Goal: Task Accomplishment & Management: Complete application form

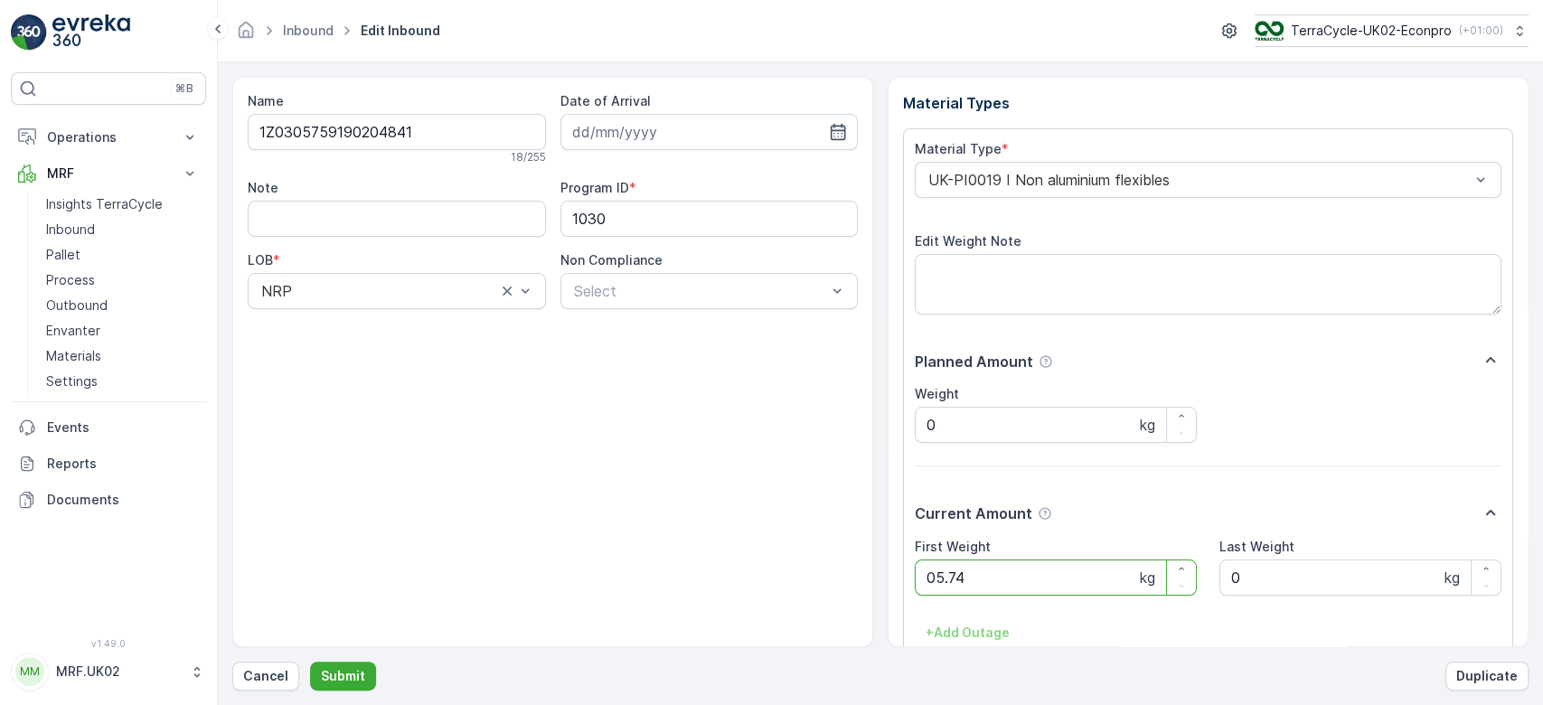
click at [310, 662] on button "Submit" at bounding box center [343, 676] width 66 height 29
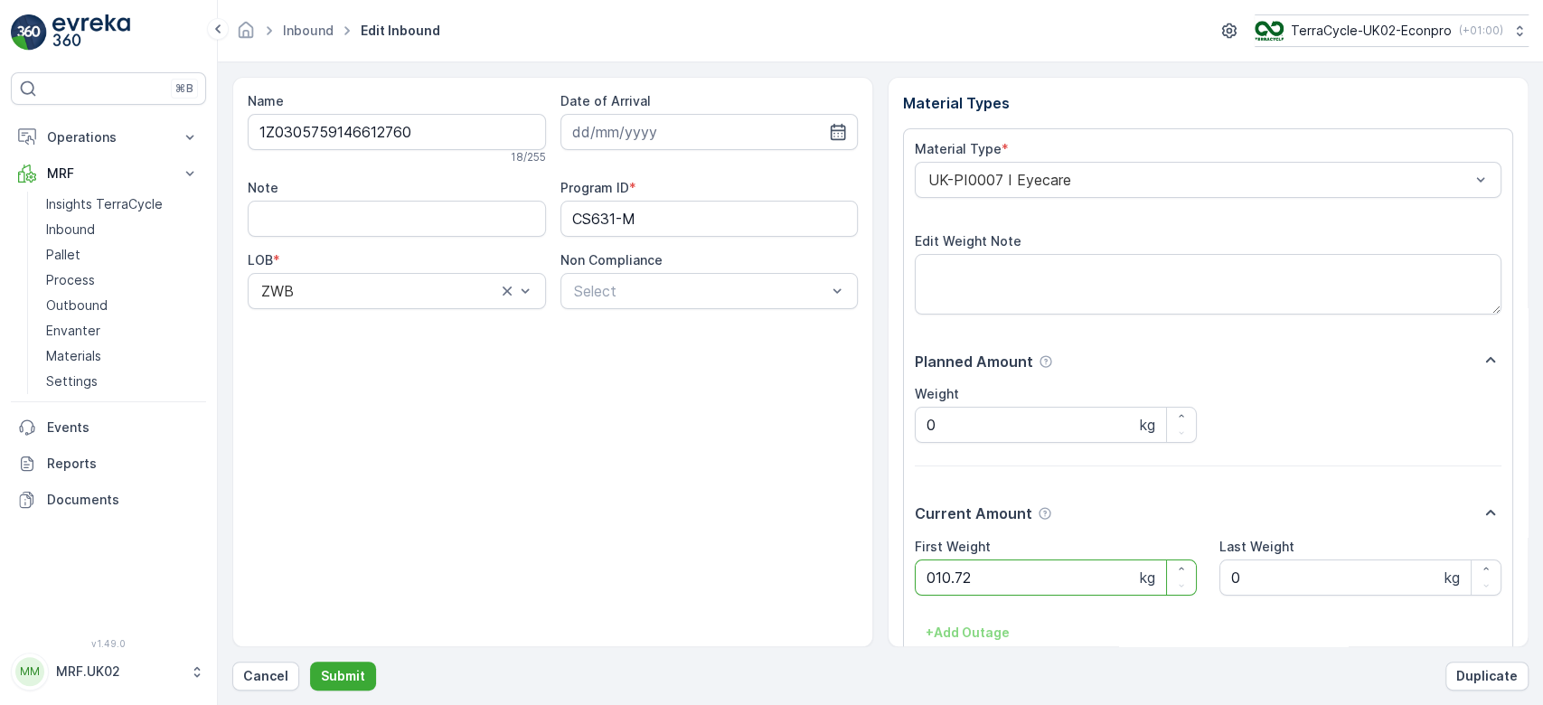
click at [310, 662] on button "Submit" at bounding box center [343, 676] width 66 height 29
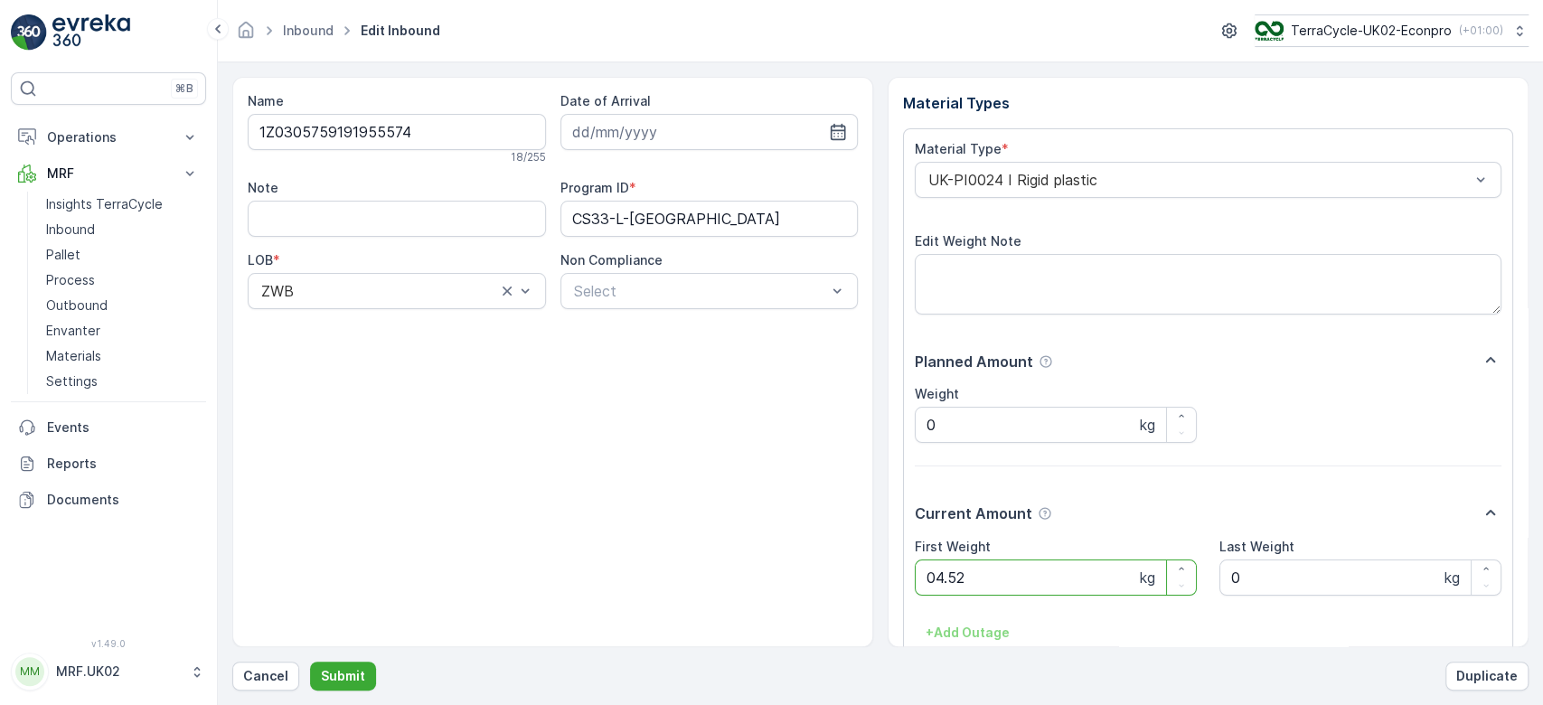
click at [310, 662] on button "Submit" at bounding box center [343, 676] width 66 height 29
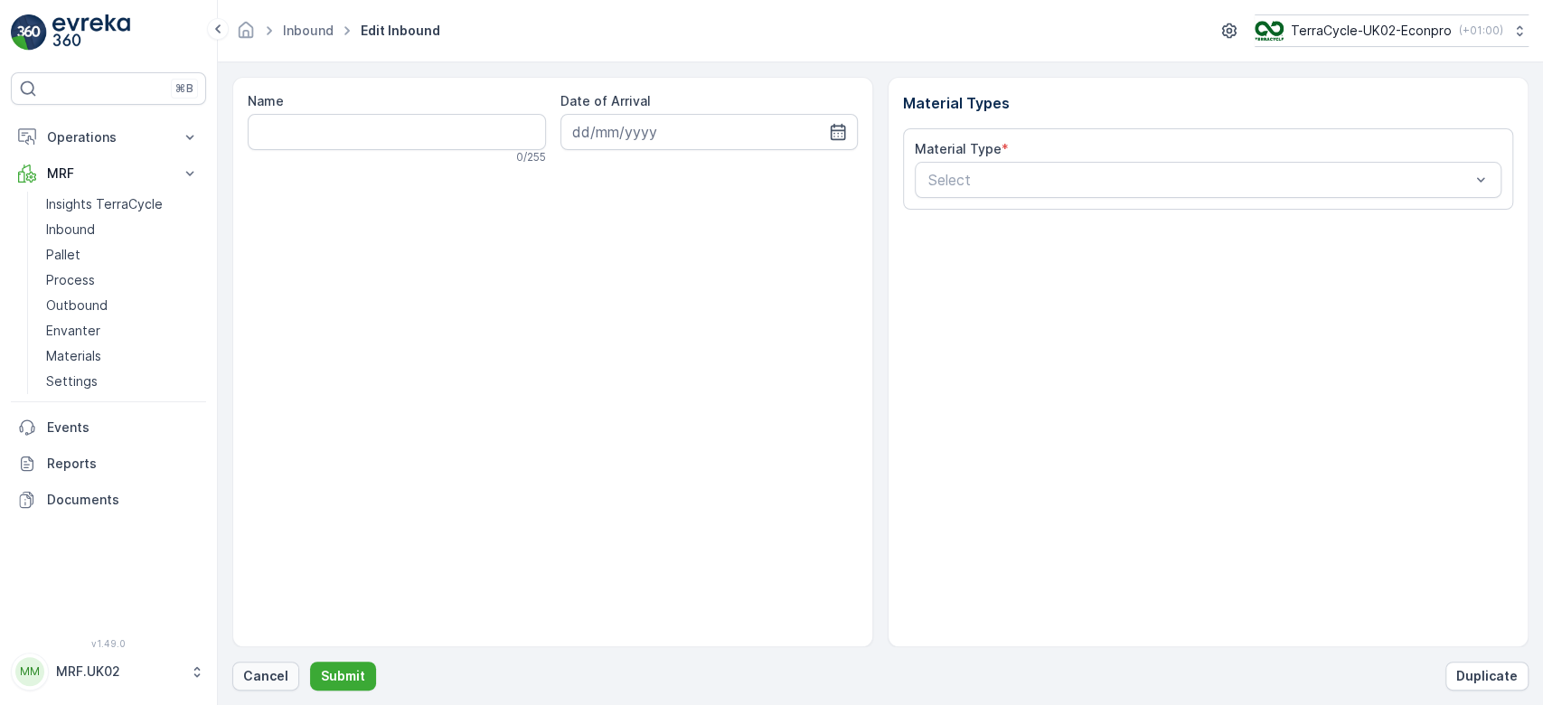
click at [273, 665] on button "Cancel" at bounding box center [265, 676] width 67 height 29
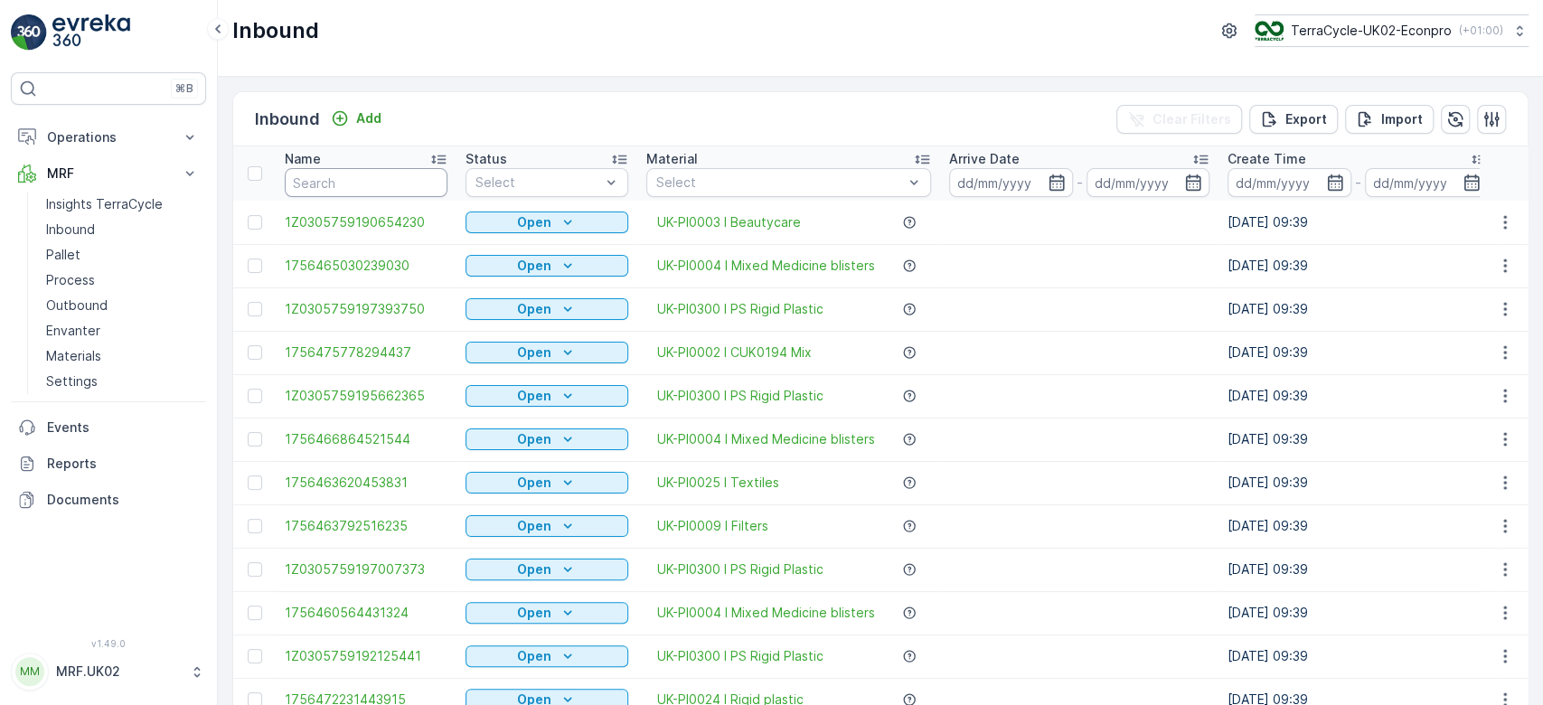
click at [343, 185] on input "text" at bounding box center [366, 182] width 163 height 29
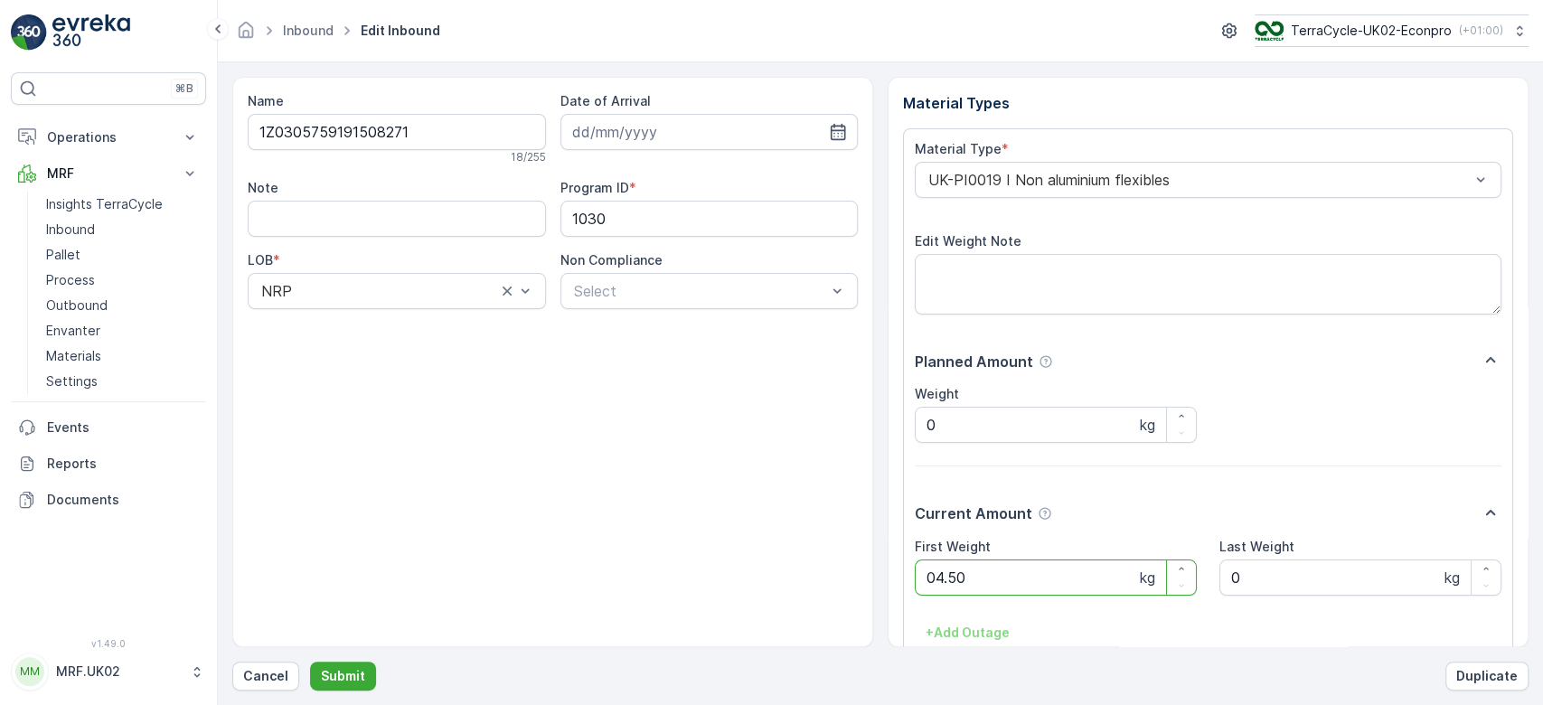
click at [310, 662] on button "Submit" at bounding box center [343, 676] width 66 height 29
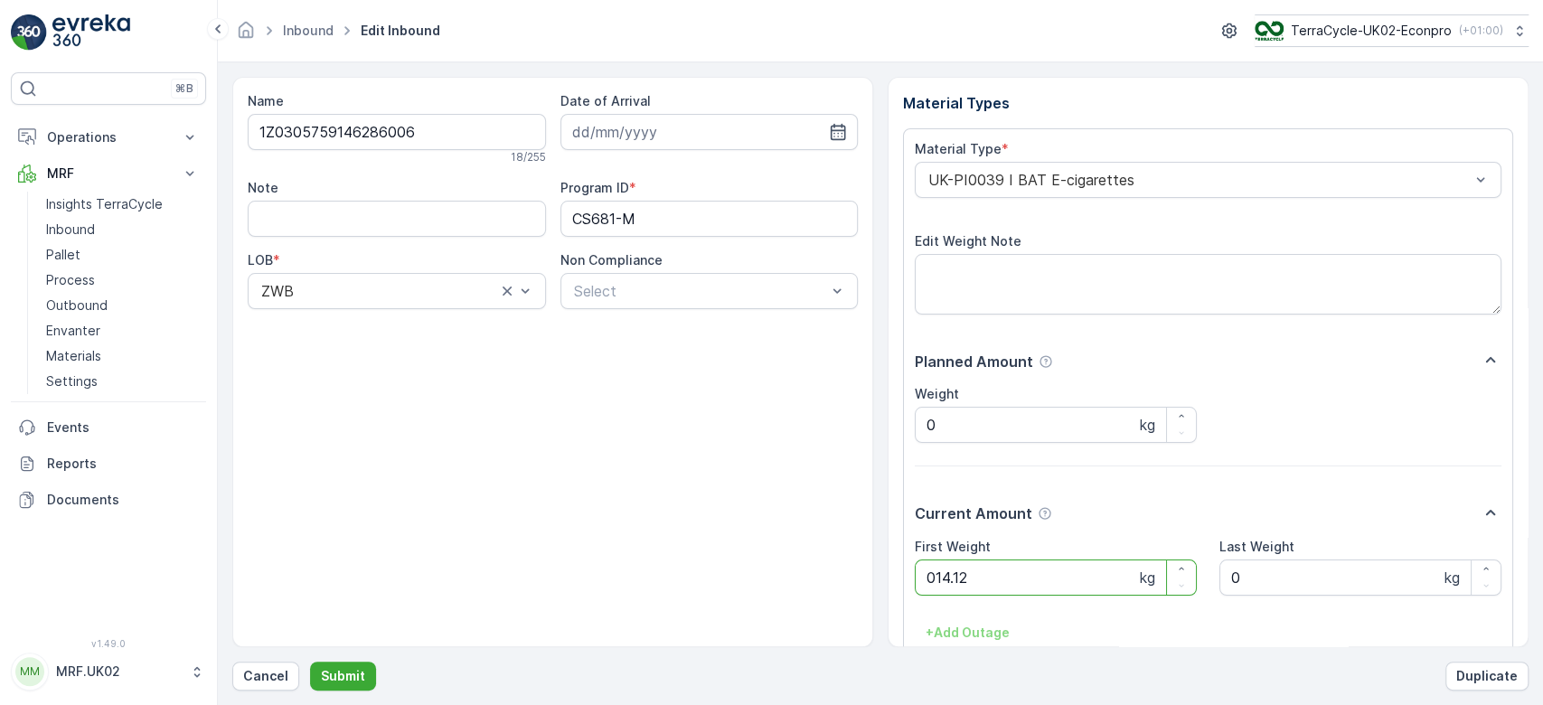
click at [310, 662] on button "Submit" at bounding box center [343, 676] width 66 height 29
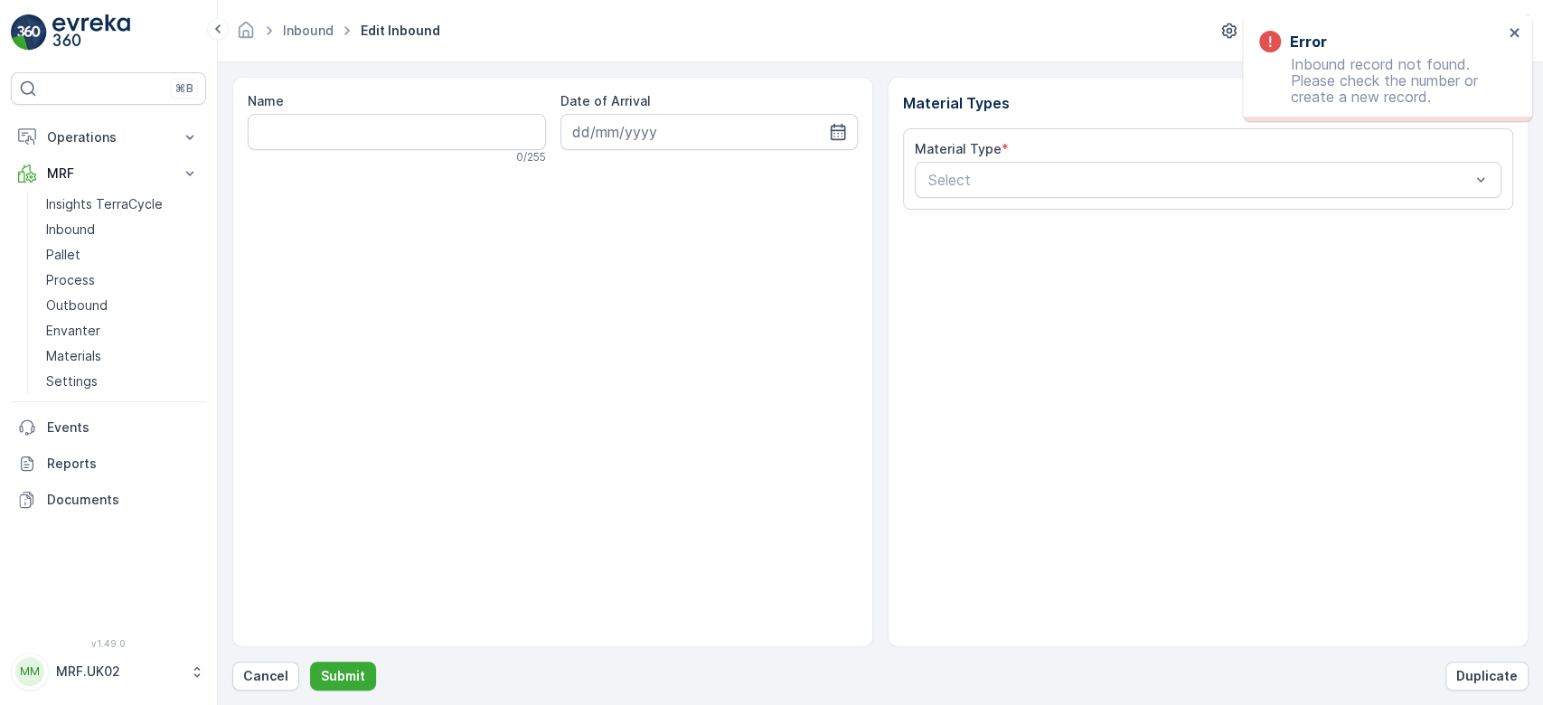
click at [343, 185] on div "Name 0 / 255 Date of Arrival" at bounding box center [552, 362] width 641 height 570
click at [281, 687] on button "Cancel" at bounding box center [265, 676] width 67 height 29
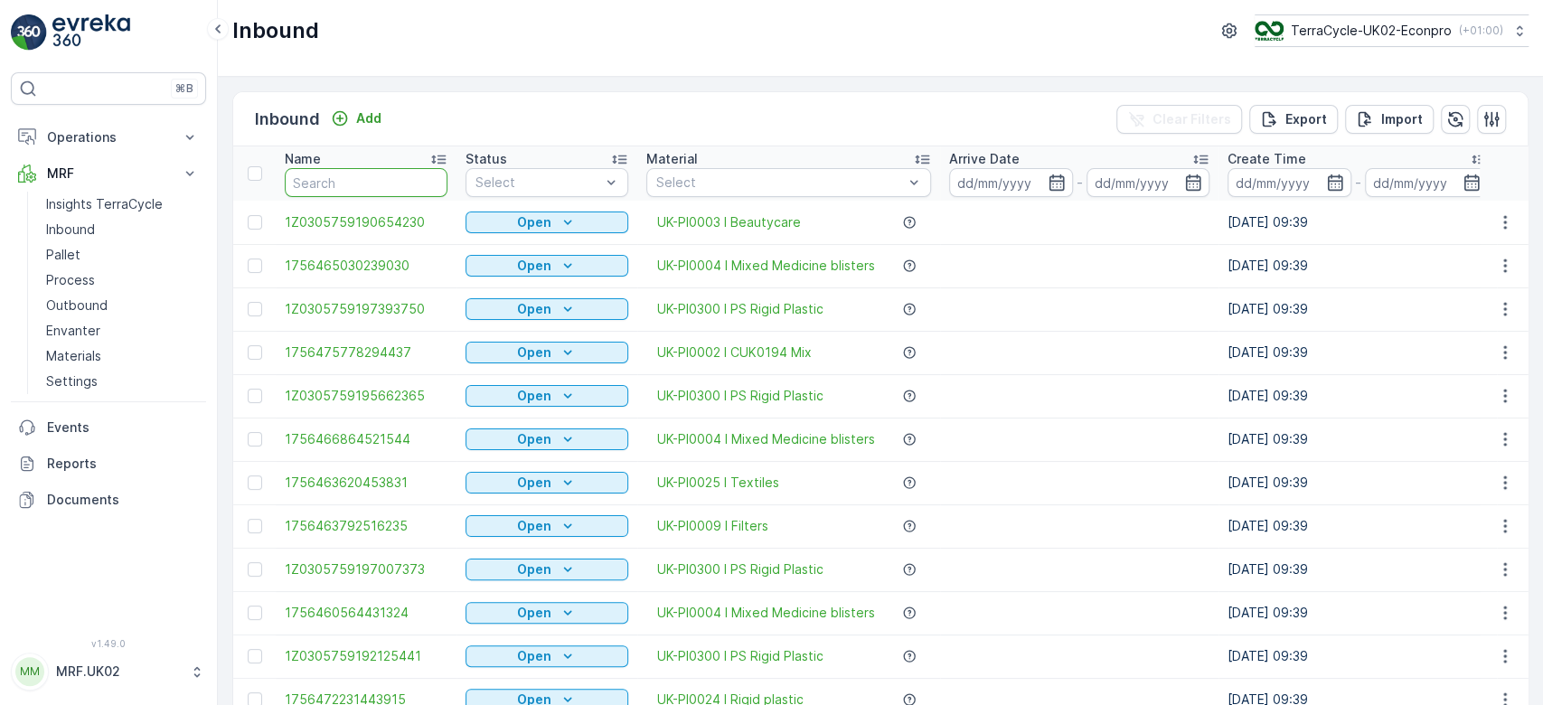
click at [381, 177] on input "text" at bounding box center [366, 182] width 163 height 29
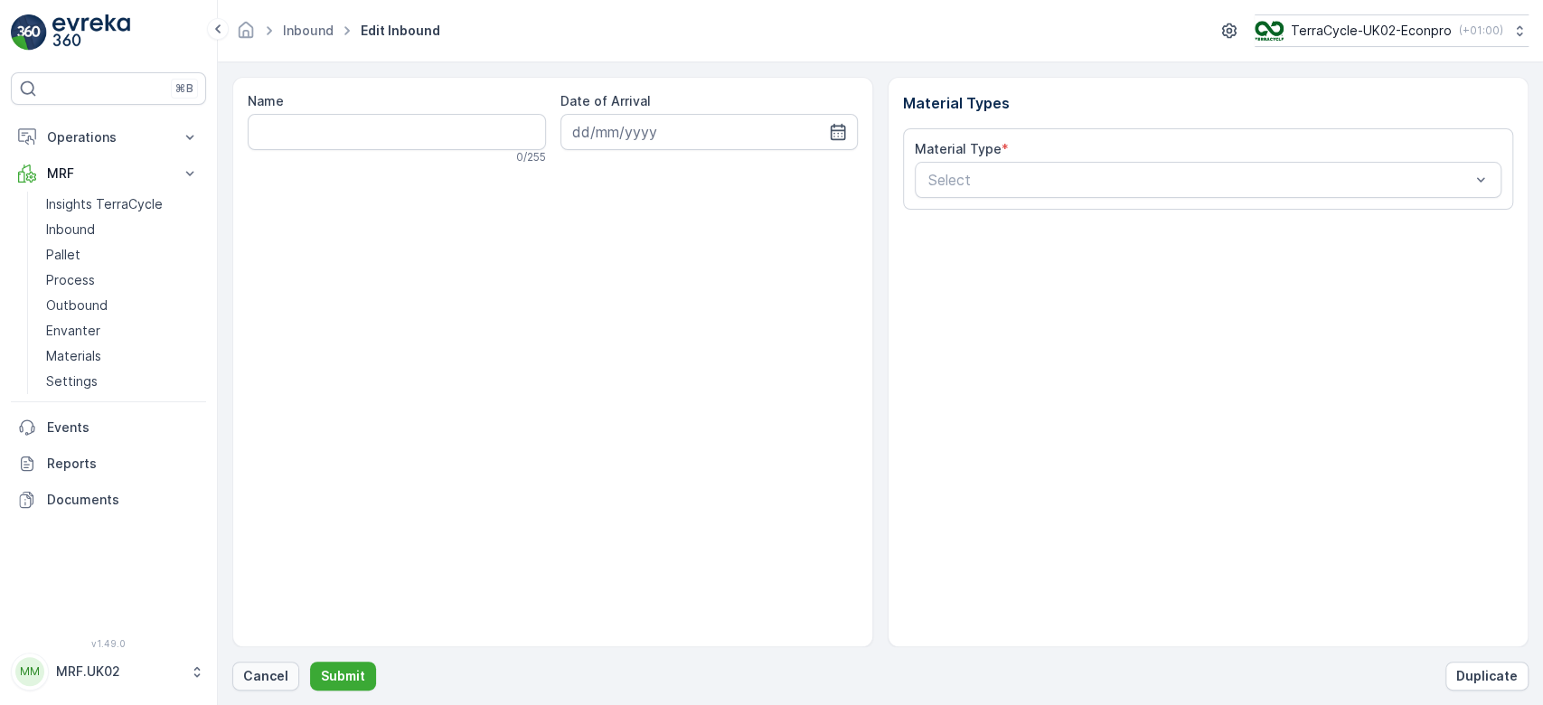
click at [257, 682] on p "Cancel" at bounding box center [265, 676] width 45 height 18
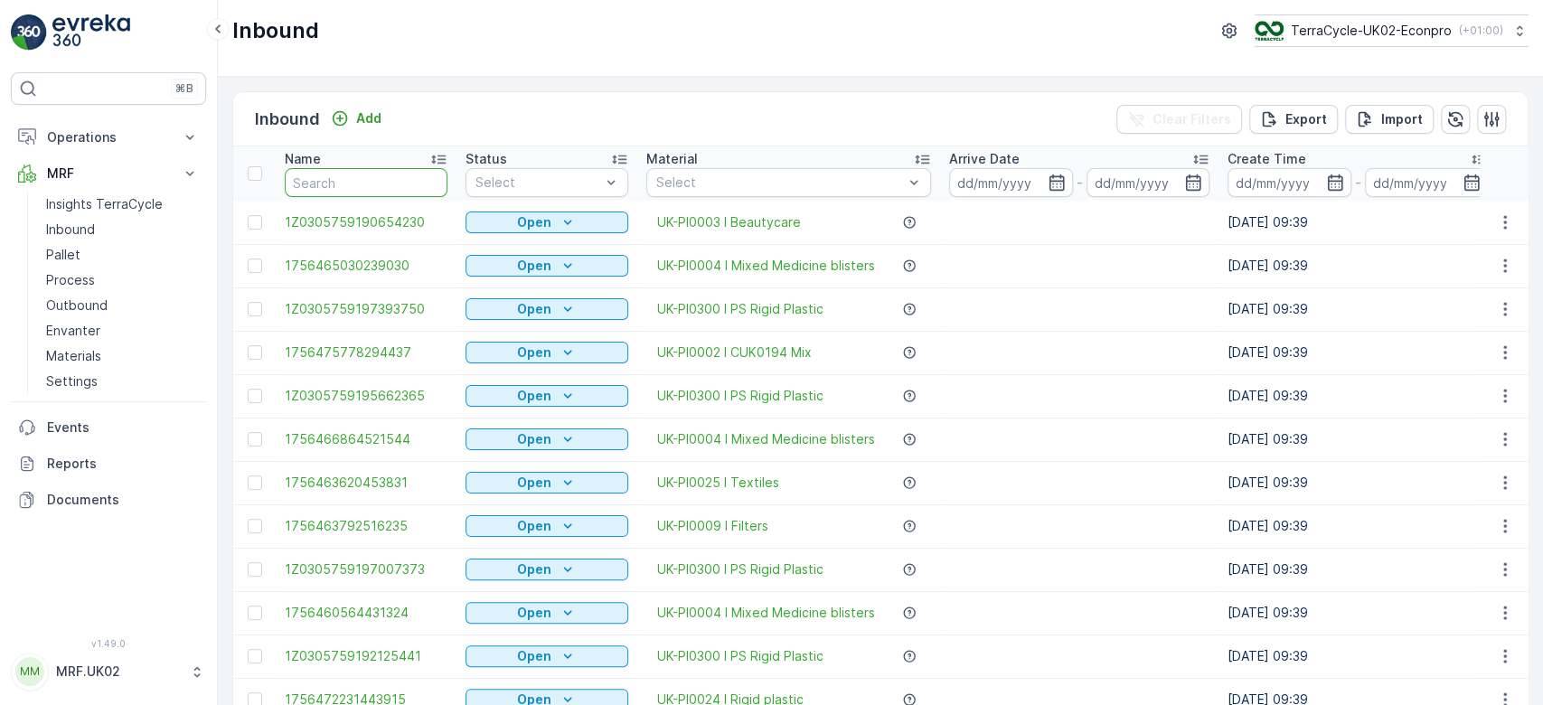
click at [361, 178] on input "text" at bounding box center [366, 182] width 163 height 29
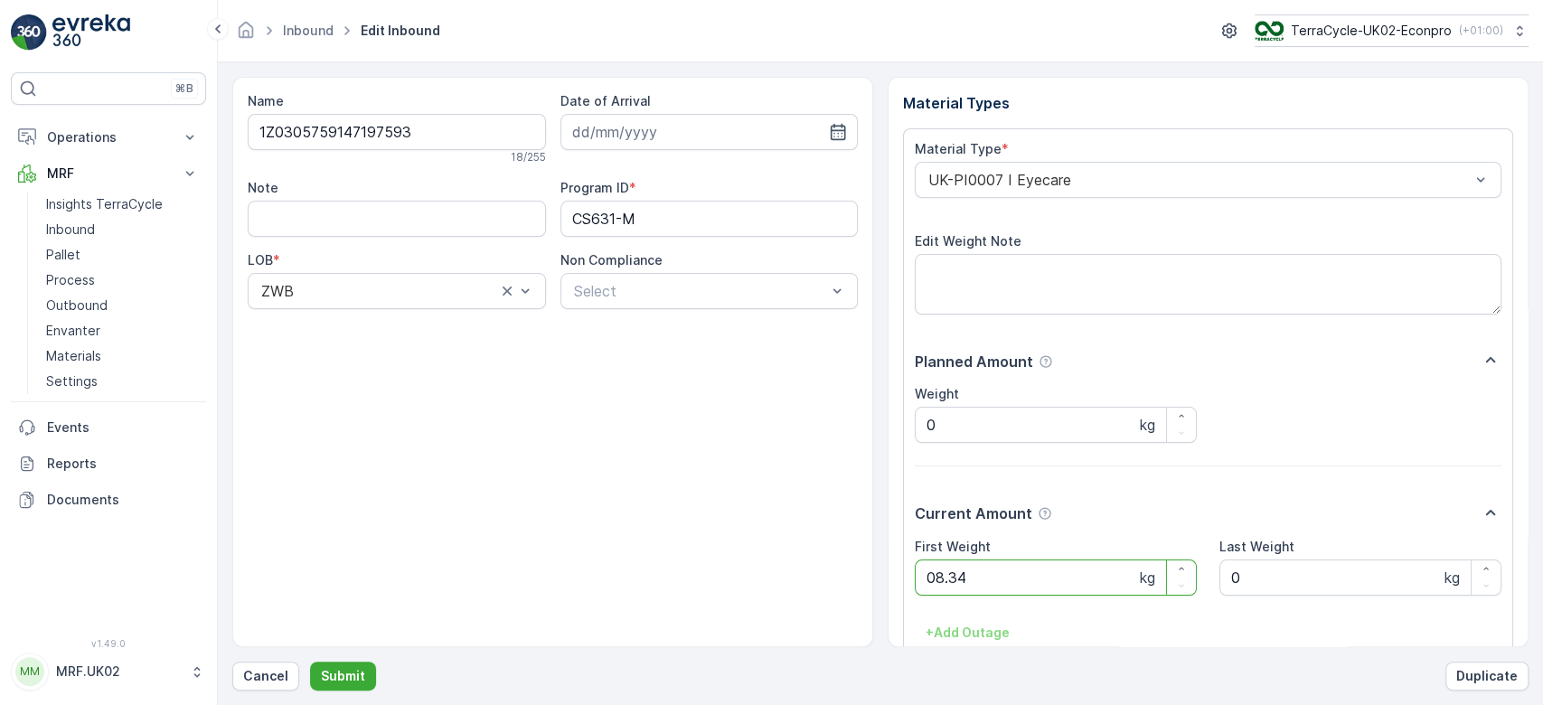
click at [310, 662] on button "Submit" at bounding box center [343, 676] width 66 height 29
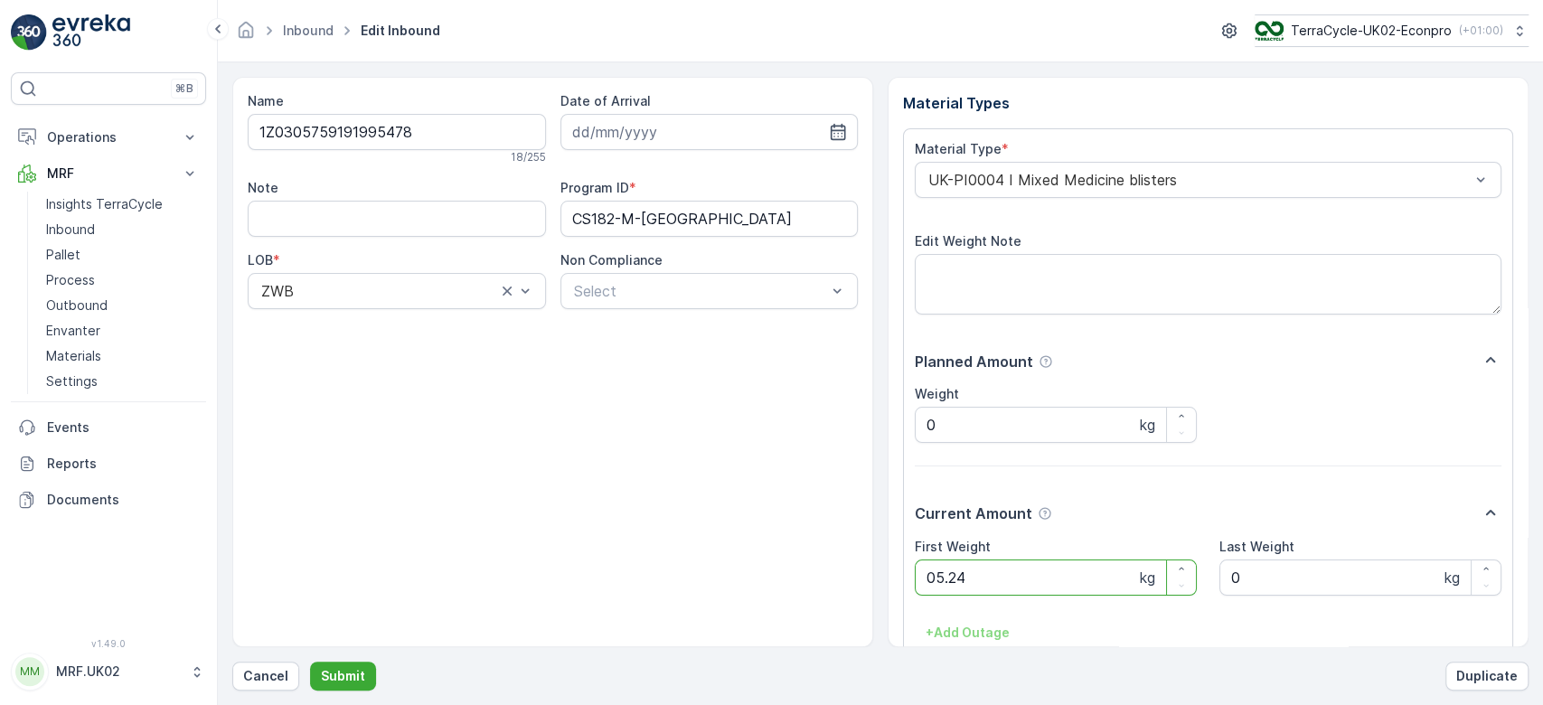
click at [310, 662] on button "Submit" at bounding box center [343, 676] width 66 height 29
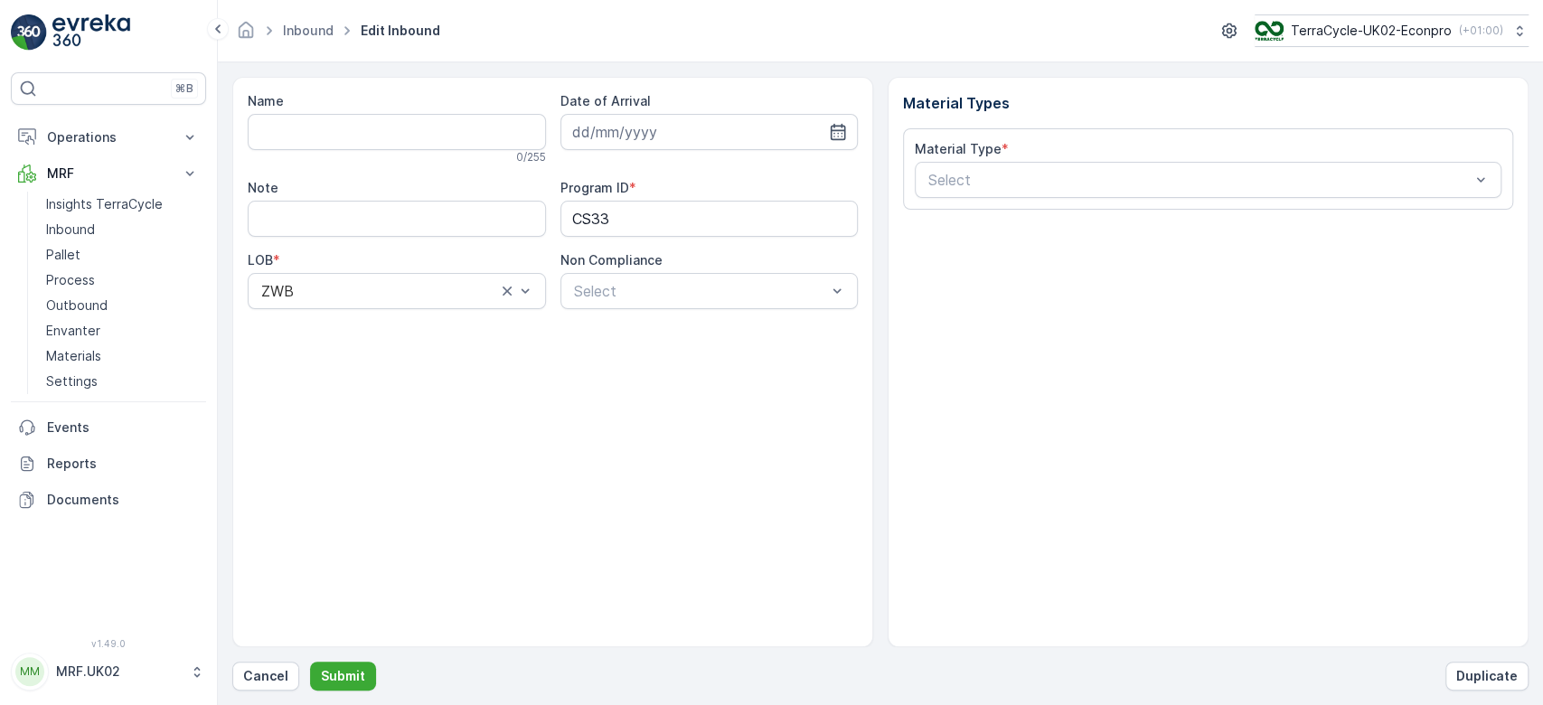
type input "1Z0305759148452840"
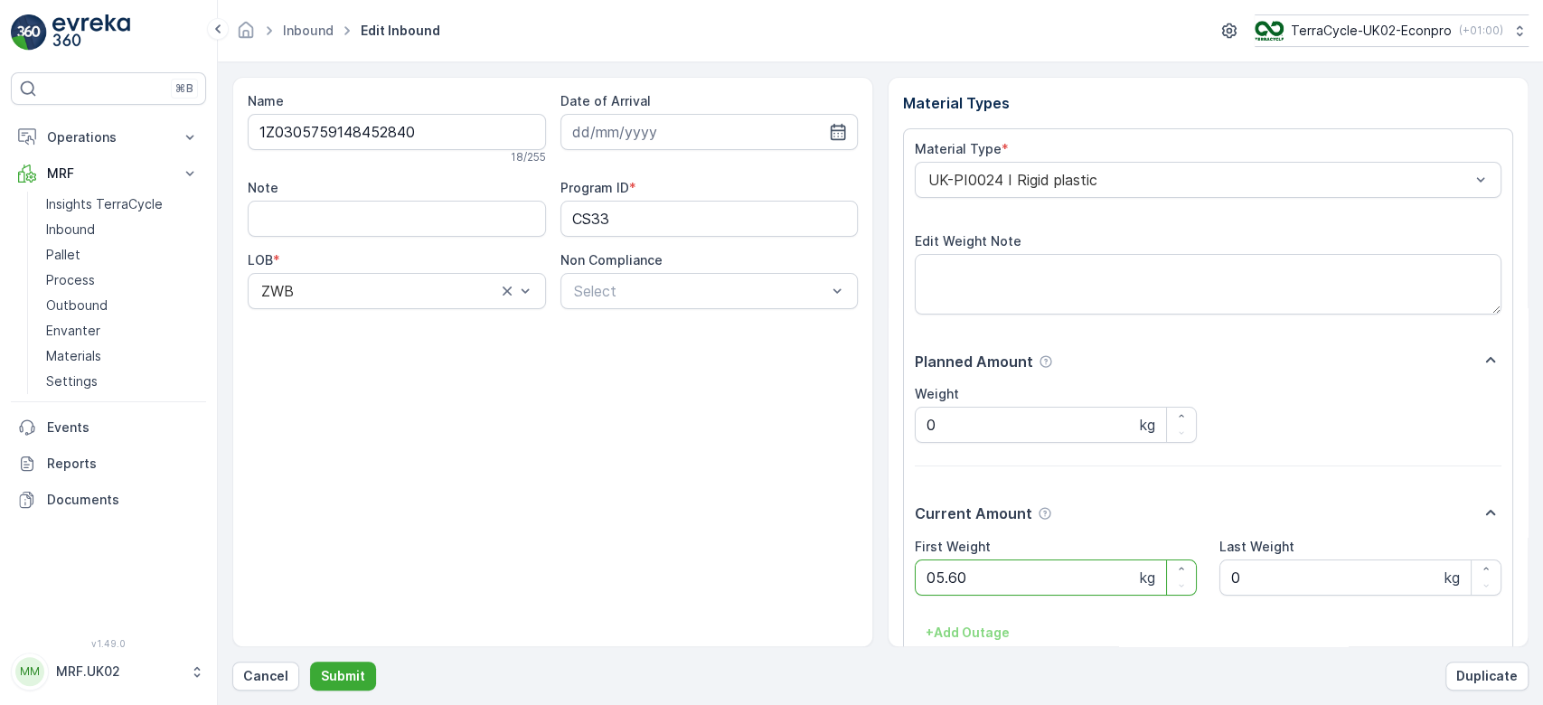
click at [310, 662] on button "Submit" at bounding box center [343, 676] width 66 height 29
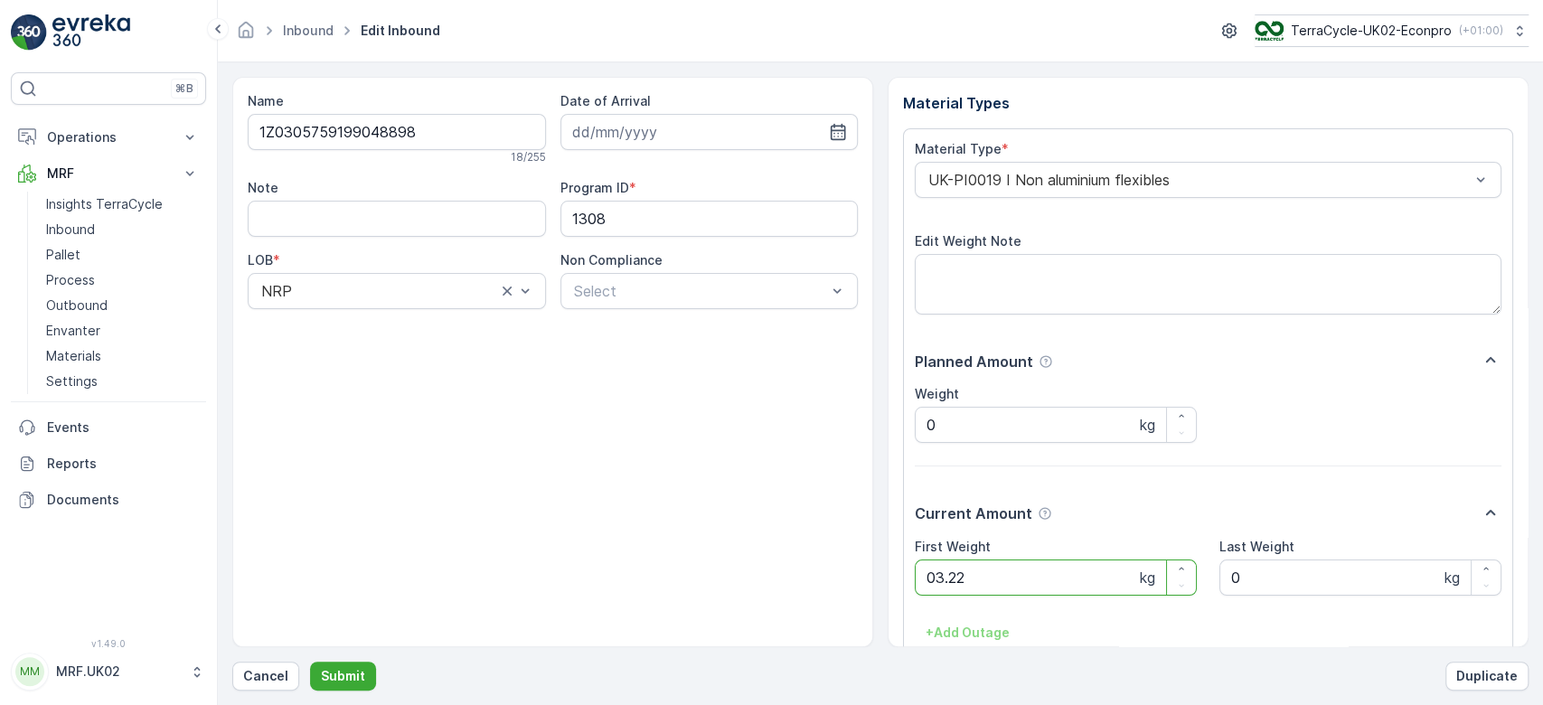
click at [310, 662] on button "Submit" at bounding box center [343, 676] width 66 height 29
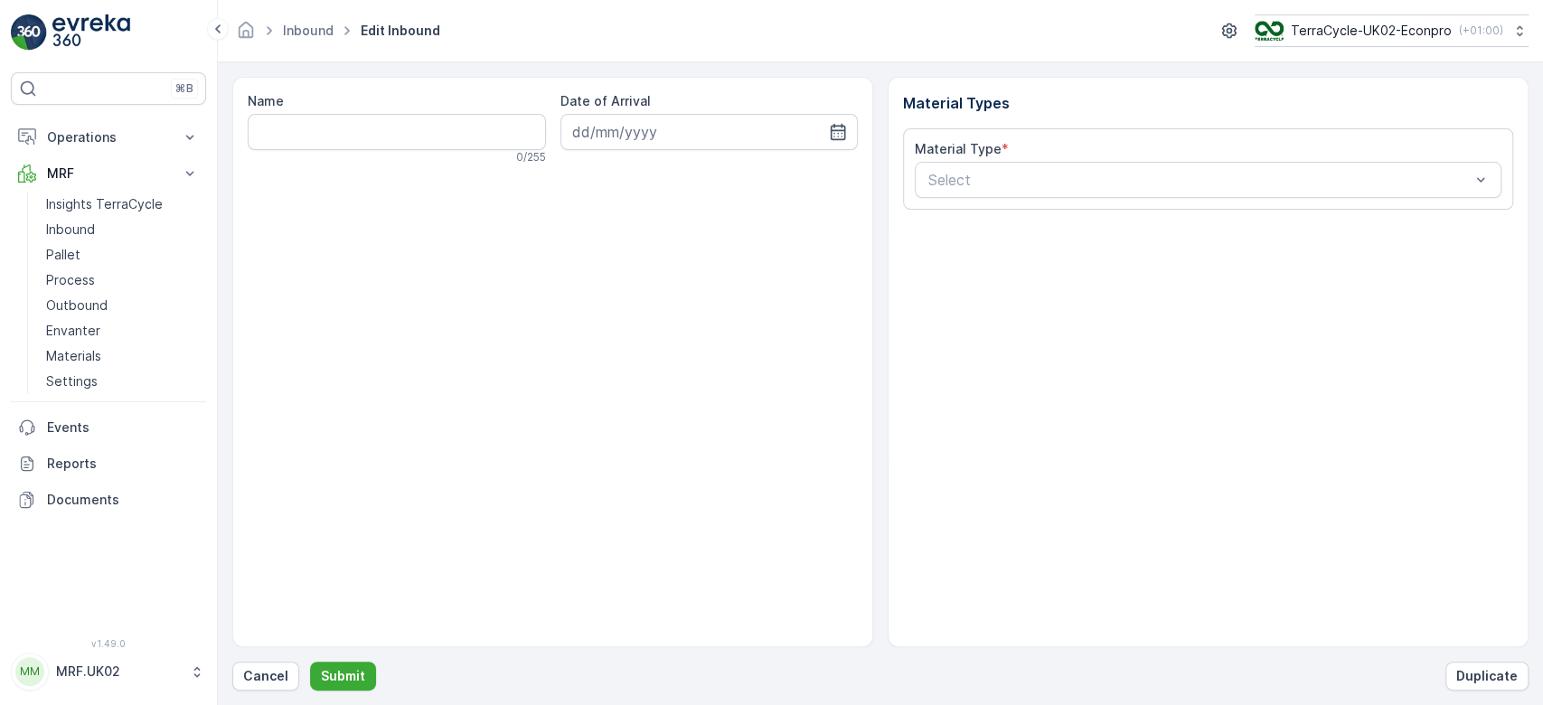
click at [361, 178] on div "Name 0 / 255 Date of Arrival" at bounding box center [552, 362] width 641 height 570
click at [275, 669] on p "Cancel" at bounding box center [265, 676] width 45 height 18
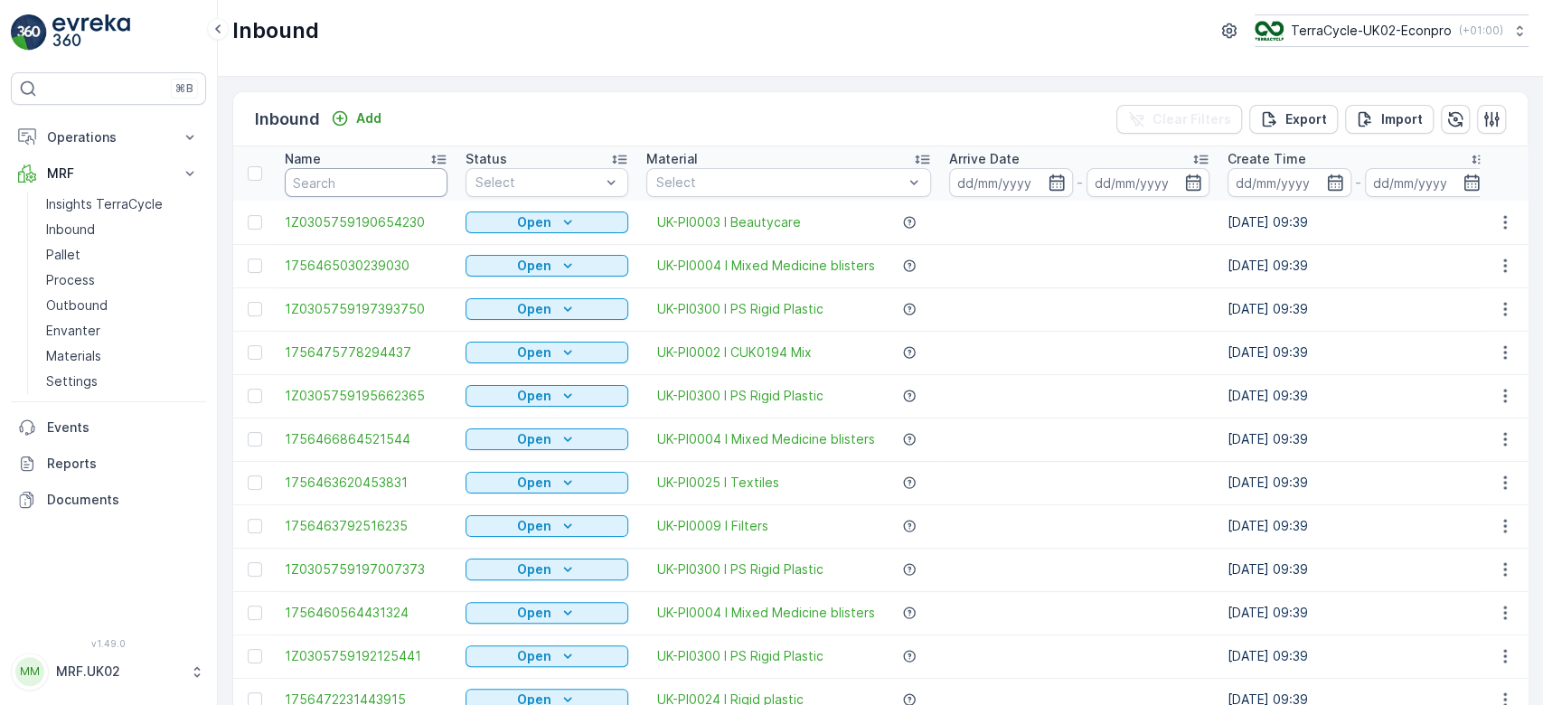
click at [341, 189] on input "text" at bounding box center [366, 182] width 163 height 29
click at [372, 117] on p "Add" at bounding box center [368, 118] width 25 height 18
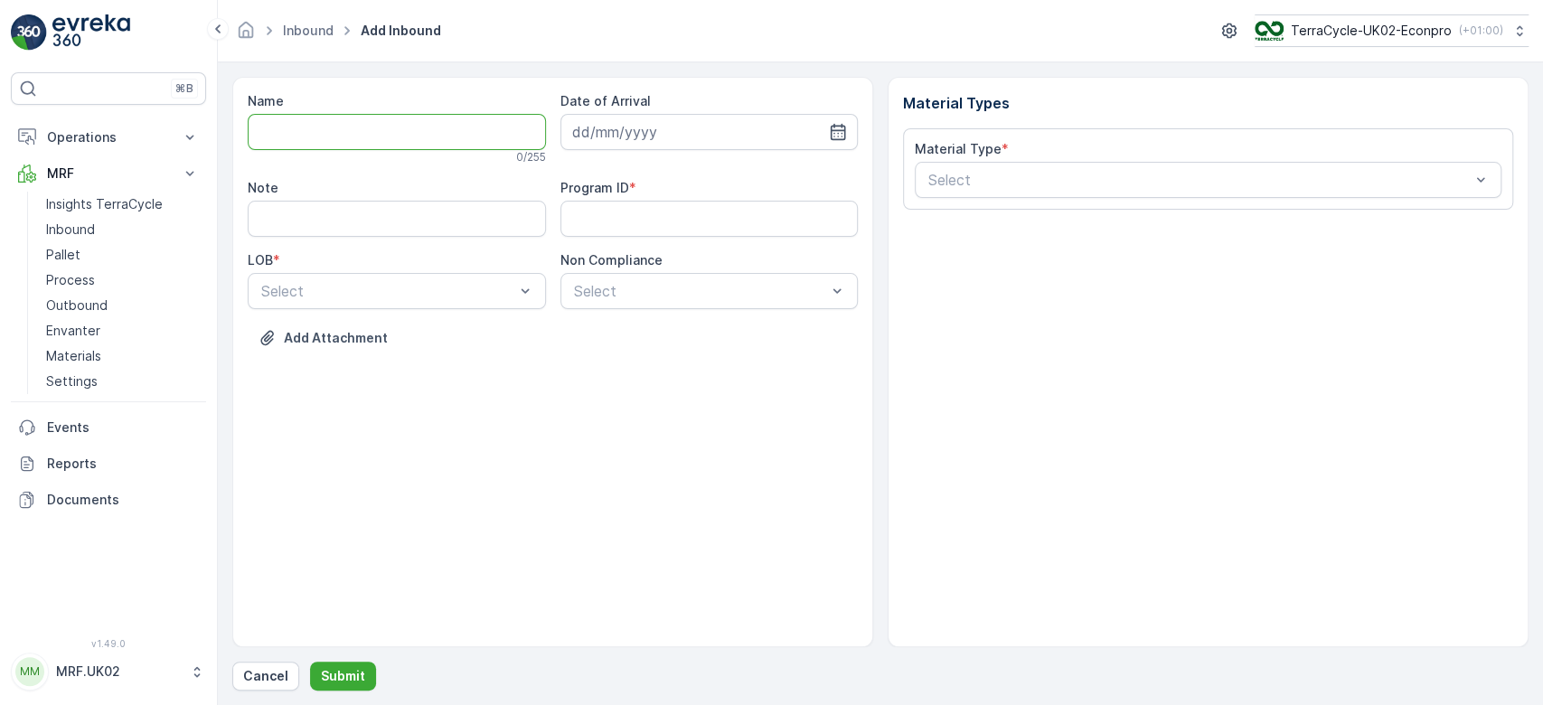
click at [360, 127] on input "Name" at bounding box center [397, 132] width 298 height 36
type input "1Z0305759192195296"
click at [310, 662] on button "Submit" at bounding box center [343, 676] width 66 height 29
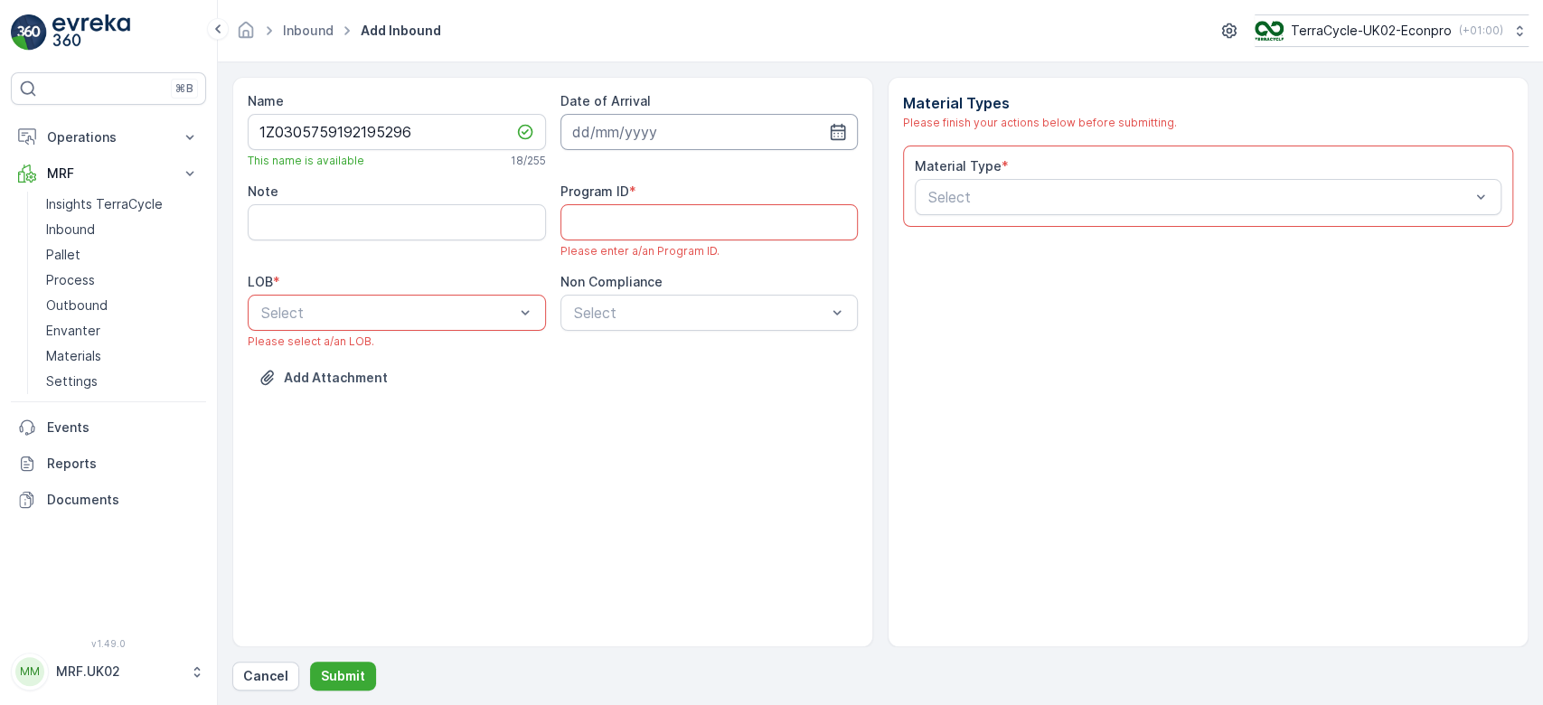
click at [600, 119] on input at bounding box center [710, 132] width 298 height 36
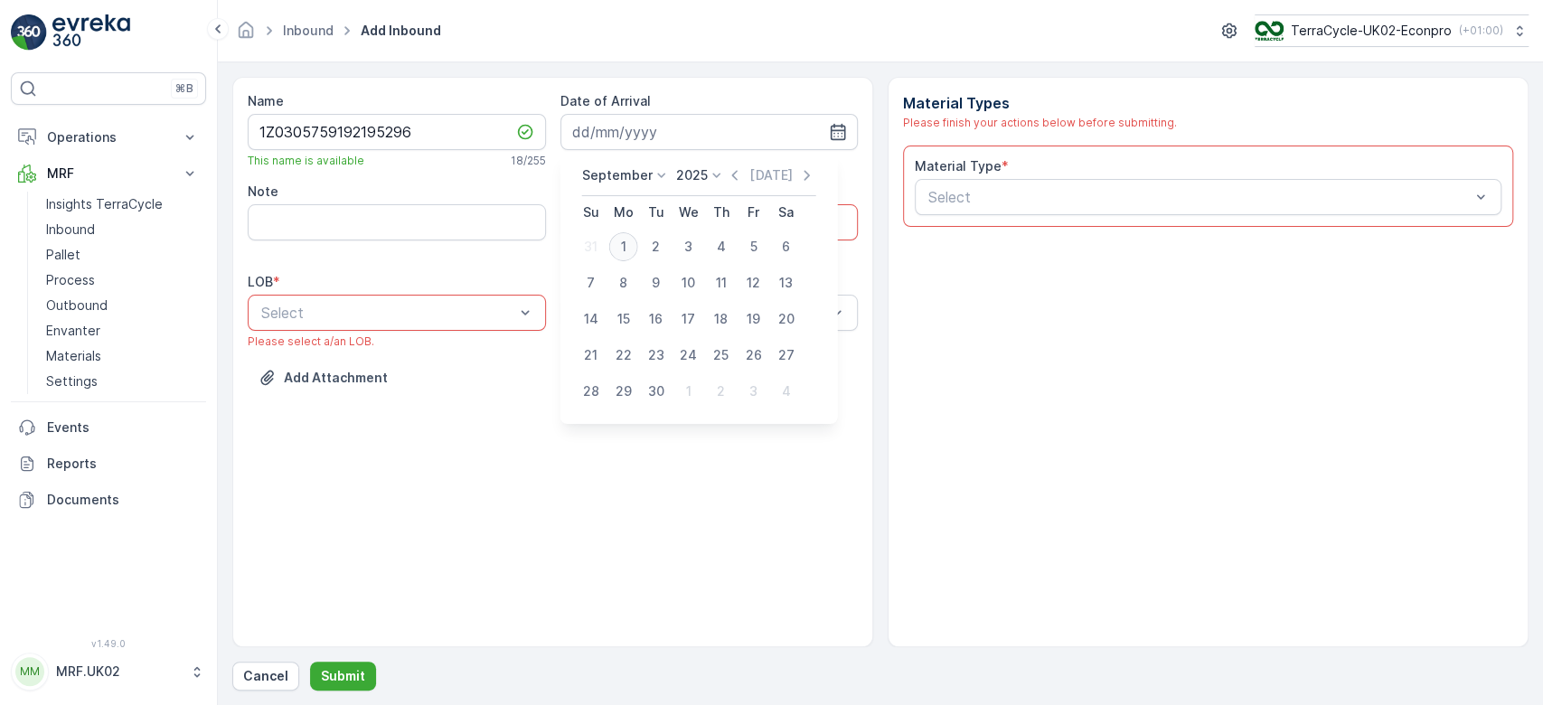
click at [627, 240] on div "1" at bounding box center [623, 246] width 29 height 29
type input "[DATE]"
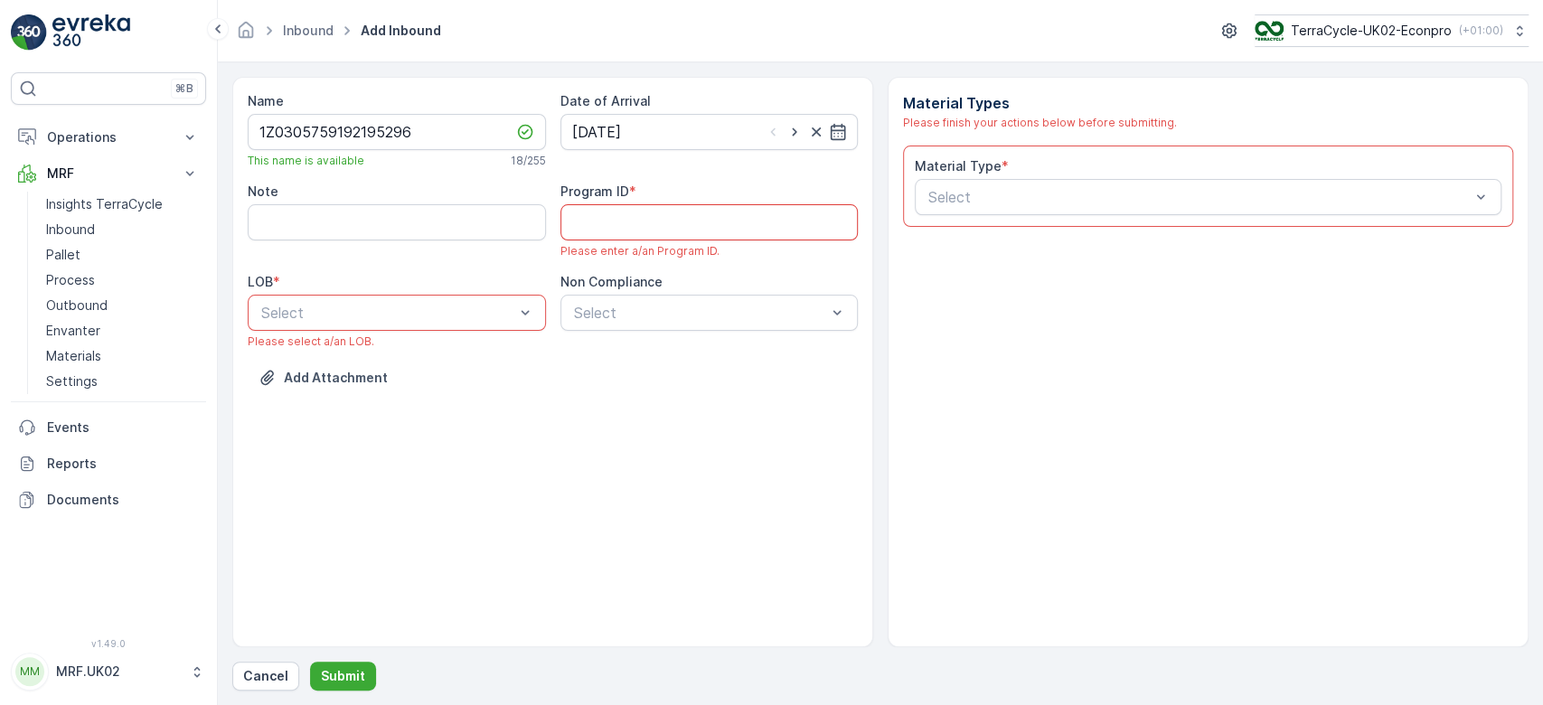
click at [618, 222] on ID "Program ID" at bounding box center [710, 222] width 298 height 36
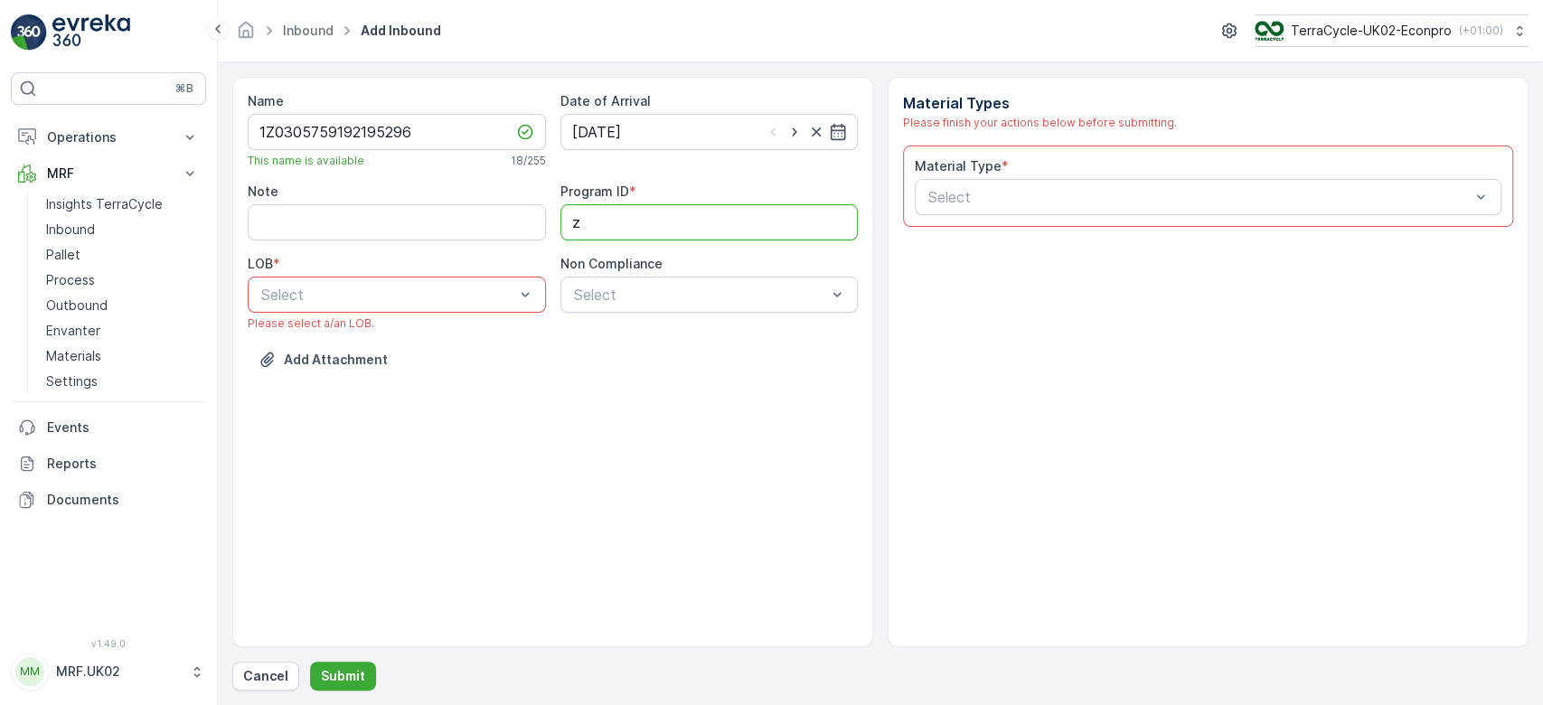
type ID "ZWB"
click at [496, 294] on div at bounding box center [387, 295] width 257 height 16
click at [358, 358] on div "ZWB" at bounding box center [397, 369] width 298 height 31
click at [318, 231] on input "Note" at bounding box center [397, 222] width 298 height 36
type input "barcode not working."
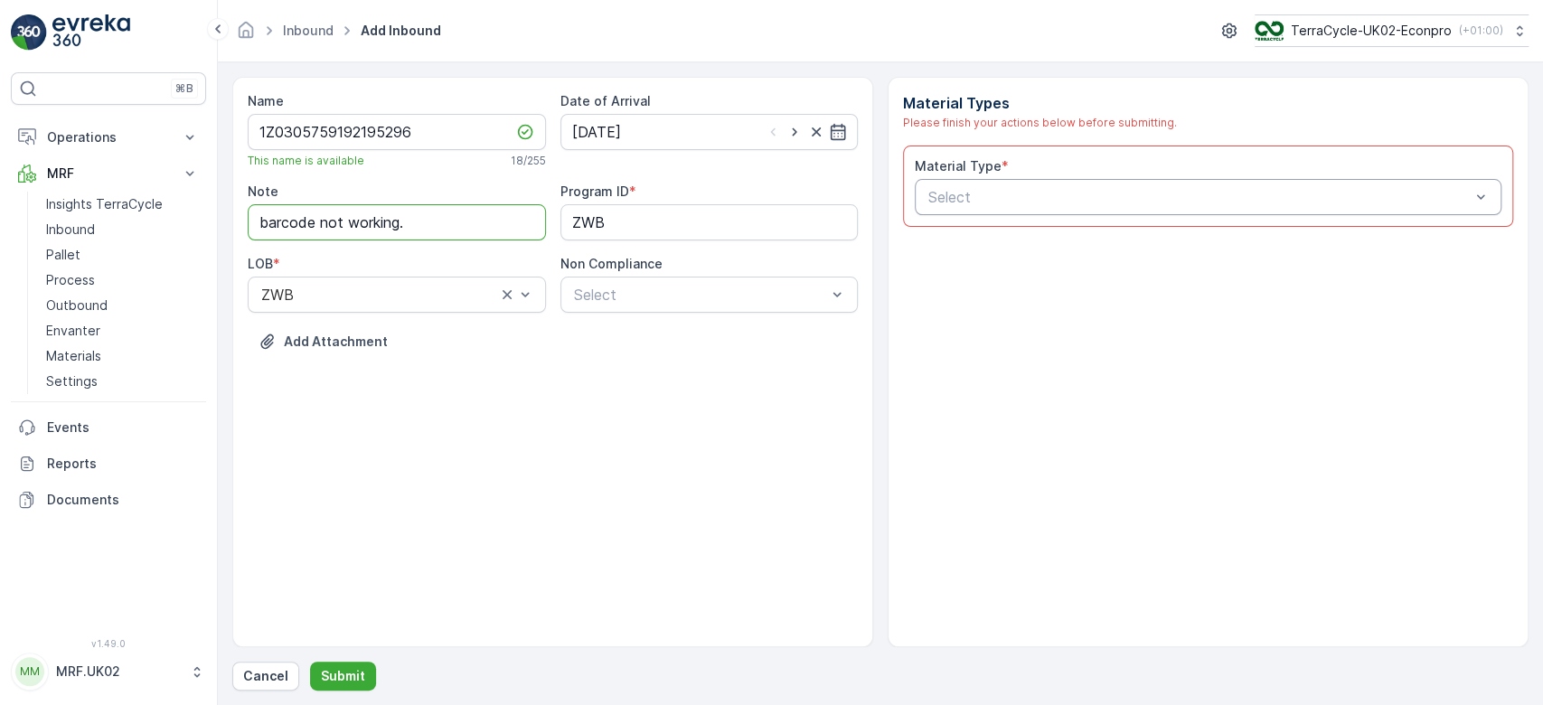
click at [948, 192] on div at bounding box center [1199, 197] width 545 height 16
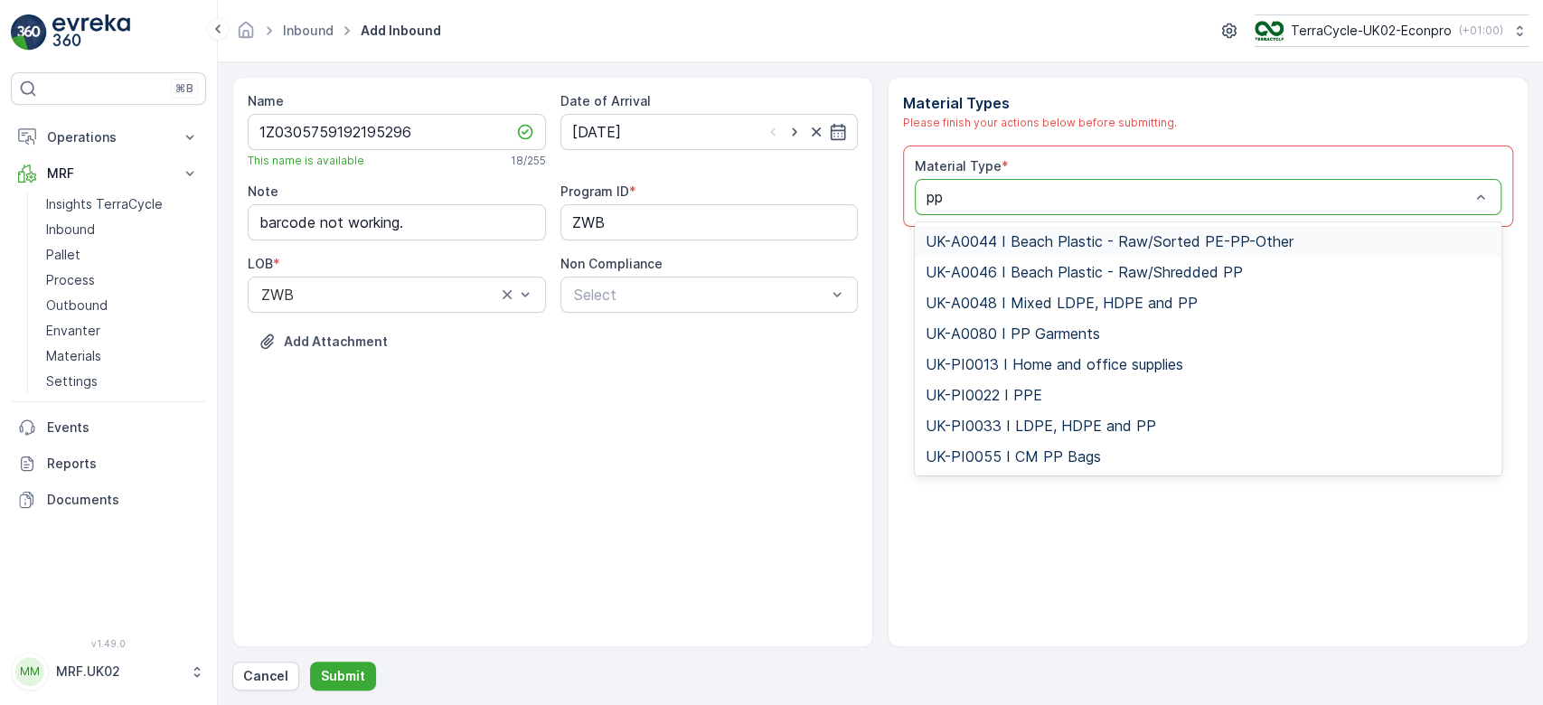
type input "ppe"
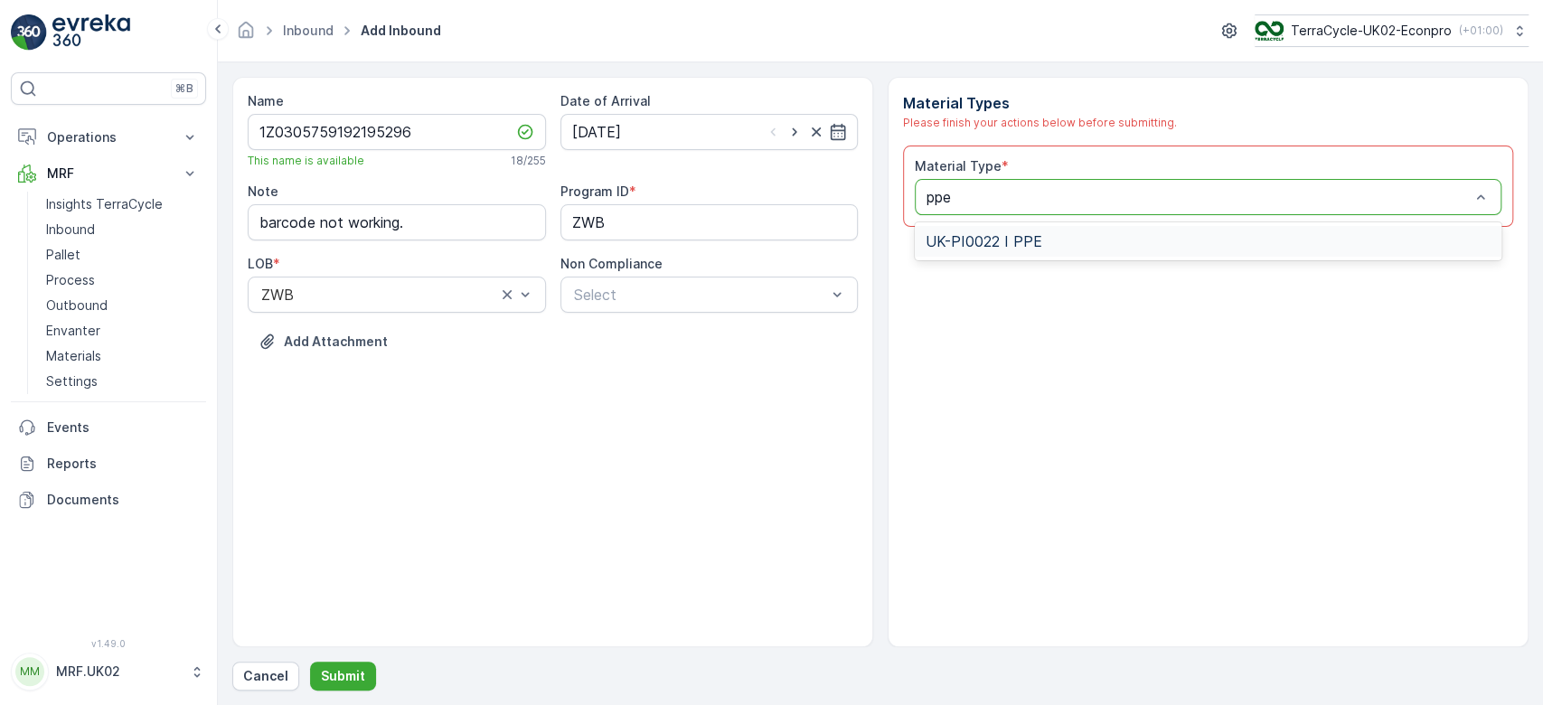
click at [981, 236] on span "UK-PI0022 I PPE" at bounding box center [984, 241] width 117 height 16
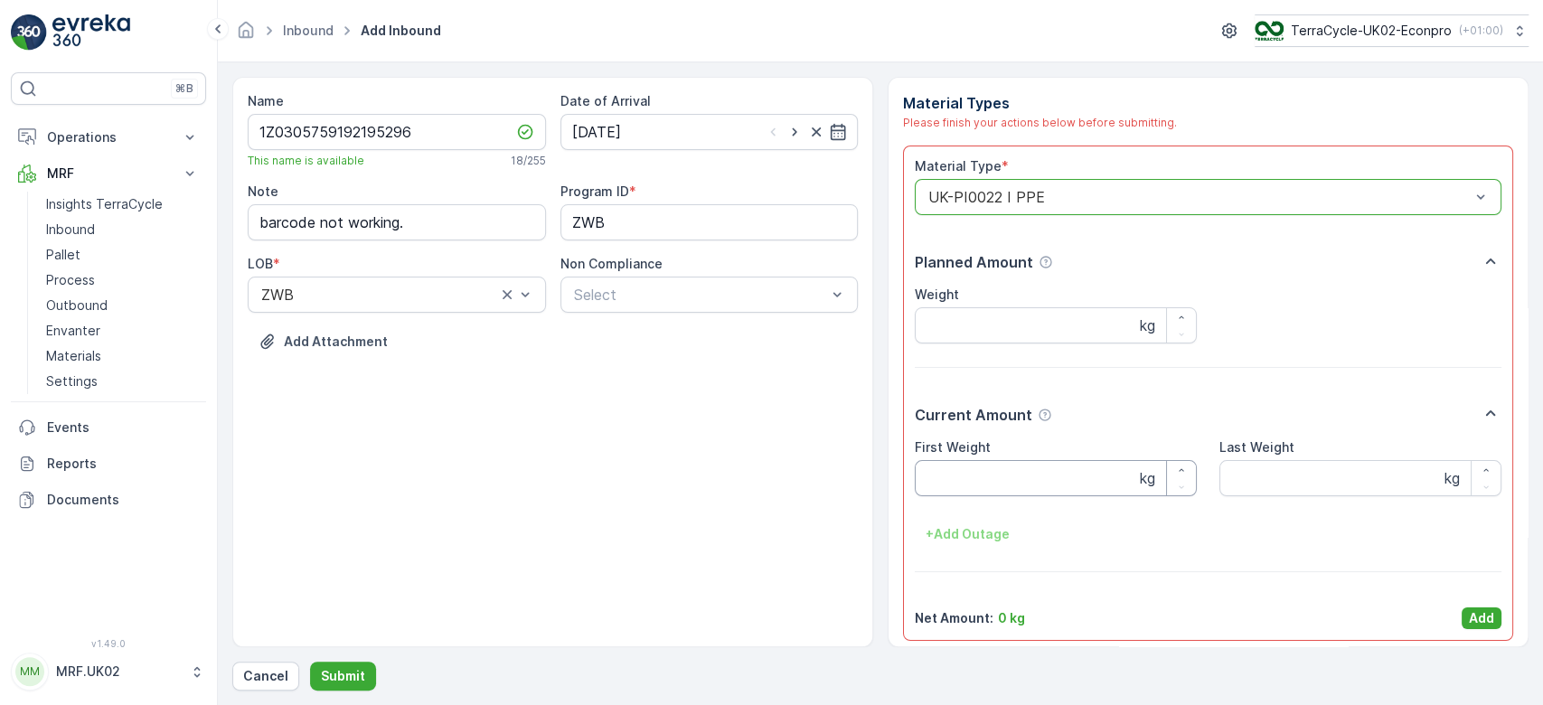
click at [938, 485] on Weight "First Weight" at bounding box center [1056, 478] width 282 height 36
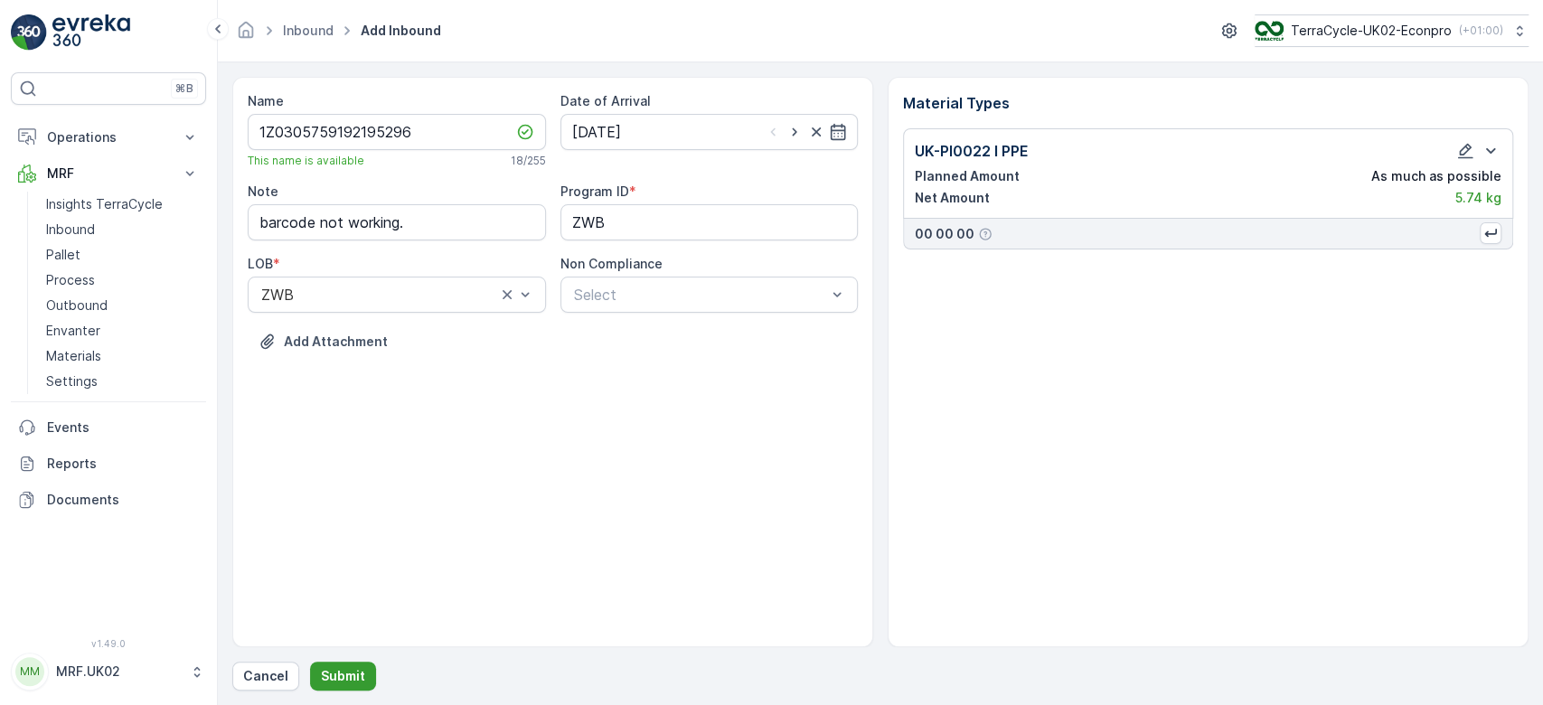
click at [335, 683] on p "Submit" at bounding box center [343, 676] width 44 height 18
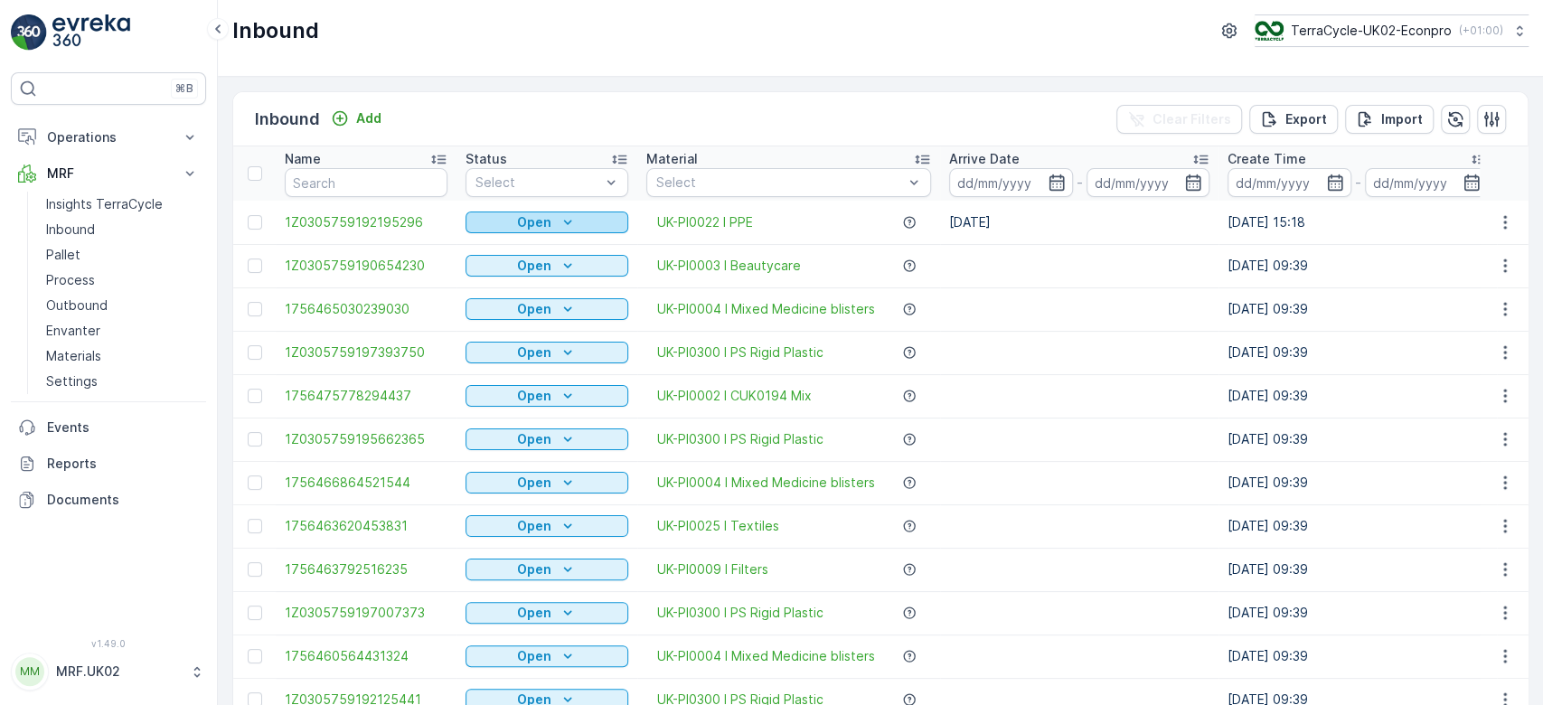
click at [517, 221] on p "Open" at bounding box center [534, 222] width 34 height 18
click at [495, 271] on span "Scanned" at bounding box center [502, 274] width 53 height 18
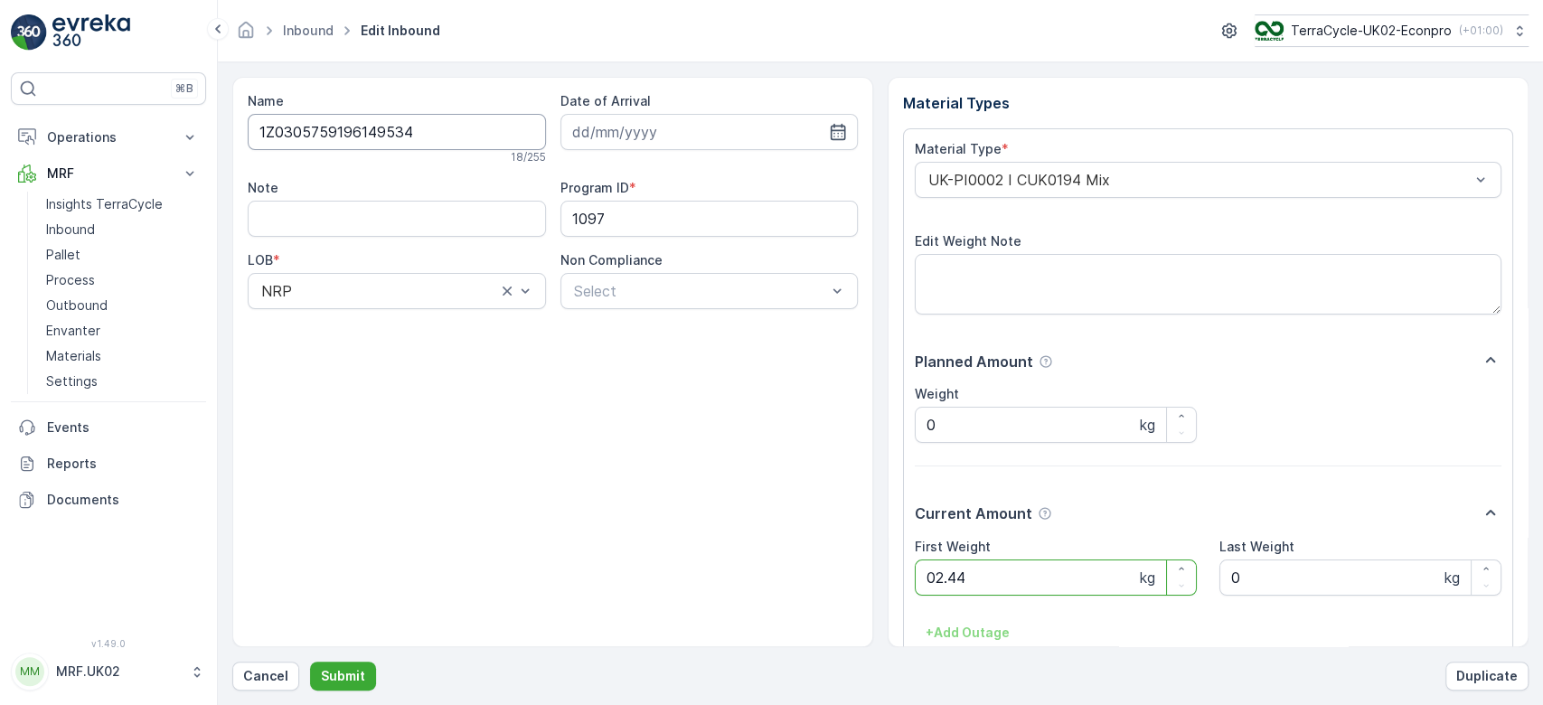
click at [310, 662] on button "Submit" at bounding box center [343, 676] width 66 height 29
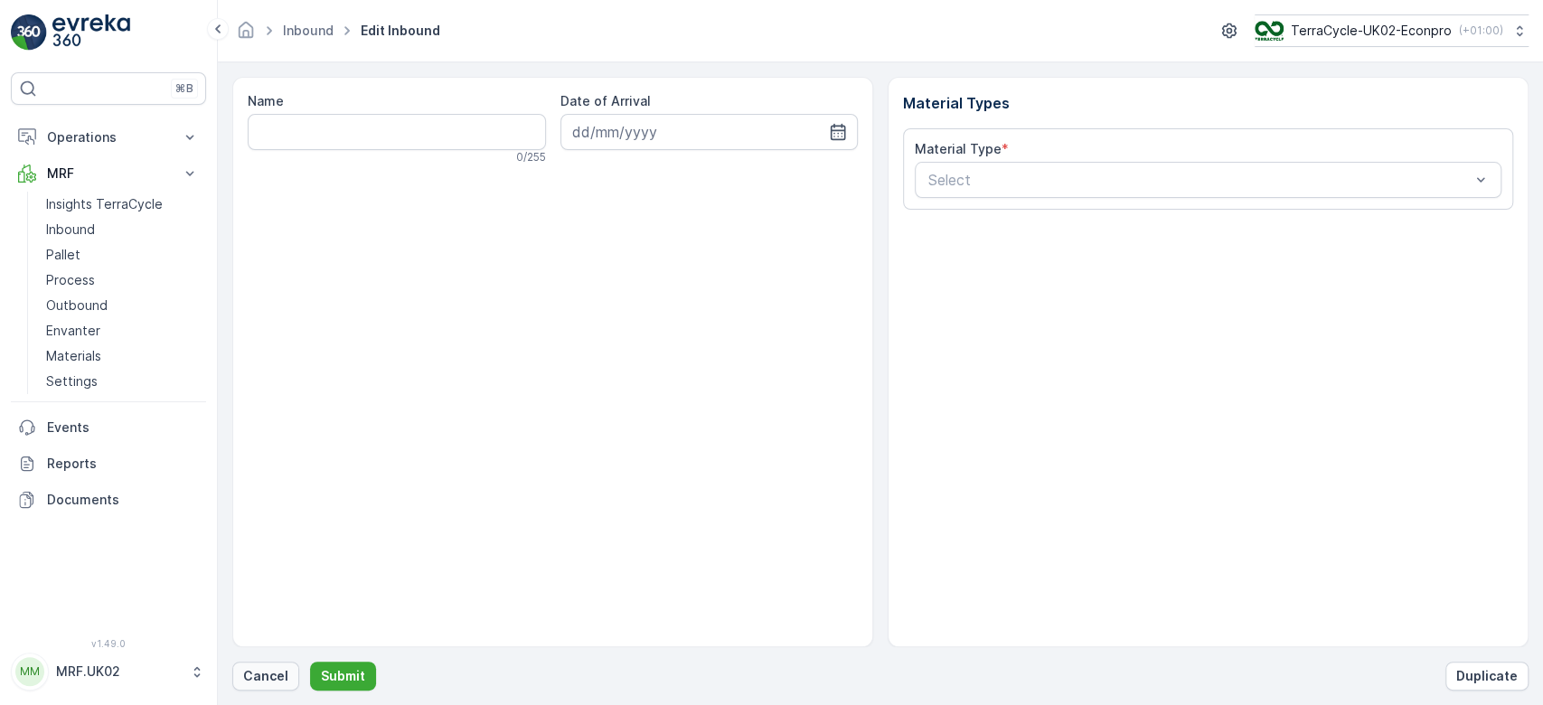
click at [270, 675] on p "Cancel" at bounding box center [265, 676] width 45 height 18
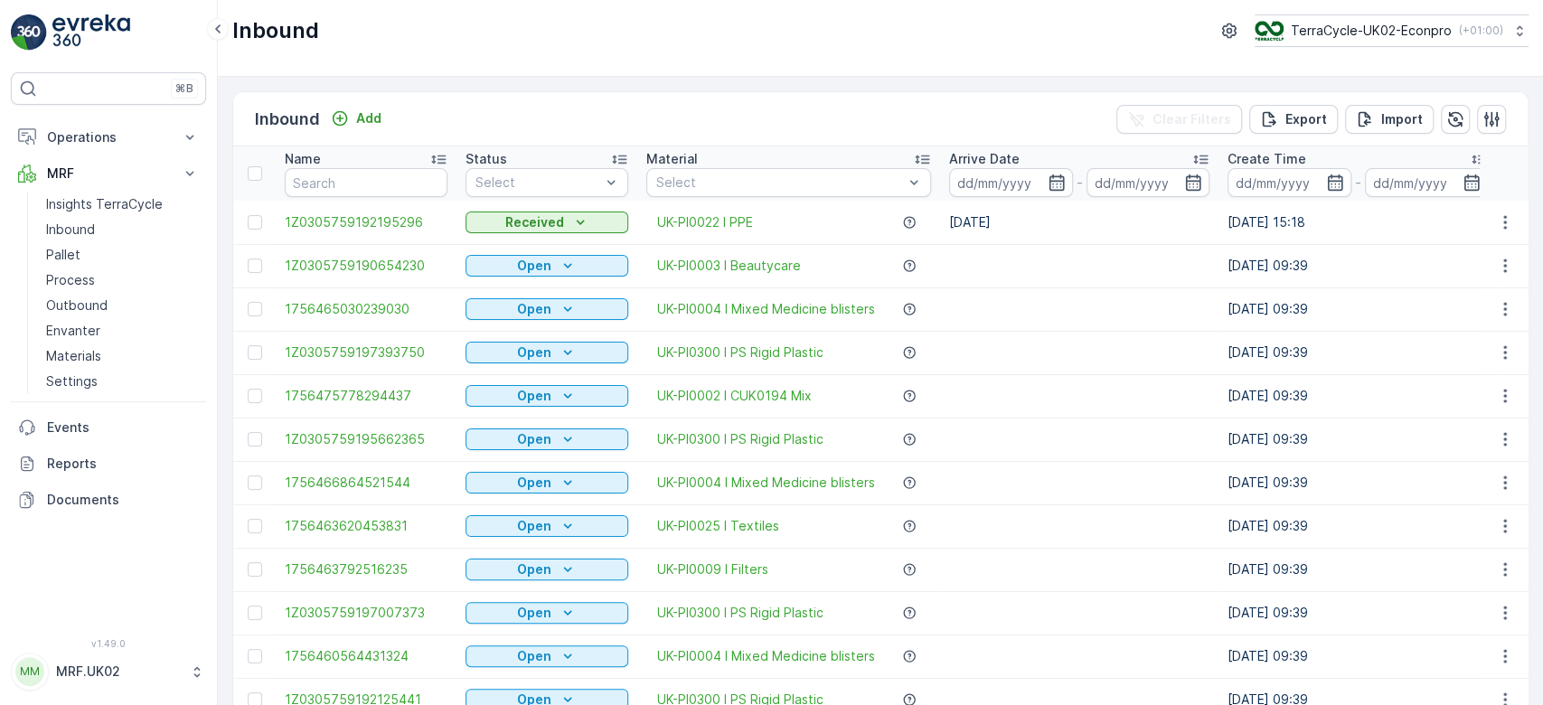
click at [330, 175] on input "text" at bounding box center [366, 182] width 163 height 29
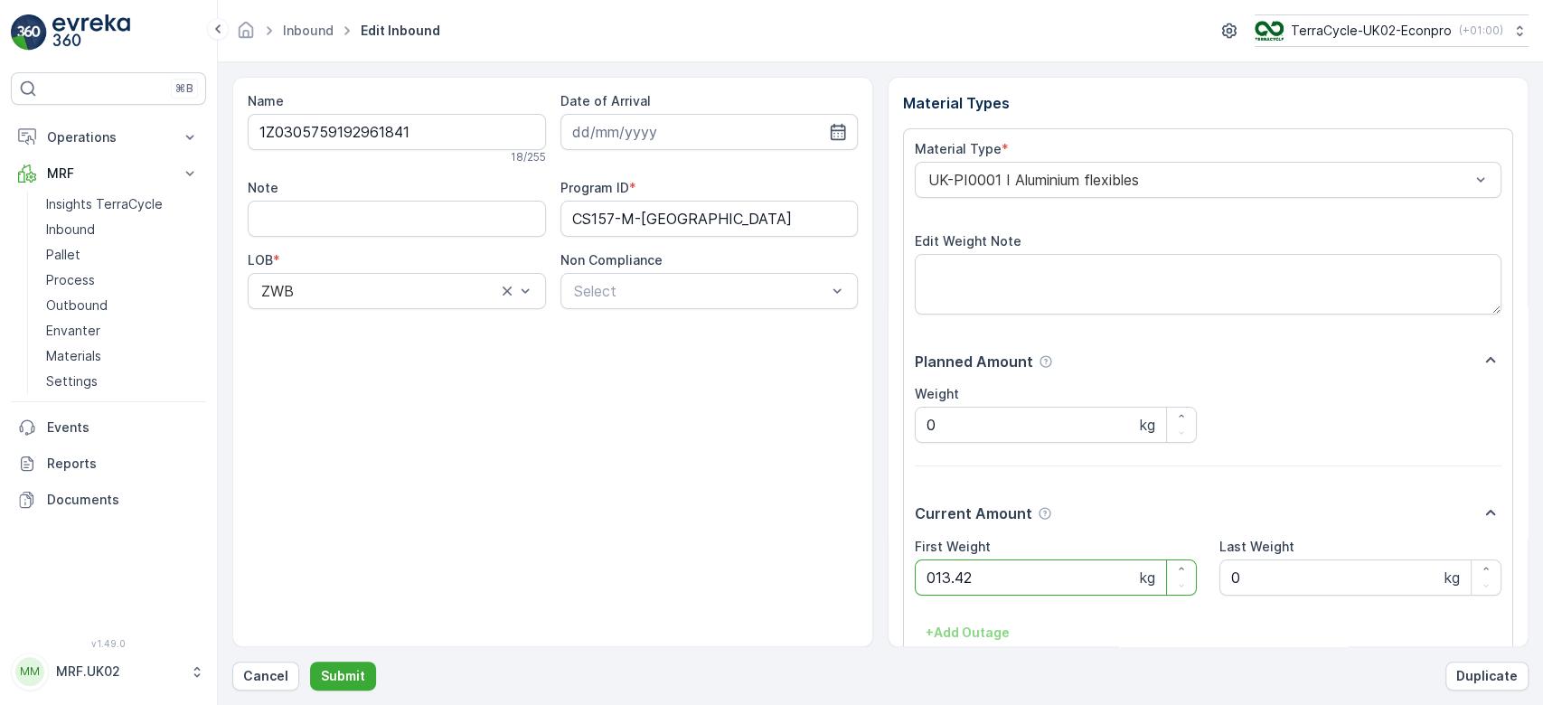
click at [310, 662] on button "Submit" at bounding box center [343, 676] width 66 height 29
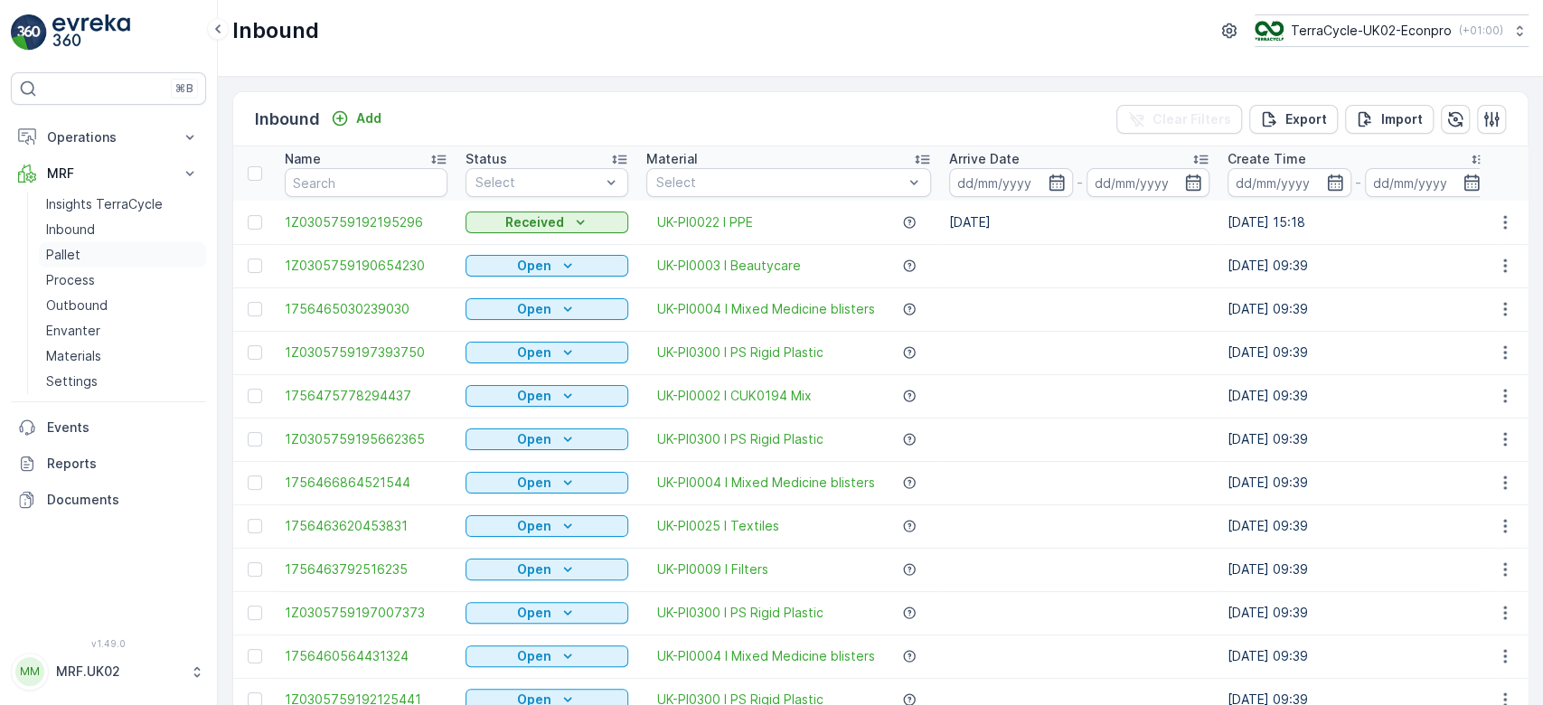
click at [108, 263] on link "Pallet" at bounding box center [122, 254] width 167 height 25
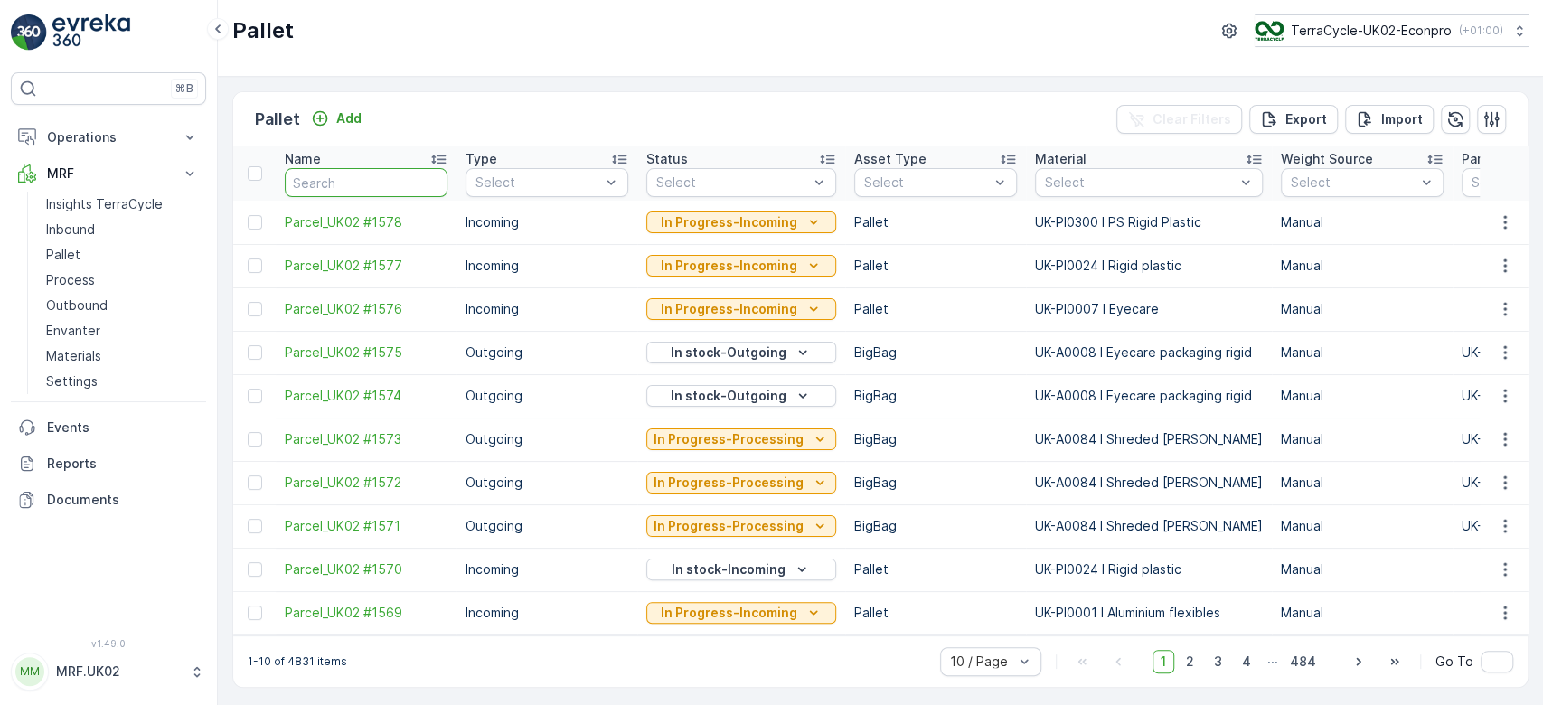
click at [345, 185] on input "text" at bounding box center [366, 182] width 163 height 29
type input "uk02"
click at [345, 185] on input "uk02" at bounding box center [366, 182] width 163 height 29
type input "u"
click at [345, 185] on input "text" at bounding box center [366, 182] width 163 height 29
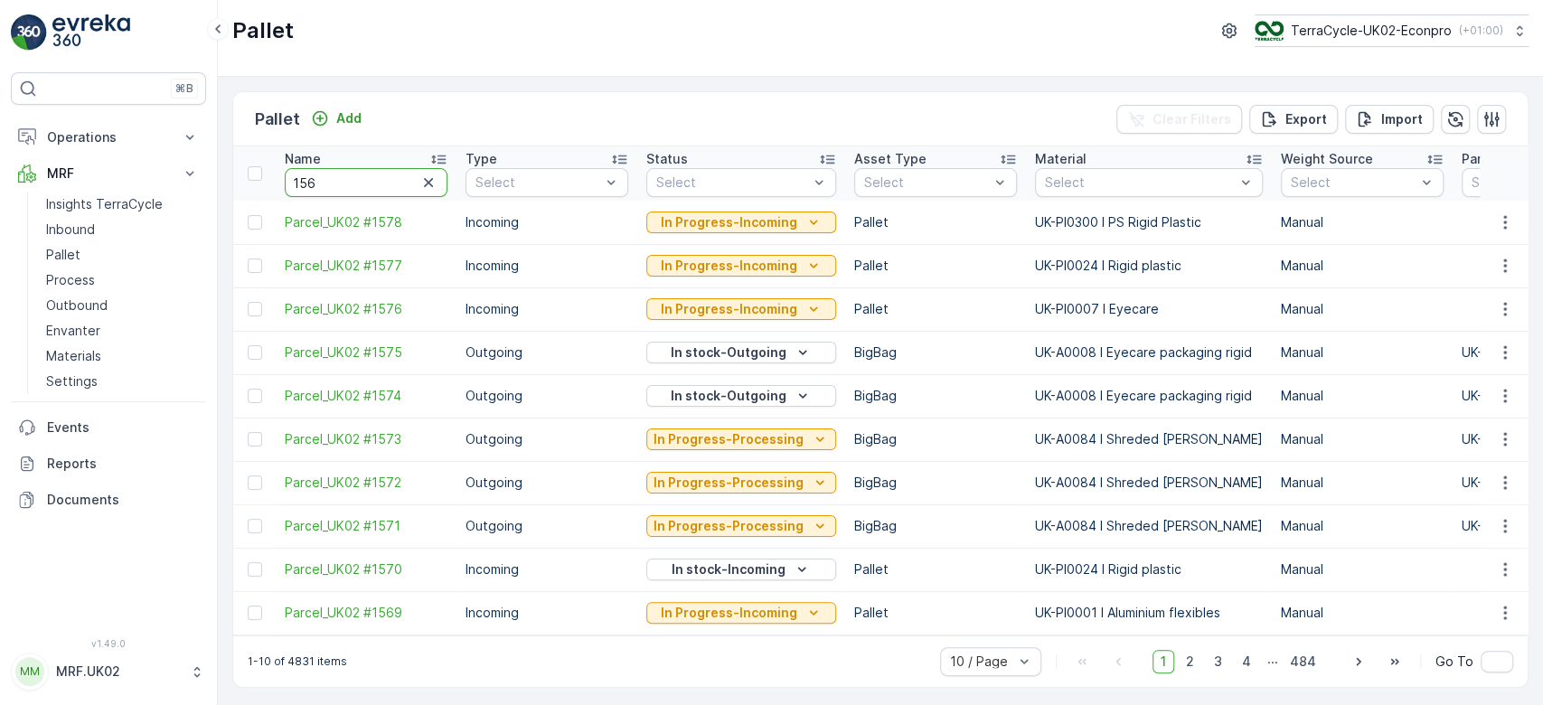
type input "1562"
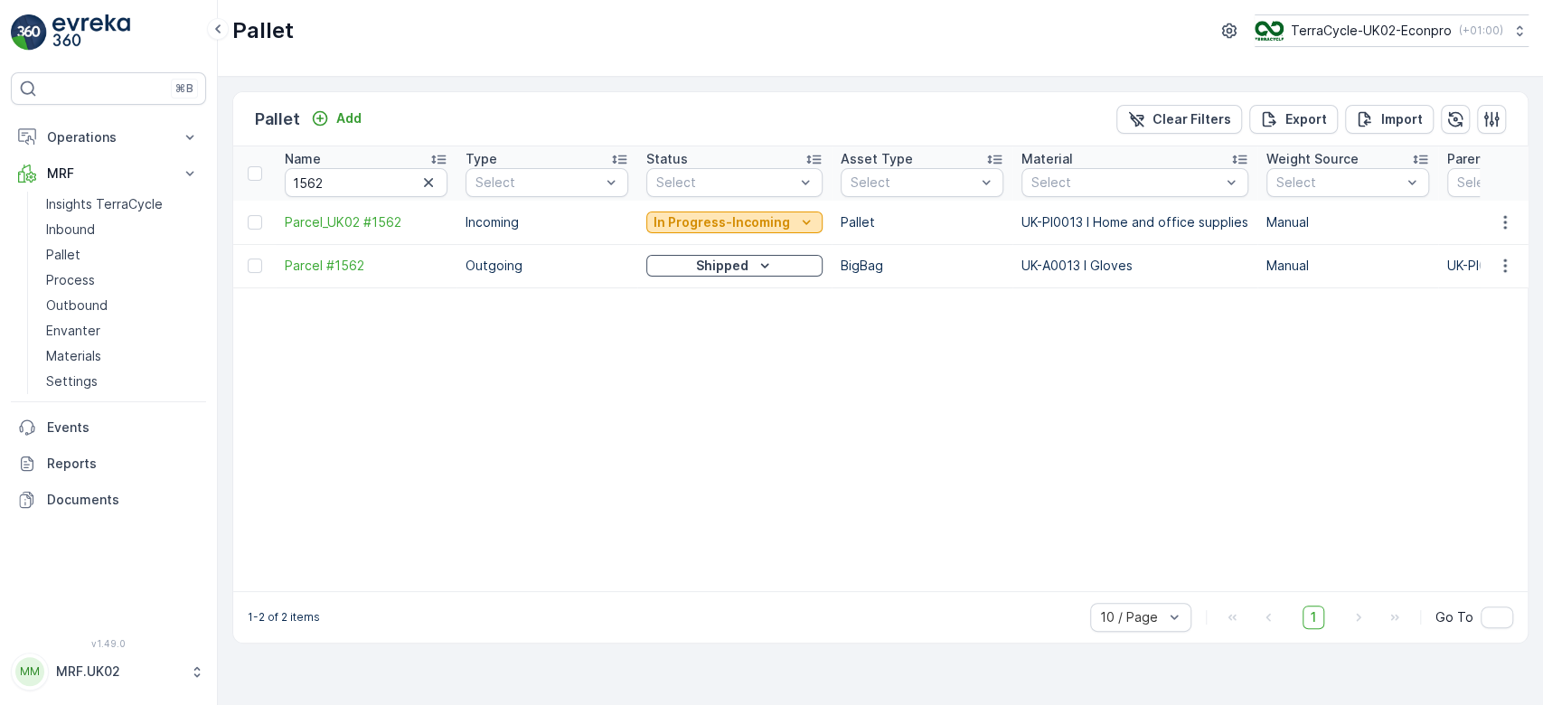
click at [667, 214] on p "In Progress-Incoming" at bounding box center [722, 222] width 137 height 18
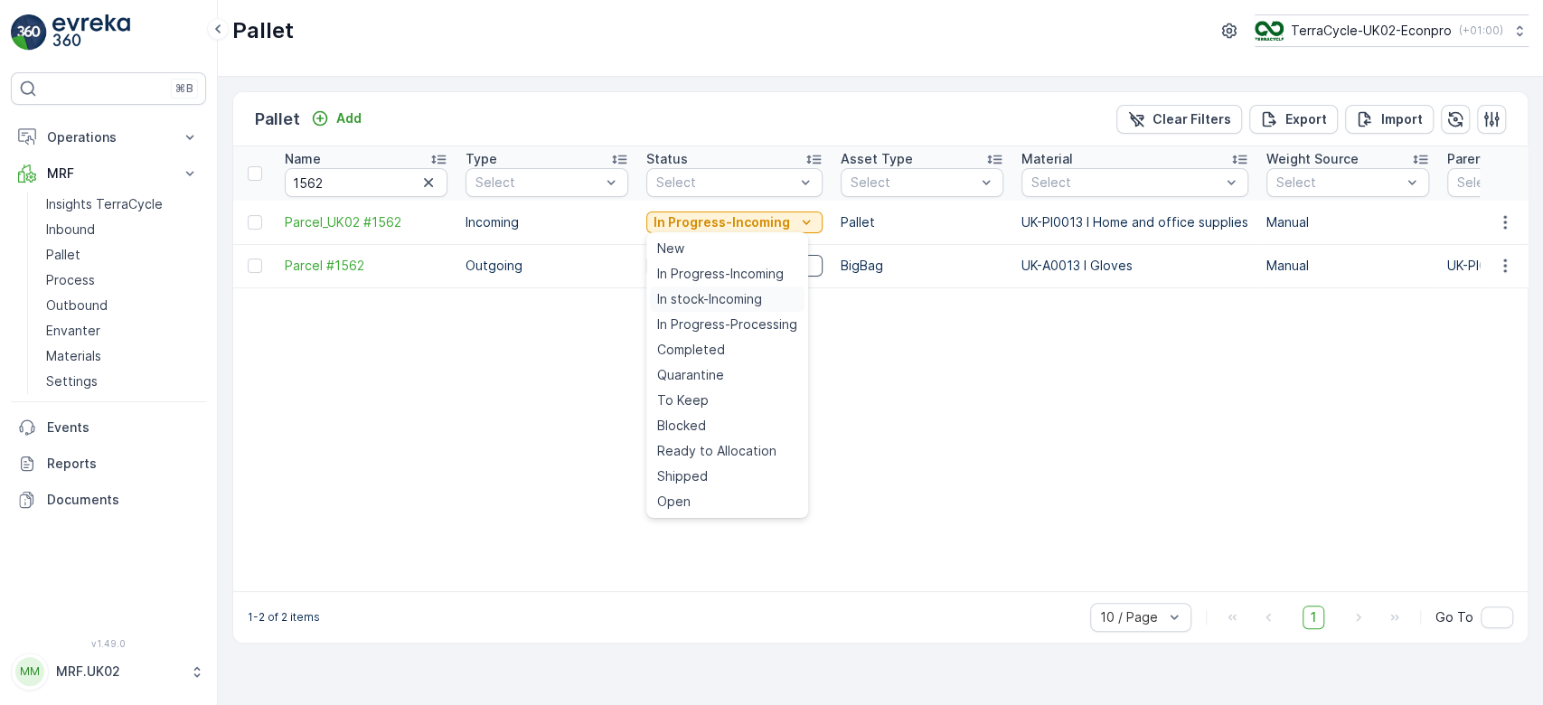
click at [715, 300] on span "In stock-Incoming" at bounding box center [709, 299] width 105 height 18
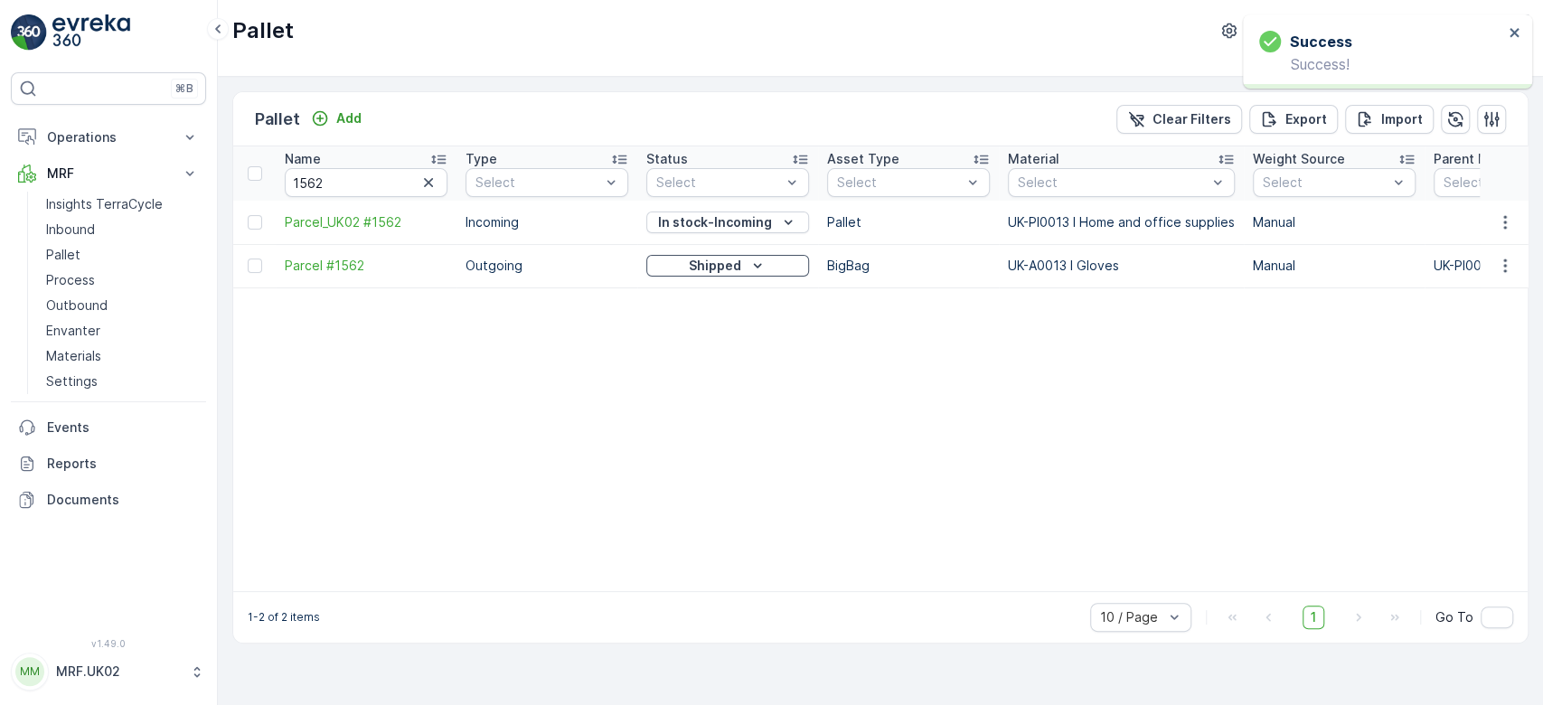
click at [434, 163] on icon at bounding box center [438, 160] width 14 height 9
click at [429, 176] on icon "button" at bounding box center [429, 183] width 18 height 18
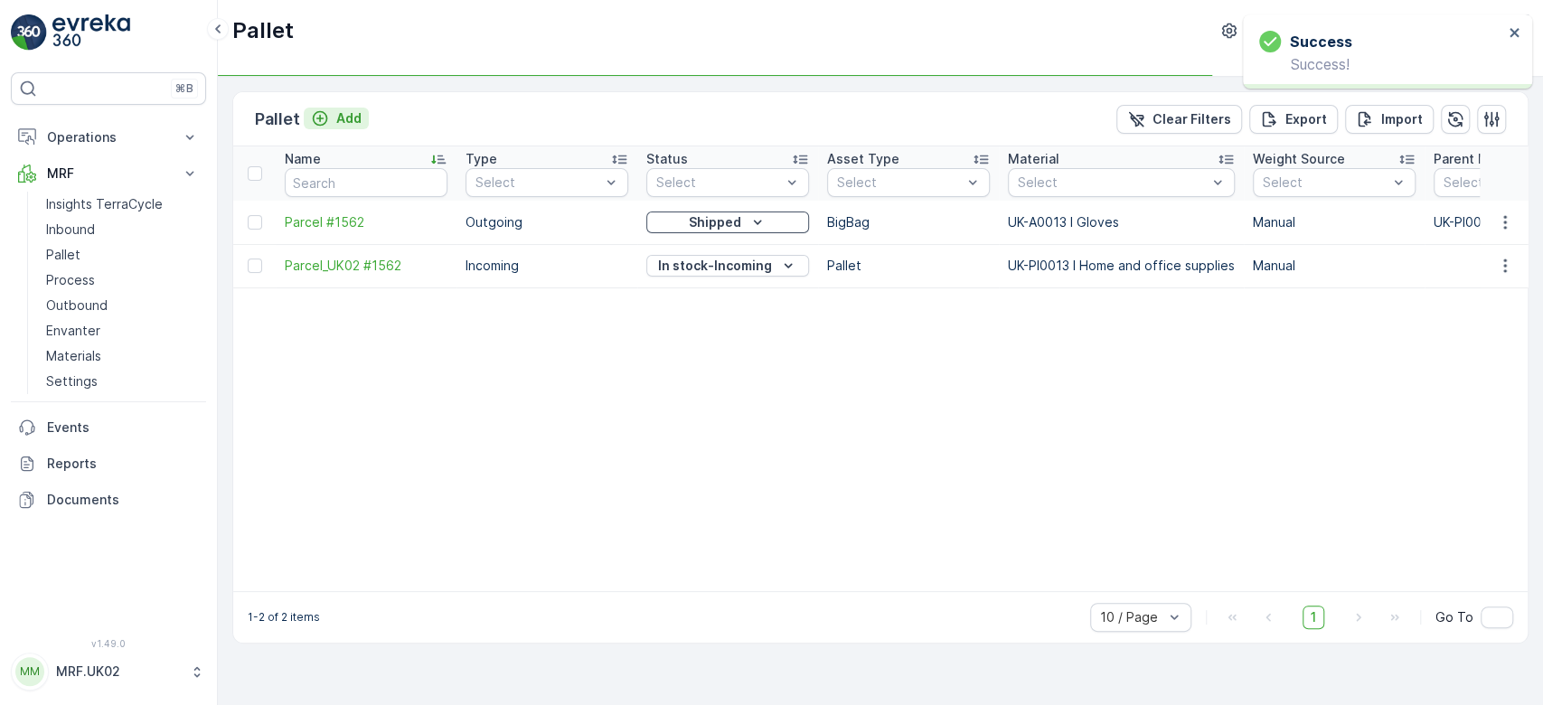
click at [335, 108] on button "Add" at bounding box center [336, 119] width 65 height 22
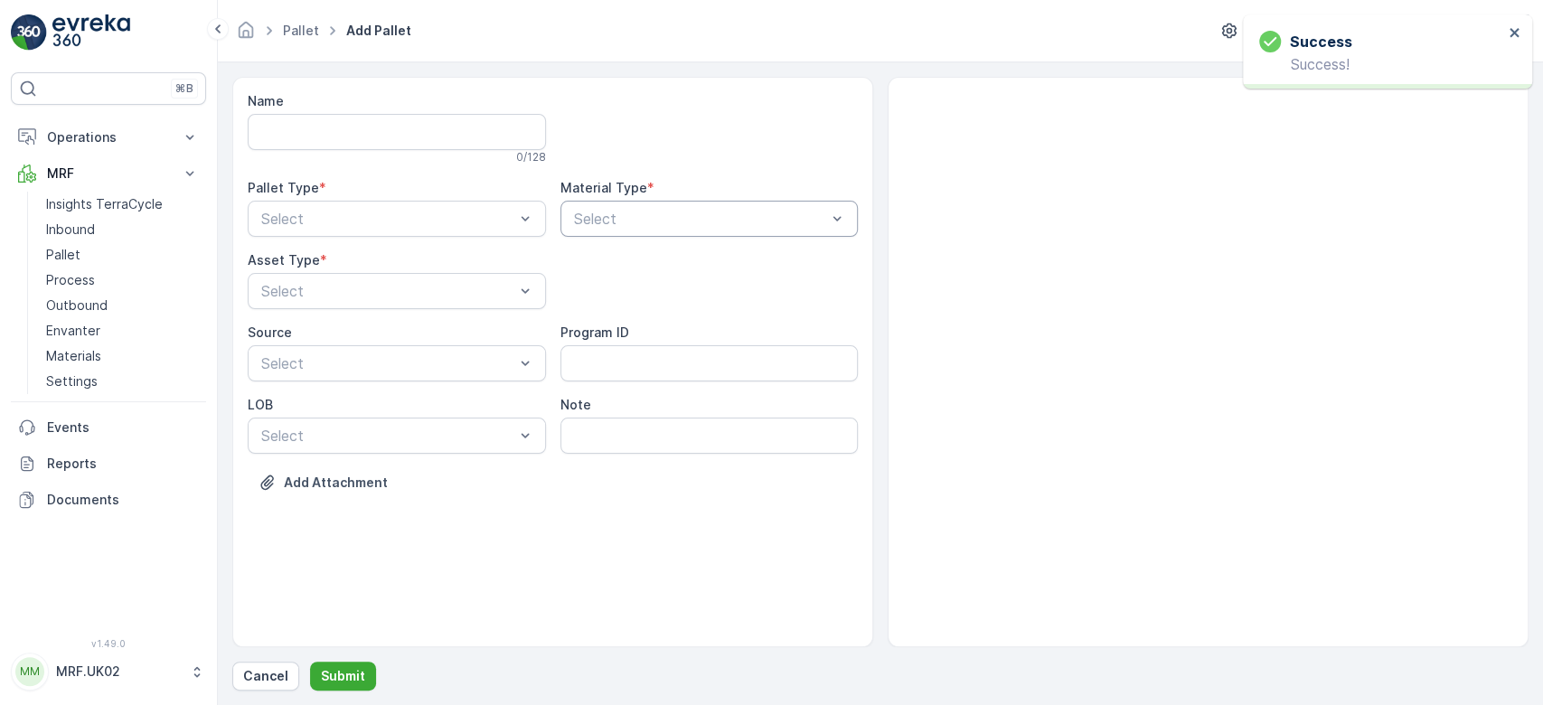
click at [711, 229] on div "Select" at bounding box center [710, 219] width 298 height 36
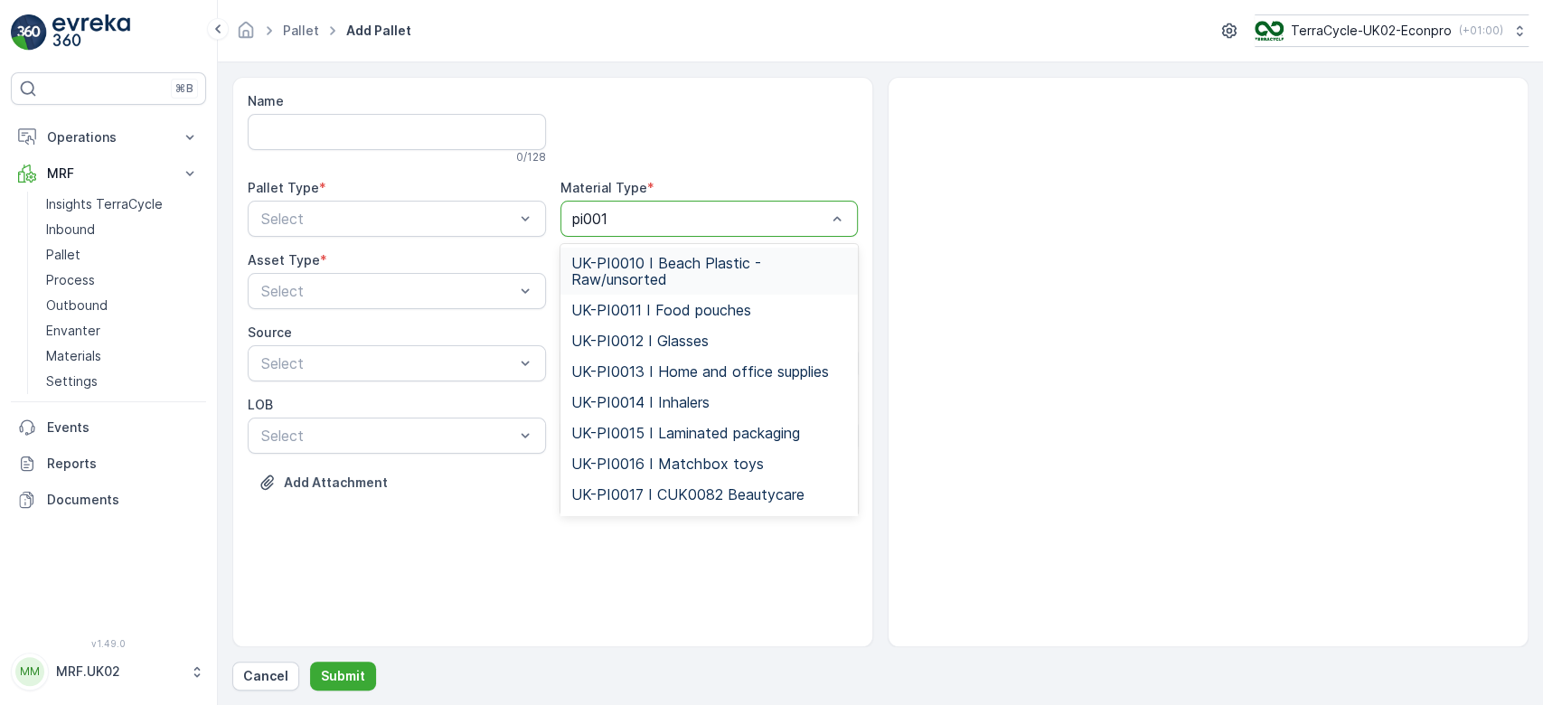
type input "pi0013"
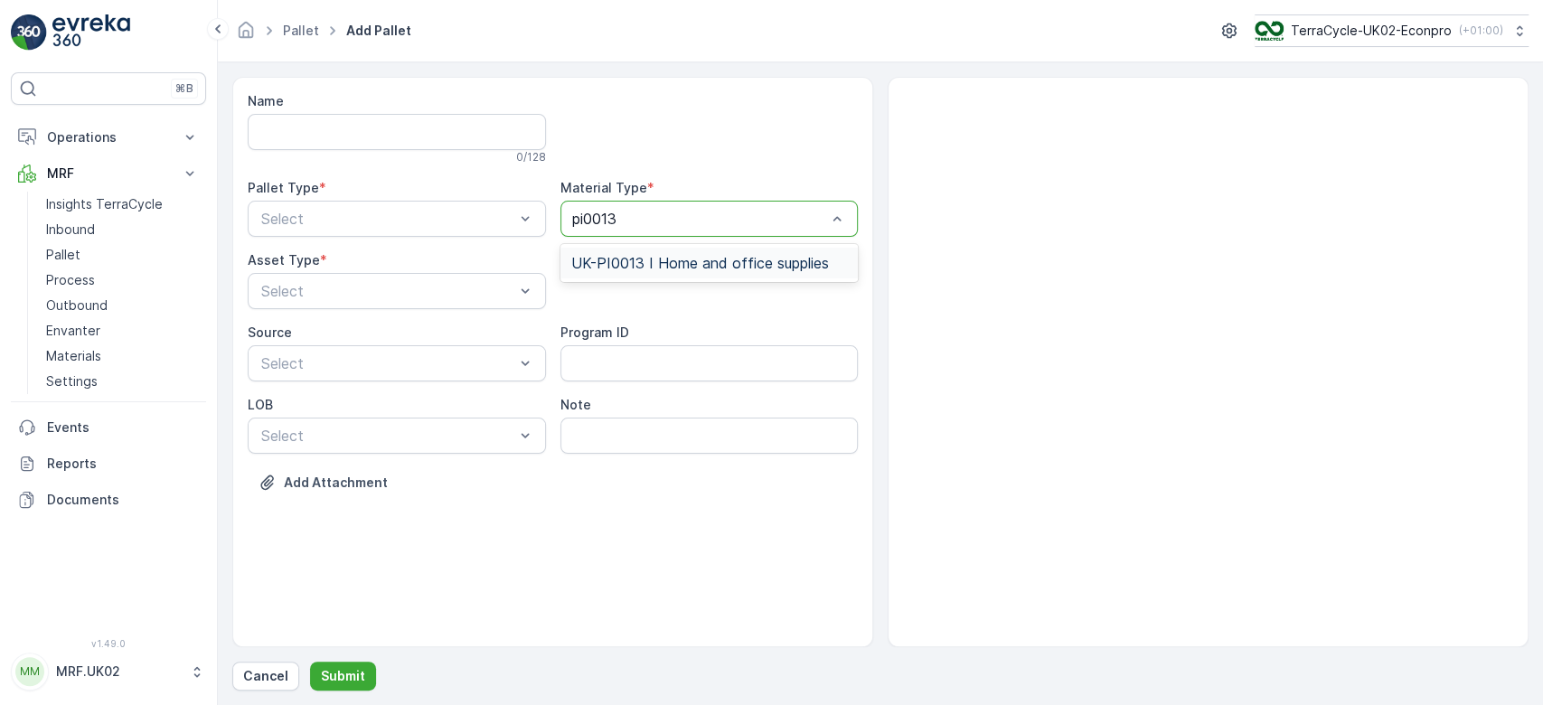
click at [723, 274] on div "UK-PI0013 I Home and office supplies" at bounding box center [710, 263] width 298 height 31
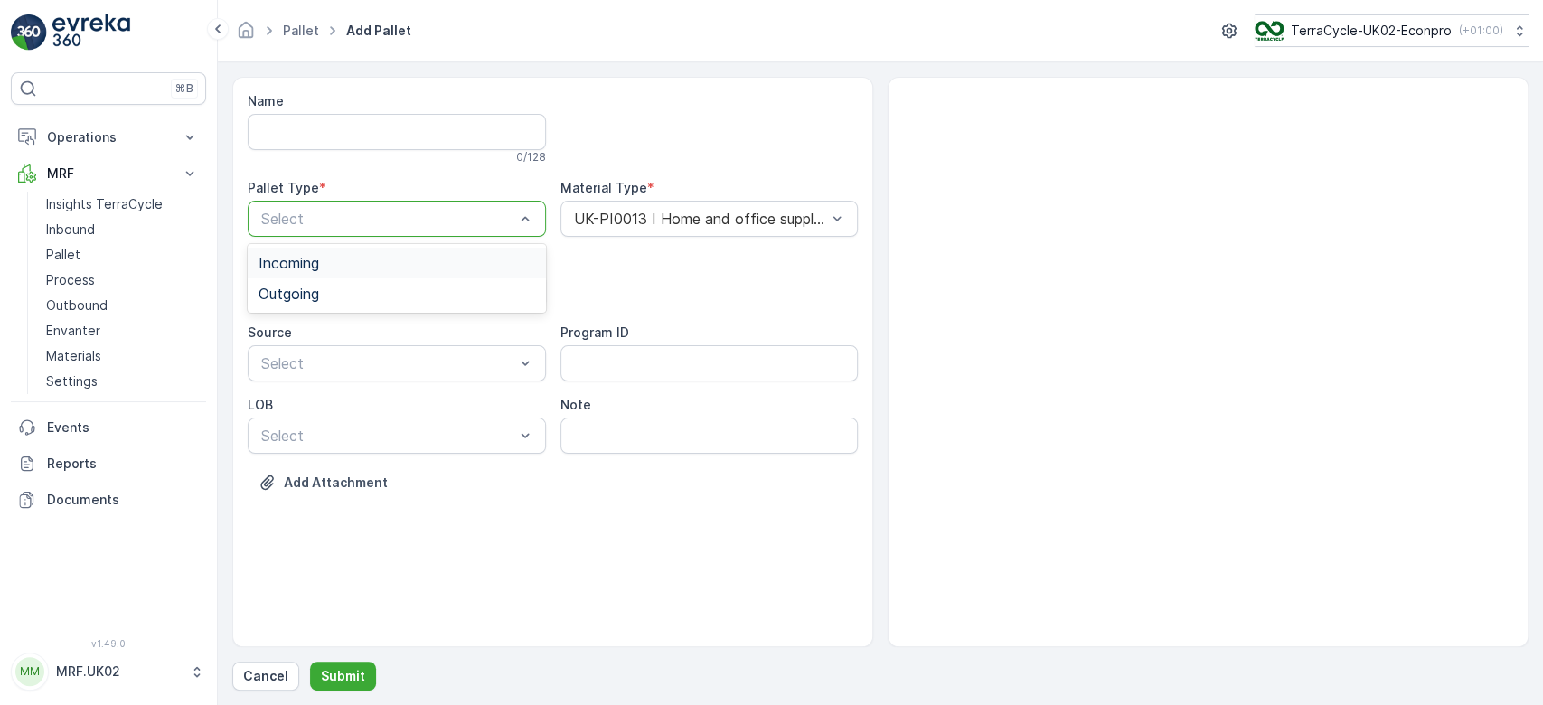
click at [503, 229] on div "Select" at bounding box center [397, 219] width 298 height 36
click at [463, 244] on div "Incoming Outgoing" at bounding box center [397, 278] width 298 height 69
click at [462, 269] on div "Incoming" at bounding box center [397, 263] width 277 height 16
click at [431, 292] on div at bounding box center [387, 291] width 257 height 16
click at [318, 372] on div "Pallet" at bounding box center [397, 366] width 277 height 16
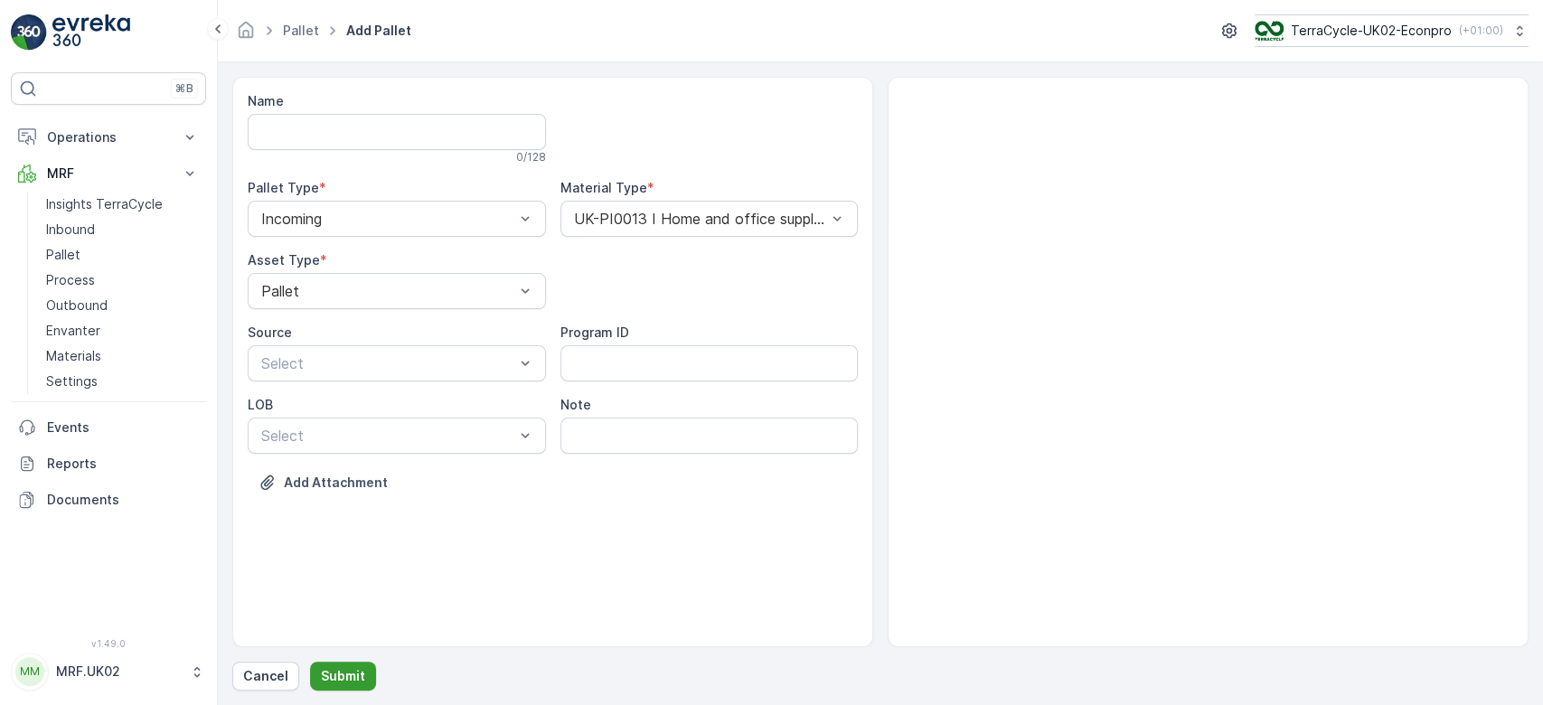
click at [351, 673] on p "Submit" at bounding box center [343, 676] width 44 height 18
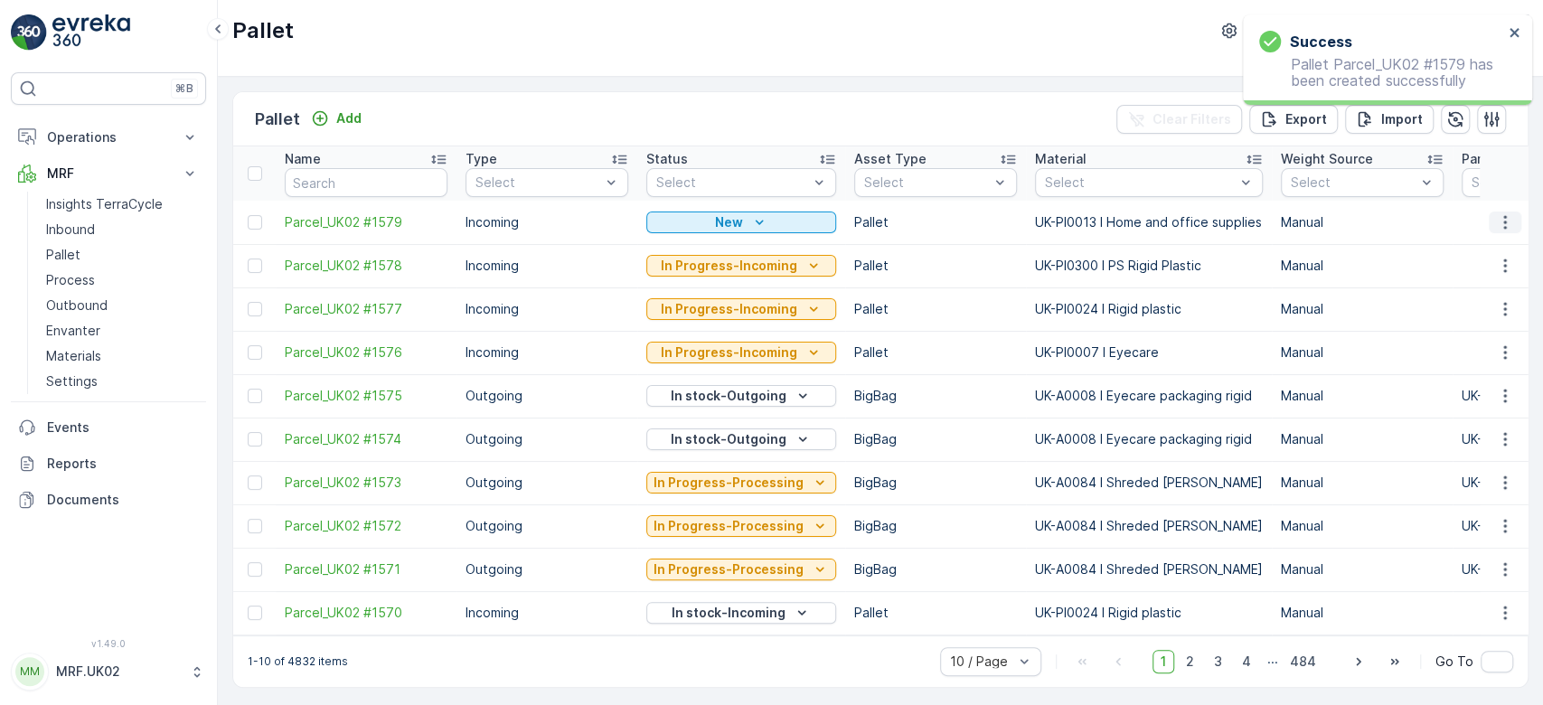
click at [1496, 217] on icon "button" at bounding box center [1505, 222] width 18 height 18
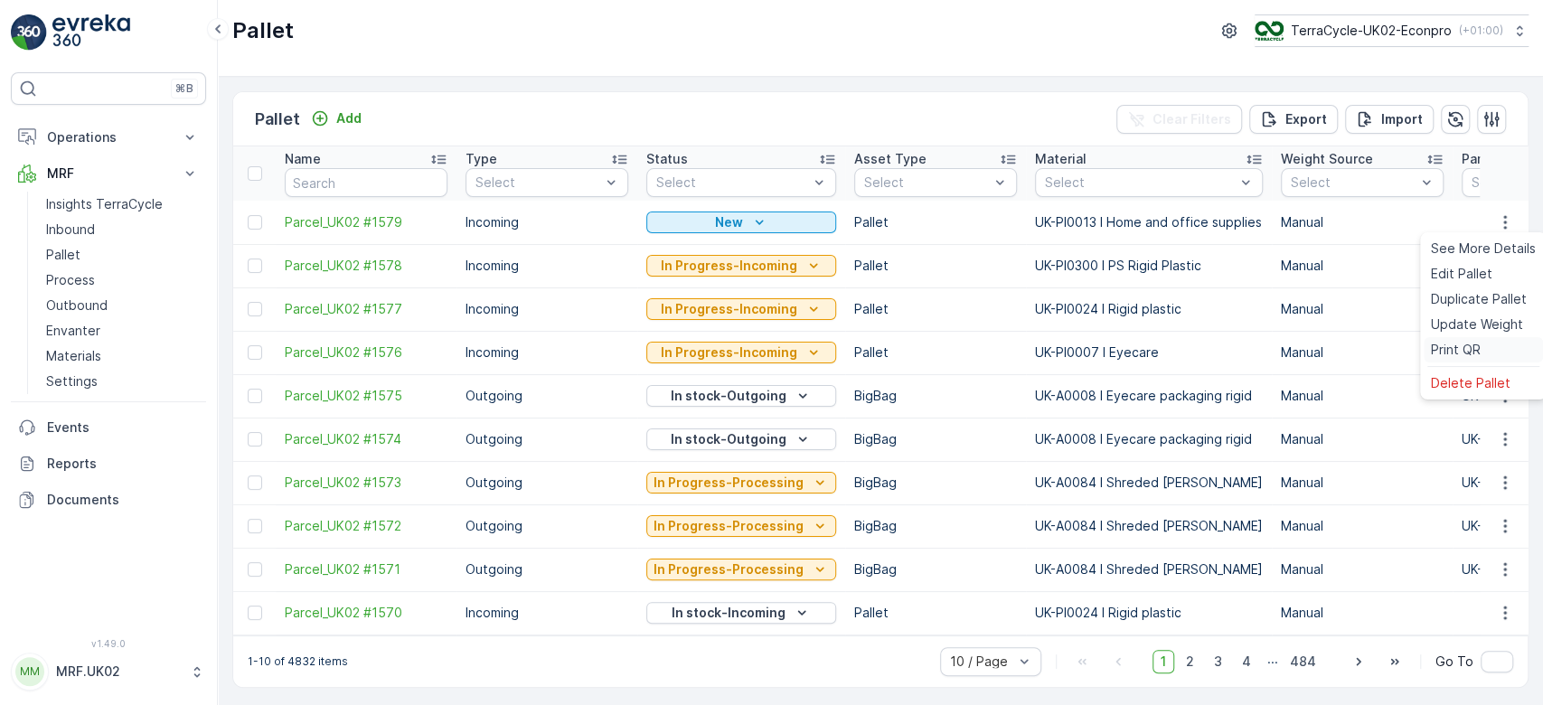
click at [1457, 356] on span "Print QR" at bounding box center [1456, 350] width 50 height 18
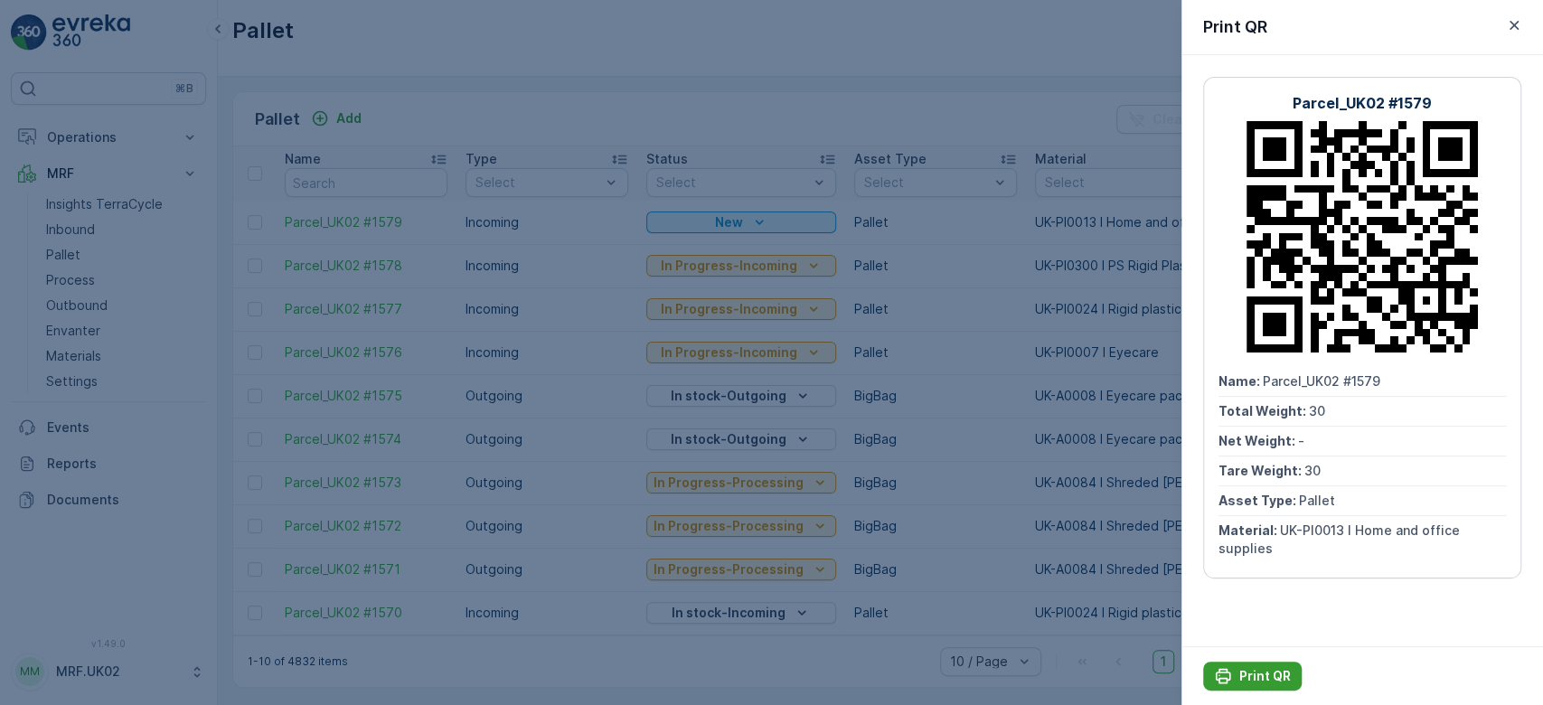
click at [1248, 675] on p "Print QR" at bounding box center [1266, 676] width 52 height 18
click at [88, 231] on div at bounding box center [771, 352] width 1543 height 705
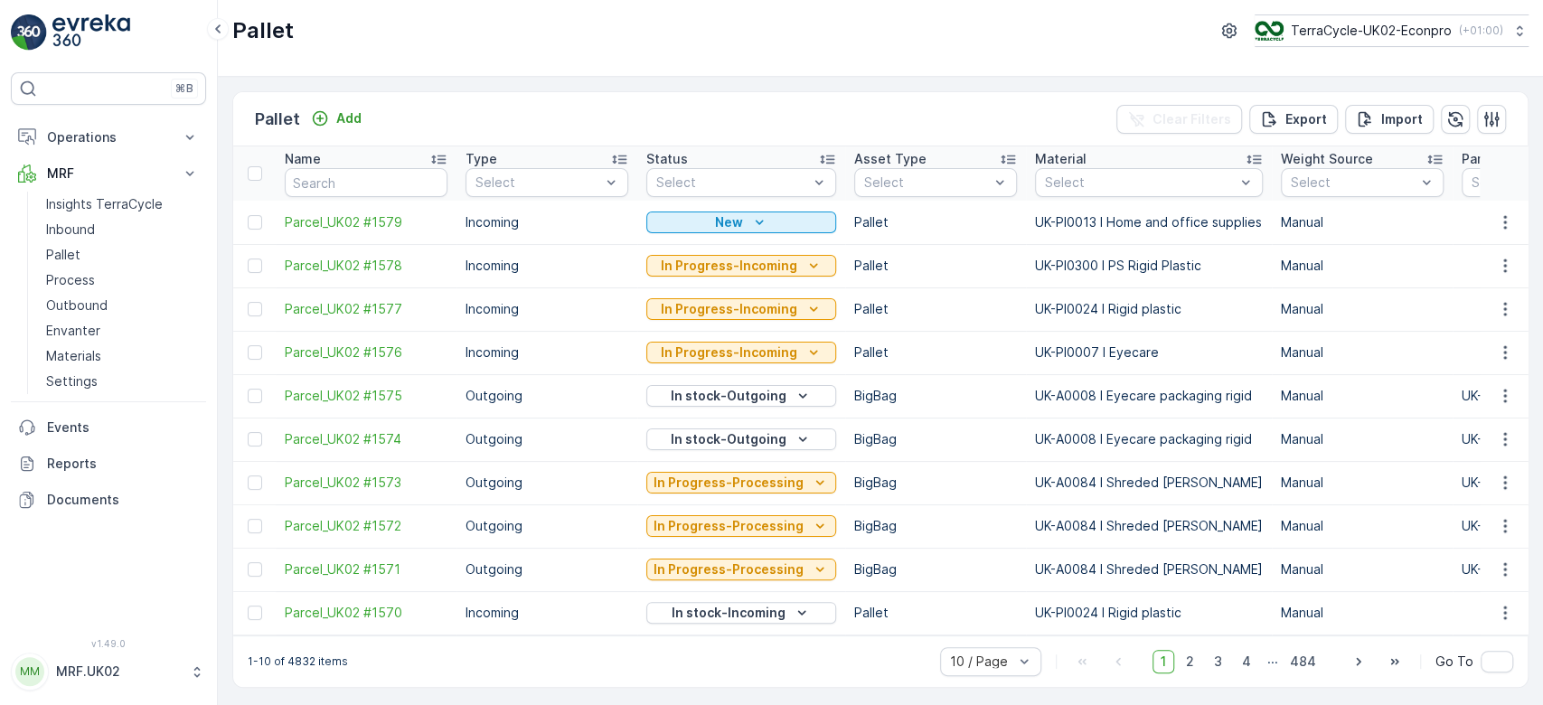
click at [88, 231] on p "Inbound" at bounding box center [70, 230] width 49 height 18
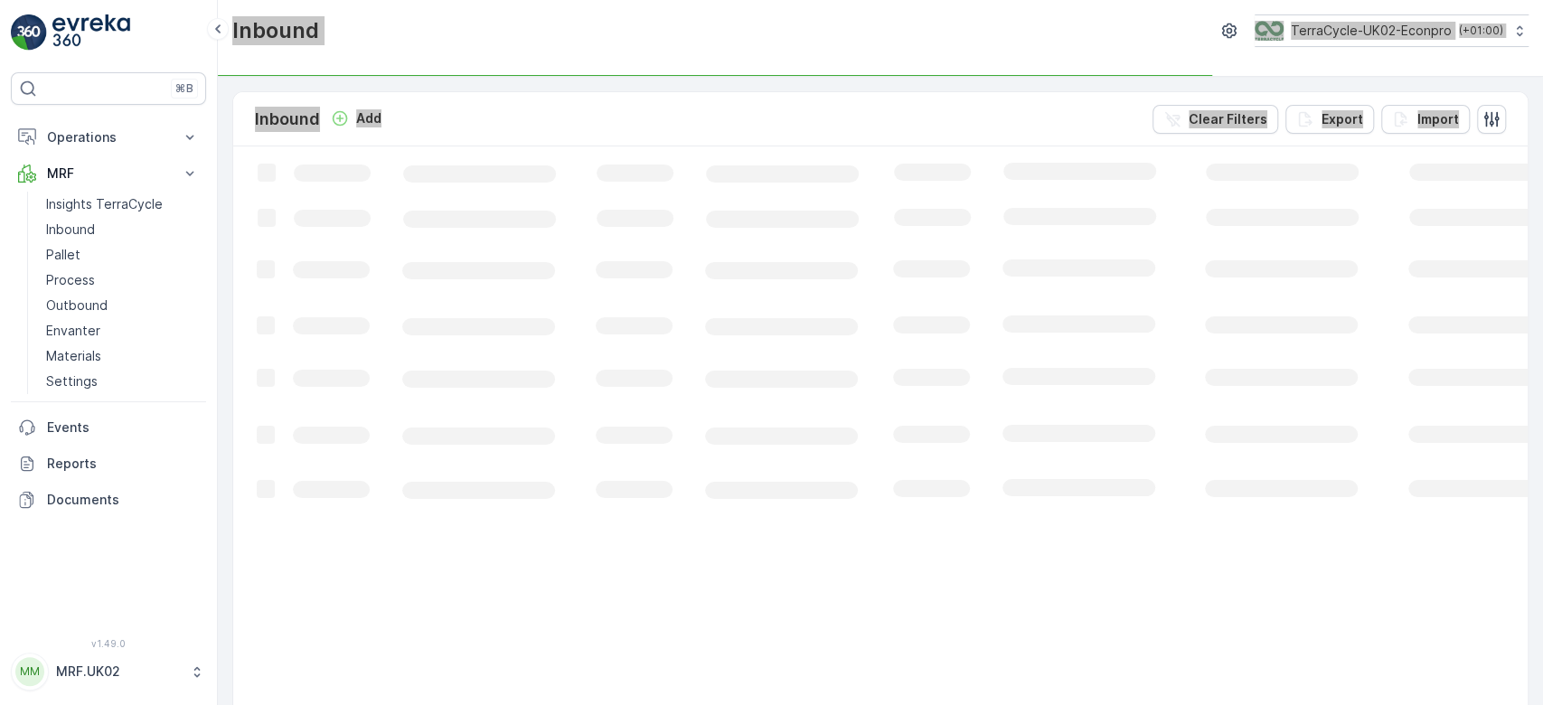
click at [88, 231] on p "Inbound" at bounding box center [70, 230] width 49 height 18
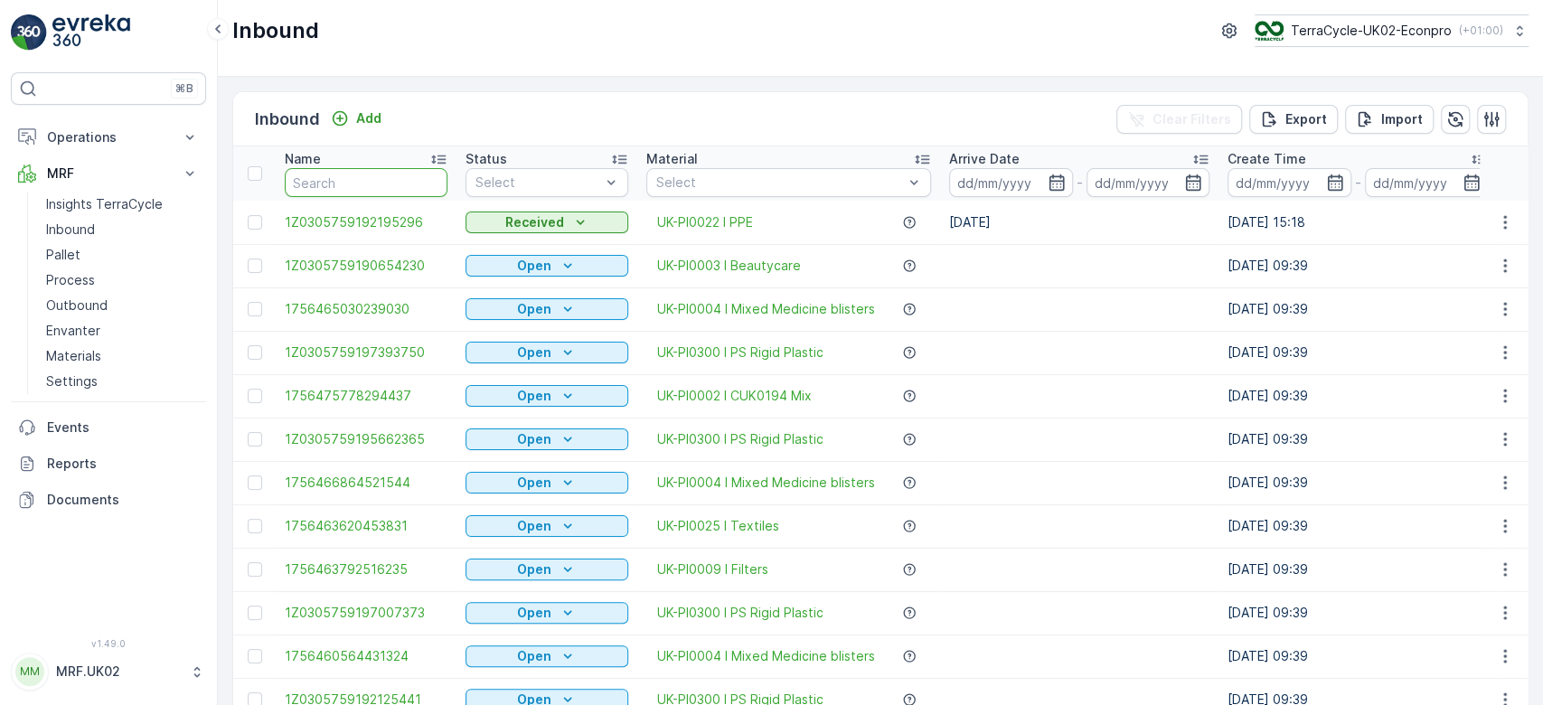
click at [318, 168] on input "text" at bounding box center [366, 182] width 163 height 29
type input "1567"
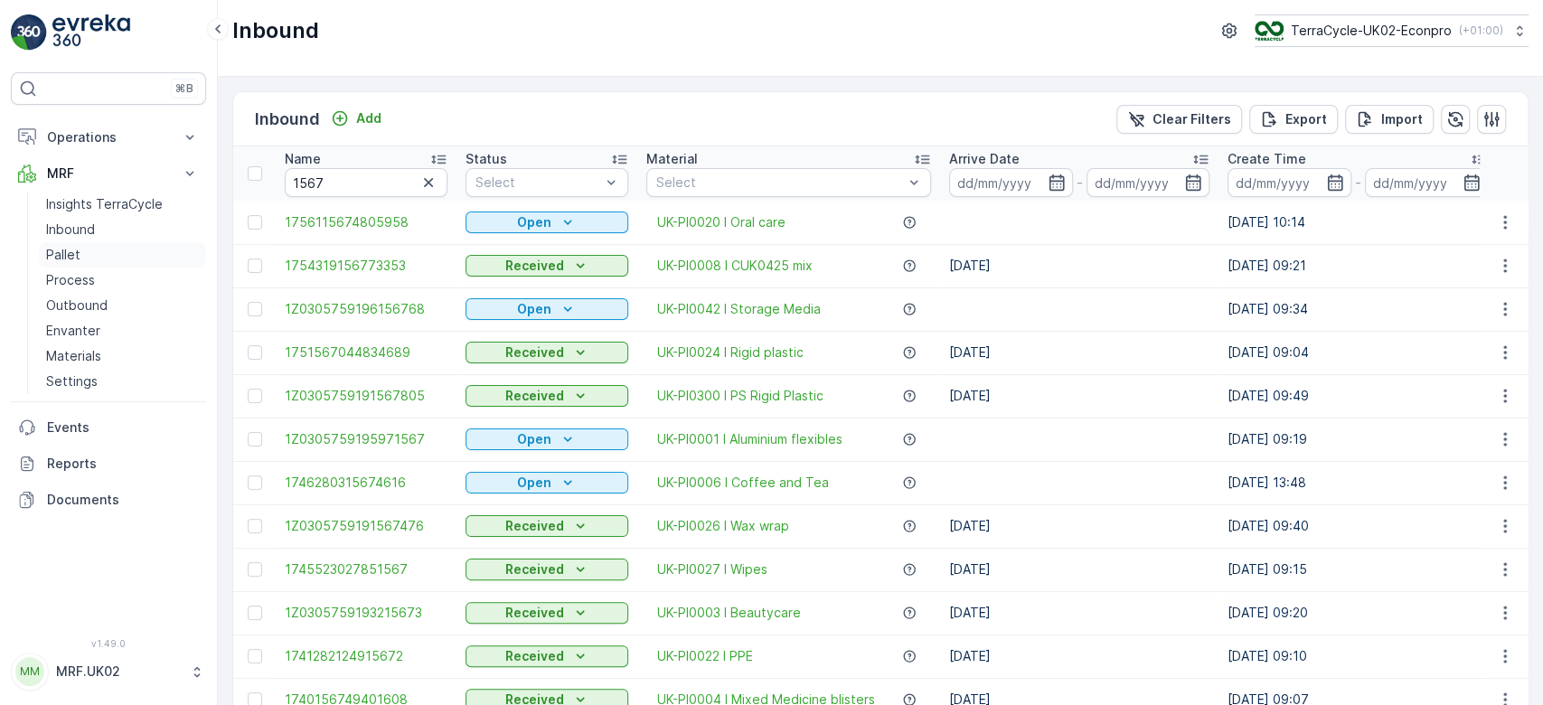
click at [43, 257] on link "Pallet" at bounding box center [122, 254] width 167 height 25
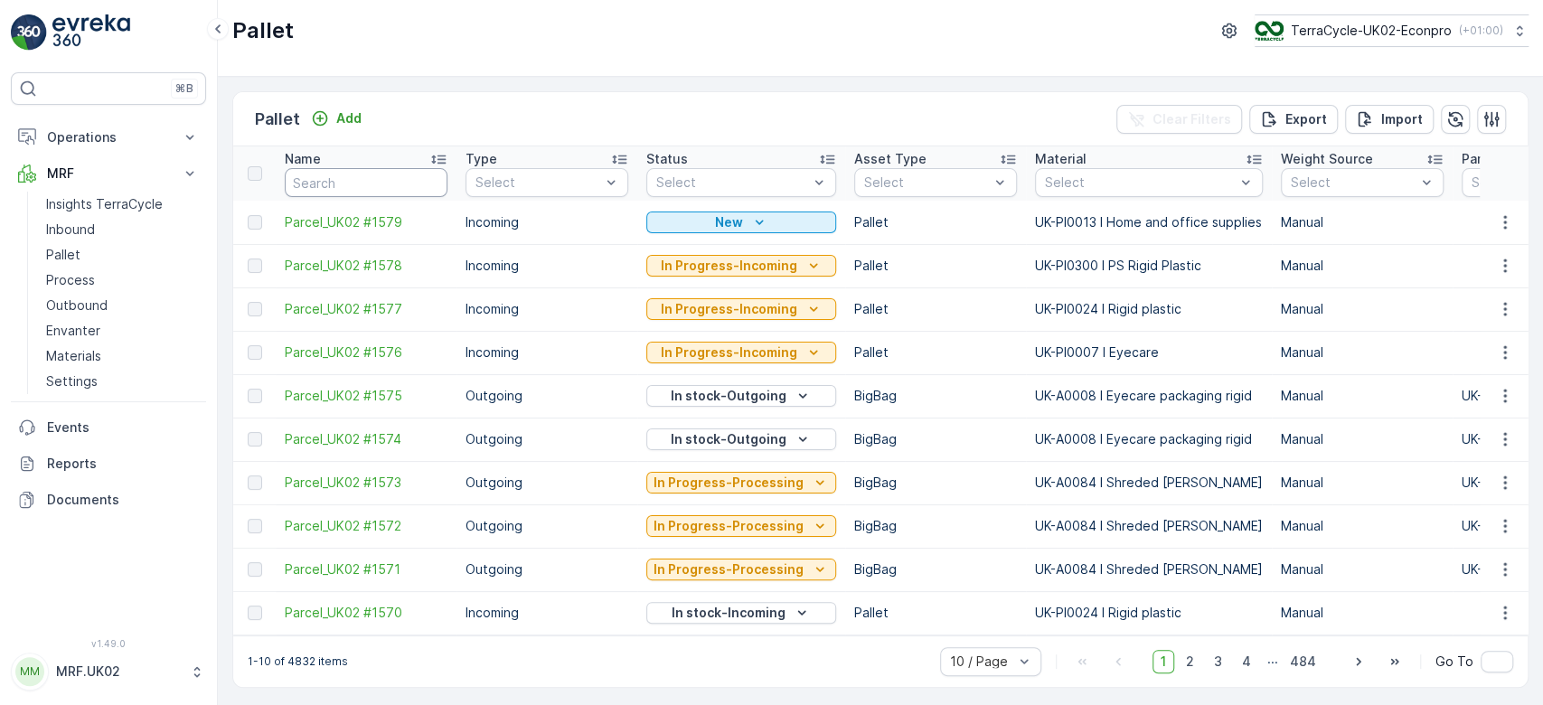
click at [304, 184] on input "text" at bounding box center [366, 182] width 163 height 29
type input "1567"
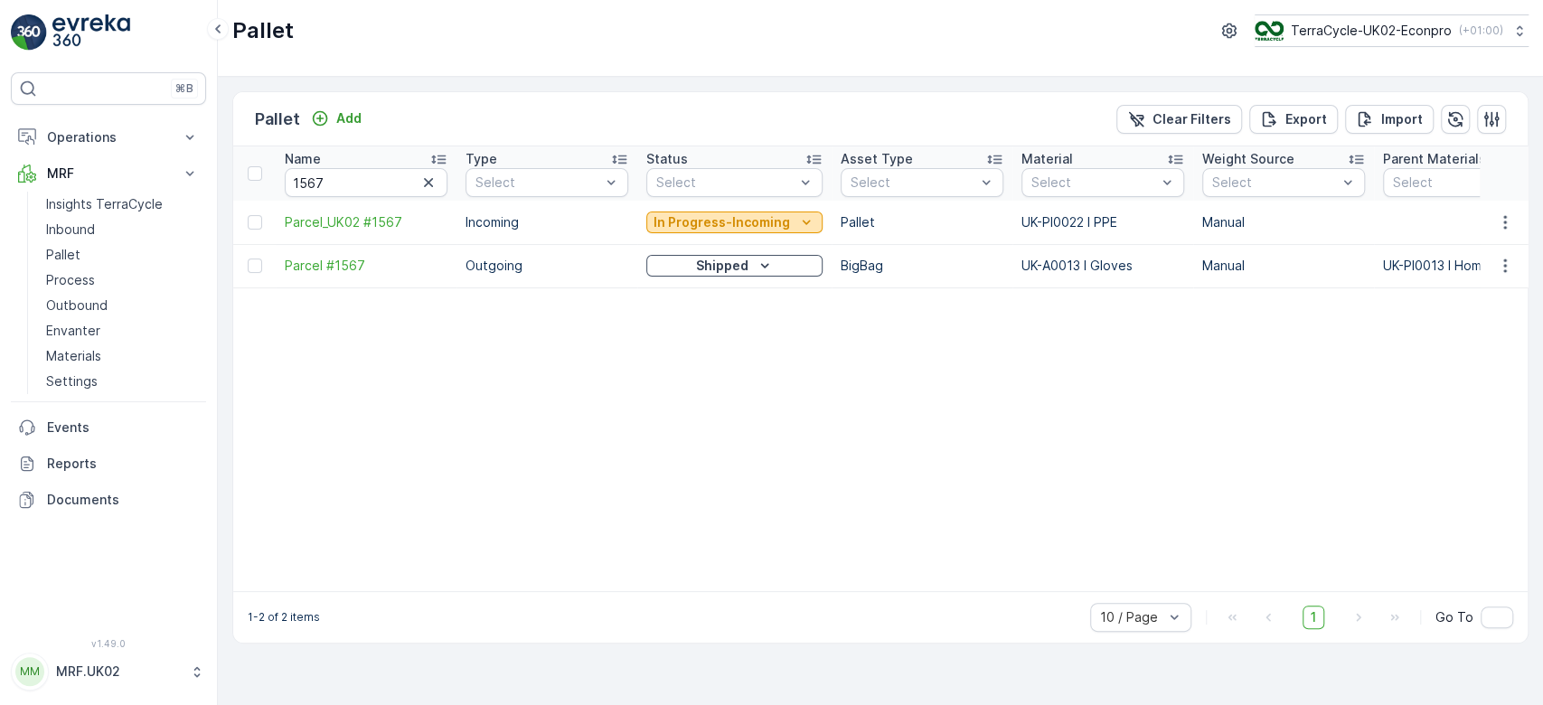
click at [674, 218] on p "In Progress-Incoming" at bounding box center [722, 222] width 137 height 18
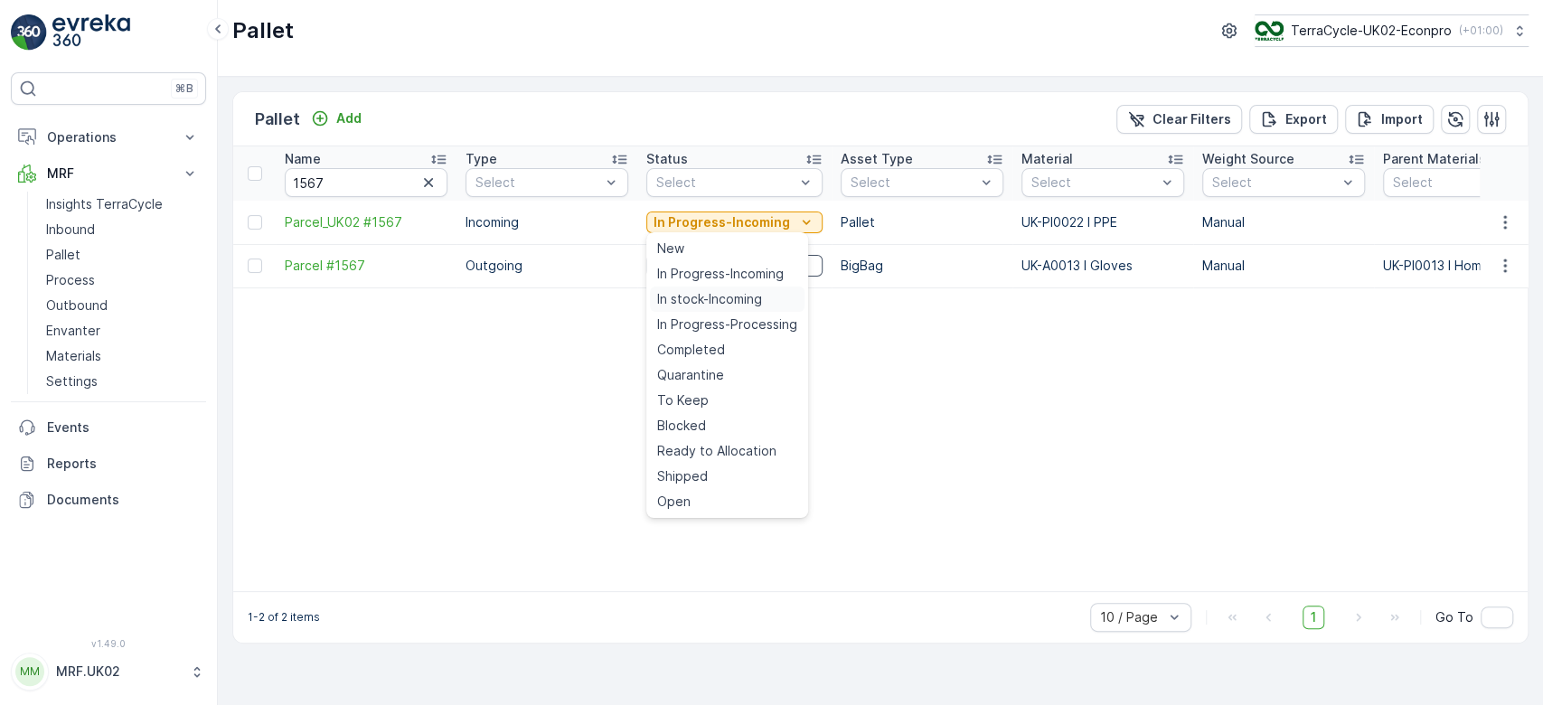
click at [695, 289] on div "In stock-Incoming" at bounding box center [727, 299] width 155 height 25
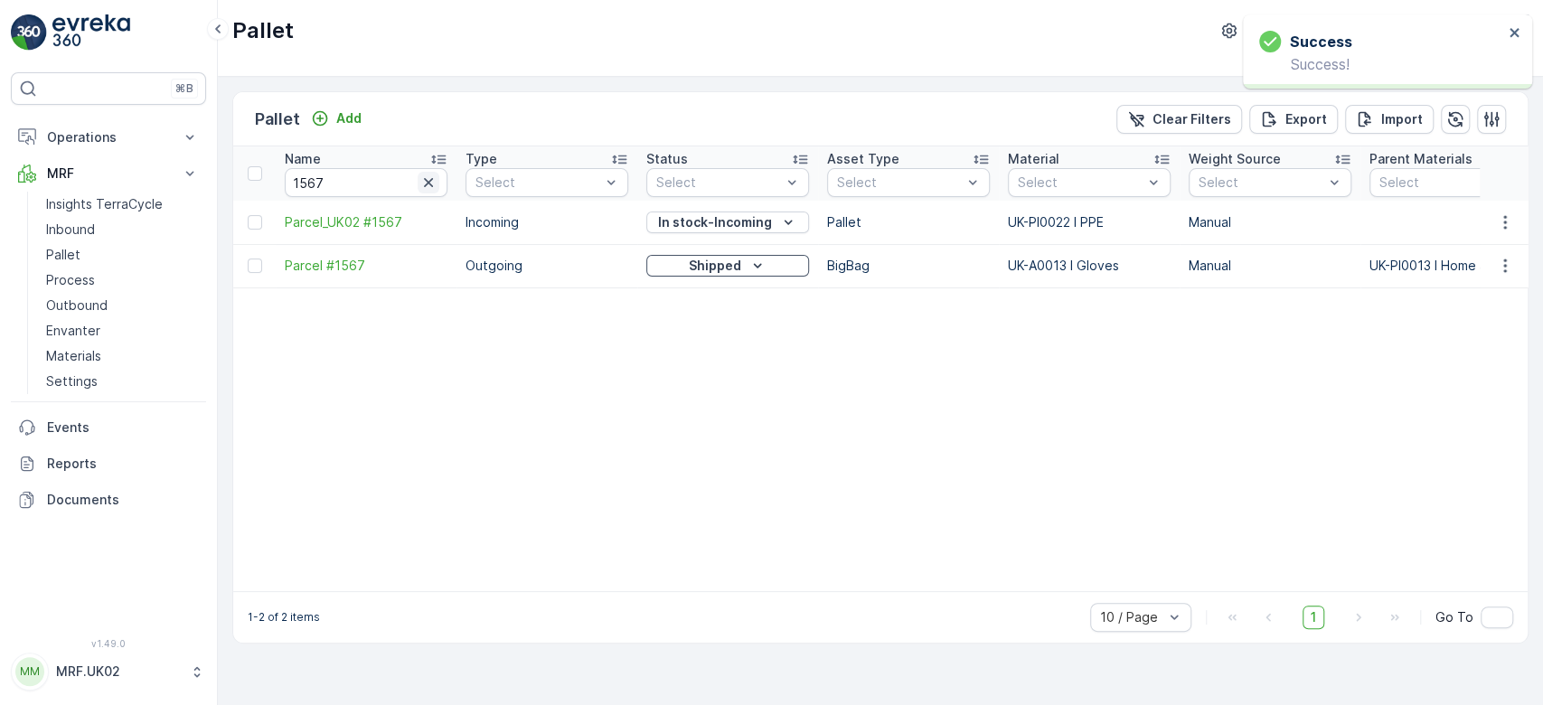
click at [427, 182] on icon "button" at bounding box center [428, 182] width 9 height 9
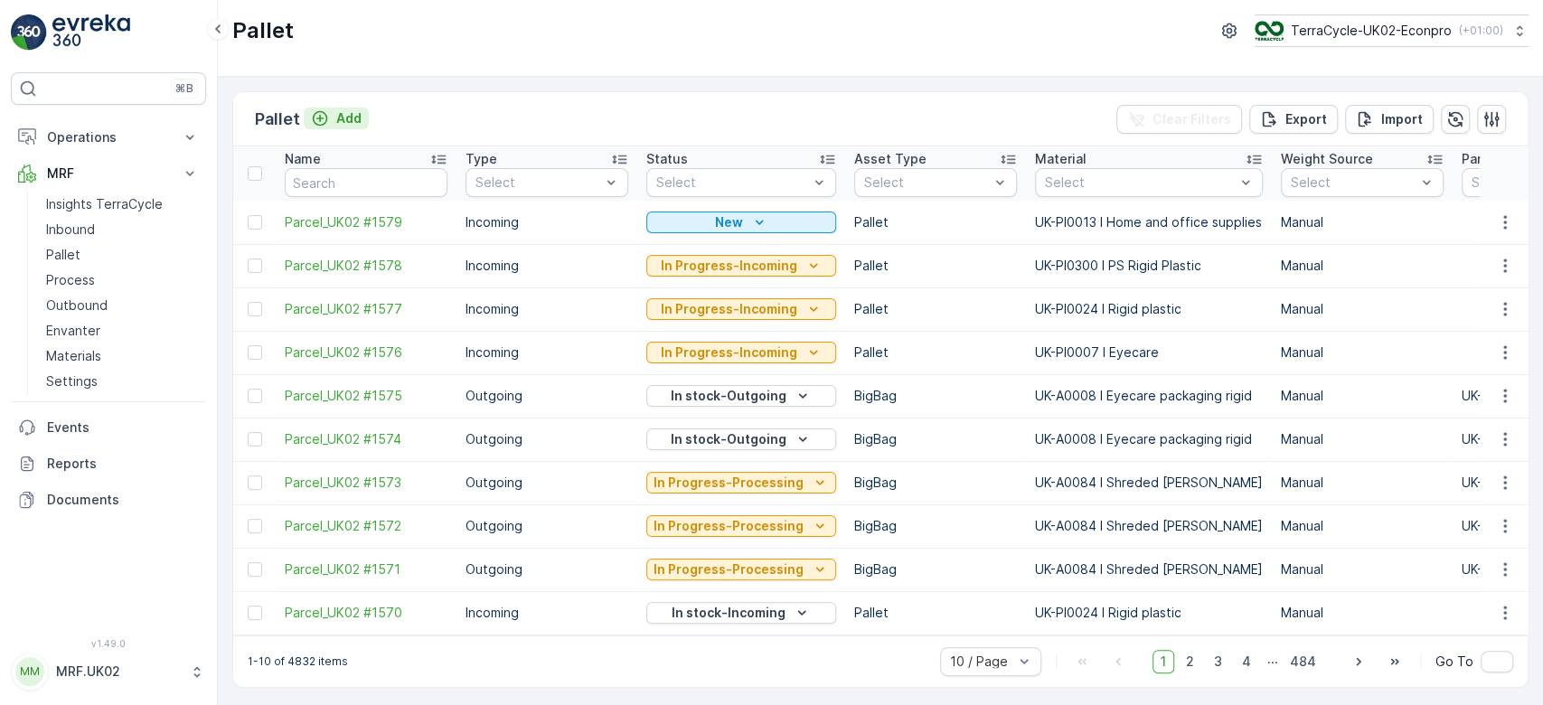
click at [331, 118] on div "Add" at bounding box center [336, 118] width 51 height 18
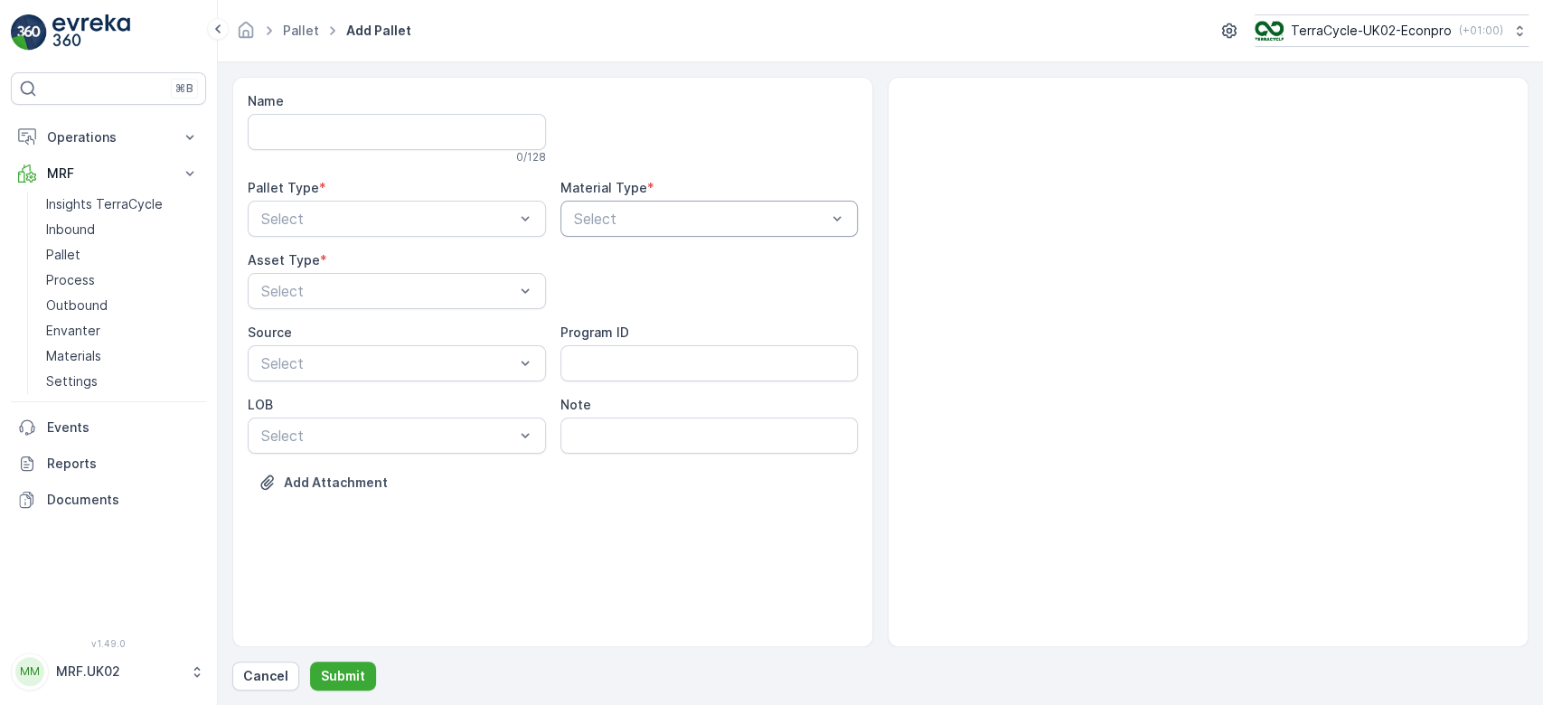
click at [639, 206] on div "Select" at bounding box center [710, 219] width 298 height 36
type input "ppe"
click at [647, 264] on span "UK-PI0022 I PPE" at bounding box center [629, 263] width 117 height 16
click at [464, 220] on div at bounding box center [387, 219] width 257 height 16
click at [428, 268] on div "Incoming" at bounding box center [397, 263] width 277 height 16
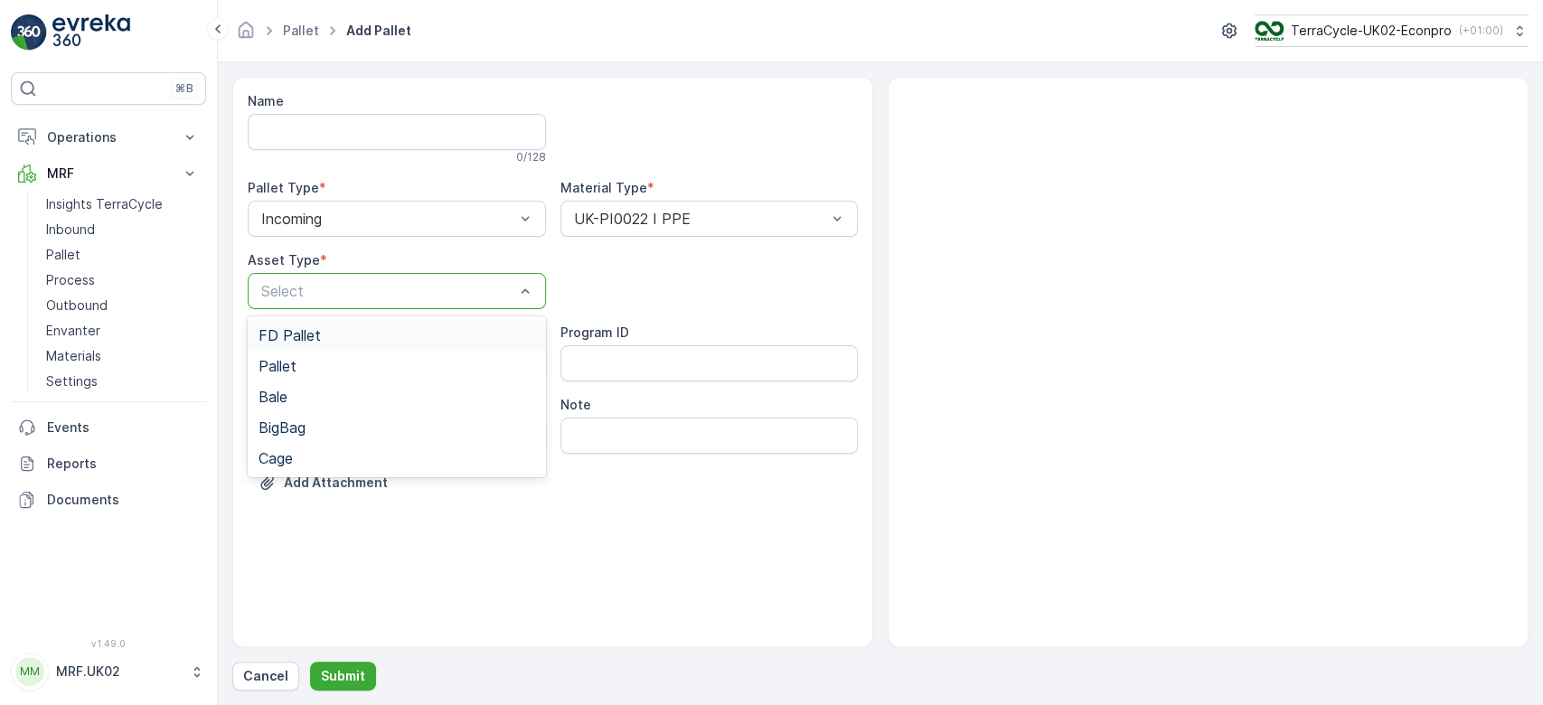
click at [425, 283] on div at bounding box center [387, 291] width 257 height 16
click at [376, 371] on div "Pallet" at bounding box center [397, 366] width 277 height 16
click at [347, 684] on p "Submit" at bounding box center [343, 676] width 44 height 18
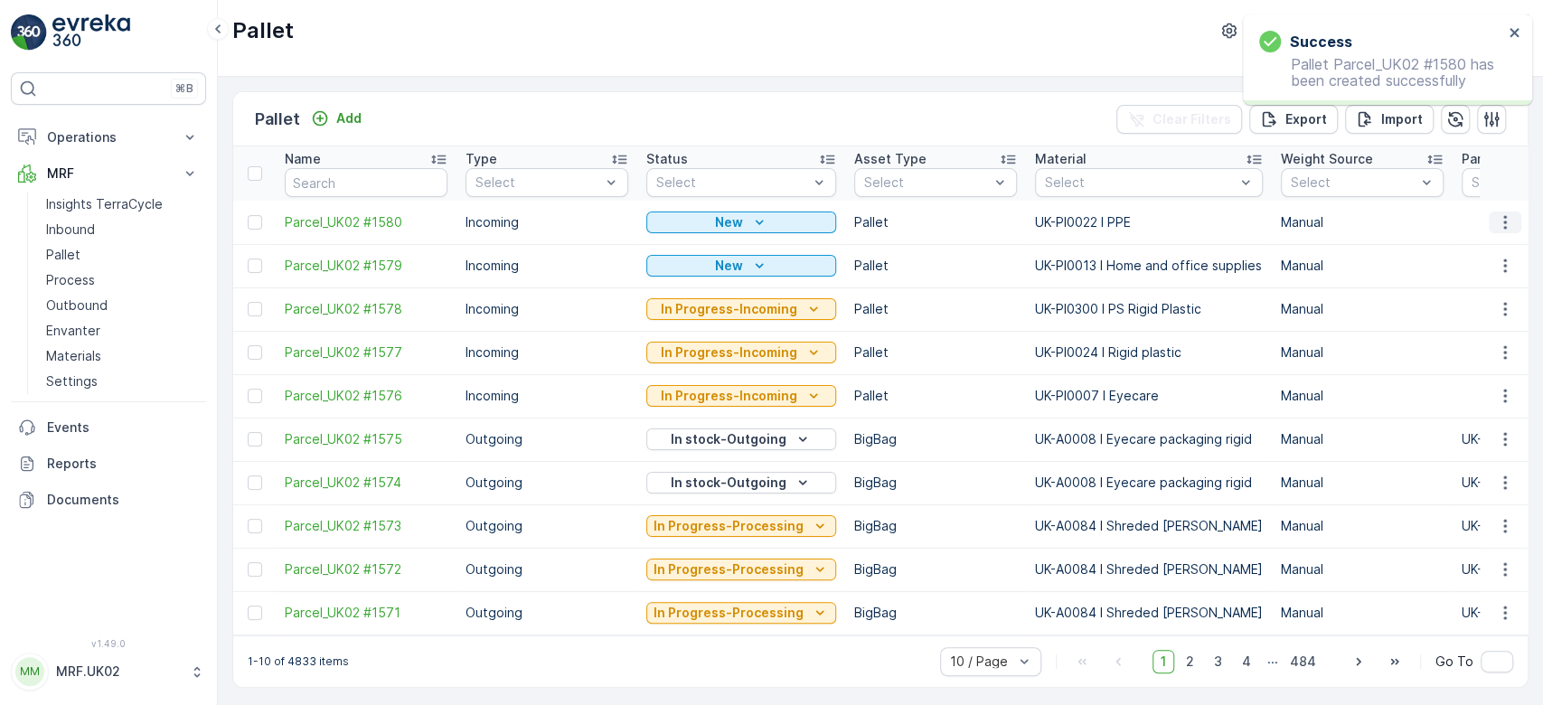
click at [1496, 223] on icon "button" at bounding box center [1505, 222] width 18 height 18
click at [1466, 342] on span "Print QR" at bounding box center [1456, 350] width 50 height 18
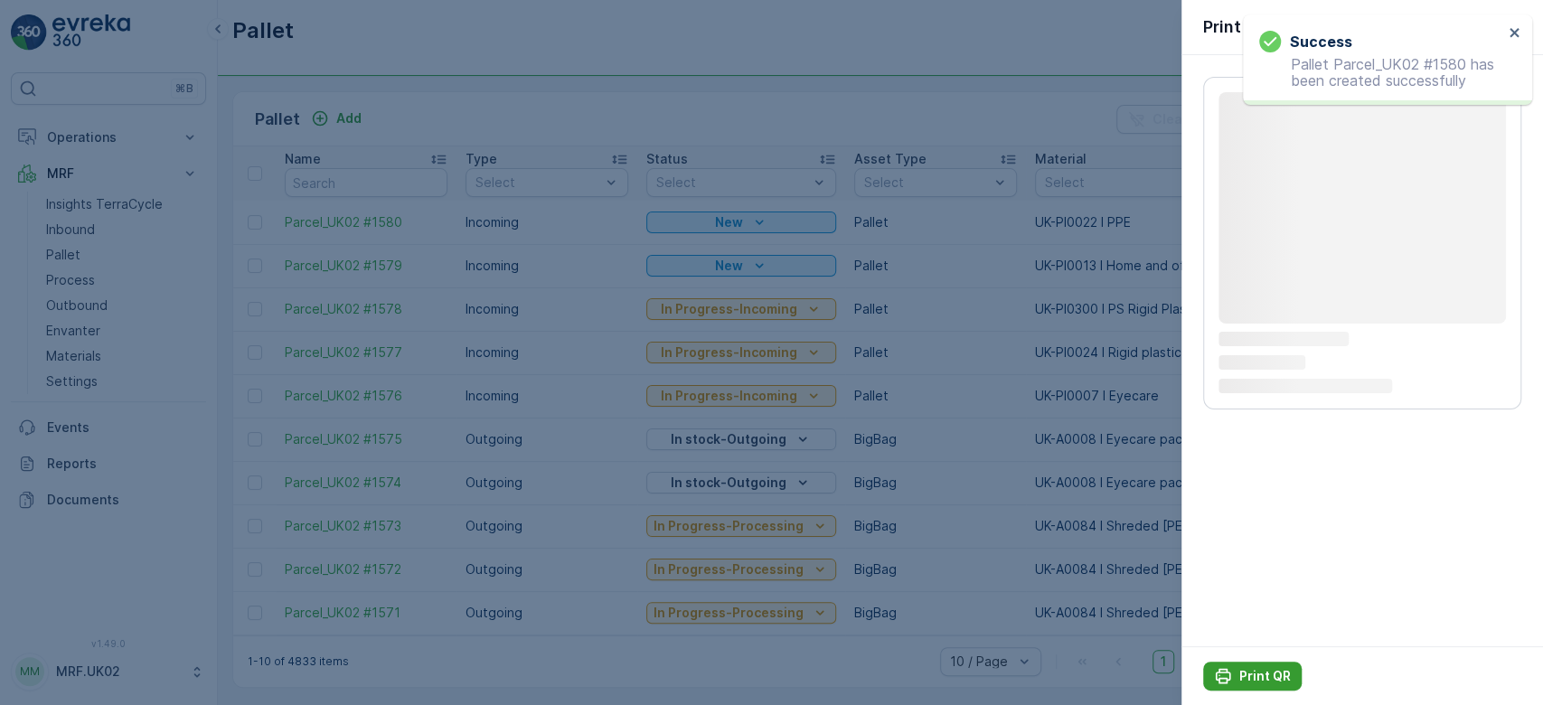
click at [1241, 674] on p "Print QR" at bounding box center [1266, 676] width 52 height 18
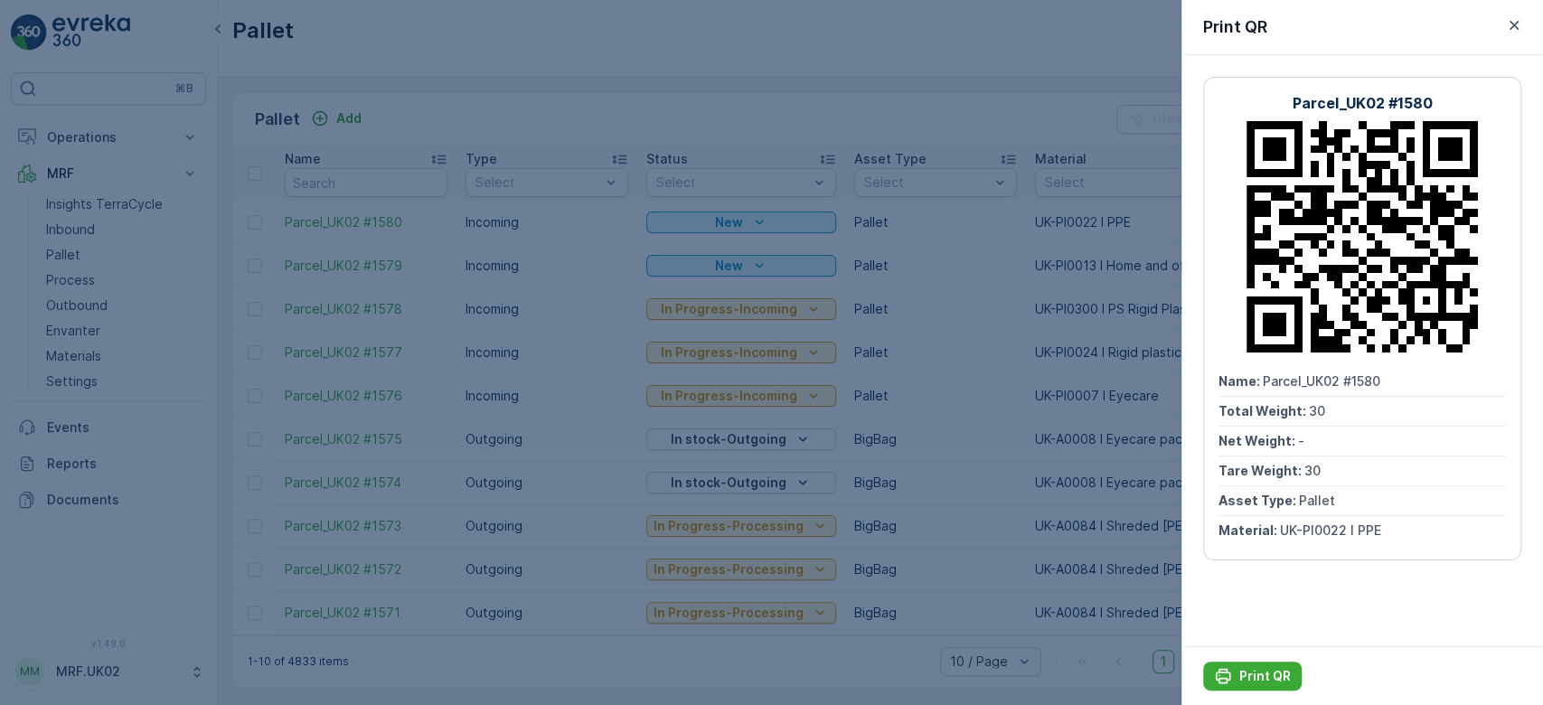
click at [98, 231] on div at bounding box center [771, 352] width 1543 height 705
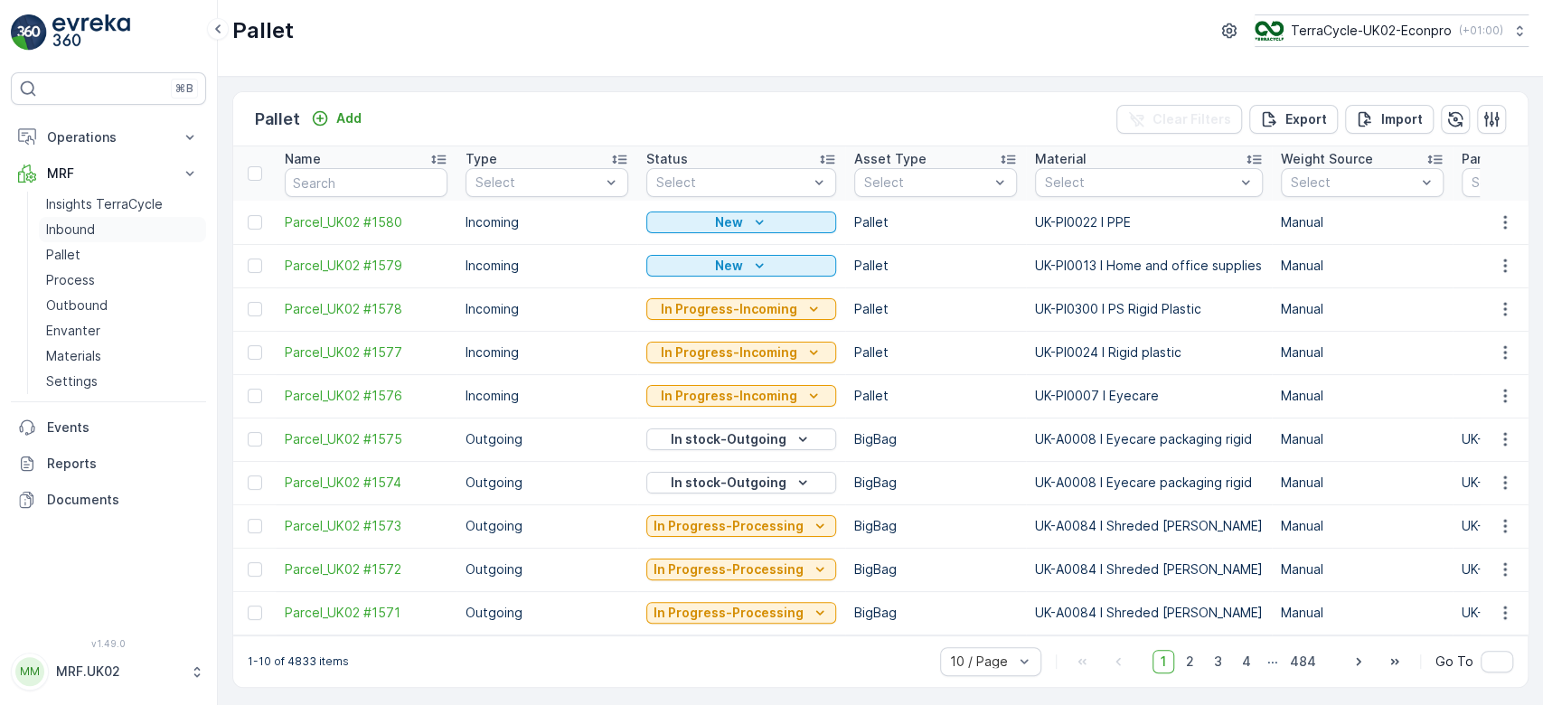
click at [98, 231] on link "Inbound" at bounding box center [122, 229] width 167 height 25
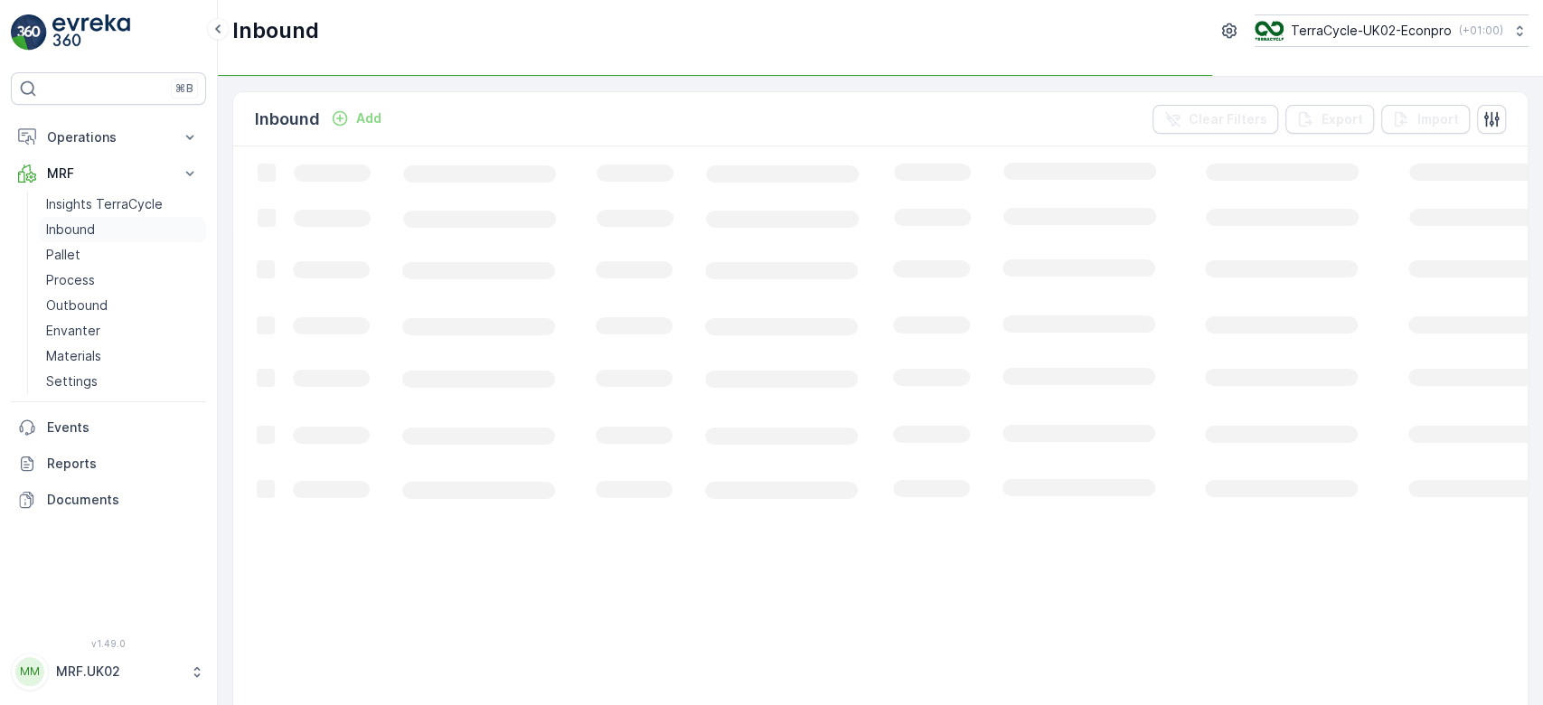
click at [98, 231] on link "Inbound" at bounding box center [122, 229] width 167 height 25
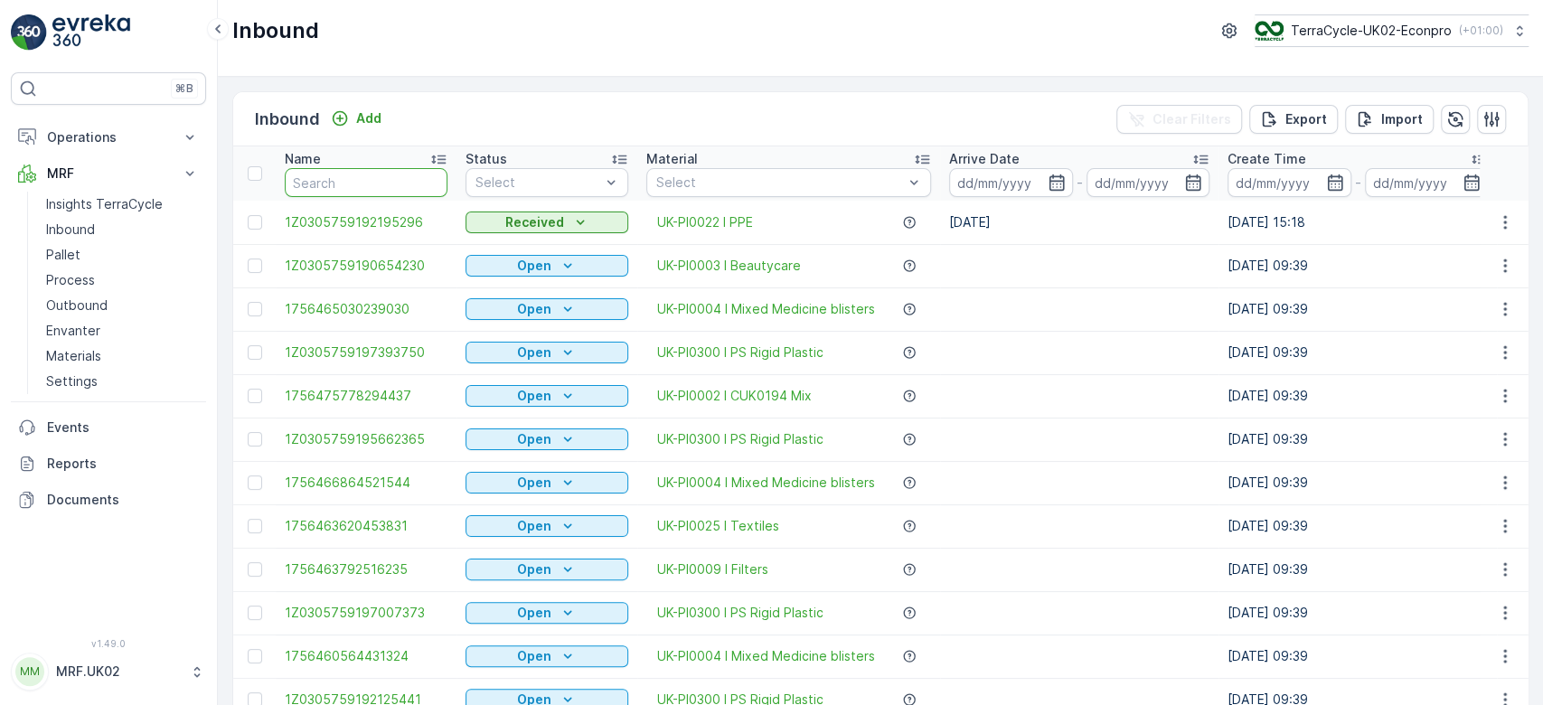
click at [333, 175] on input "text" at bounding box center [366, 182] width 163 height 29
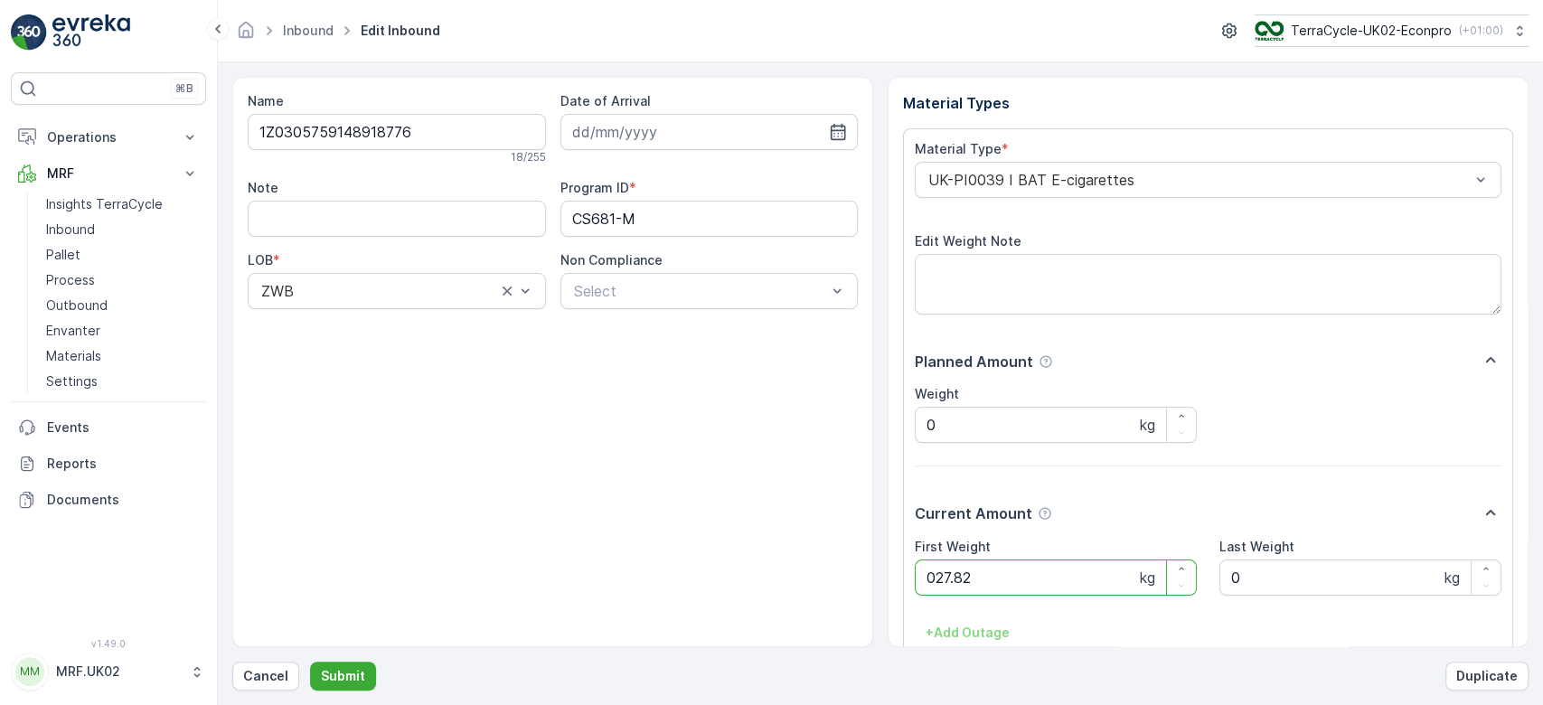
click at [310, 662] on button "Submit" at bounding box center [343, 676] width 66 height 29
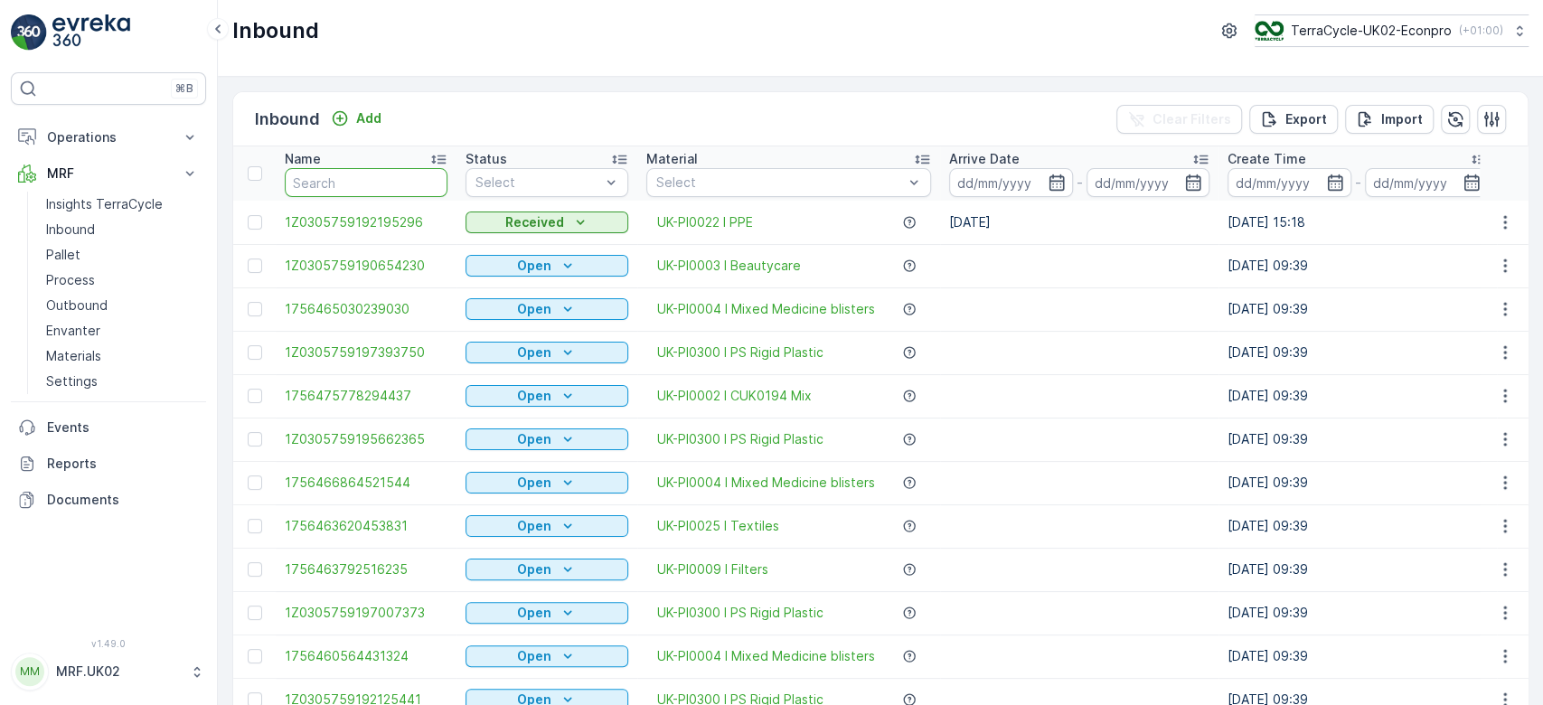
click at [392, 190] on input "text" at bounding box center [366, 182] width 163 height 29
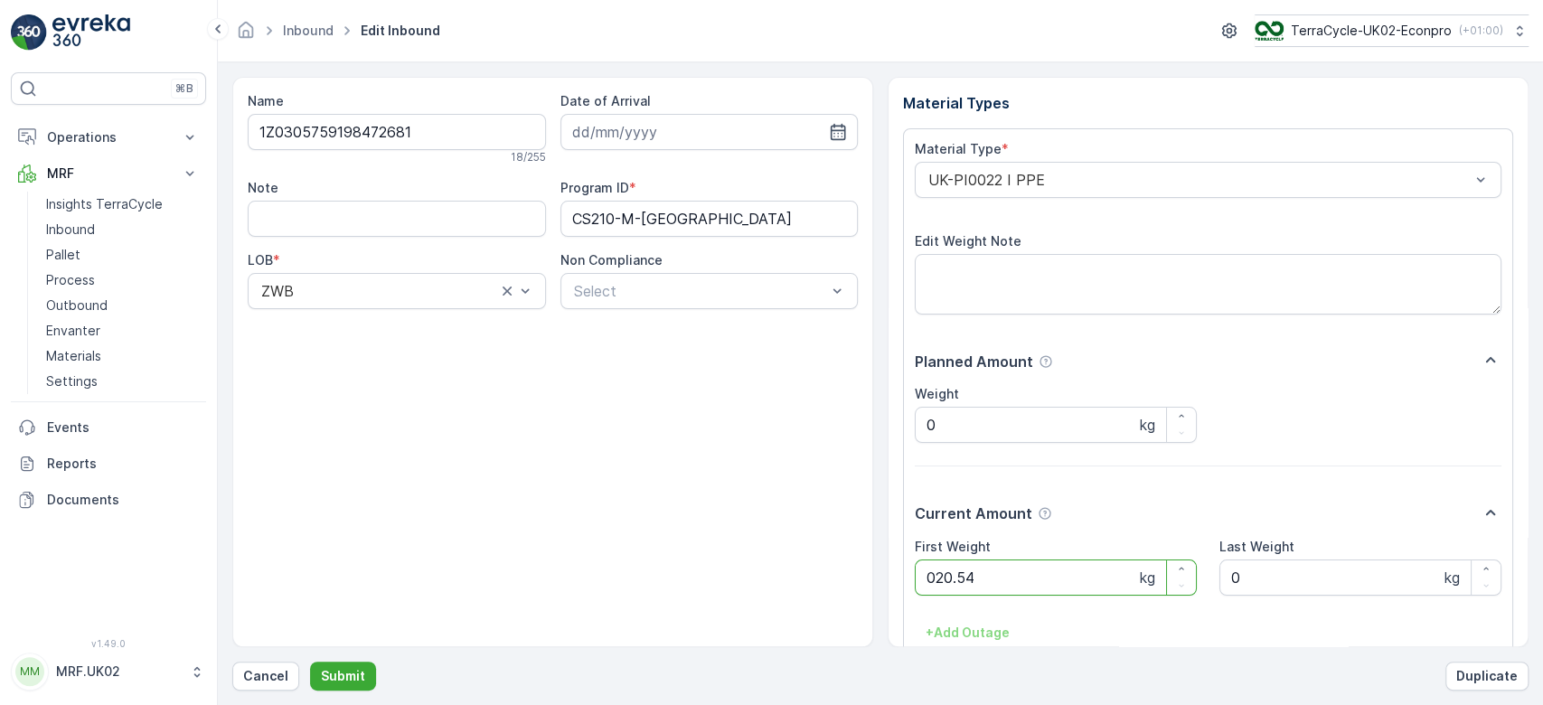
click at [310, 662] on button "Submit" at bounding box center [343, 676] width 66 height 29
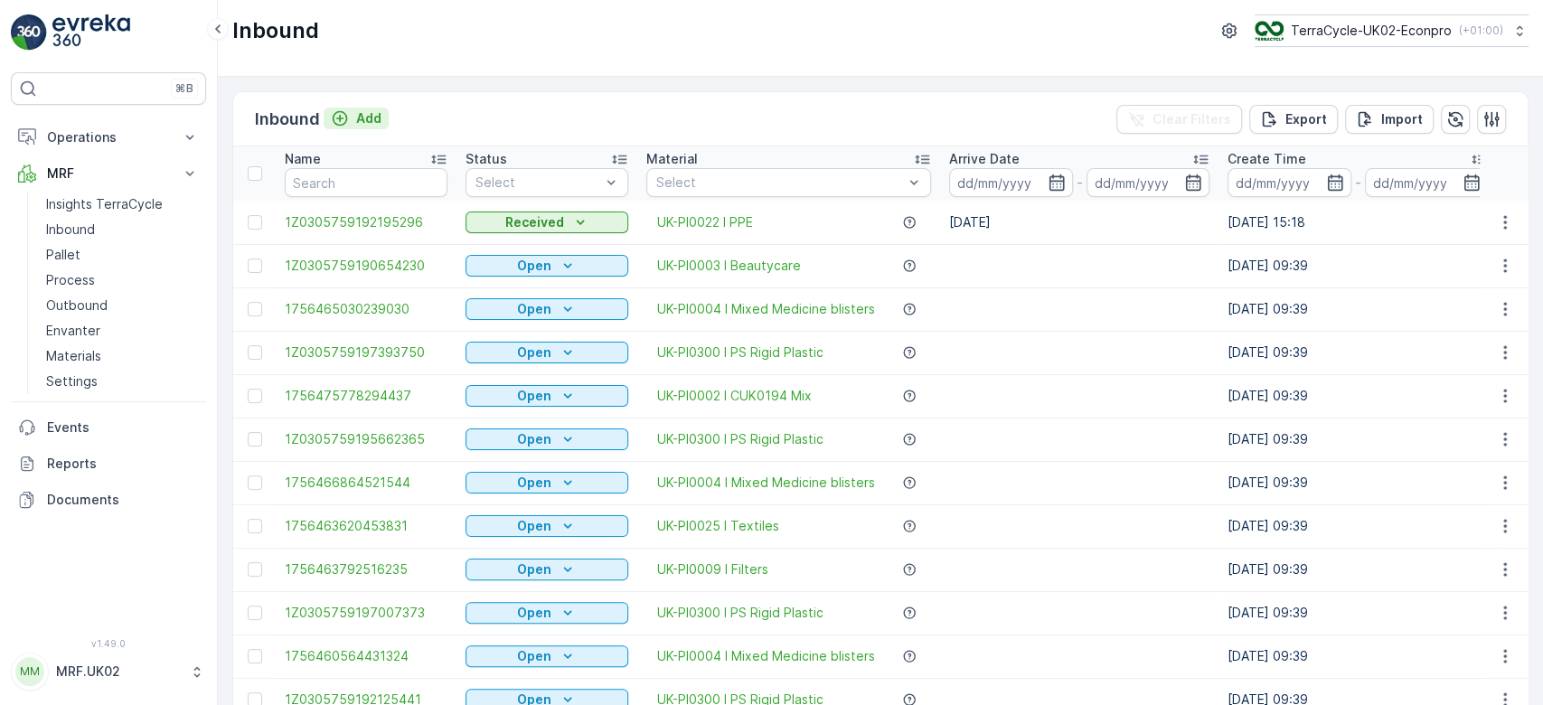
click at [363, 118] on p "Add" at bounding box center [368, 118] width 25 height 18
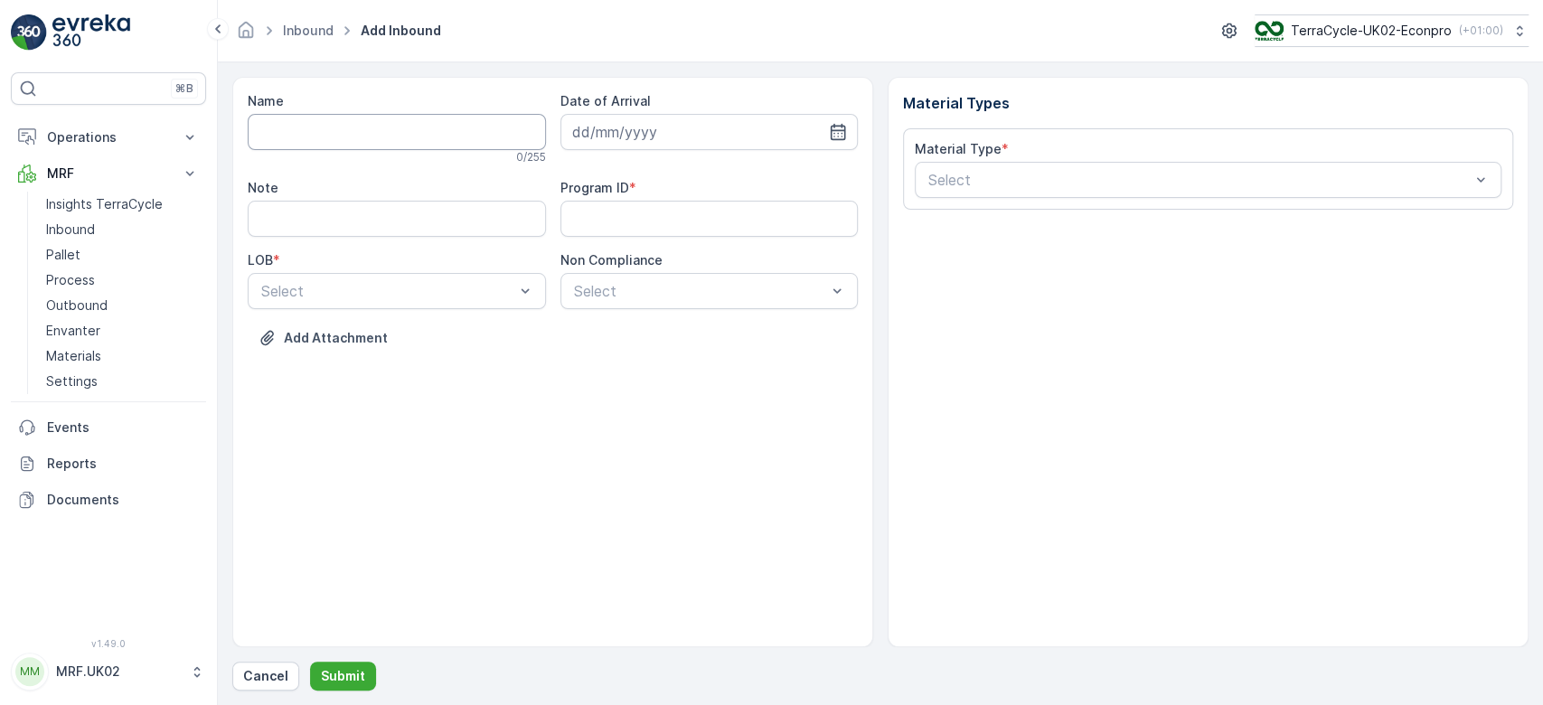
click at [353, 135] on input "Name" at bounding box center [397, 132] width 298 height 36
type input "1Z0305759146056835"
click at [310, 662] on button "Submit" at bounding box center [343, 676] width 66 height 29
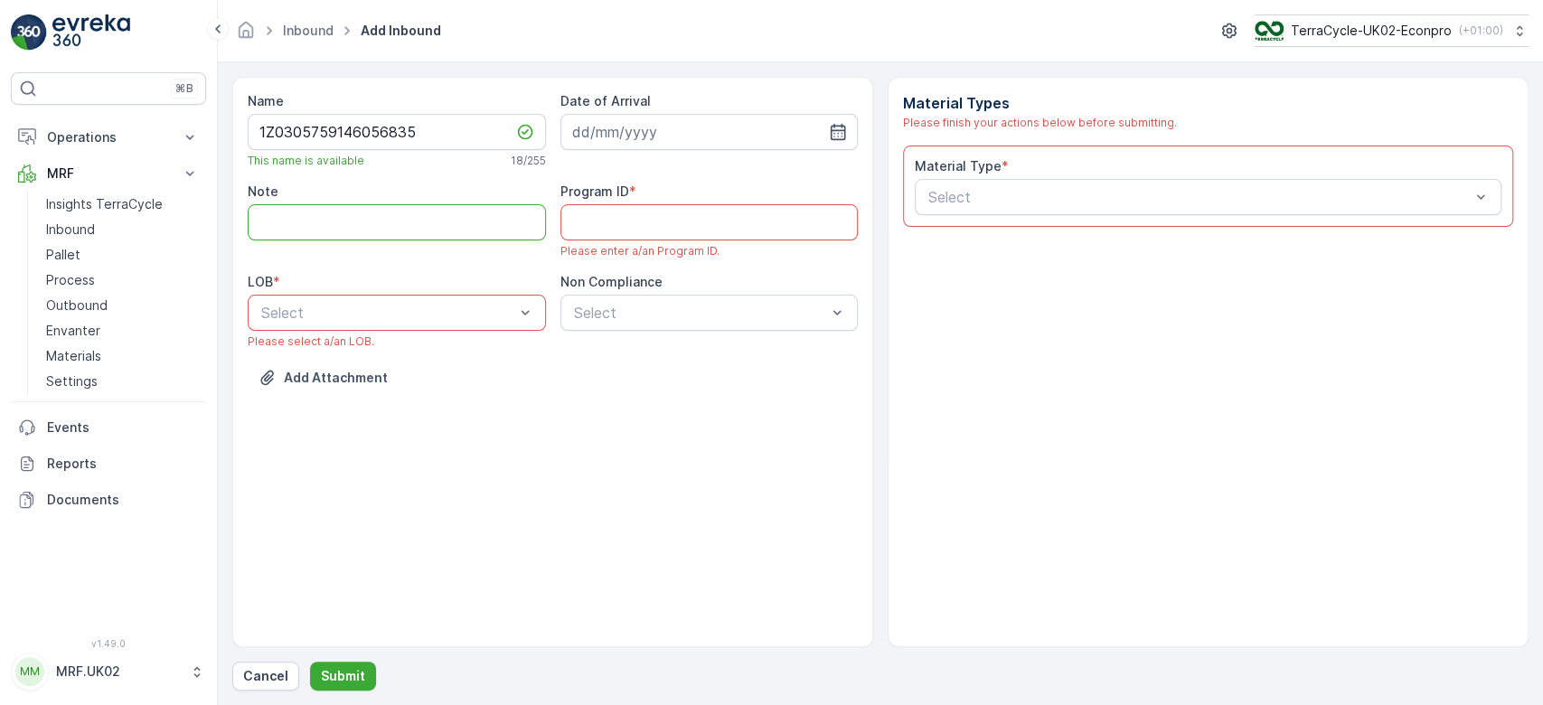
click at [427, 225] on input "Note" at bounding box center [397, 222] width 298 height 36
type input "barcode not working."
click at [419, 311] on div at bounding box center [387, 313] width 257 height 16
click at [369, 387] on div "ZWB" at bounding box center [397, 388] width 277 height 16
click at [711, 219] on ID "Program ID" at bounding box center [710, 222] width 298 height 36
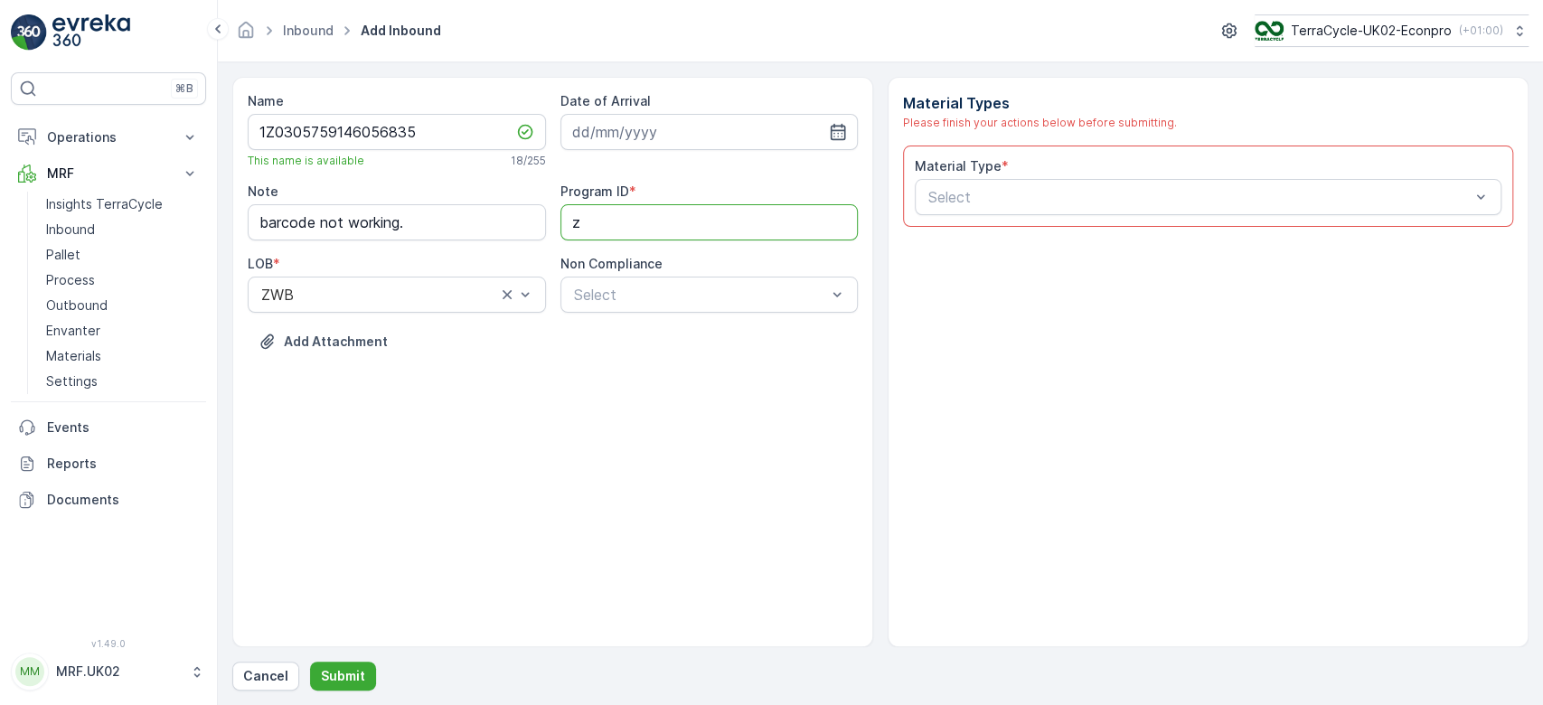
type ID "ZWB"
click at [641, 119] on input at bounding box center [710, 132] width 298 height 36
click at [622, 242] on div "1" at bounding box center [623, 246] width 29 height 29
type input "[DATE]"
click at [944, 201] on div at bounding box center [1199, 197] width 545 height 16
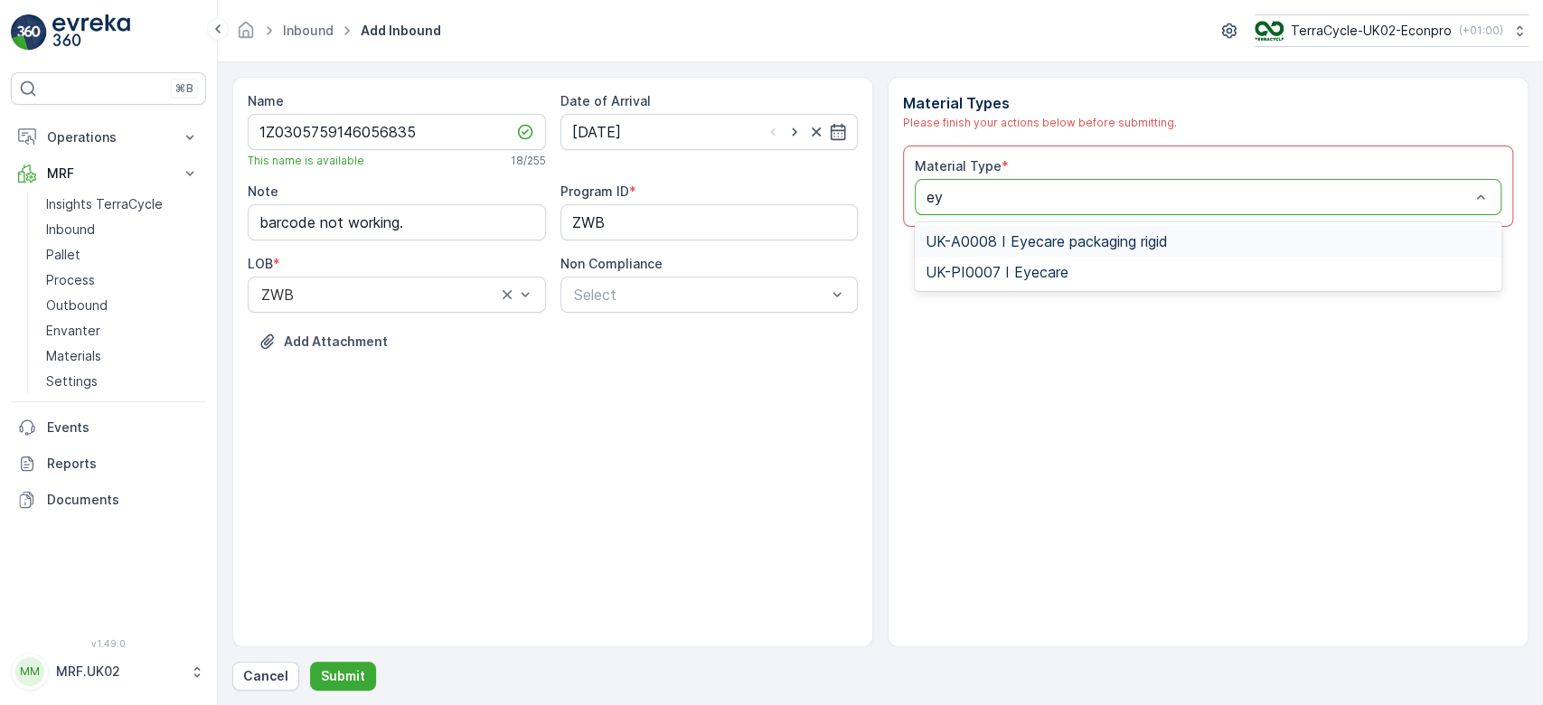
type input "eye"
click at [1026, 270] on span "UK-PI0007 I Eyecare" at bounding box center [997, 272] width 143 height 16
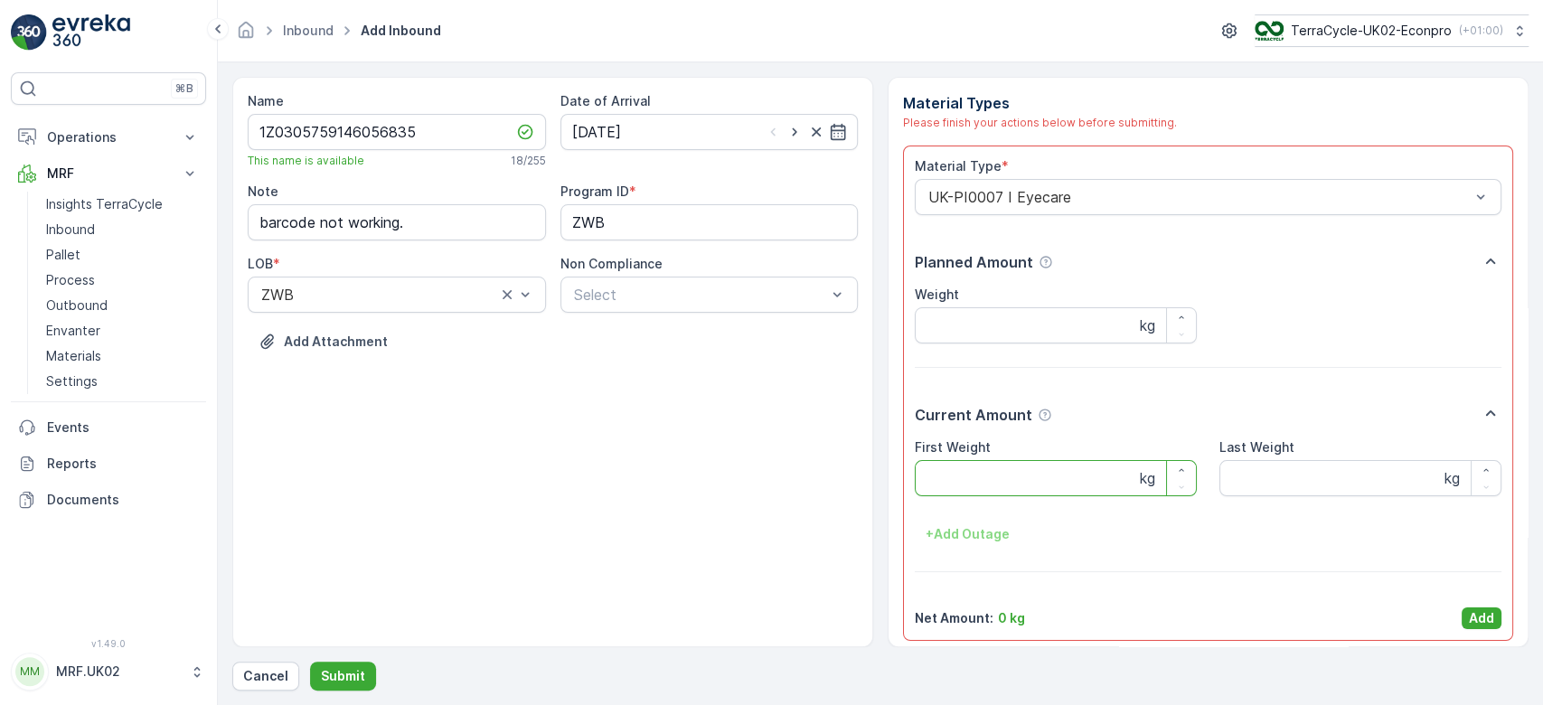
click at [951, 485] on Weight "First Weight" at bounding box center [1056, 478] width 282 height 36
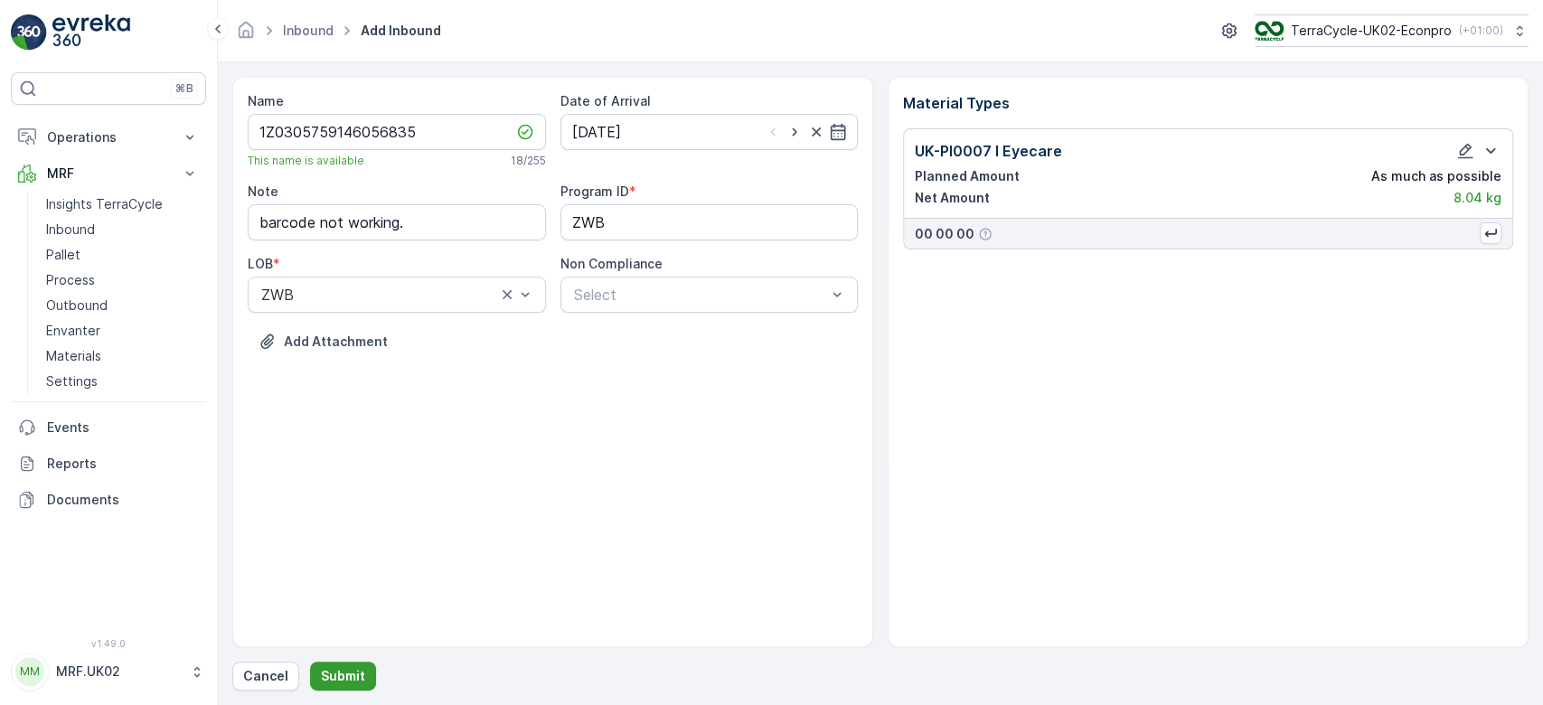
click at [350, 671] on p "Submit" at bounding box center [343, 676] width 44 height 18
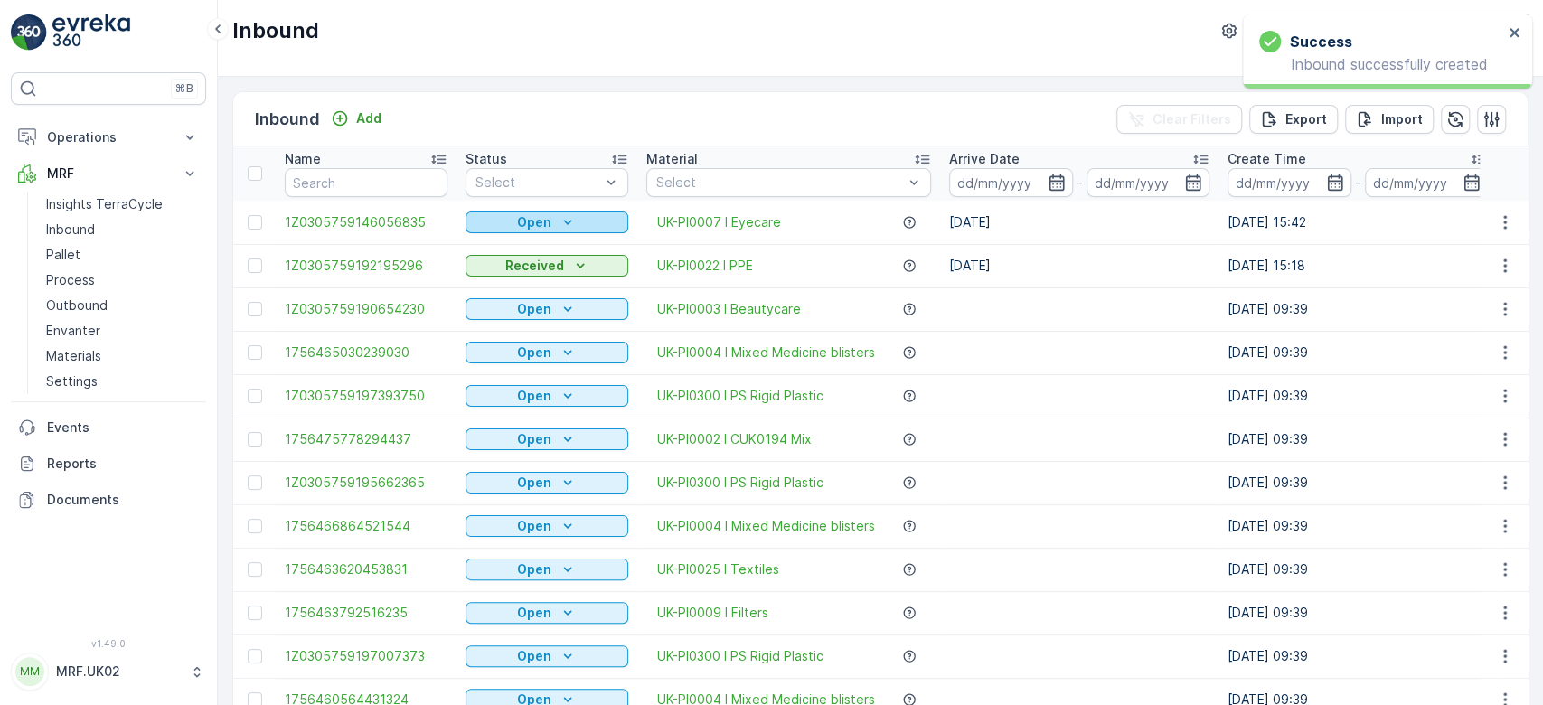
click at [568, 213] on icon "Open" at bounding box center [568, 222] width 18 height 18
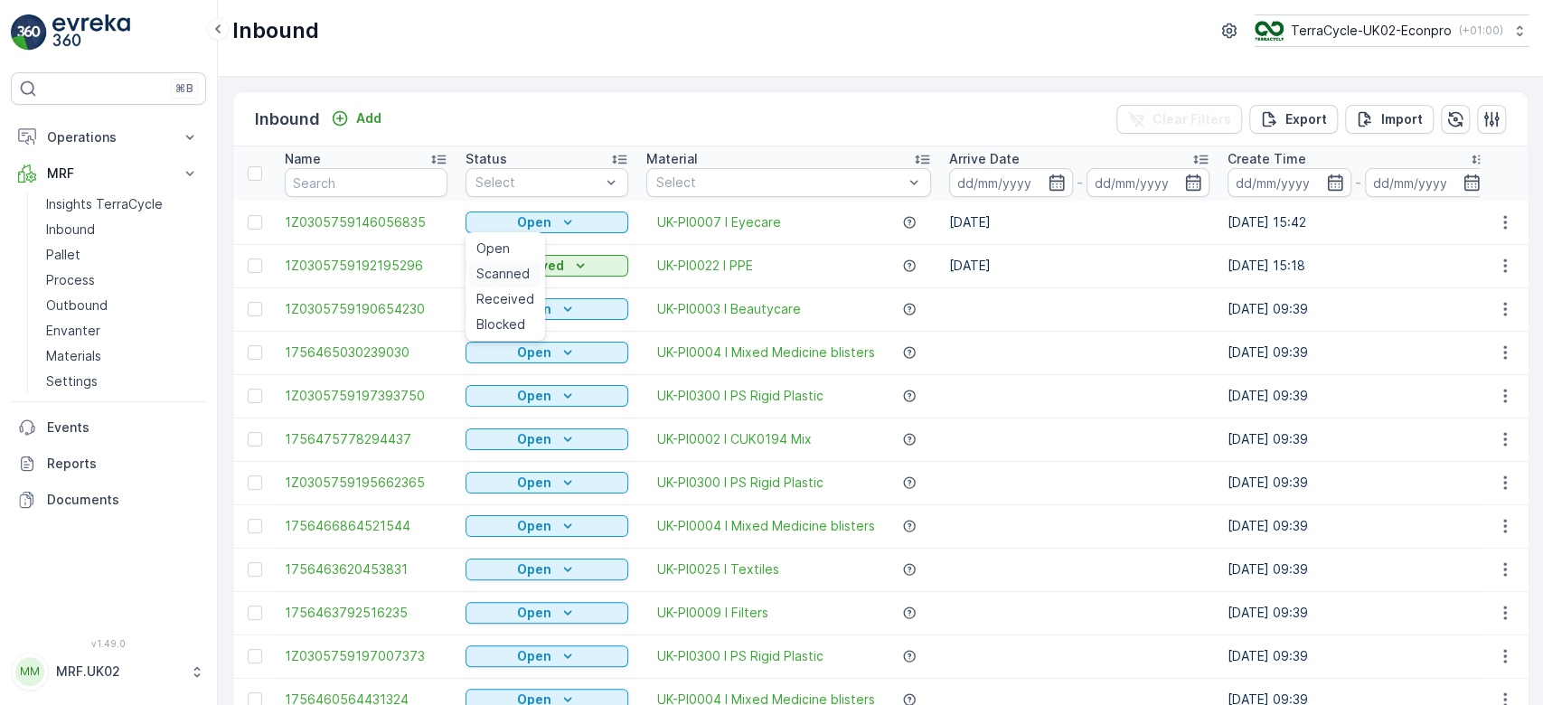
click at [511, 270] on span "Scanned" at bounding box center [502, 274] width 53 height 18
click at [376, 110] on p "Add" at bounding box center [368, 118] width 25 height 18
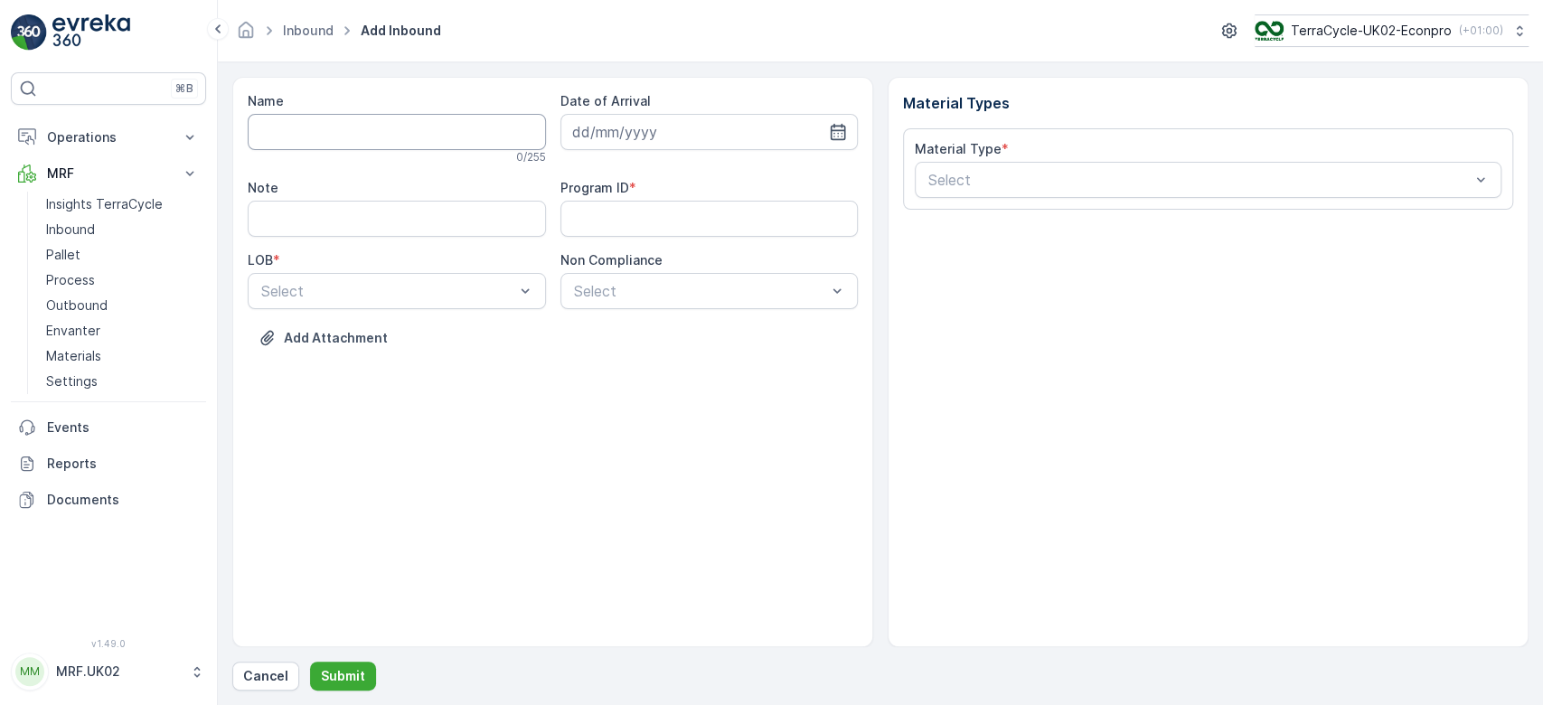
click at [362, 130] on input "Name" at bounding box center [397, 132] width 298 height 36
type input "1Z0305759196501456"
click at [310, 662] on button "Submit" at bounding box center [343, 676] width 66 height 29
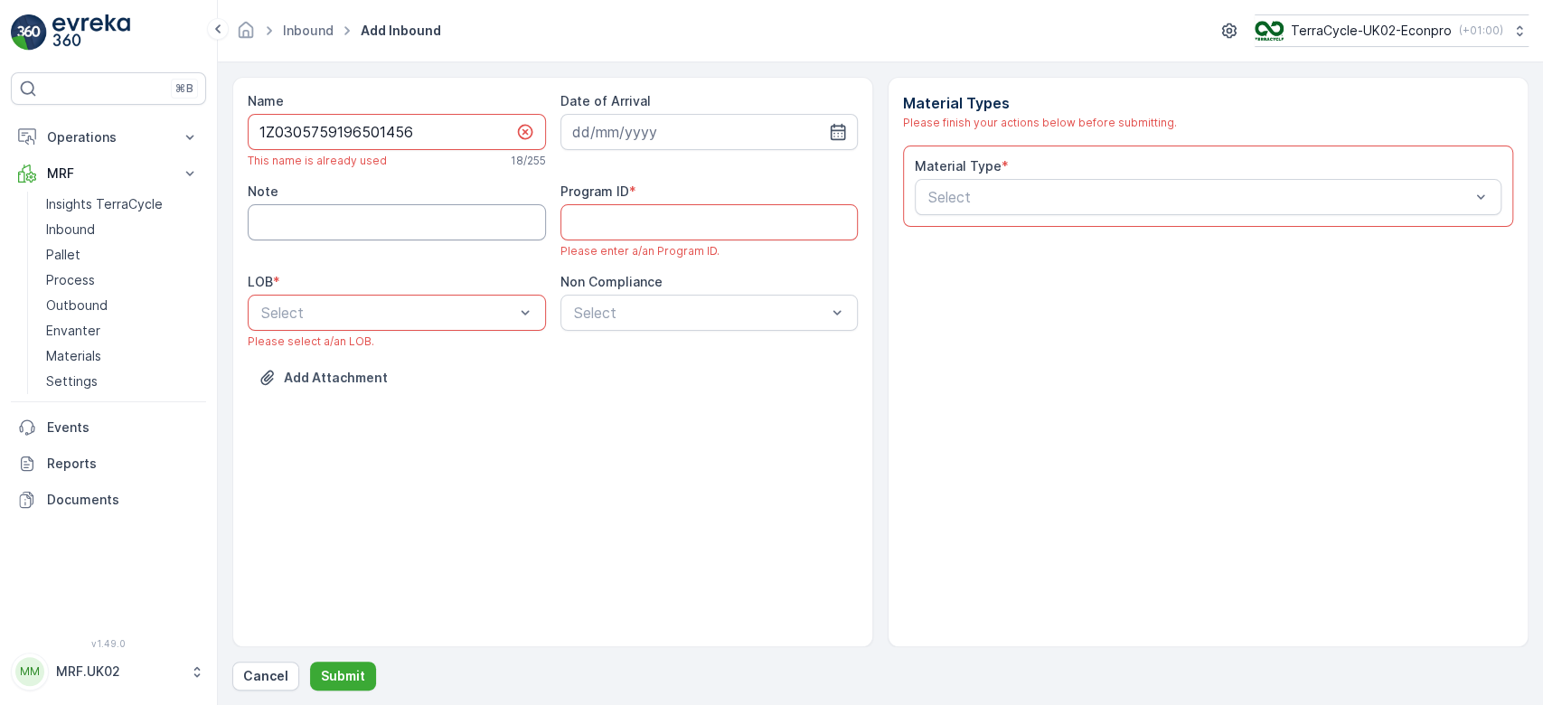
click at [391, 226] on input "Note" at bounding box center [397, 222] width 298 height 36
drag, startPoint x: 426, startPoint y: 131, endPoint x: 230, endPoint y: 142, distance: 196.5
click at [230, 142] on form "Name 1Z0305759196501456 This name is already used 18 / 255 Date of Arrival Note…" at bounding box center [880, 383] width 1325 height 643
click at [262, 682] on p "Cancel" at bounding box center [265, 676] width 45 height 18
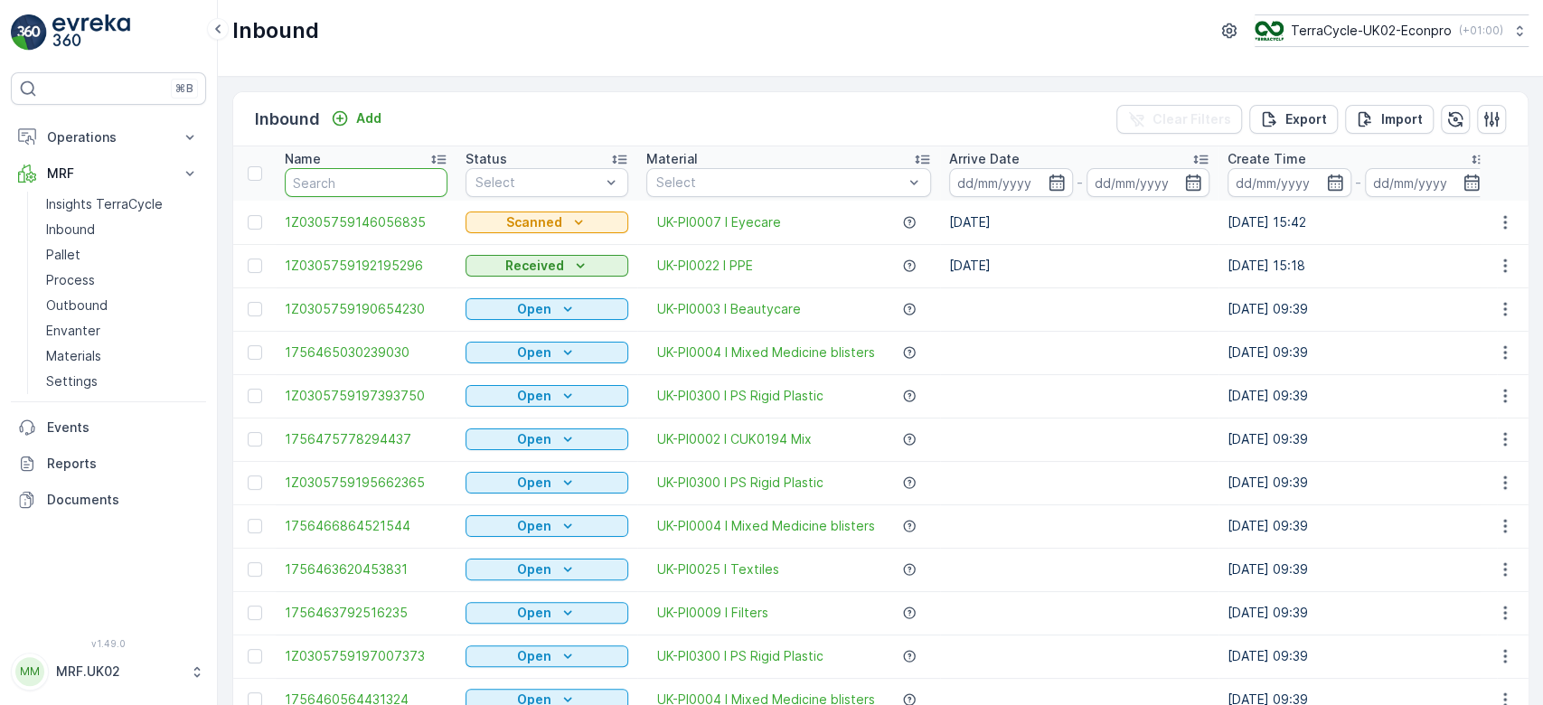
paste input "1Z0305759196501456"
type input "1Z0305759196501456"
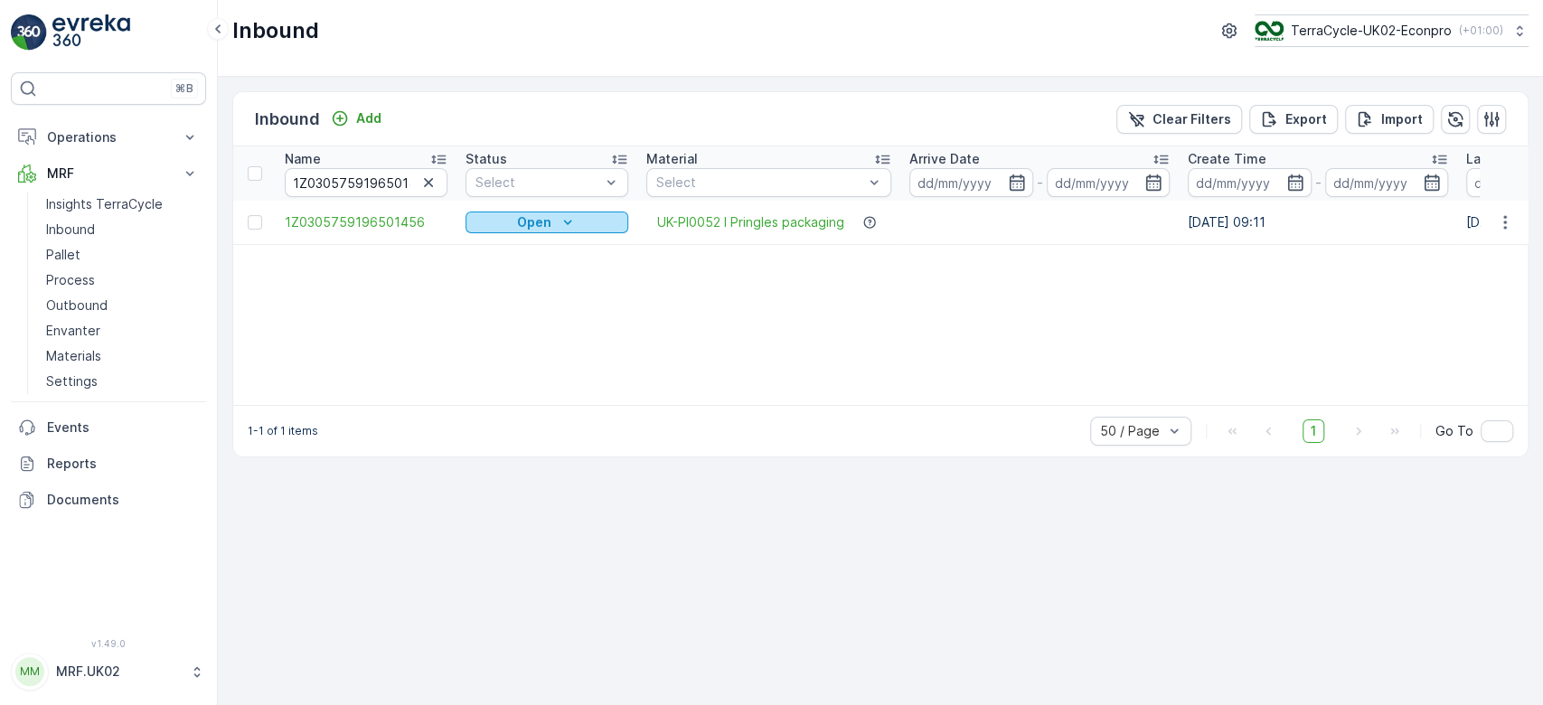
click at [540, 218] on p "Open" at bounding box center [534, 222] width 34 height 18
click at [504, 271] on span "Scanned" at bounding box center [502, 274] width 53 height 18
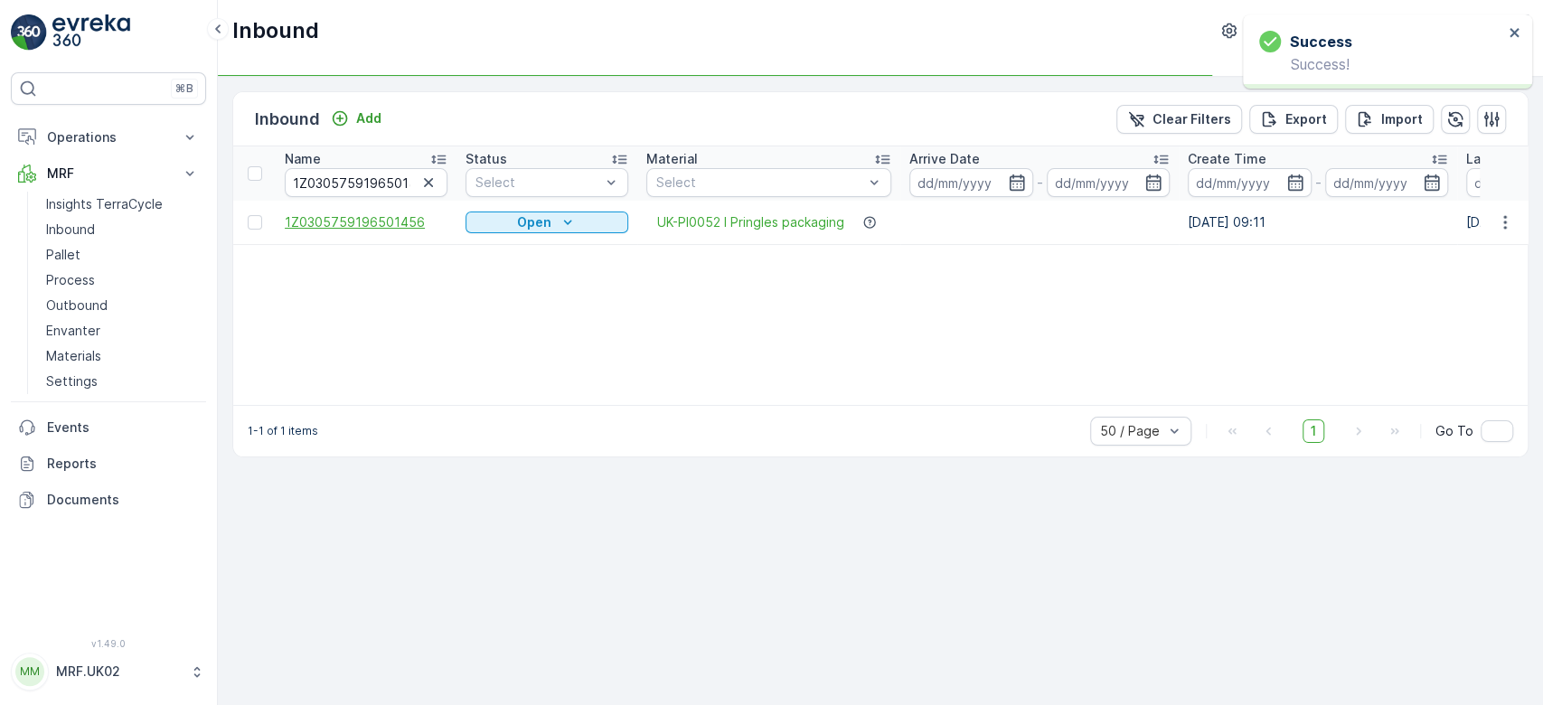
click at [405, 221] on span "1Z0305759196501456" at bounding box center [366, 222] width 163 height 18
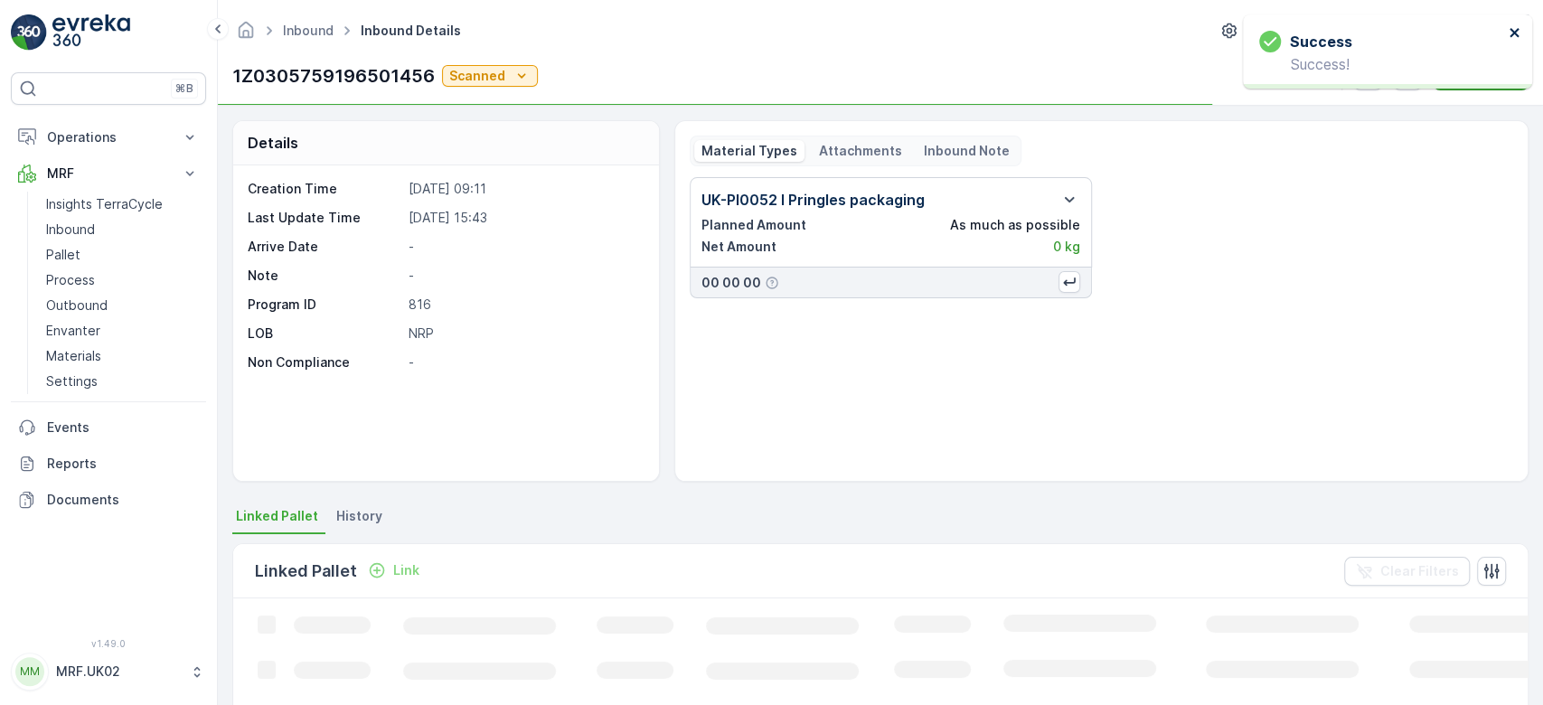
click at [1517, 28] on icon "close" at bounding box center [1514, 32] width 9 height 9
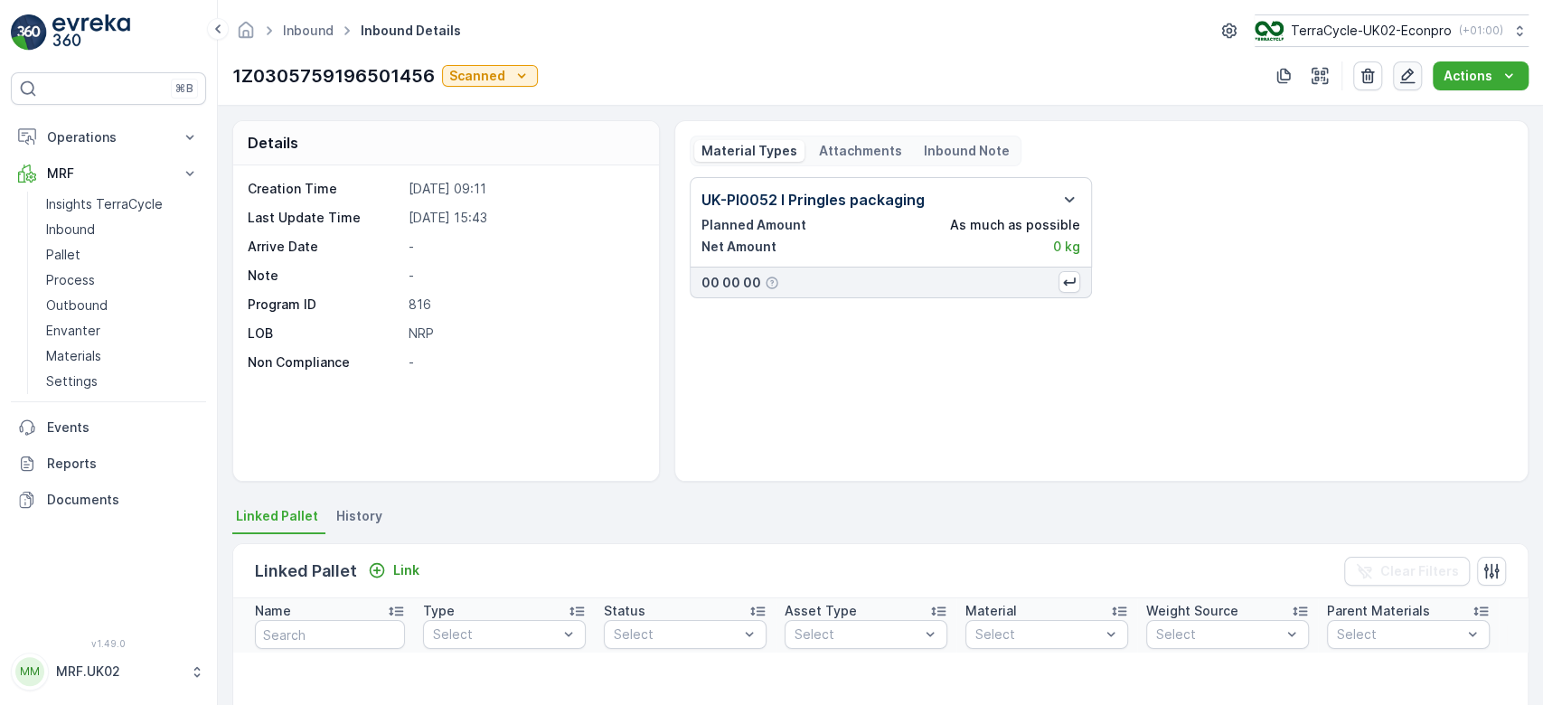
click at [1404, 81] on icon "button" at bounding box center [1408, 76] width 18 height 18
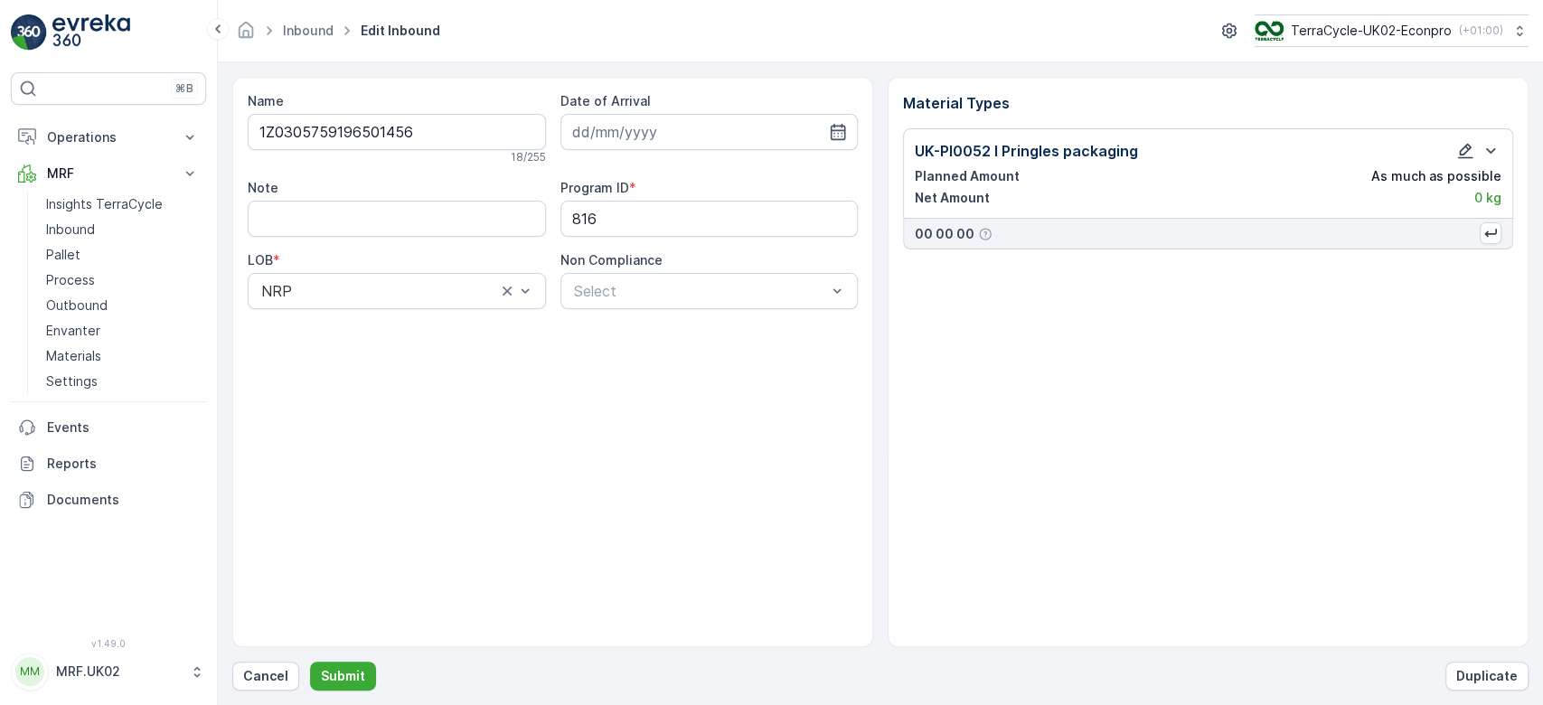
click at [1461, 156] on icon "button" at bounding box center [1466, 151] width 18 height 18
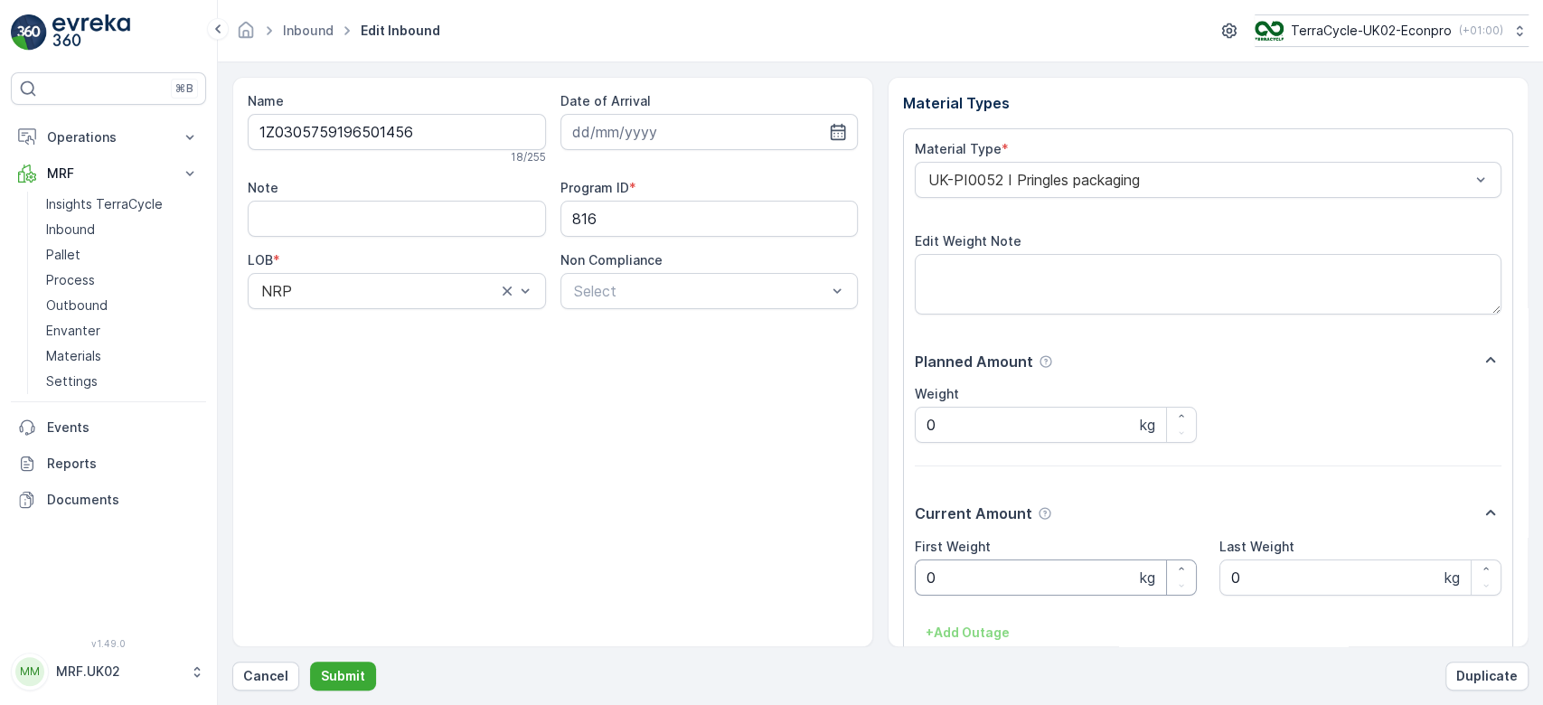
click at [1041, 579] on Weight "0" at bounding box center [1056, 578] width 282 height 36
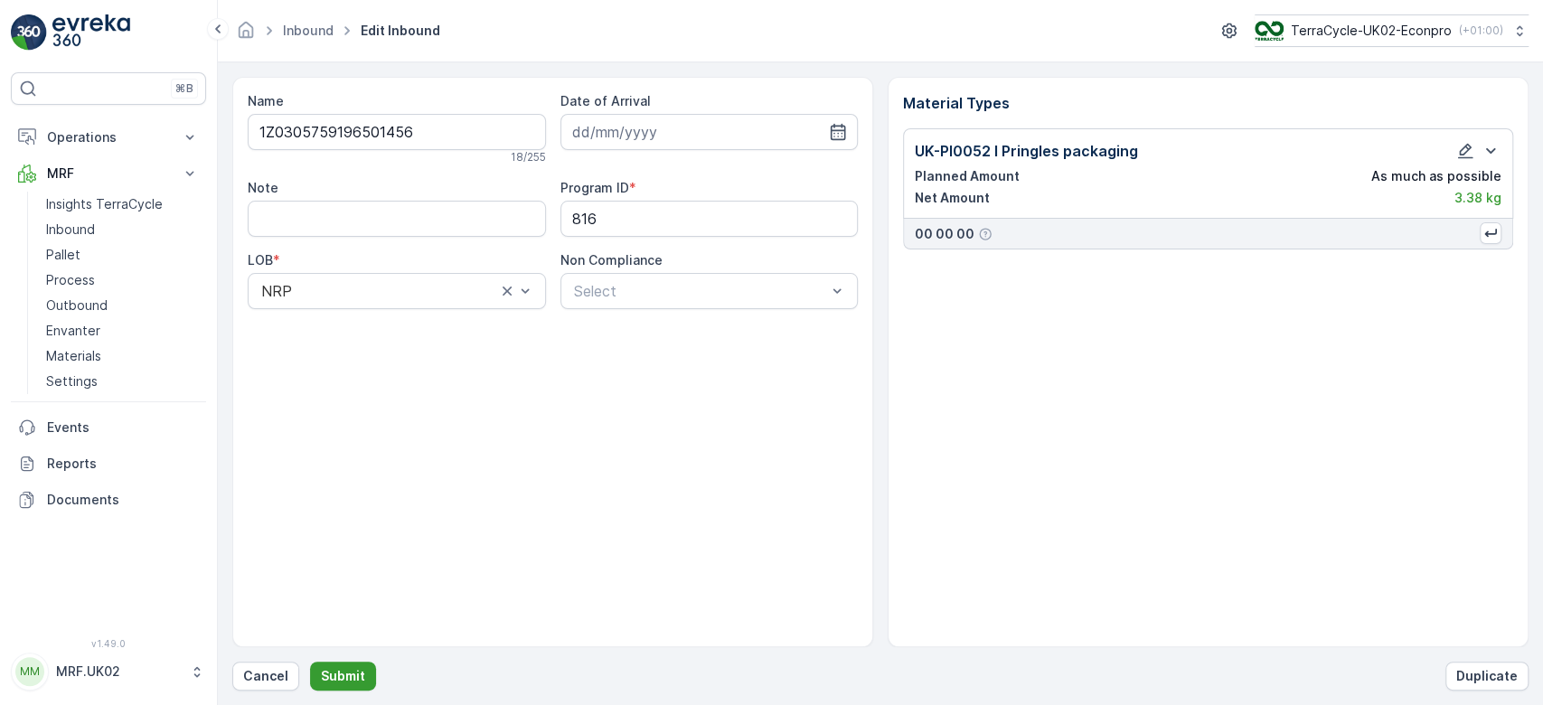
click at [344, 683] on p "Submit" at bounding box center [343, 676] width 44 height 18
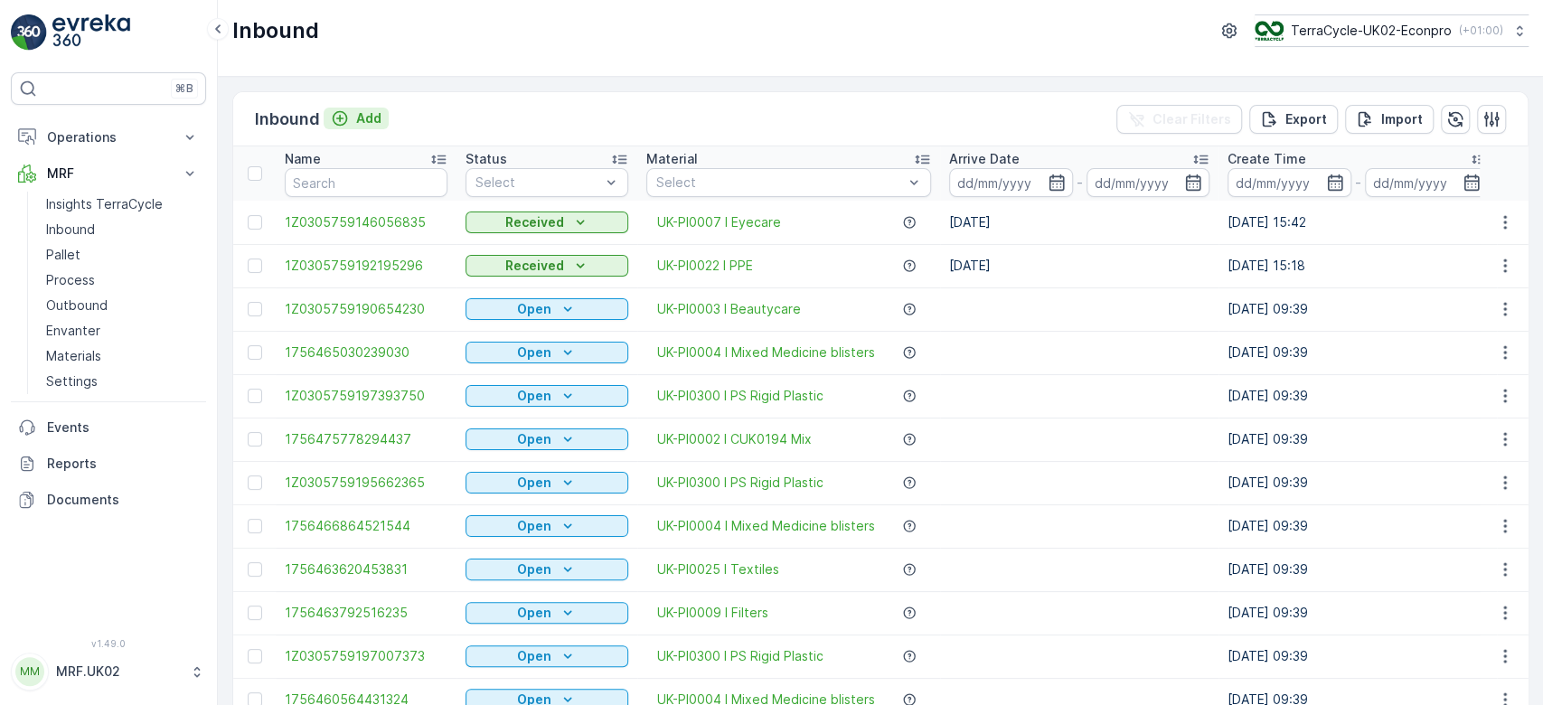
click at [372, 112] on p "Add" at bounding box center [368, 118] width 25 height 18
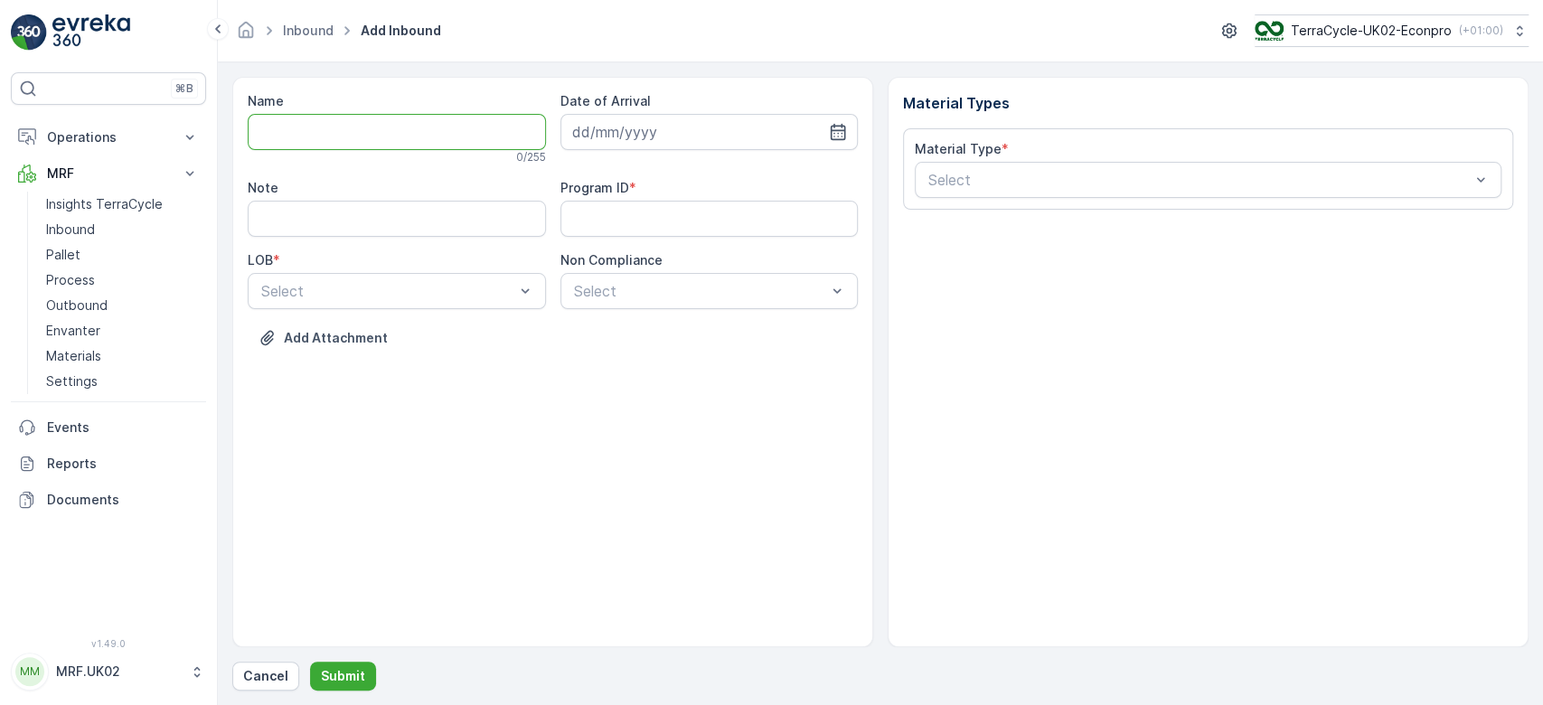
click at [355, 136] on input "Name" at bounding box center [397, 132] width 298 height 36
type input "1Z0305759148396509"
click at [310, 662] on button "Submit" at bounding box center [343, 676] width 66 height 29
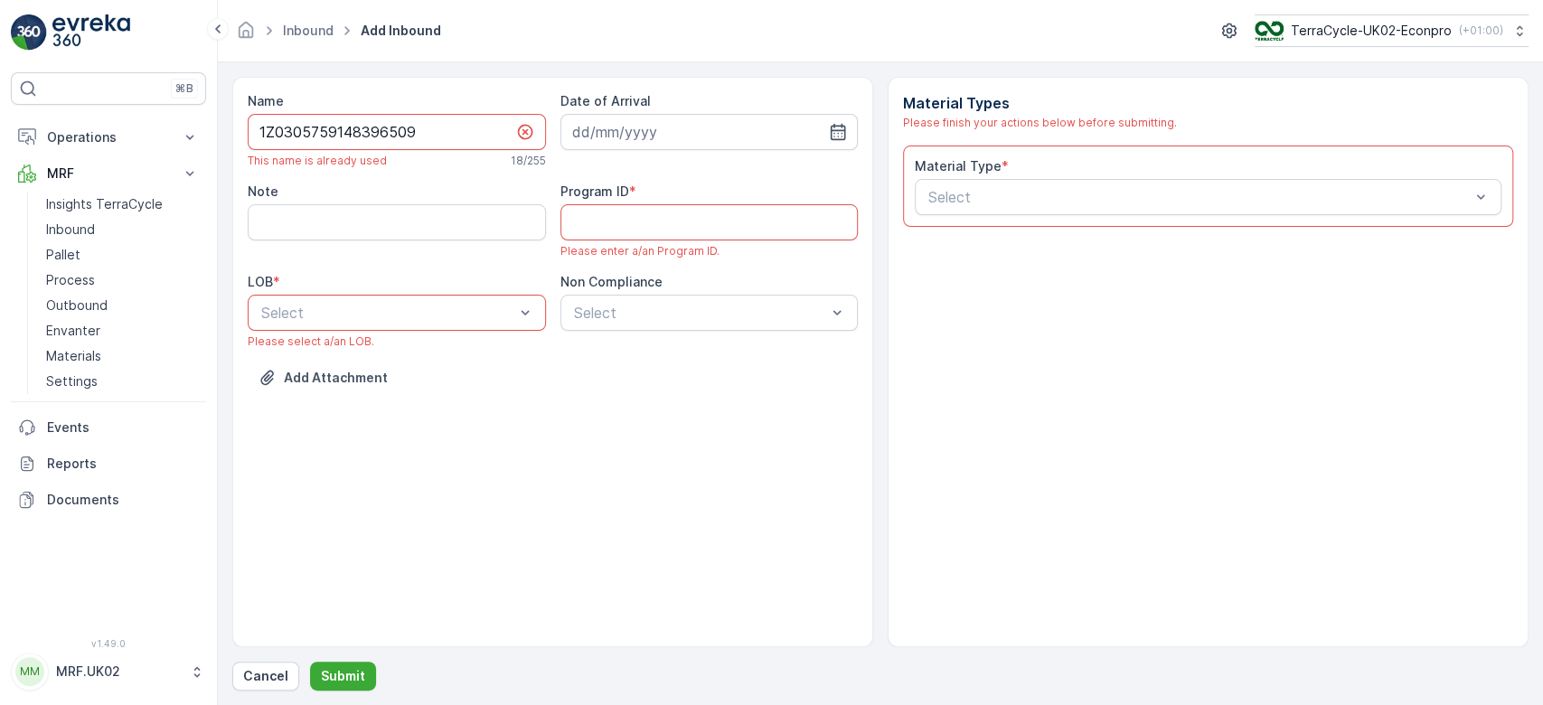
drag, startPoint x: 418, startPoint y: 132, endPoint x: 239, endPoint y: 146, distance: 179.6
click at [239, 146] on div "Name 1Z0305759148396509 This name is already used 18 / 255 Date of Arrival Note…" at bounding box center [552, 362] width 641 height 570
click at [258, 669] on p "Cancel" at bounding box center [265, 676] width 45 height 18
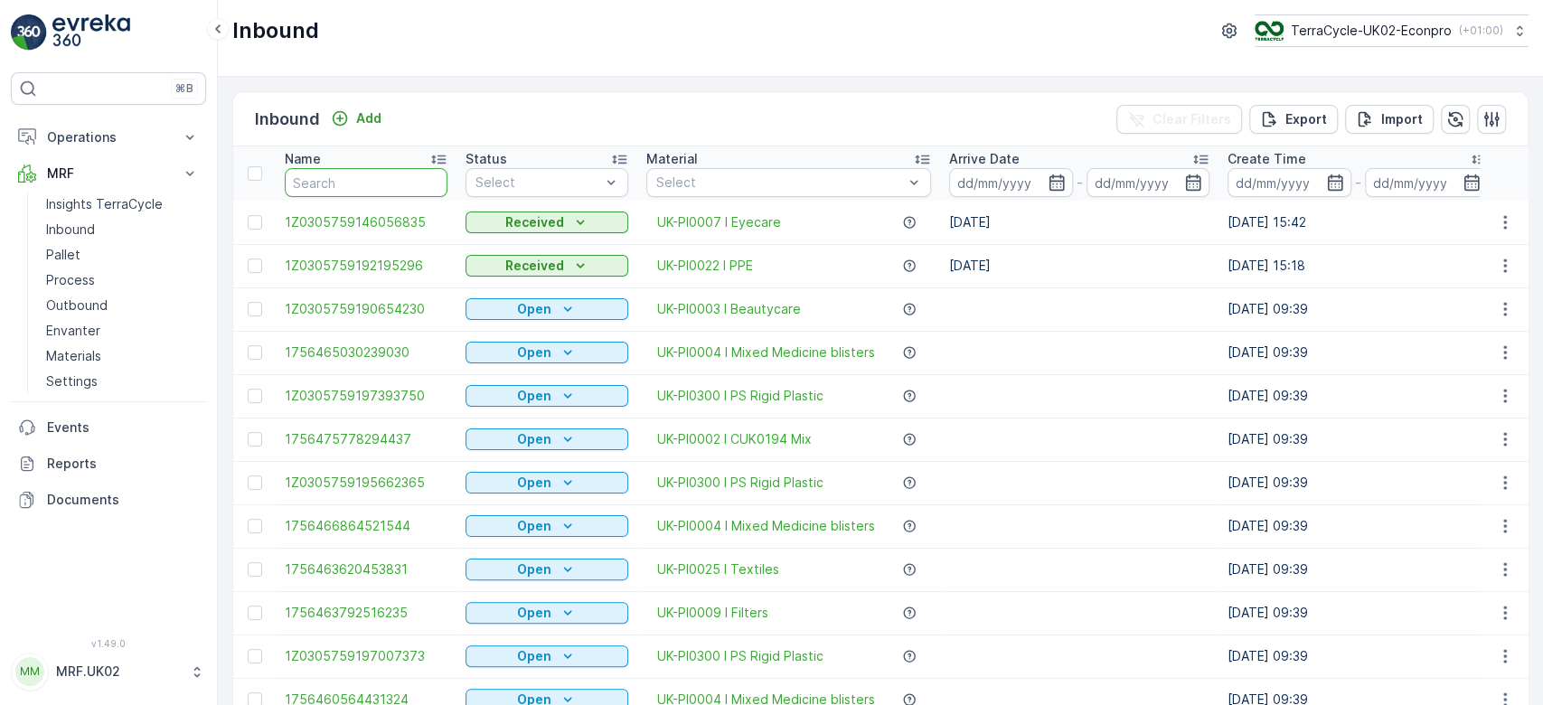
paste input "1Z0305759148396509"
type input "1Z0305759148396509"
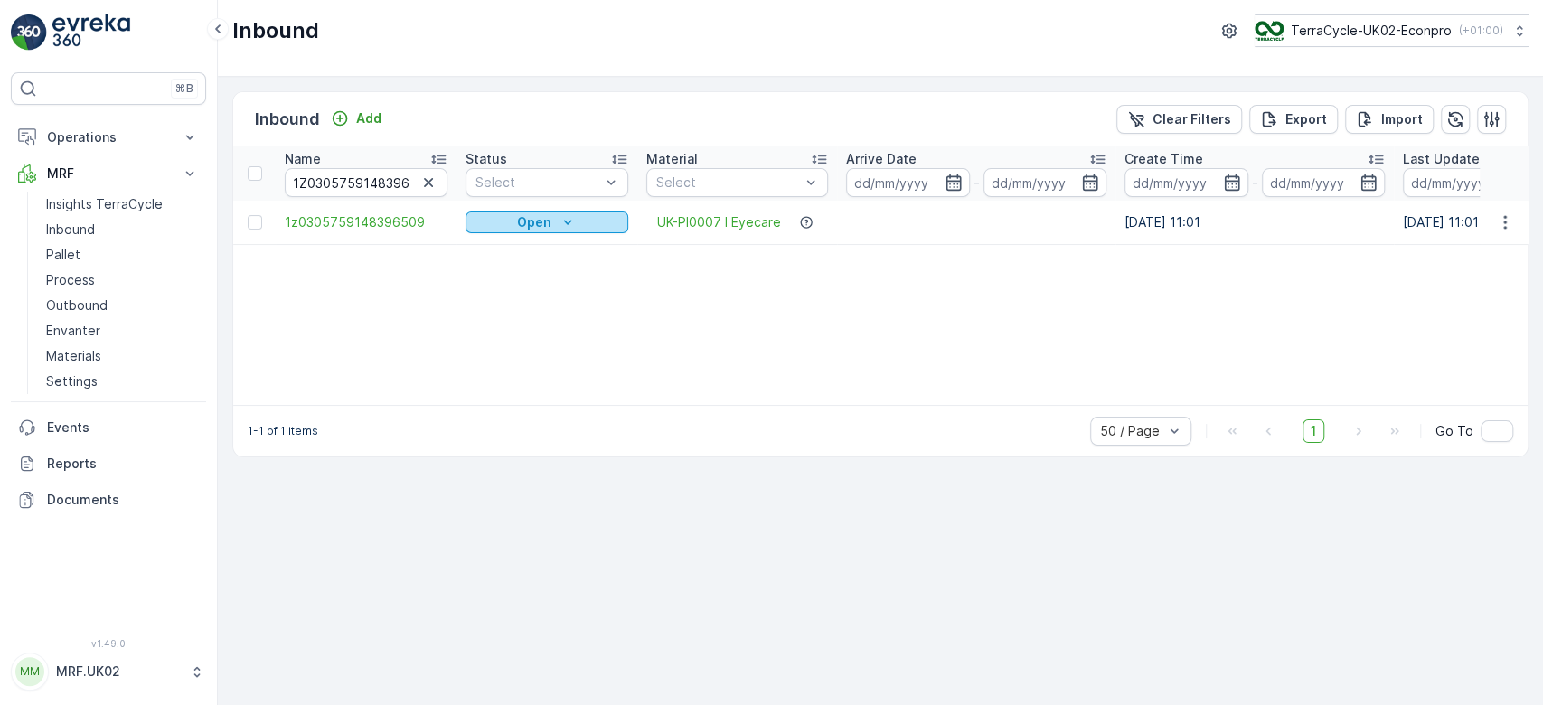
click at [497, 221] on div "Open" at bounding box center [547, 222] width 148 height 18
click at [500, 270] on span "Scanned" at bounding box center [502, 274] width 53 height 18
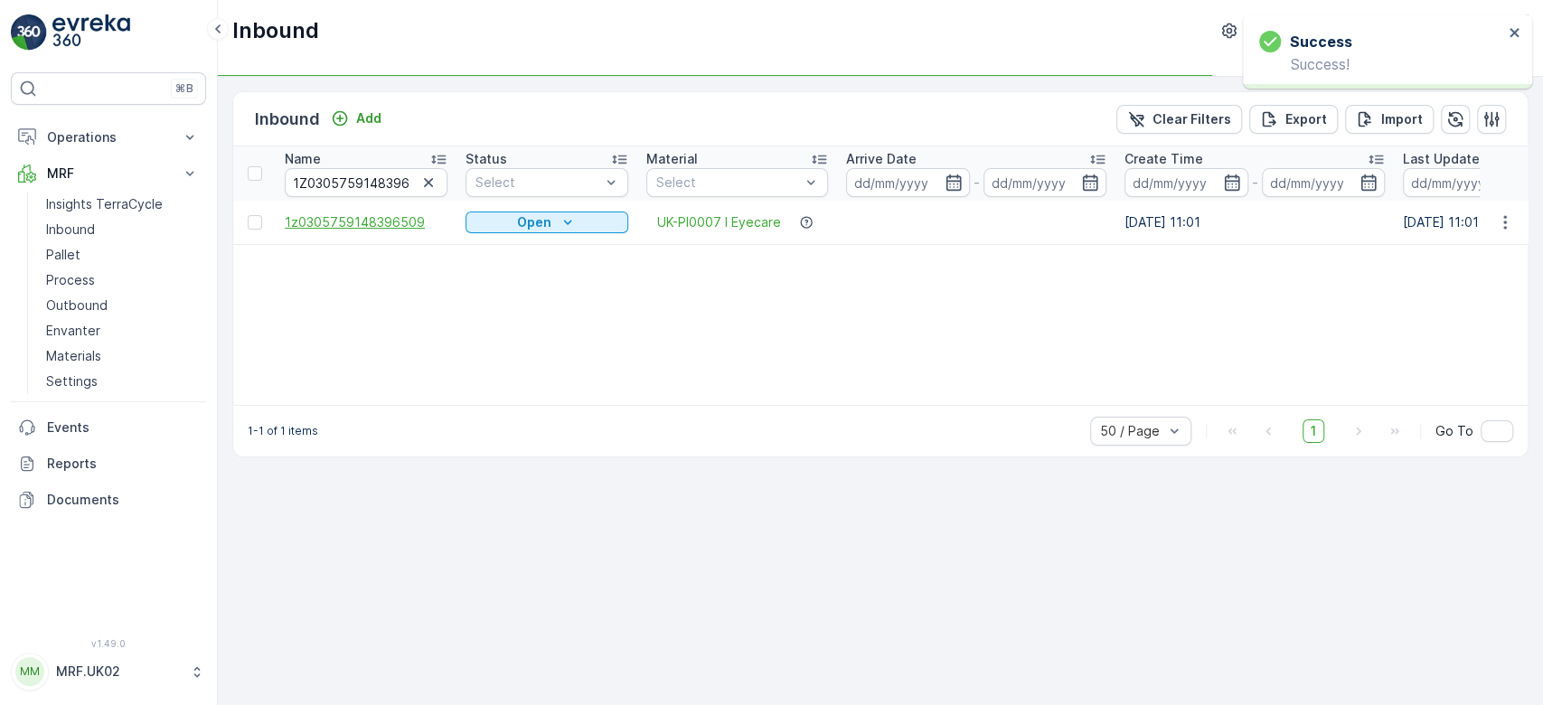
click at [397, 222] on span "1z0305759148396509" at bounding box center [366, 222] width 163 height 18
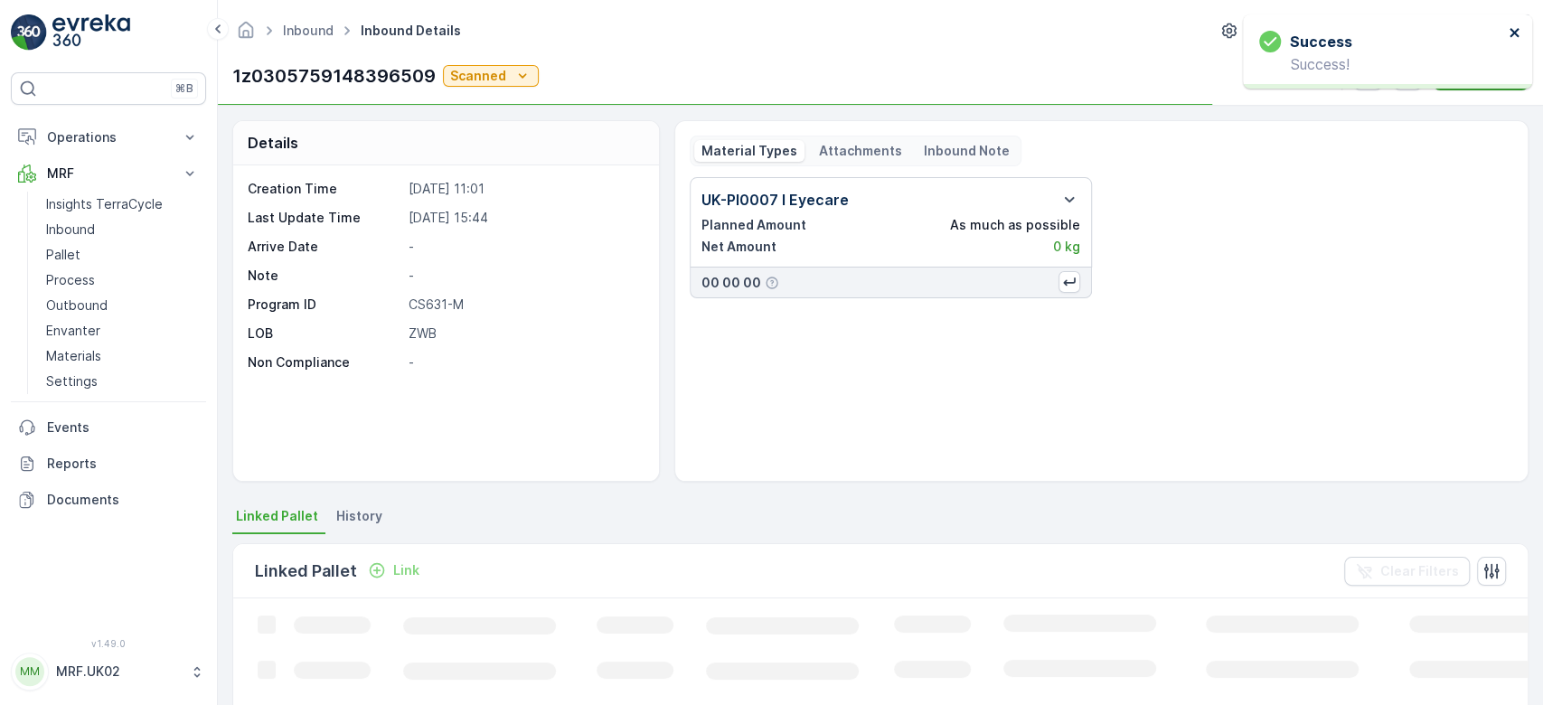
click at [1512, 26] on icon "close" at bounding box center [1515, 32] width 13 height 14
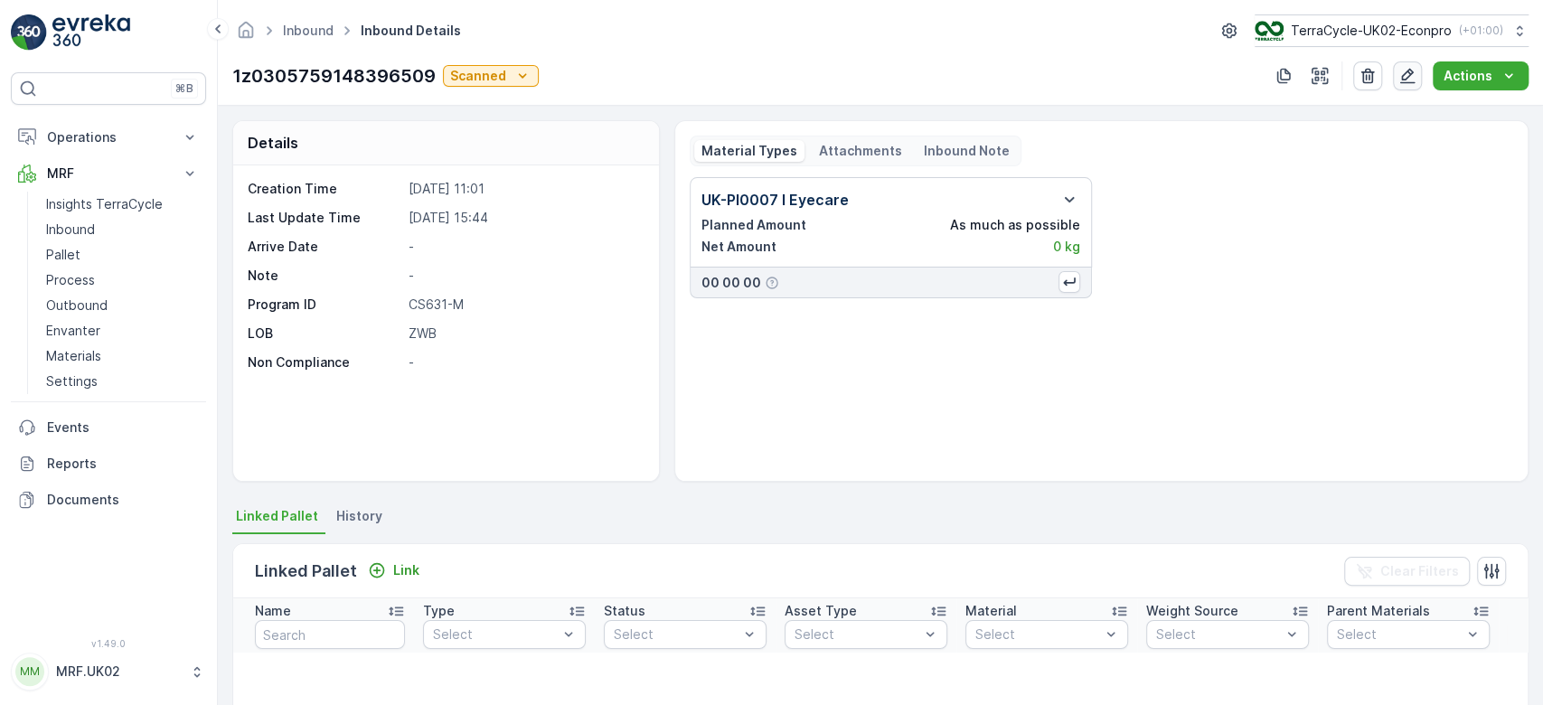
click at [1405, 77] on icon "button" at bounding box center [1408, 76] width 18 height 18
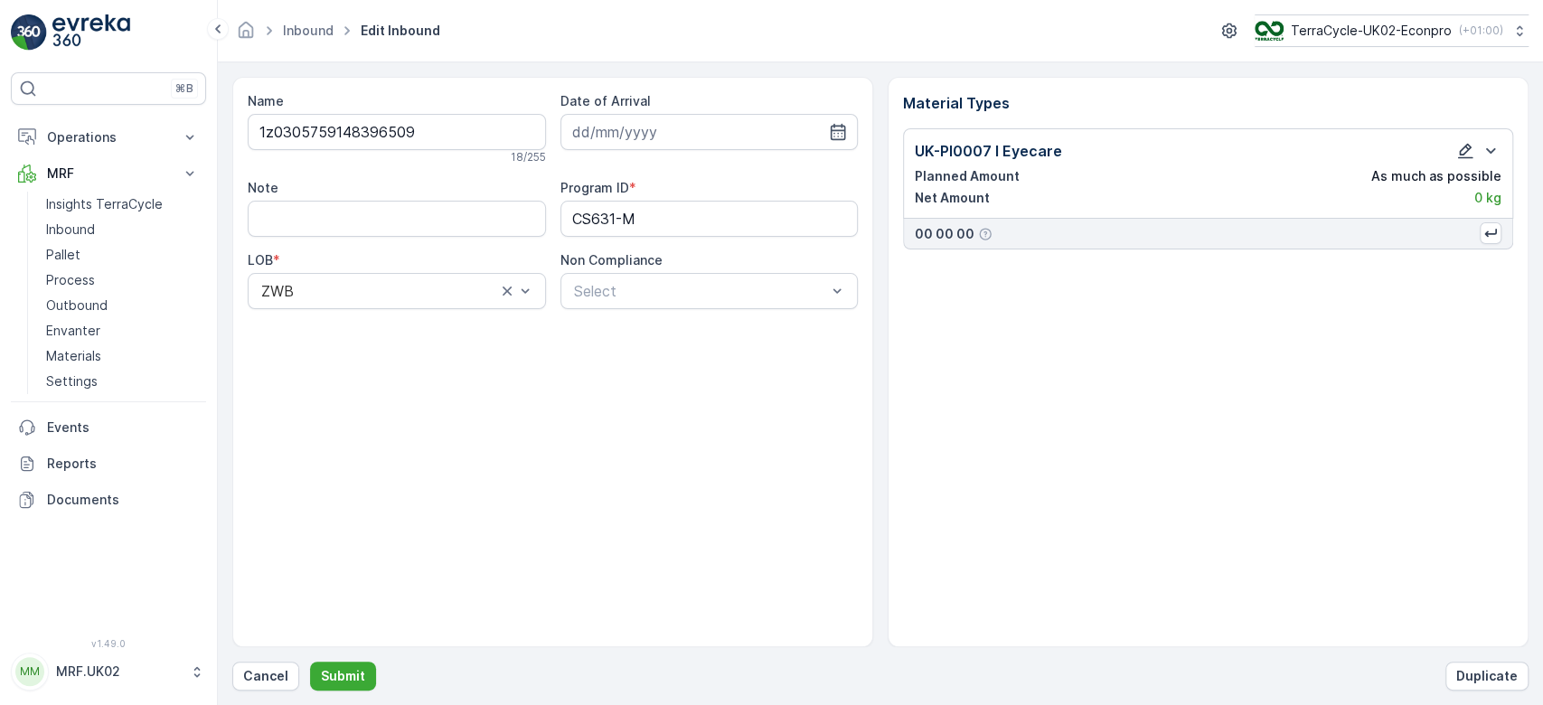
click at [1461, 152] on icon "button" at bounding box center [1466, 151] width 18 height 18
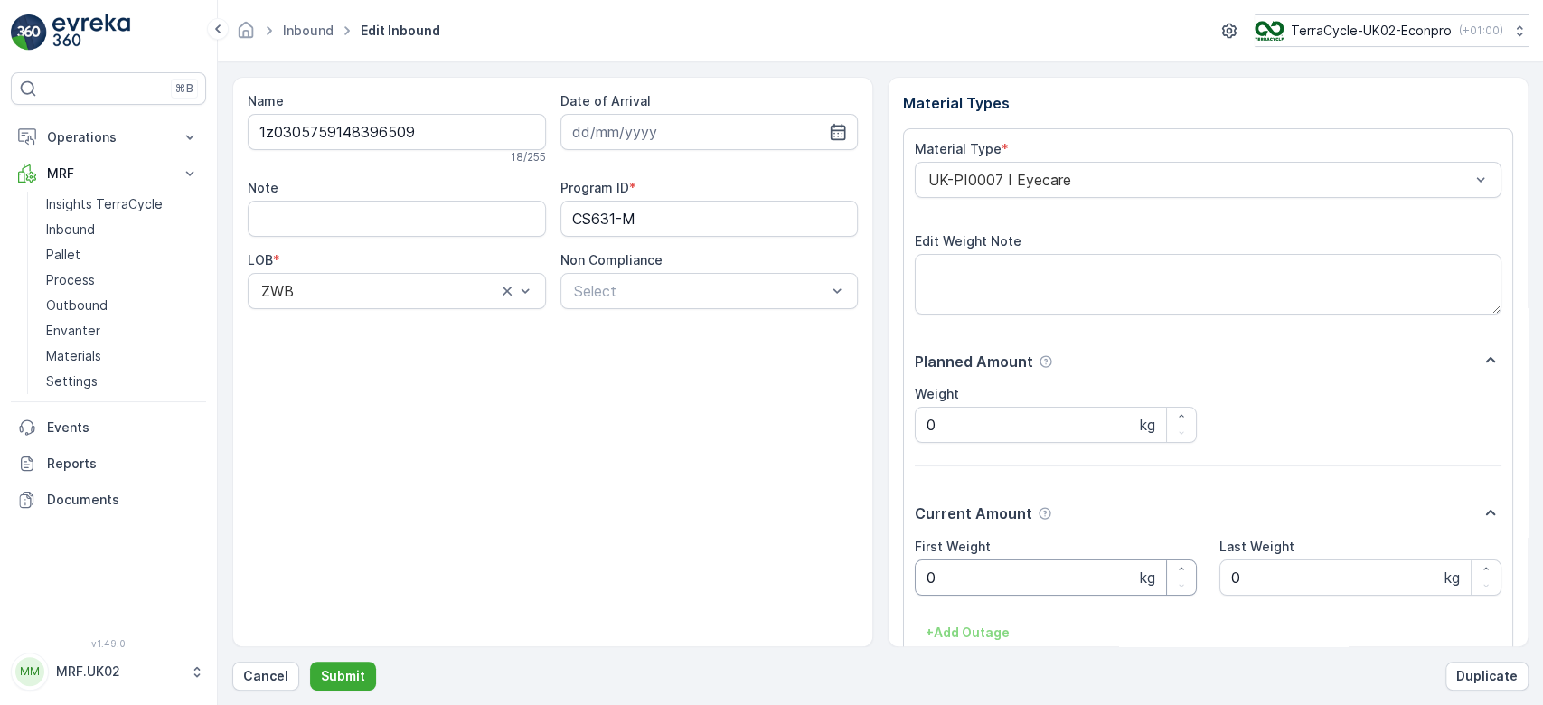
click at [1066, 584] on Weight "0" at bounding box center [1056, 578] width 282 height 36
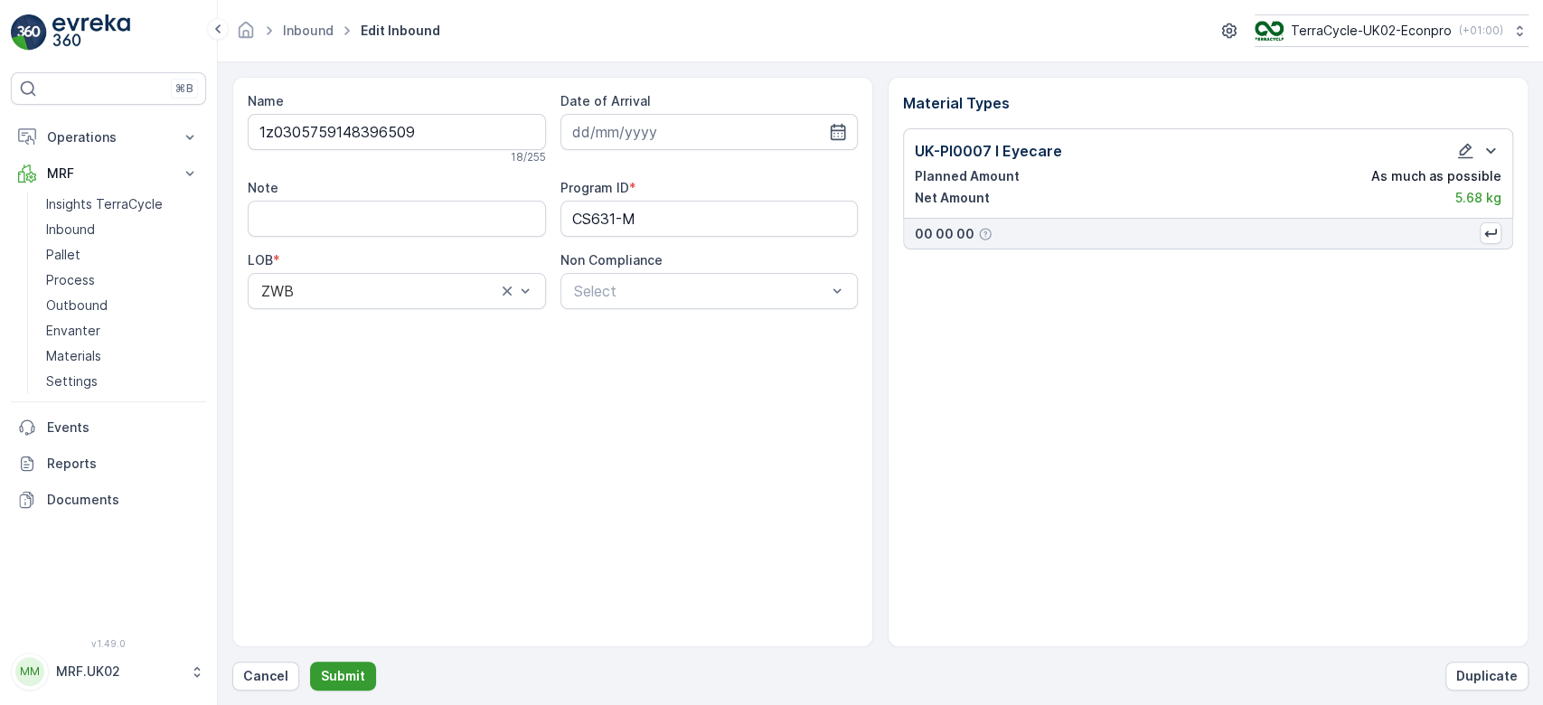
click at [348, 682] on p "Submit" at bounding box center [343, 676] width 44 height 18
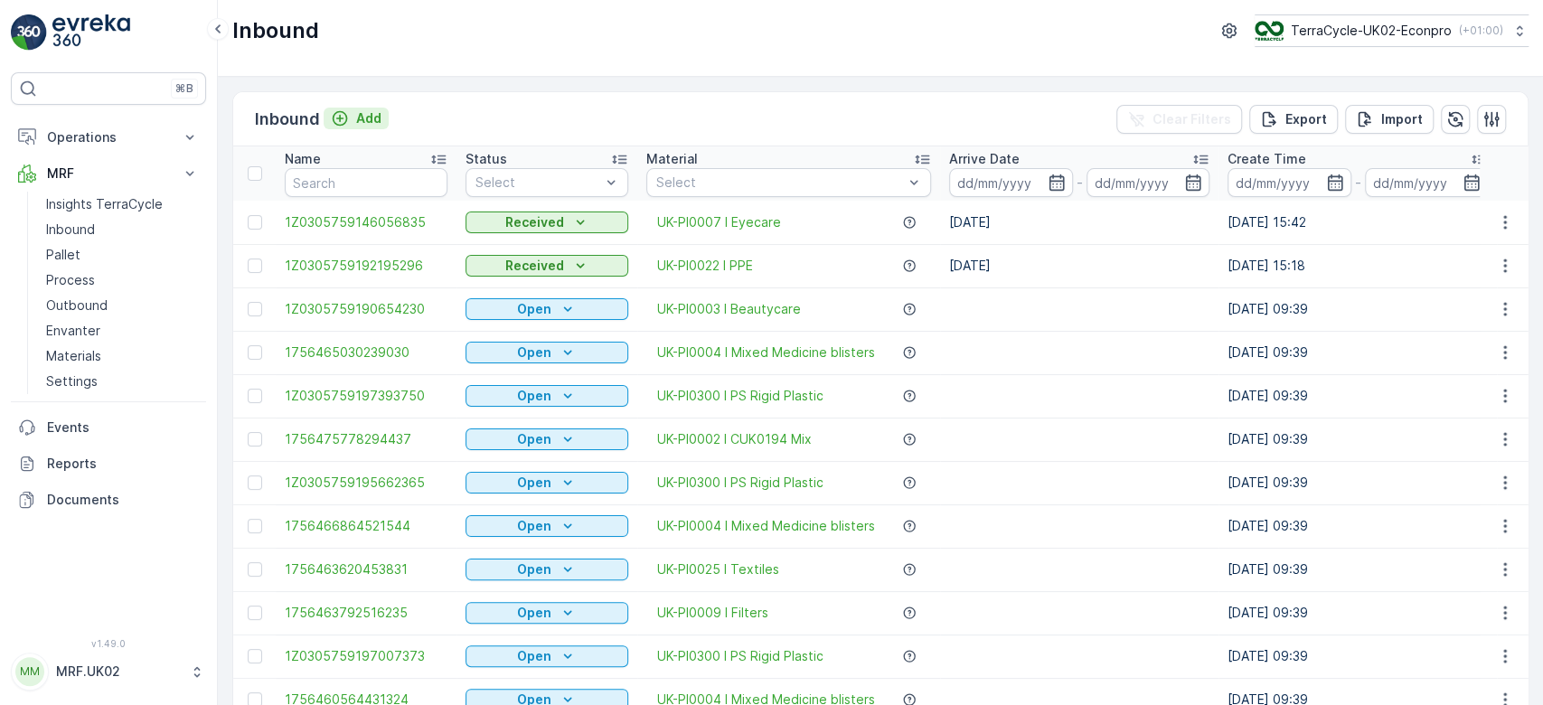
click at [375, 113] on p "Add" at bounding box center [368, 118] width 25 height 18
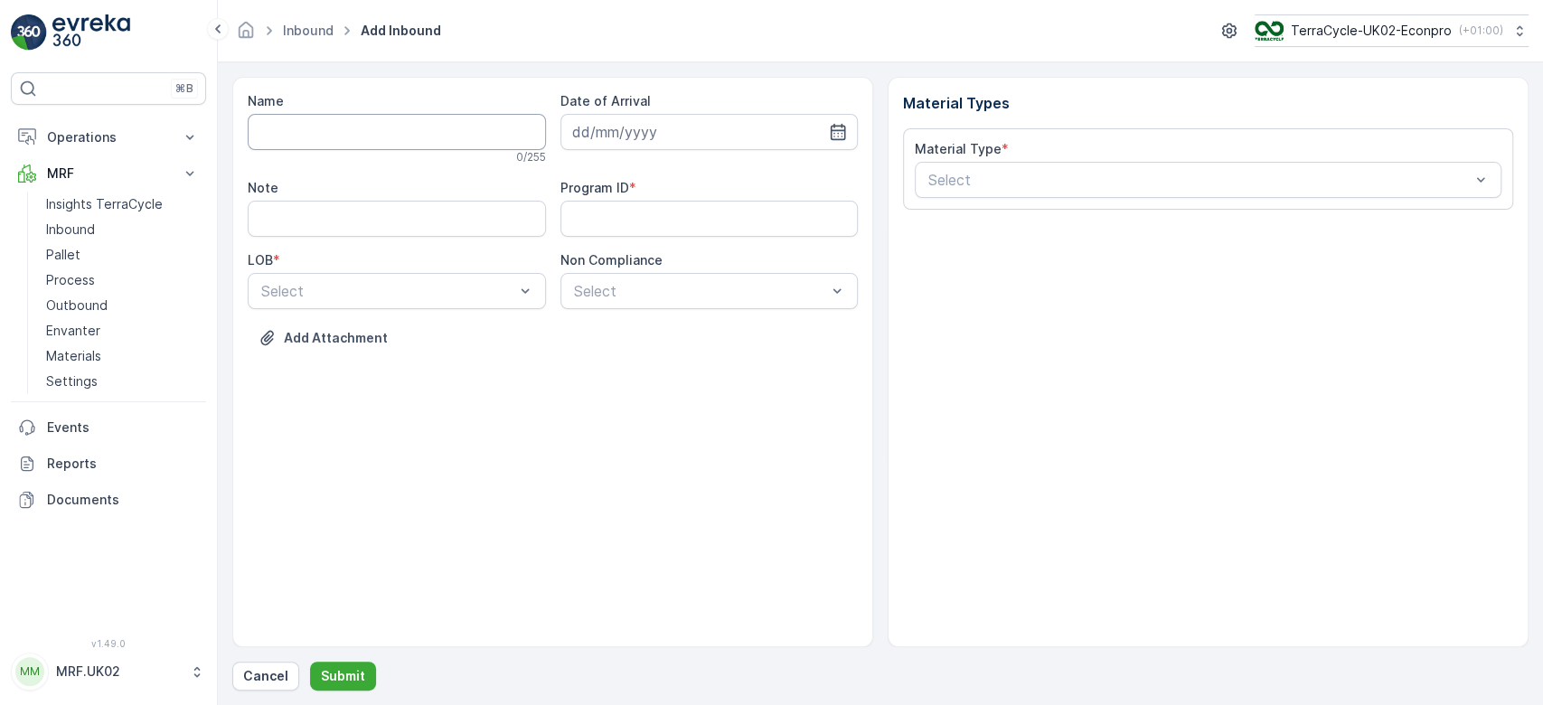
click at [366, 133] on input "Name" at bounding box center [397, 132] width 298 height 36
click at [310, 662] on button "Submit" at bounding box center [343, 676] width 66 height 29
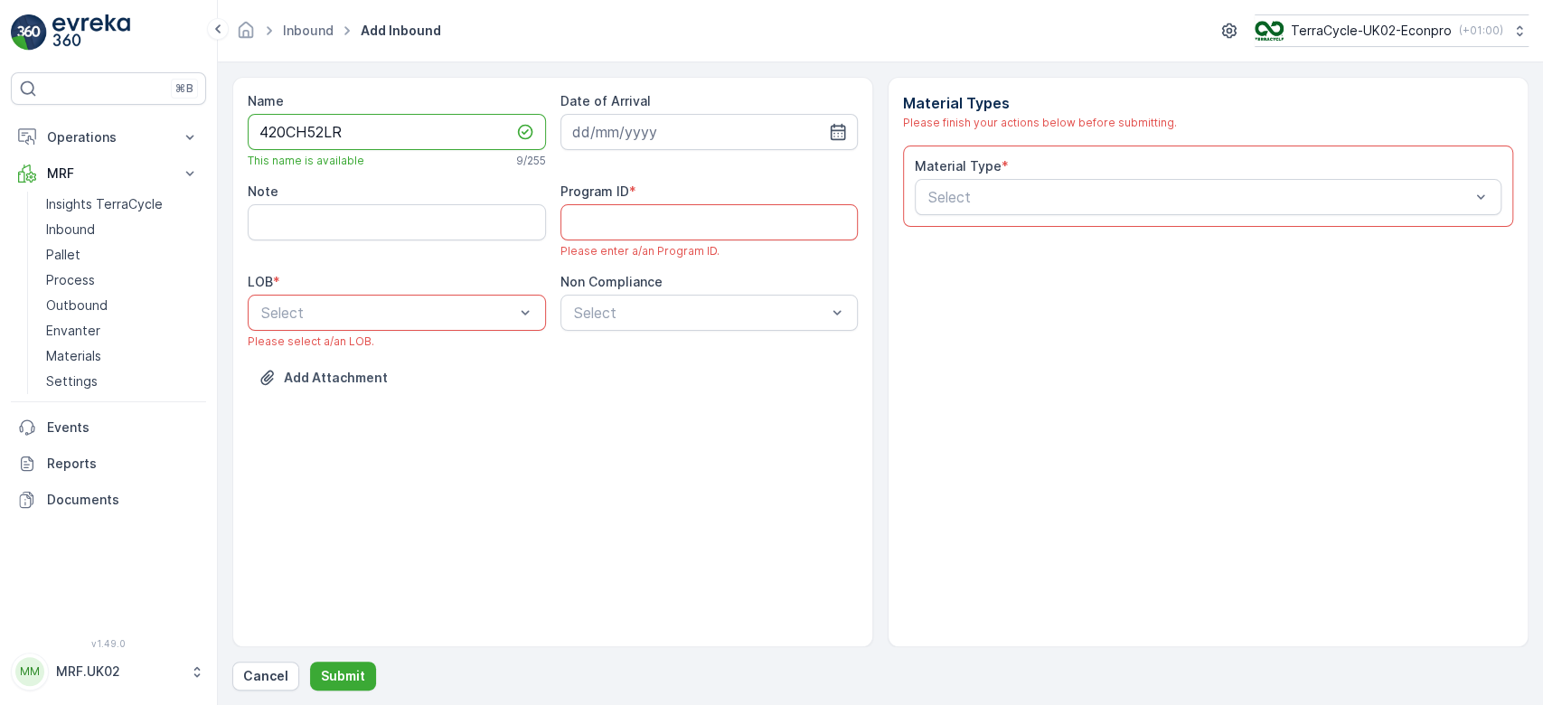
drag, startPoint x: 366, startPoint y: 133, endPoint x: 338, endPoint y: 117, distance: 32.4
click at [338, 117] on input "420CH52LR" at bounding box center [397, 132] width 298 height 36
click at [345, 124] on input "420CH52LR" at bounding box center [397, 132] width 298 height 36
type input "4"
click at [310, 662] on button "Submit" at bounding box center [343, 676] width 66 height 29
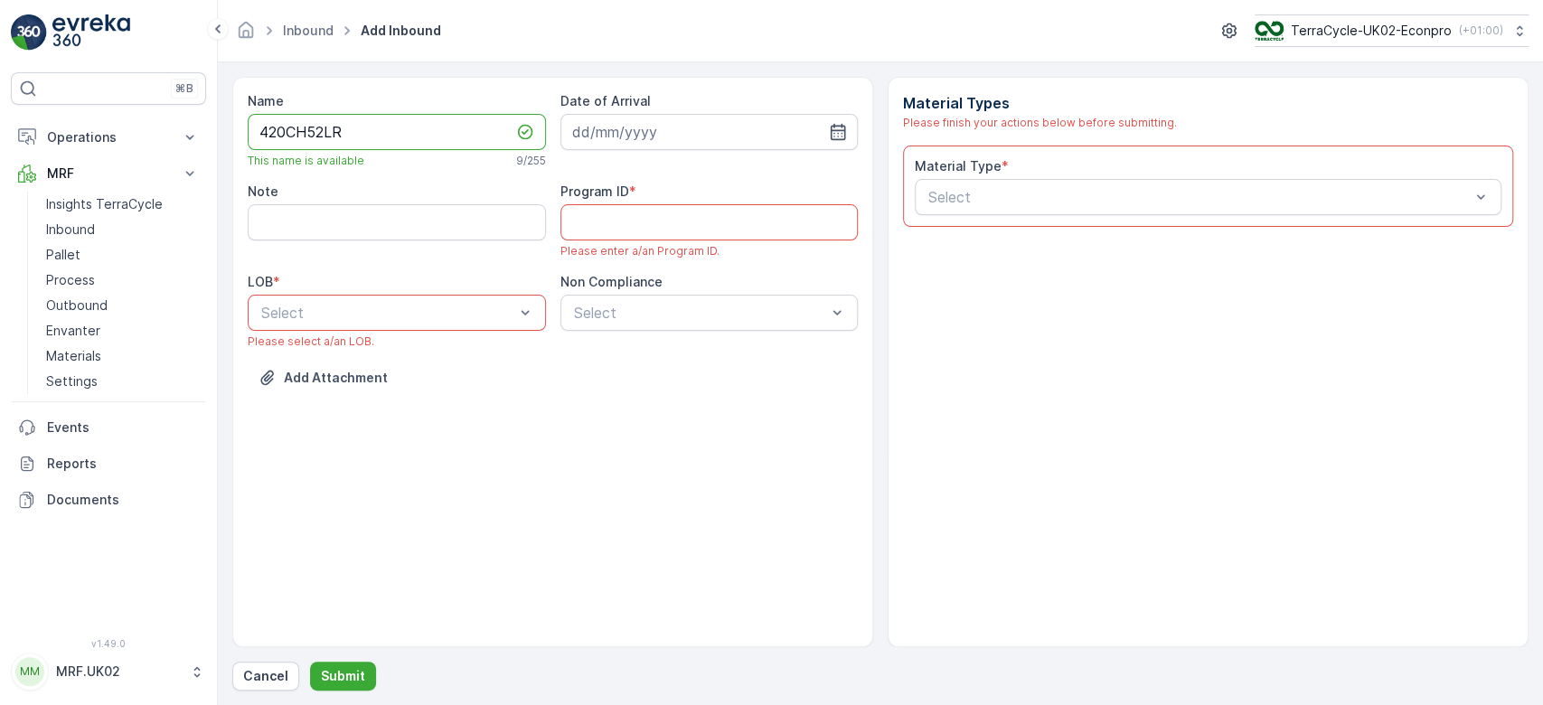
drag, startPoint x: 352, startPoint y: 134, endPoint x: 341, endPoint y: 118, distance: 19.6
click at [341, 118] on input "420CH52LR" at bounding box center [397, 132] width 298 height 36
type input "4"
click at [282, 668] on p "Cancel" at bounding box center [265, 676] width 45 height 18
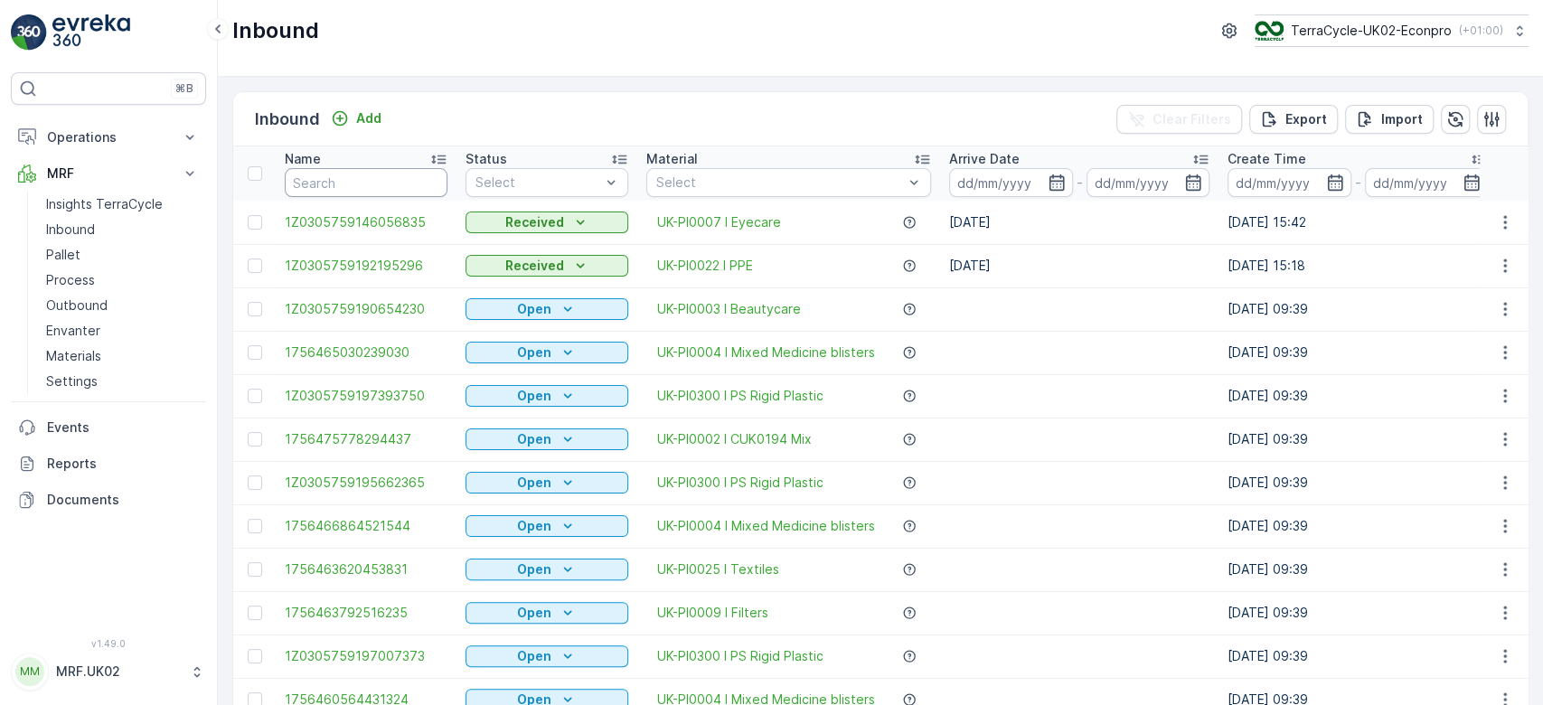
click at [361, 187] on input "text" at bounding box center [366, 182] width 163 height 29
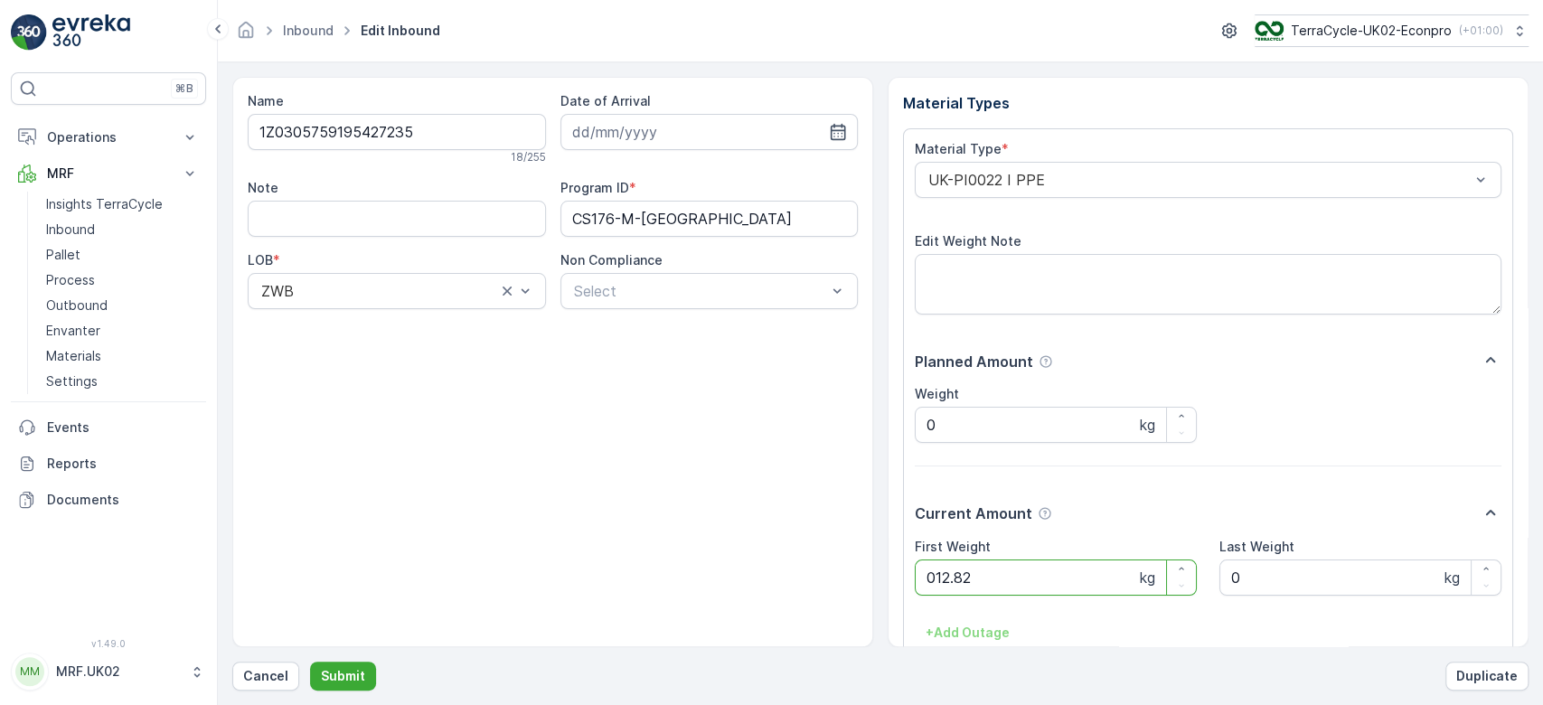
click at [310, 662] on button "Submit" at bounding box center [343, 676] width 66 height 29
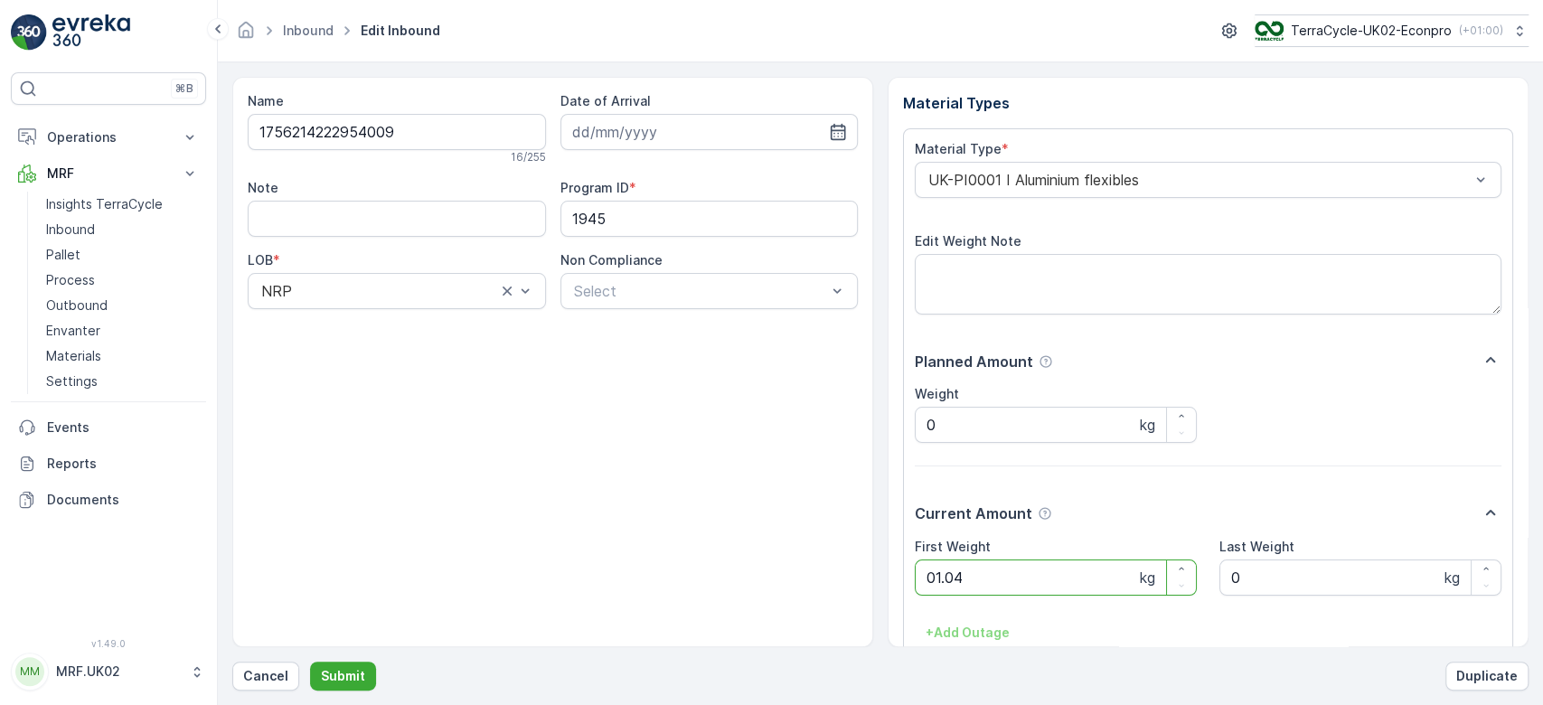
click at [310, 662] on button "Submit" at bounding box center [343, 676] width 66 height 29
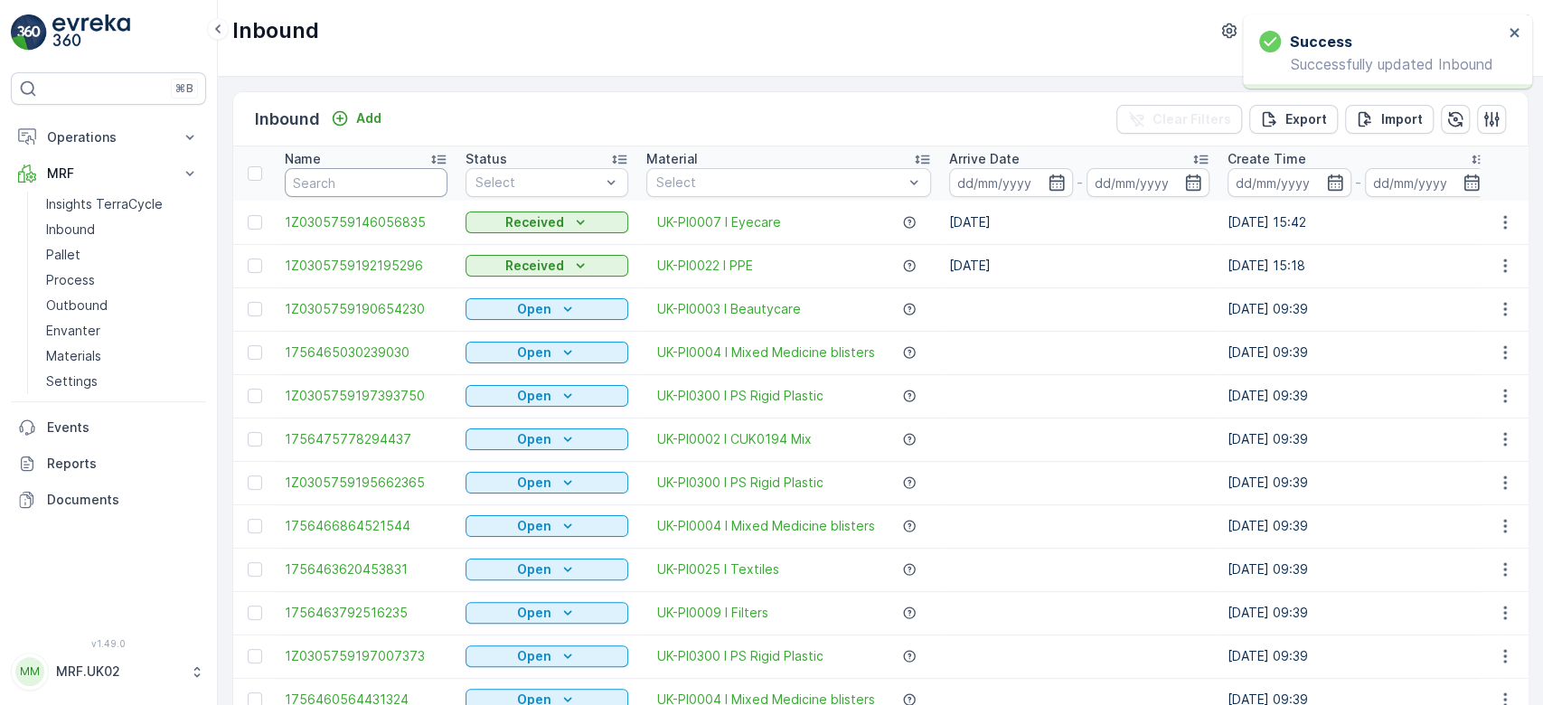
click at [318, 177] on input "text" at bounding box center [366, 182] width 163 height 29
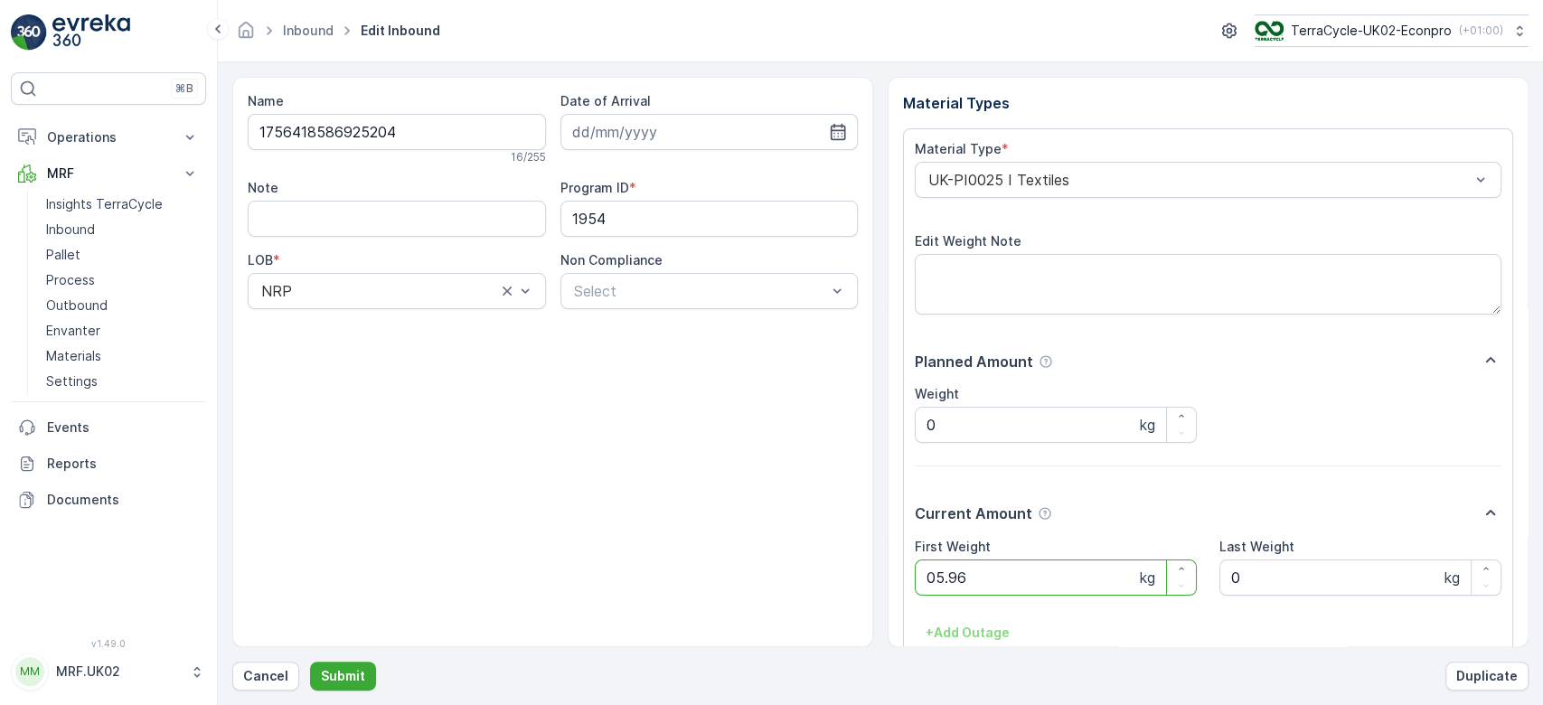
click at [310, 662] on button "Submit" at bounding box center [343, 676] width 66 height 29
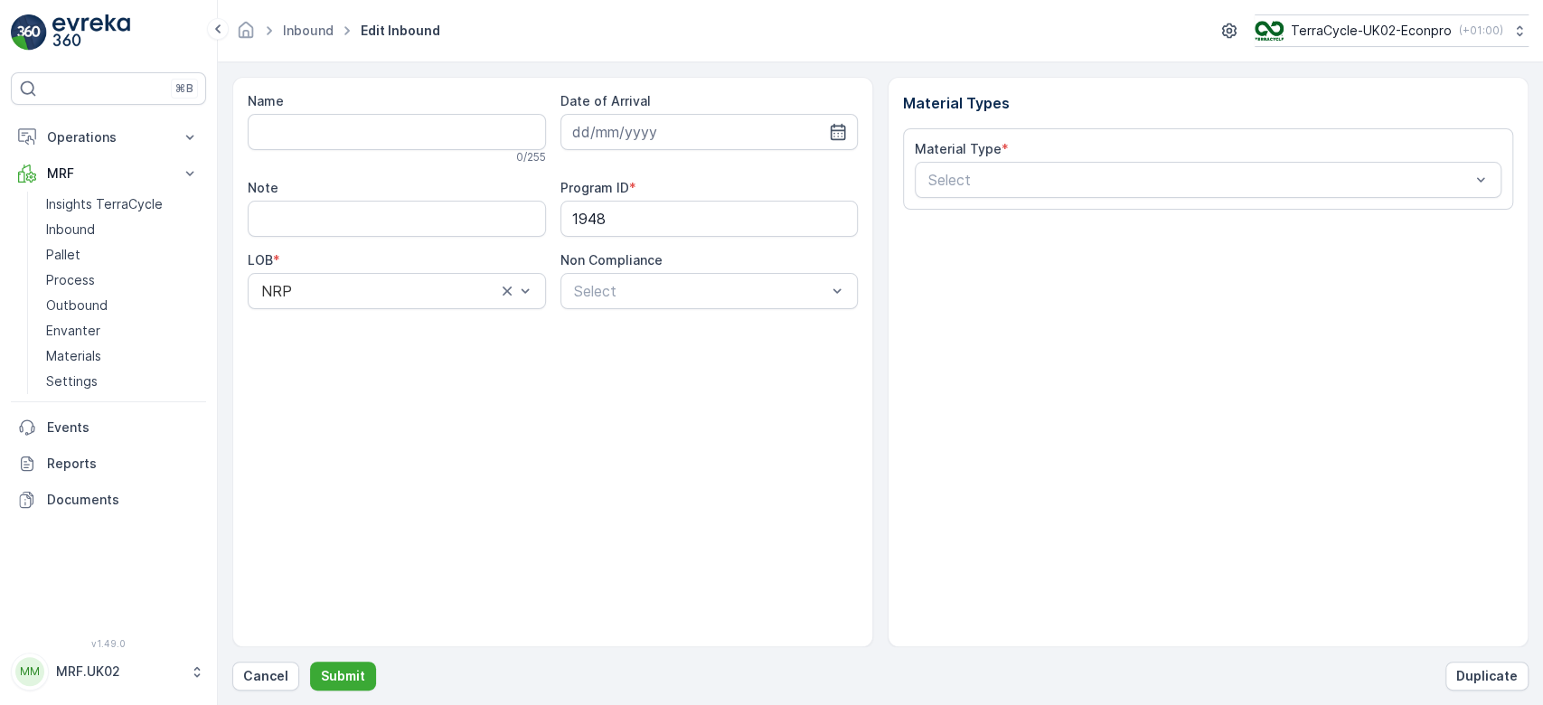
type input "1756212514232975"
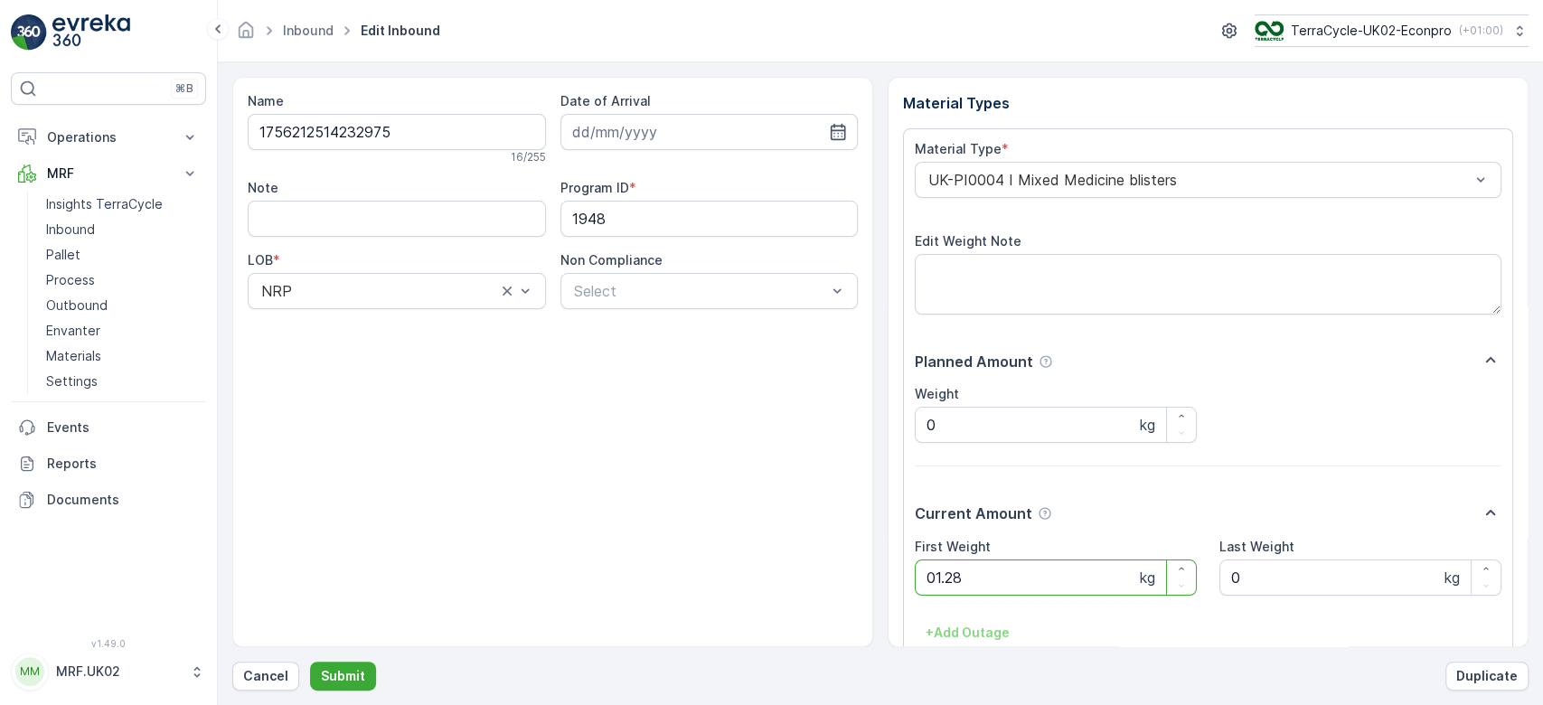
click at [310, 662] on button "Submit" at bounding box center [343, 676] width 66 height 29
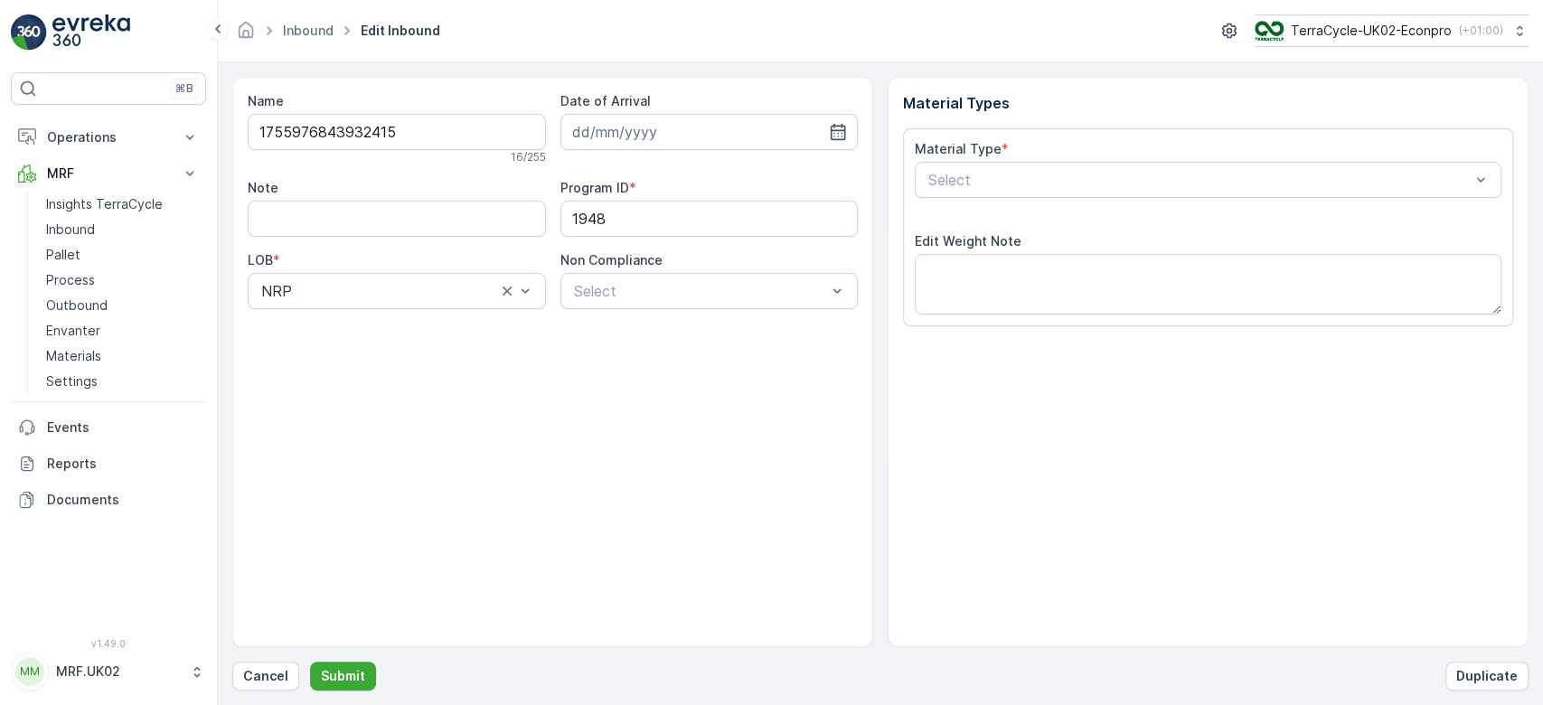
type input "[DATE]"
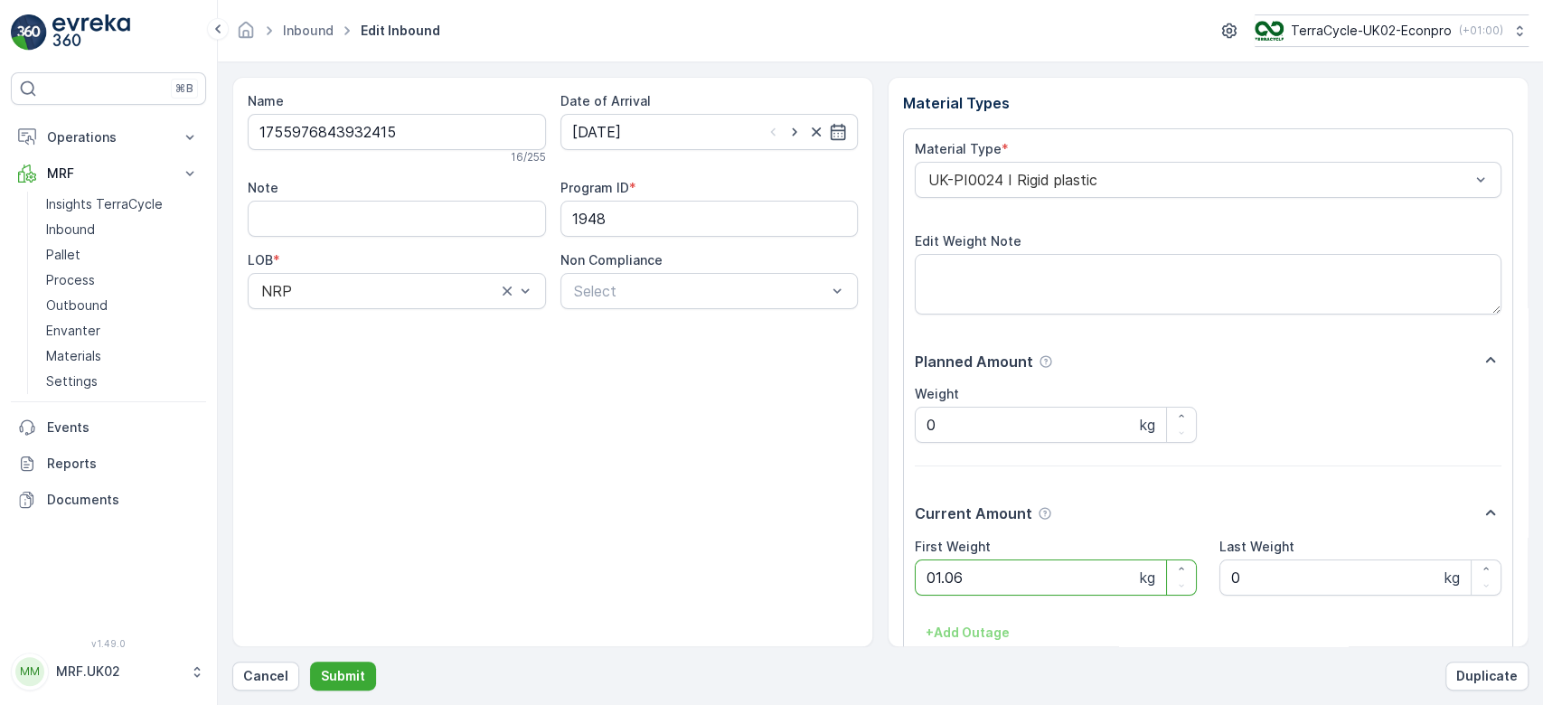
click at [310, 662] on button "Submit" at bounding box center [343, 676] width 66 height 29
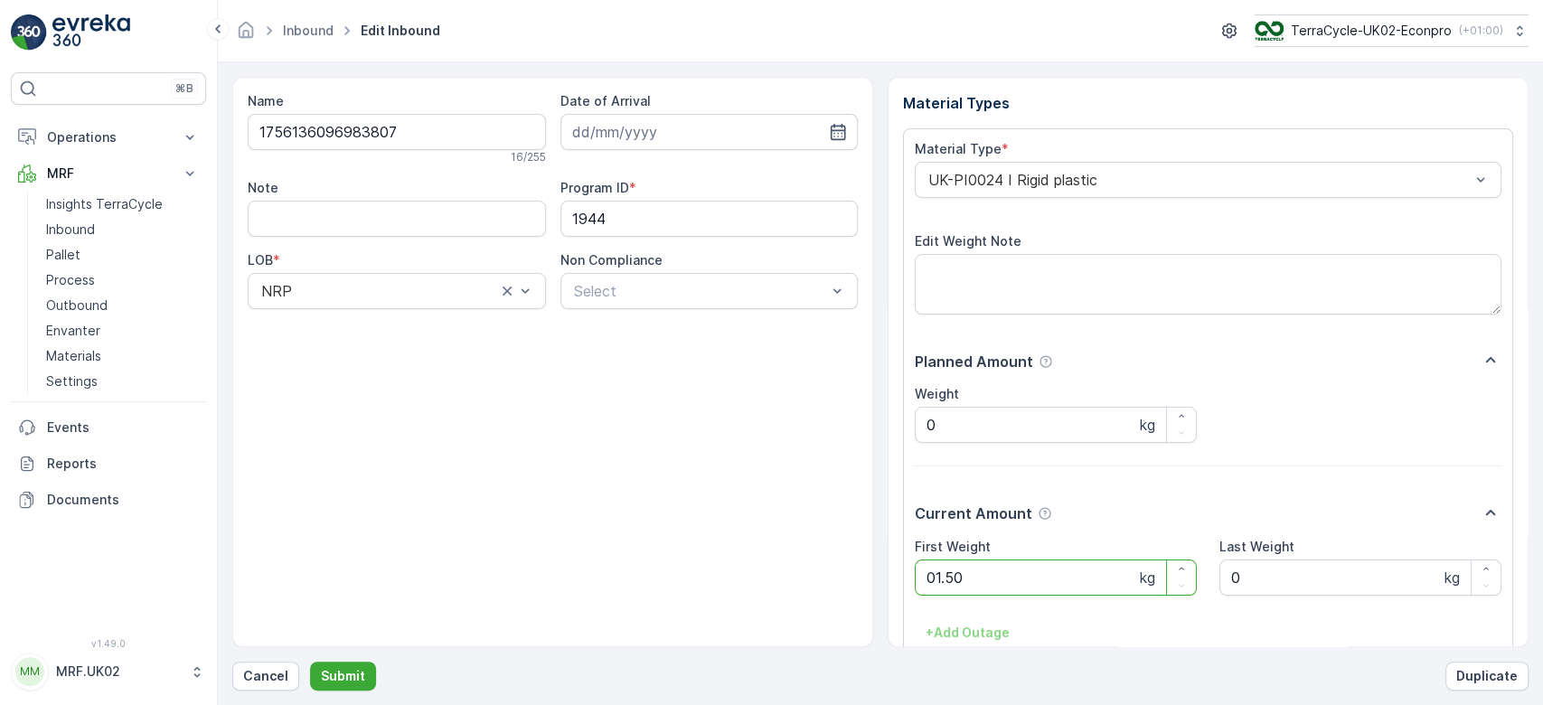
click at [310, 662] on button "Submit" at bounding box center [343, 676] width 66 height 29
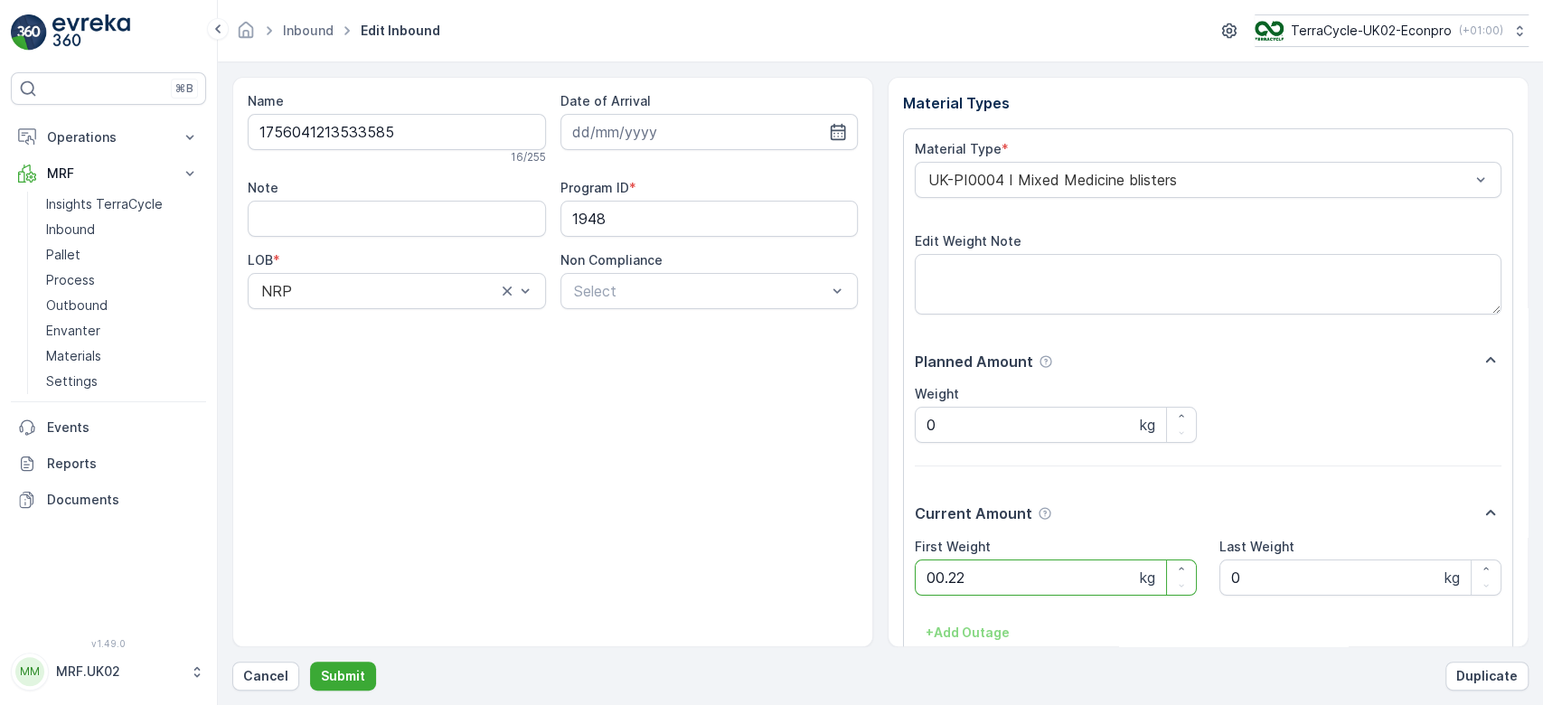
click at [310, 662] on button "Submit" at bounding box center [343, 676] width 66 height 29
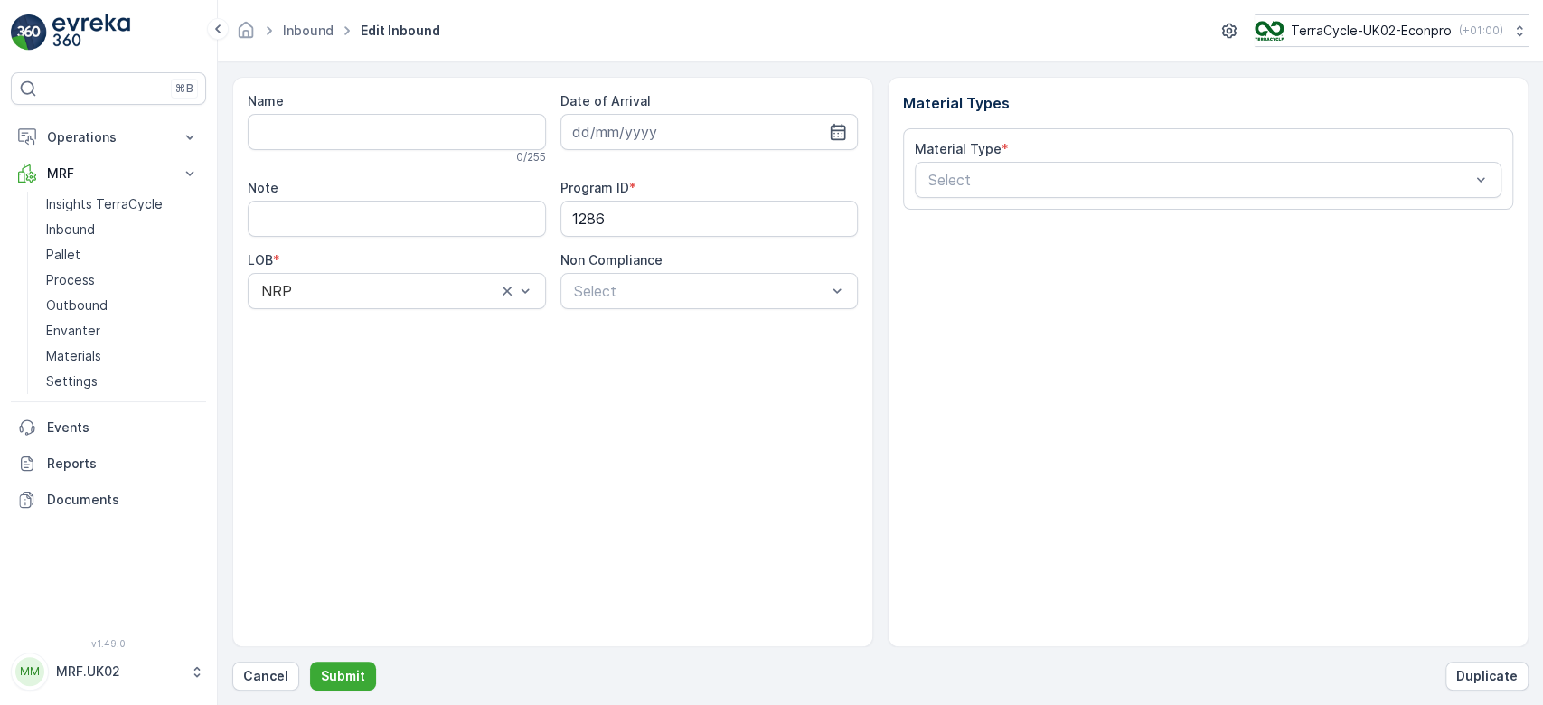
type input "1756060854533680"
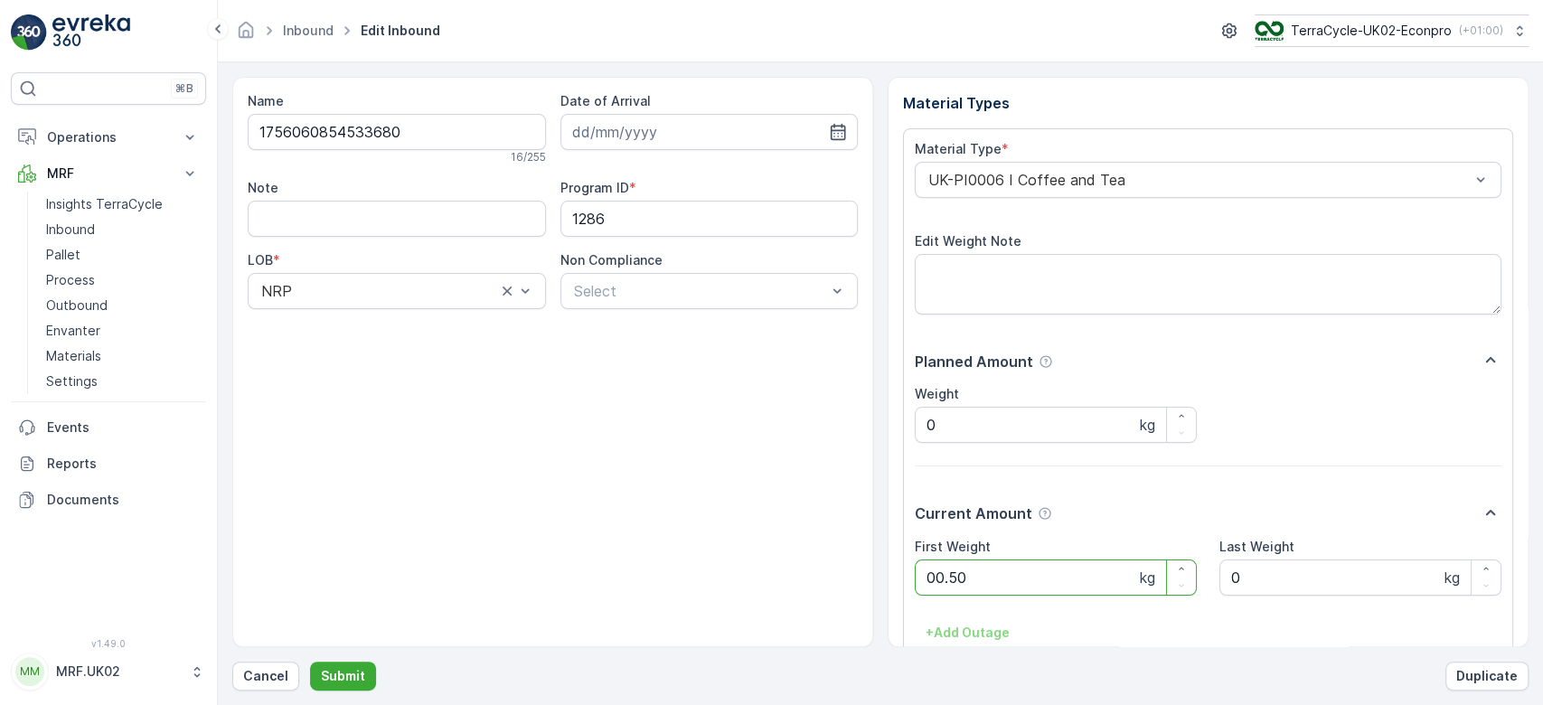
click at [310, 662] on button "Submit" at bounding box center [343, 676] width 66 height 29
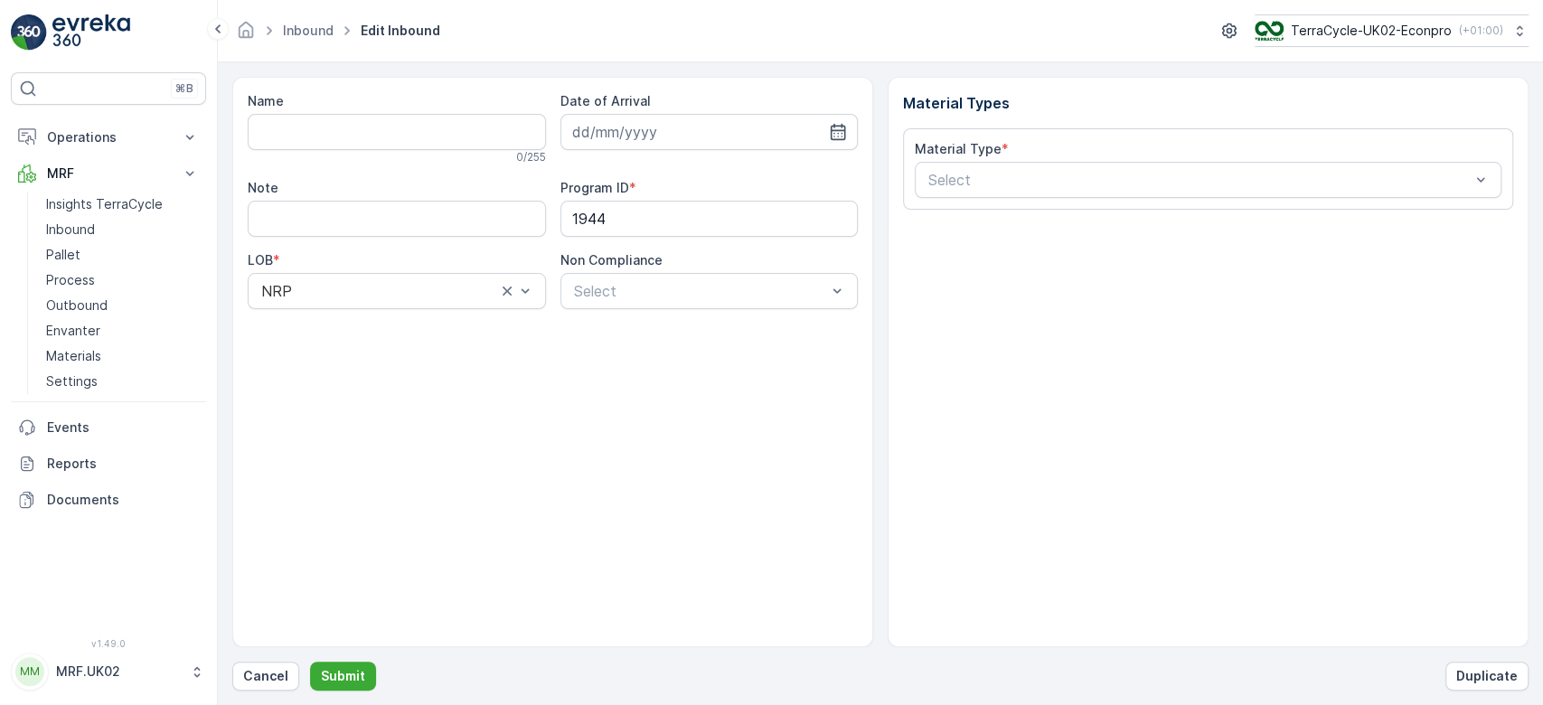
type input "1756188718744783"
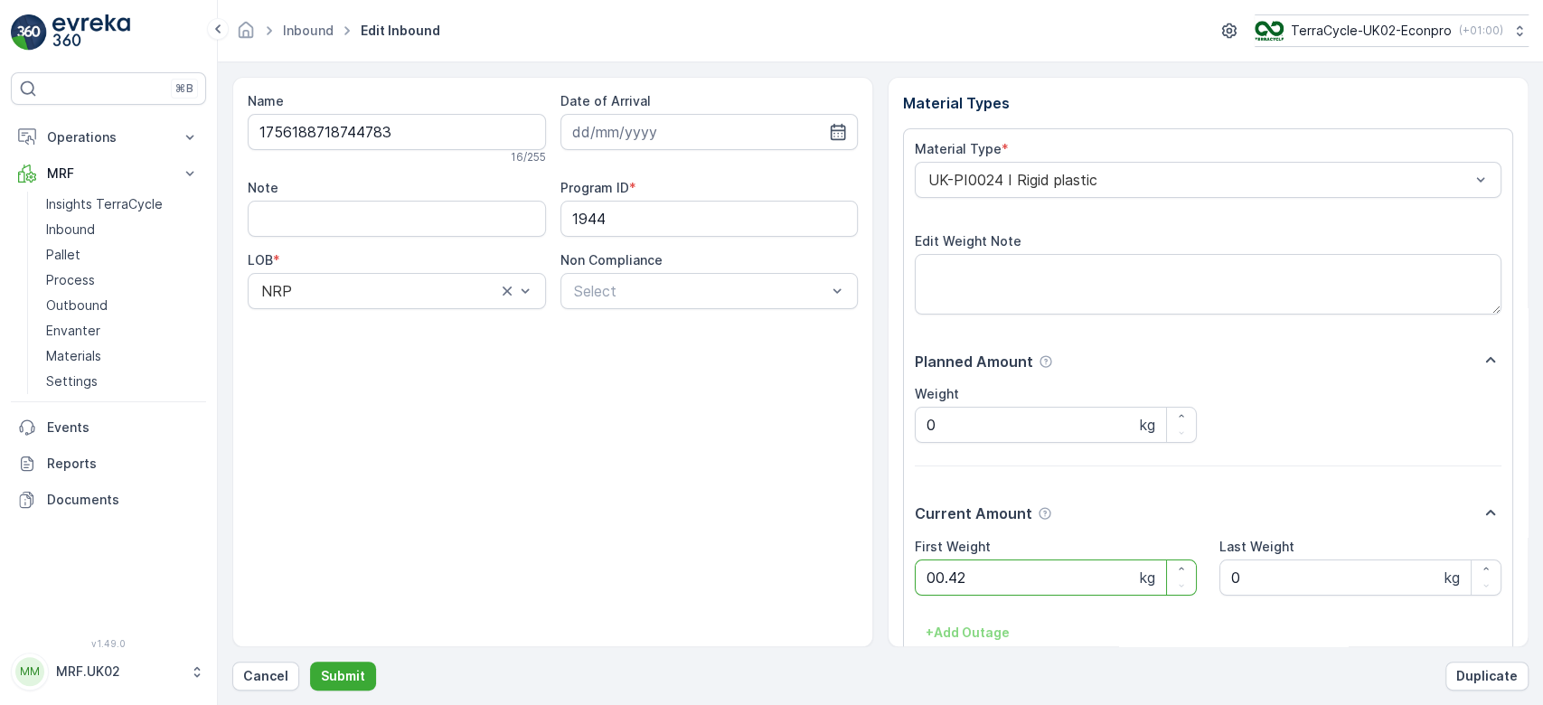
click at [310, 662] on button "Submit" at bounding box center [343, 676] width 66 height 29
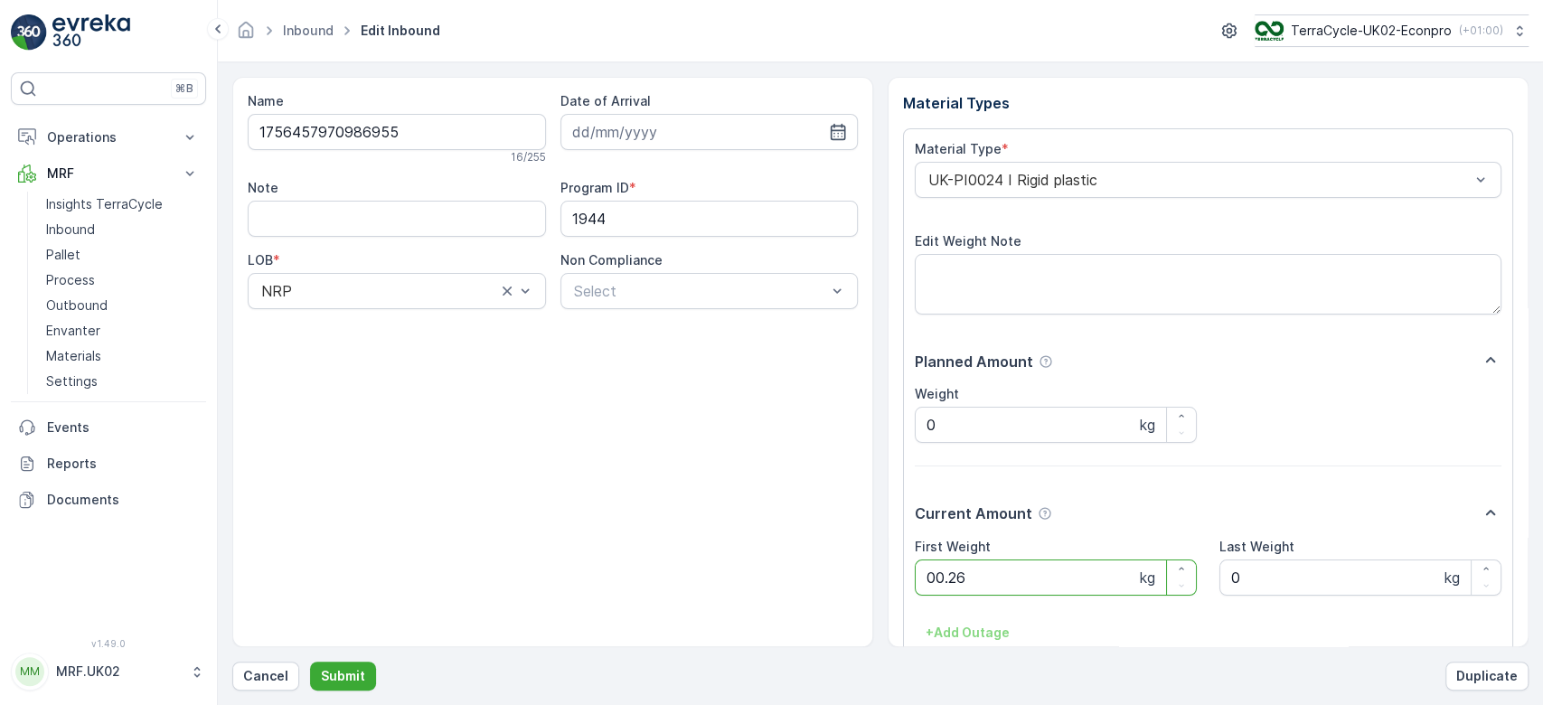
click at [310, 662] on button "Submit" at bounding box center [343, 676] width 66 height 29
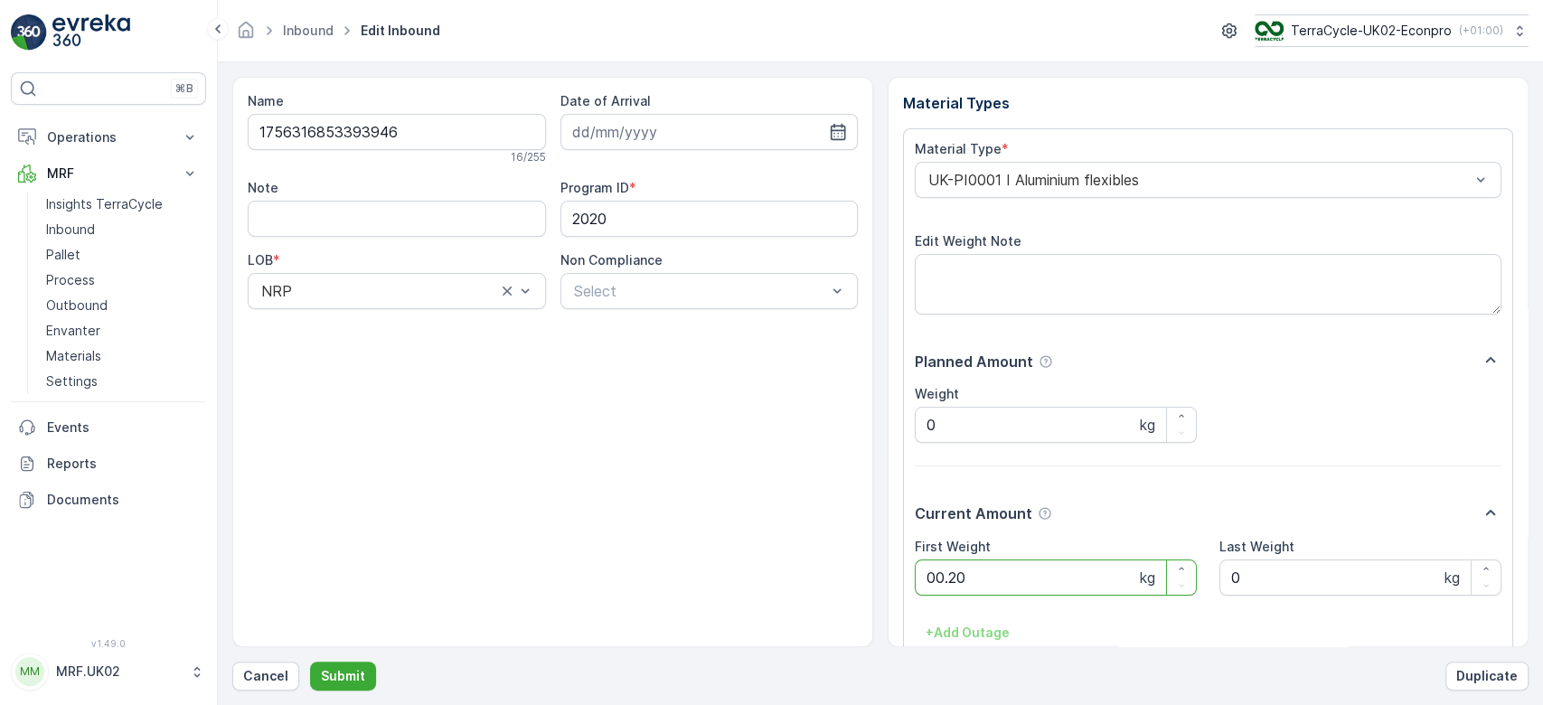
click at [310, 662] on button "Submit" at bounding box center [343, 676] width 66 height 29
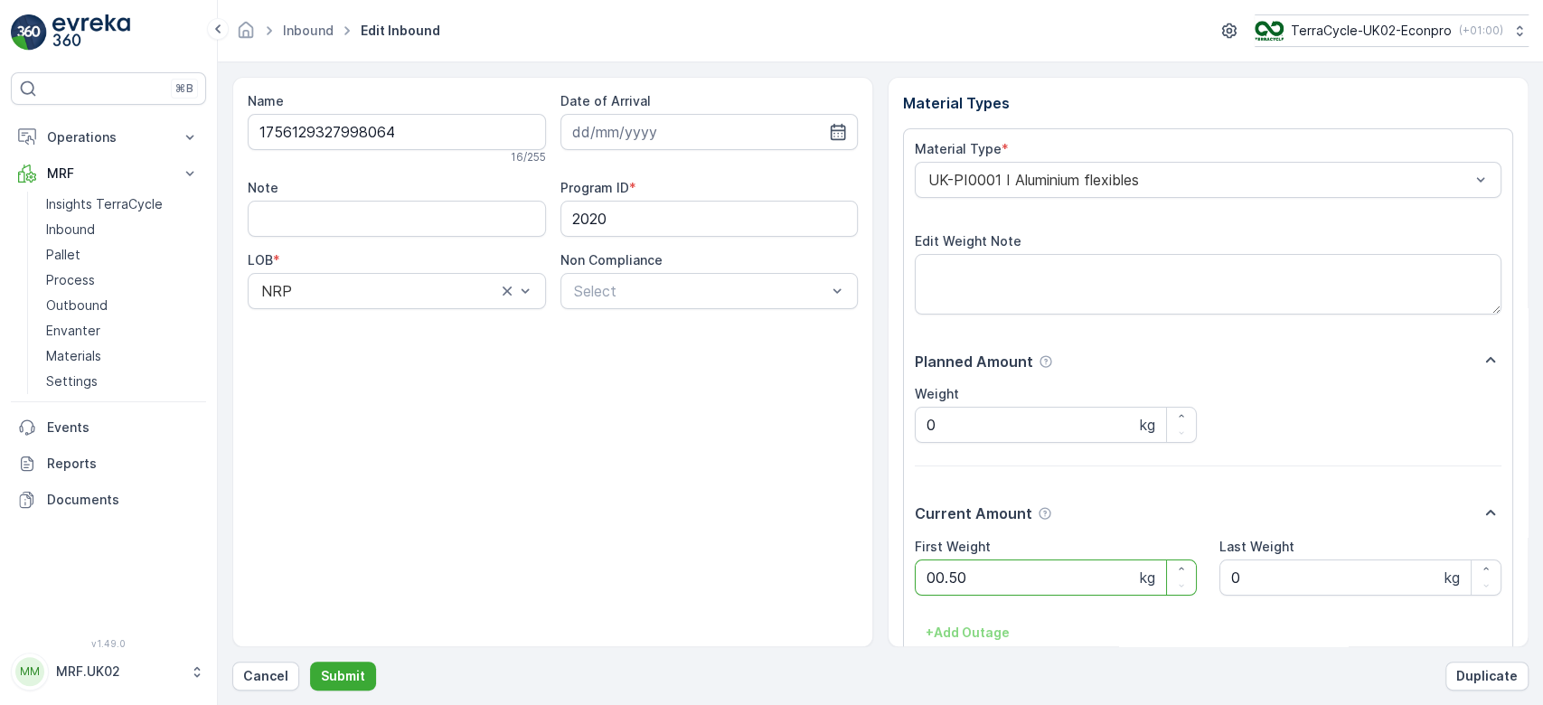
click at [310, 662] on button "Submit" at bounding box center [343, 676] width 66 height 29
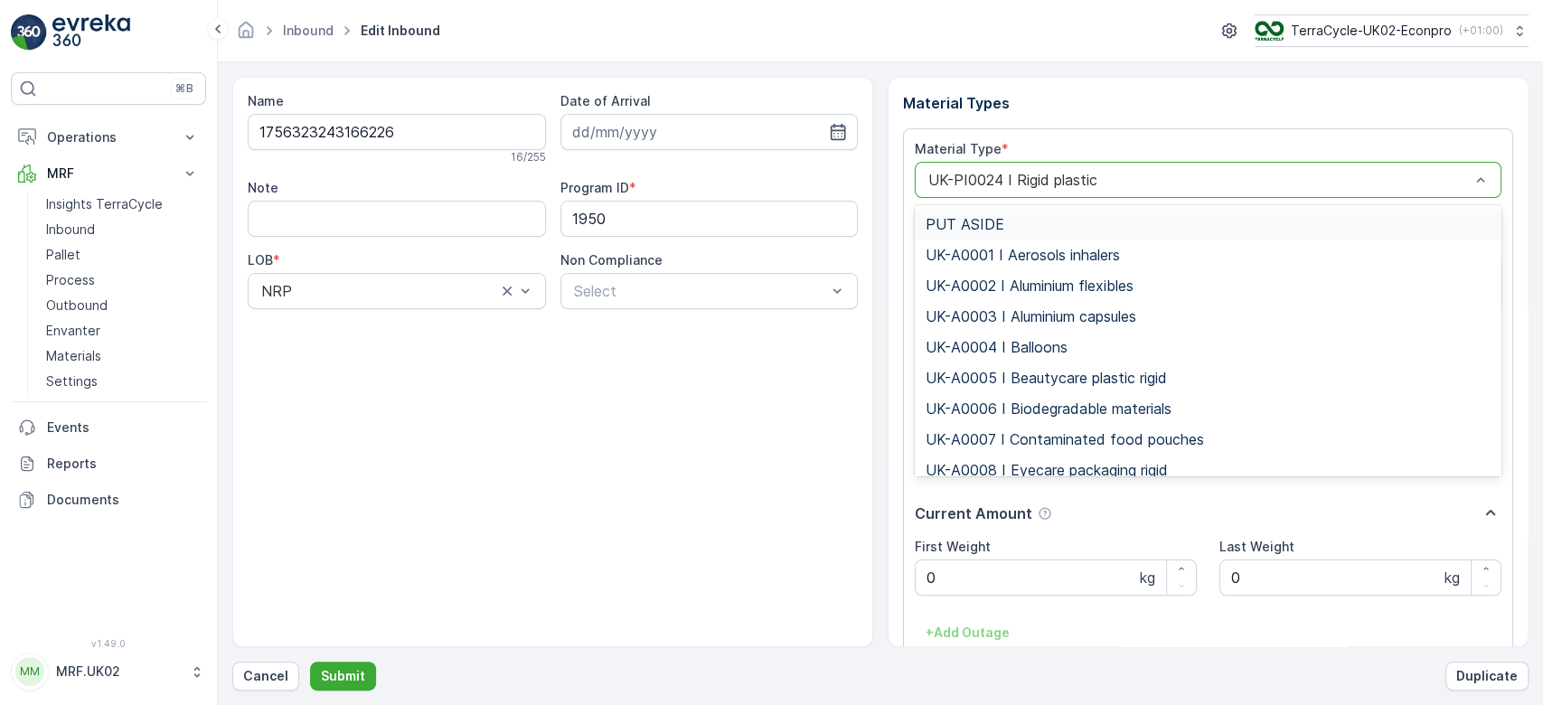
click at [1212, 172] on div at bounding box center [1199, 180] width 545 height 16
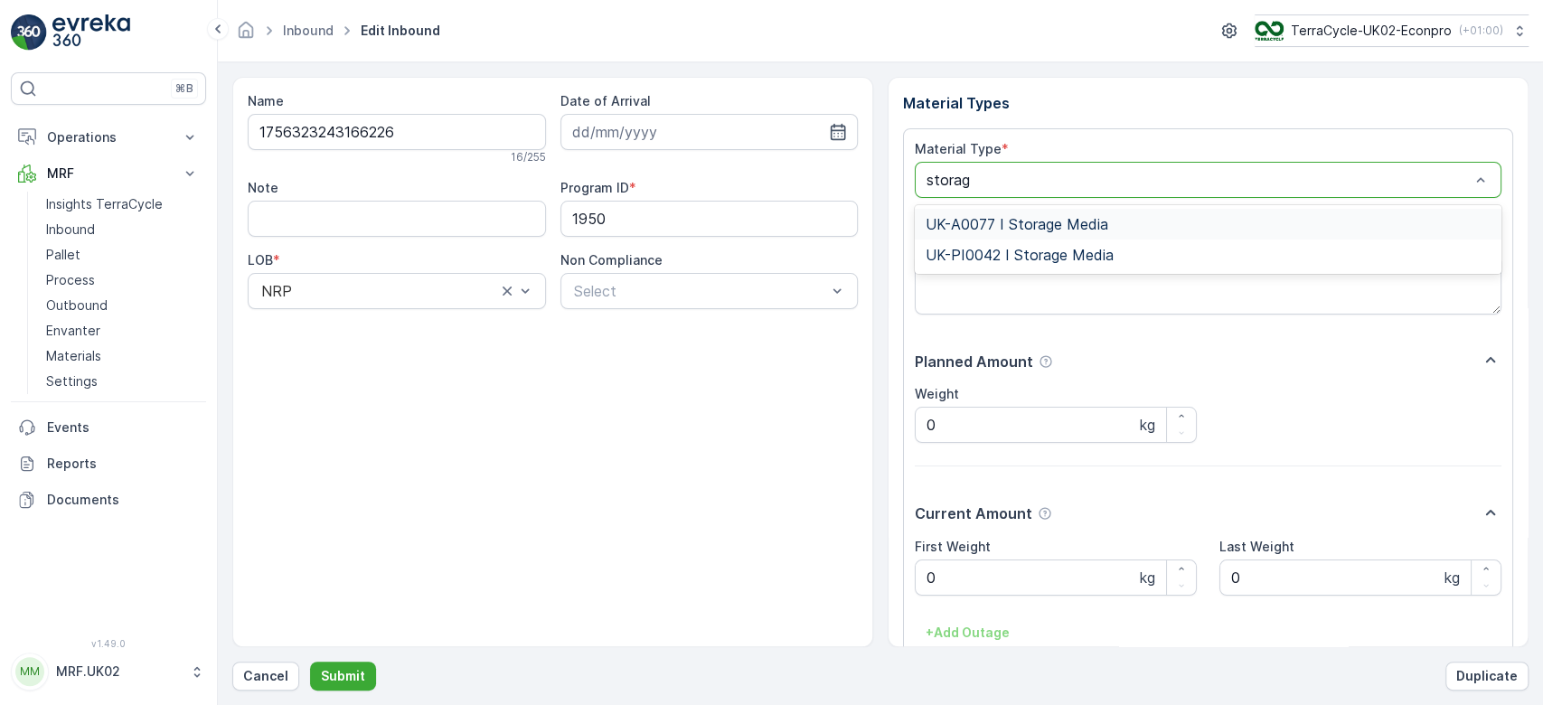
type input "storage"
click at [1127, 247] on div "UK-PI0042 I Storage Media" at bounding box center [1208, 255] width 565 height 16
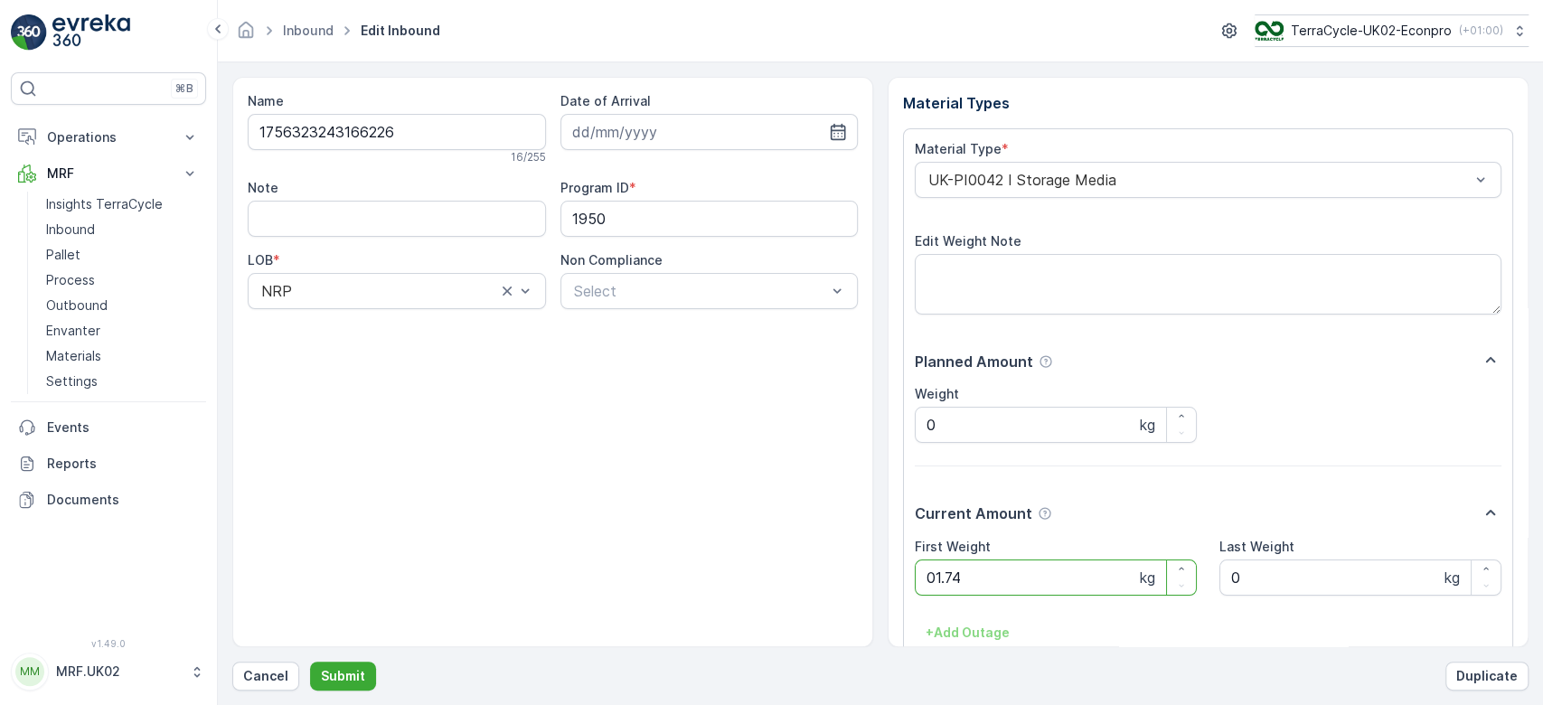
click at [310, 662] on button "Submit" at bounding box center [343, 676] width 66 height 29
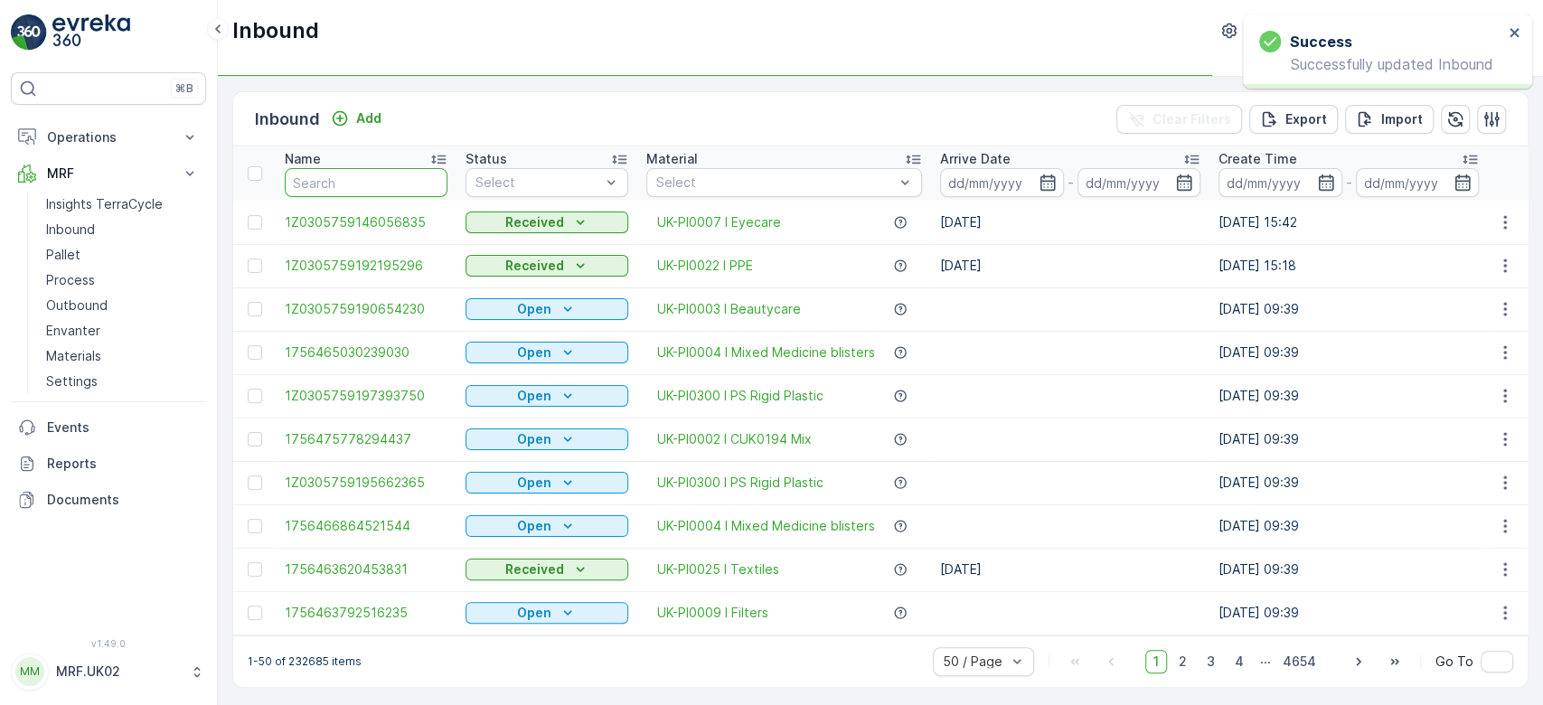
click at [340, 187] on input "text" at bounding box center [366, 182] width 163 height 29
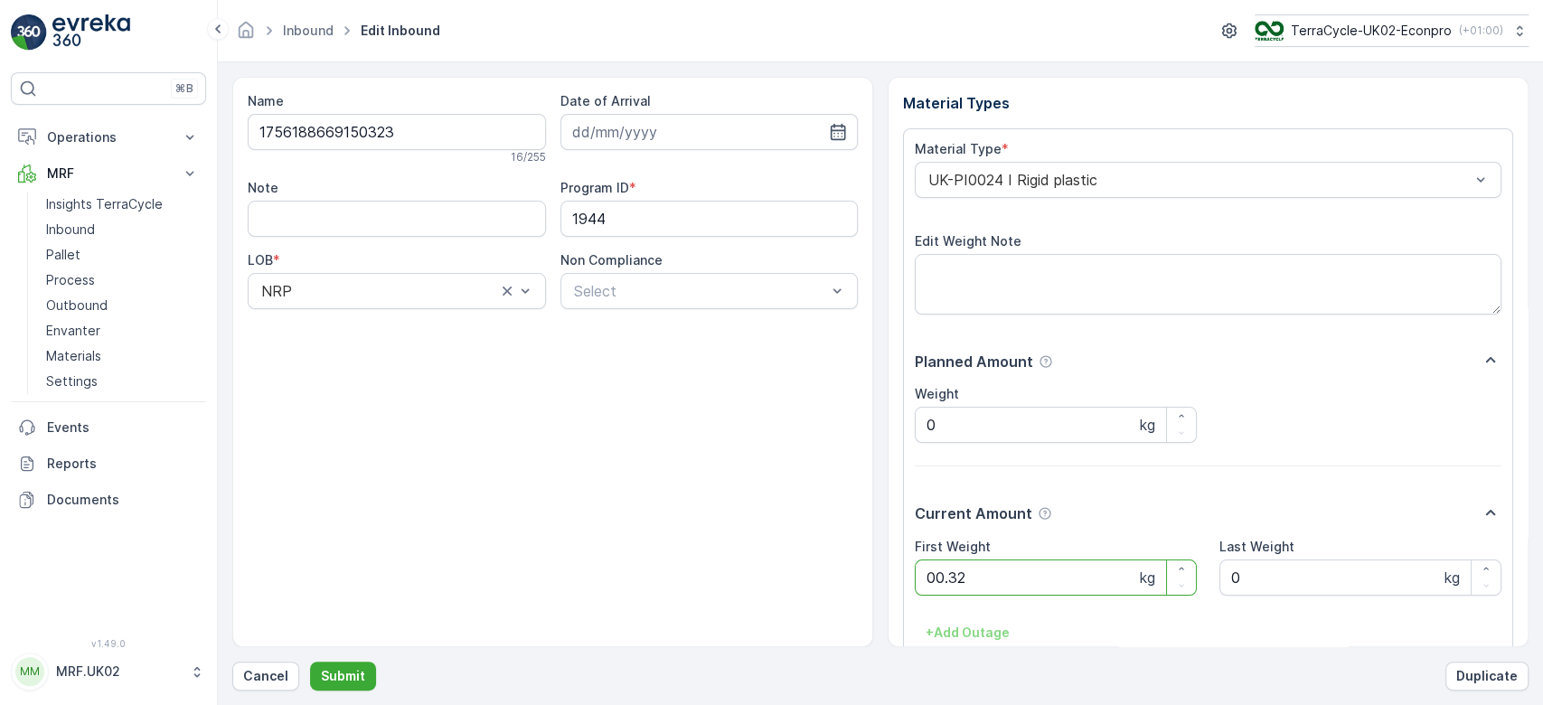
click at [310, 662] on button "Submit" at bounding box center [343, 676] width 66 height 29
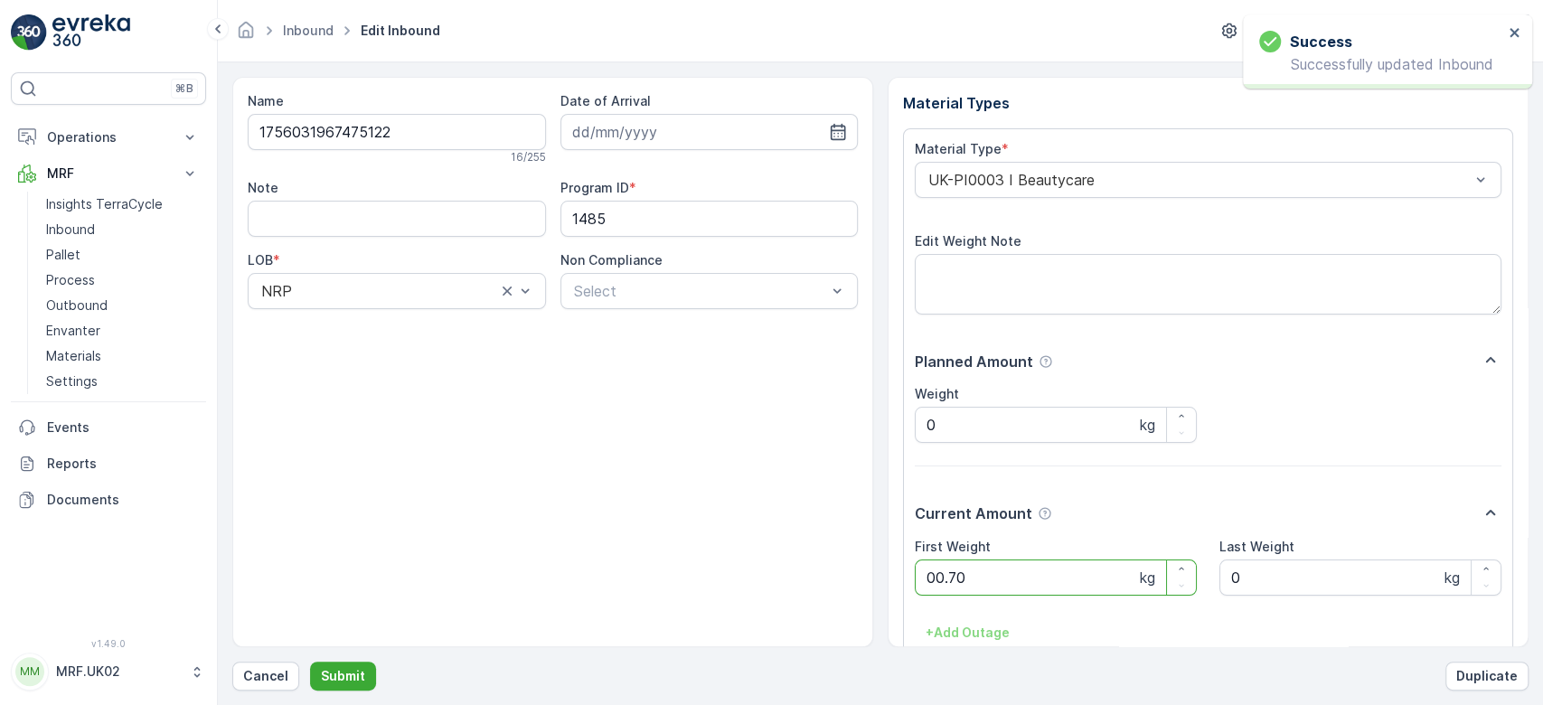
click at [310, 662] on button "Submit" at bounding box center [343, 676] width 66 height 29
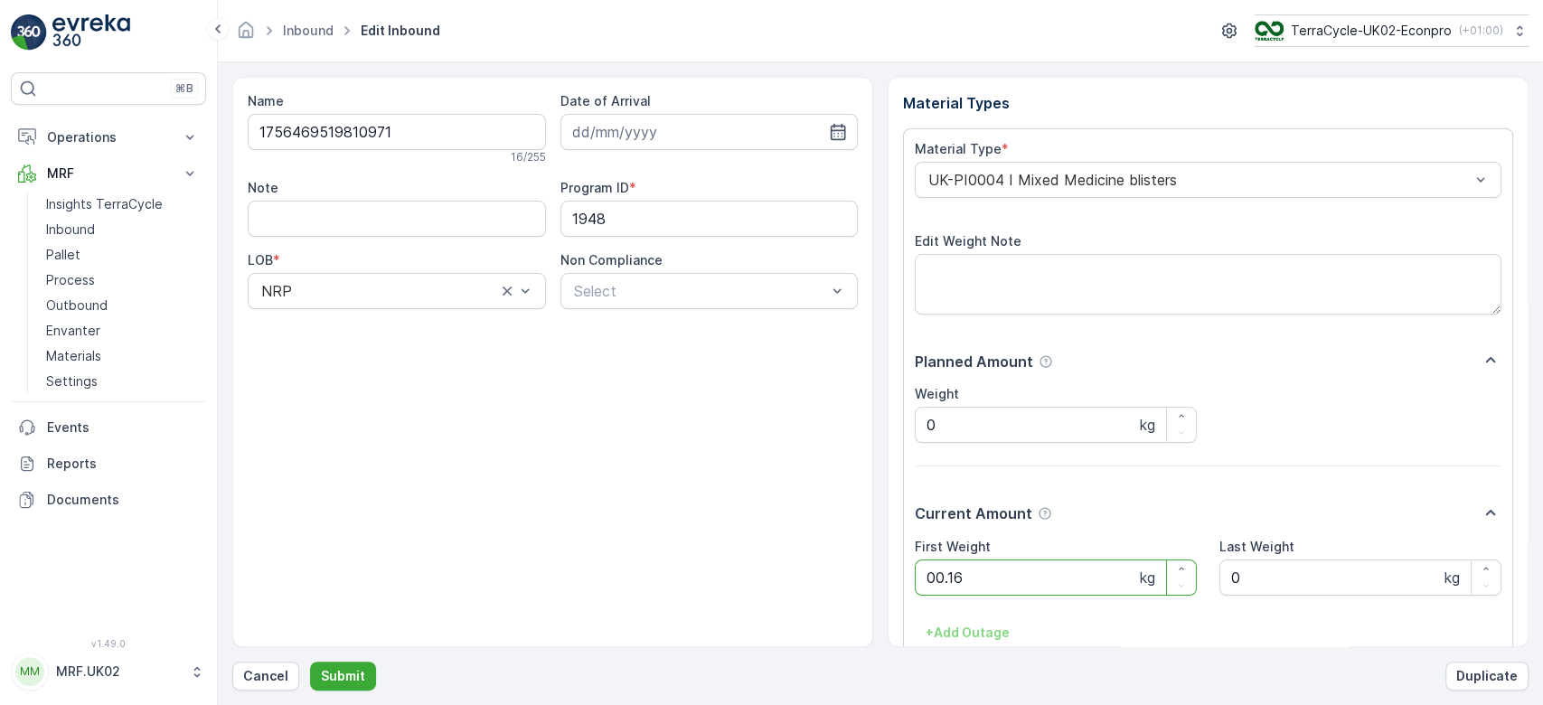
click at [310, 662] on button "Submit" at bounding box center [343, 676] width 66 height 29
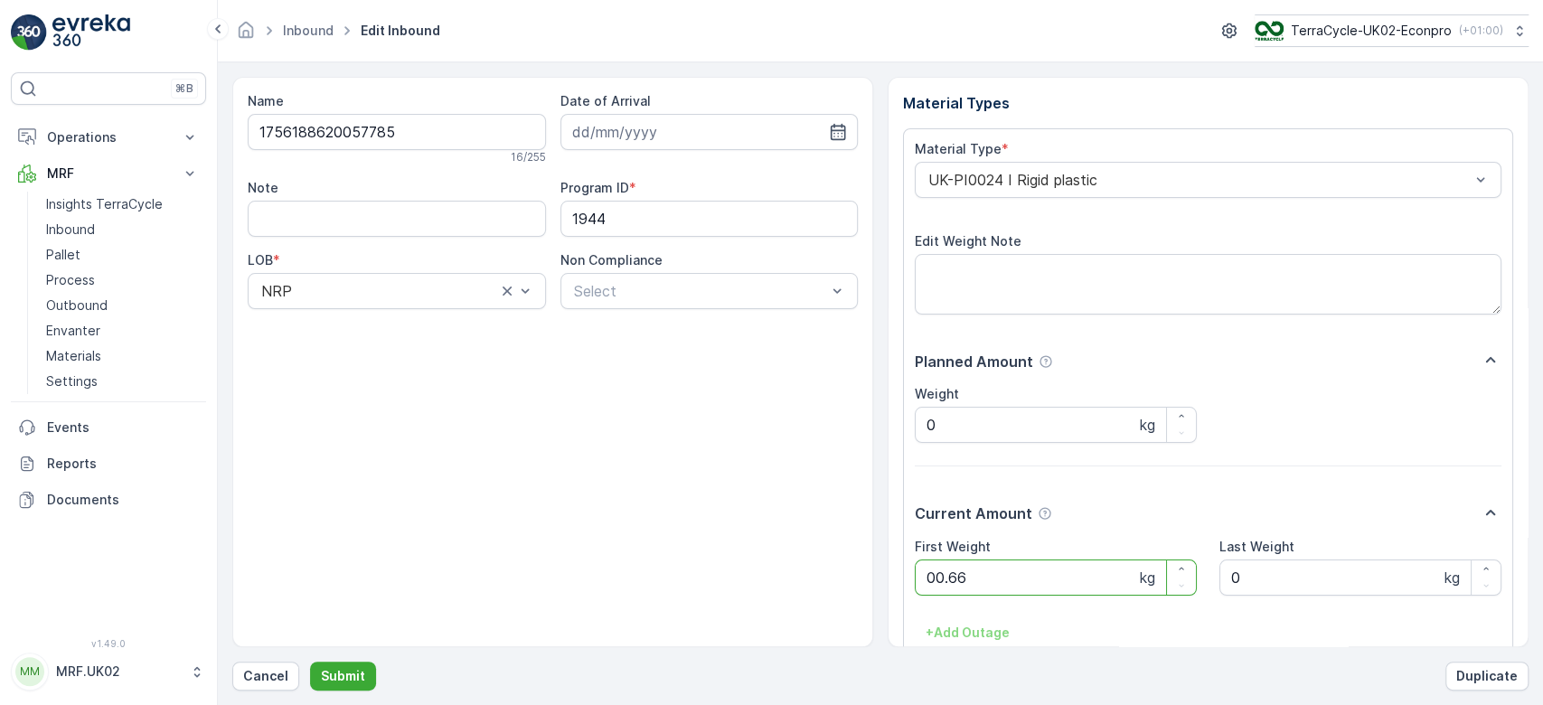
click at [310, 662] on button "Submit" at bounding box center [343, 676] width 66 height 29
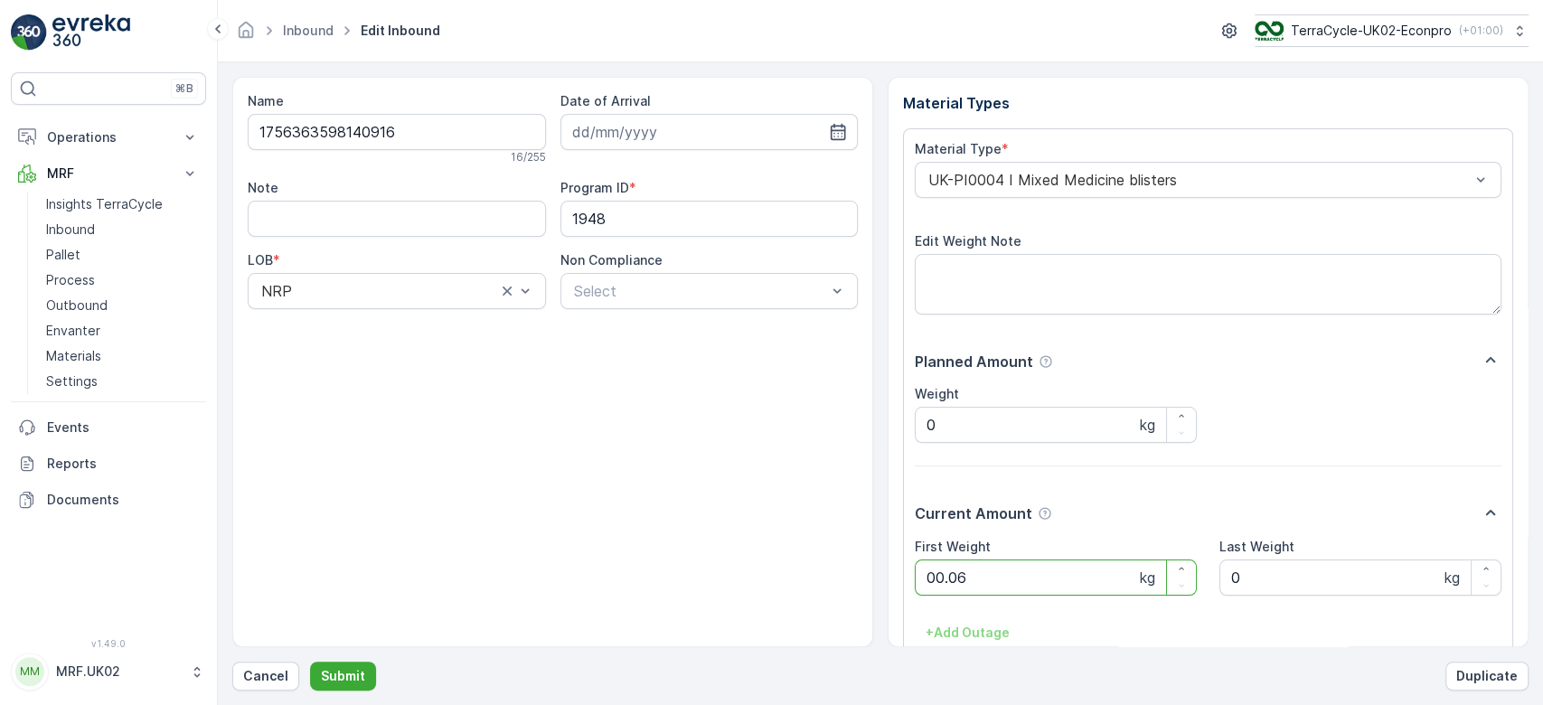
click at [310, 662] on button "Submit" at bounding box center [343, 676] width 66 height 29
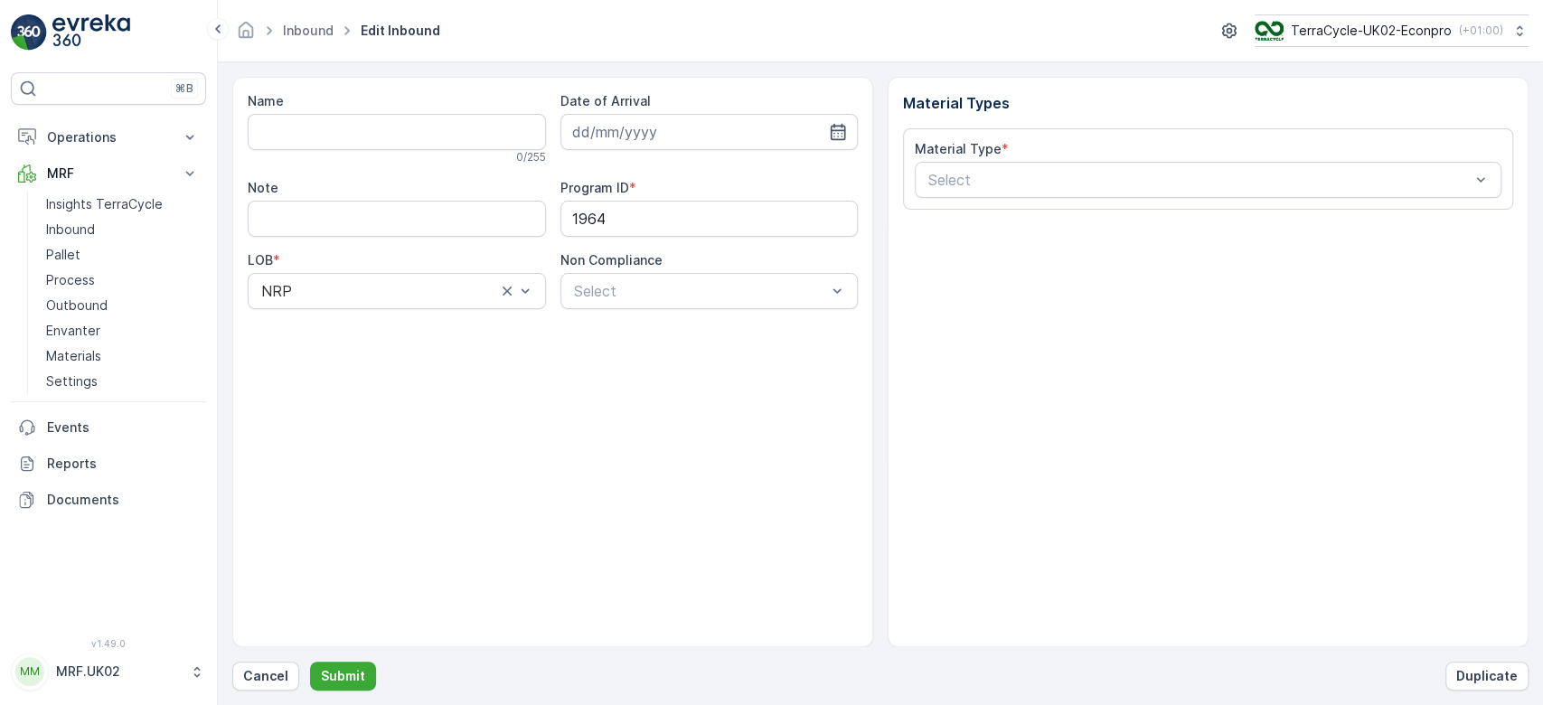
type input "1714054053888431"
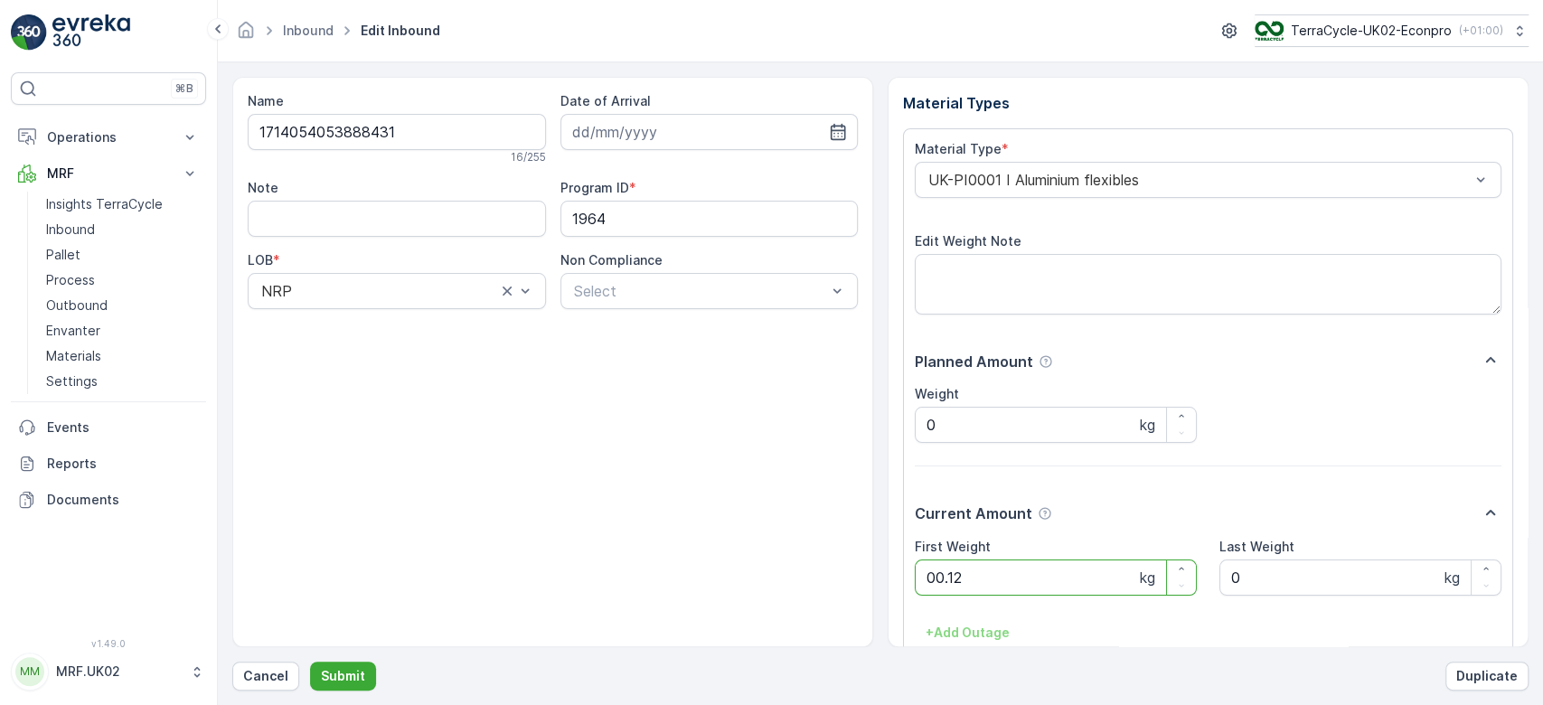
click at [310, 662] on button "Submit" at bounding box center [343, 676] width 66 height 29
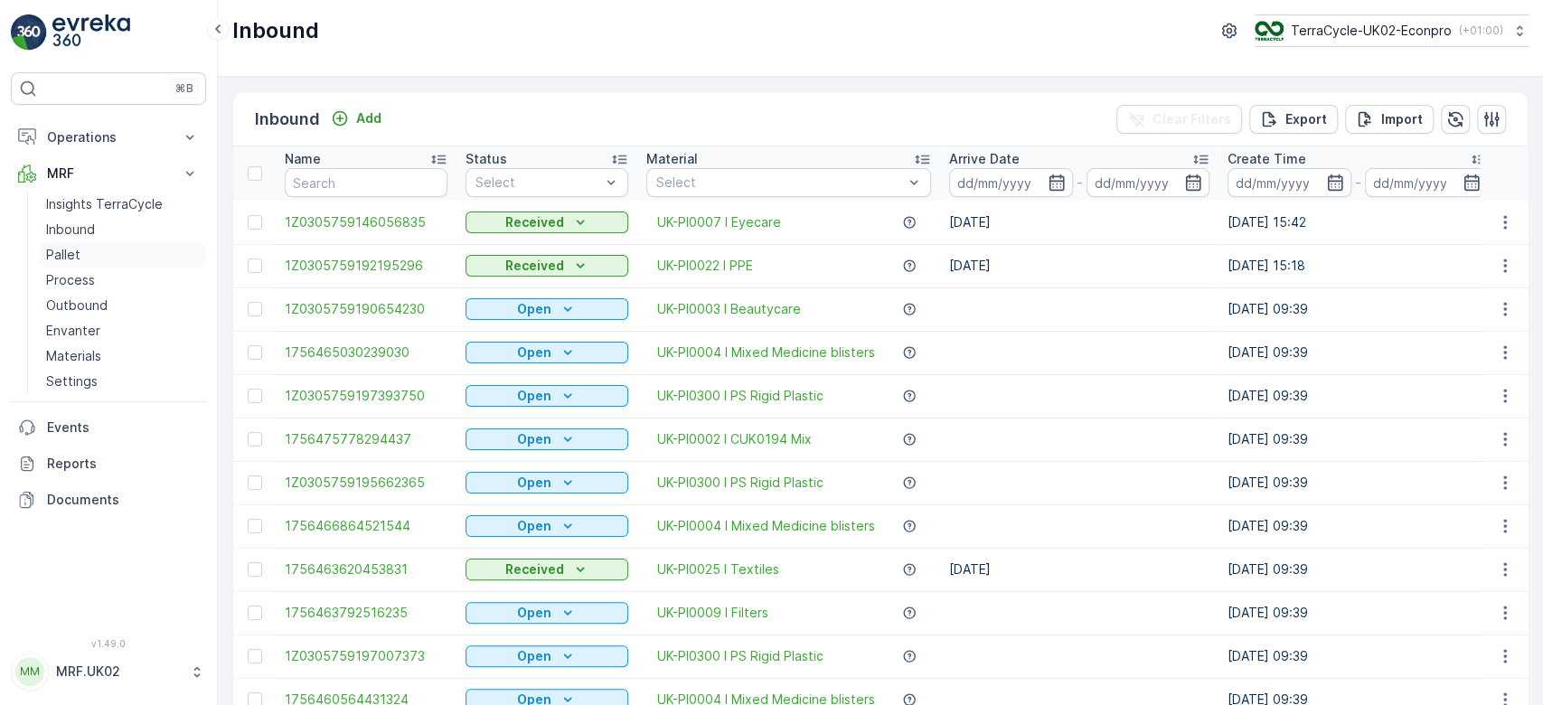
click at [65, 261] on p "Pallet" at bounding box center [63, 255] width 34 height 18
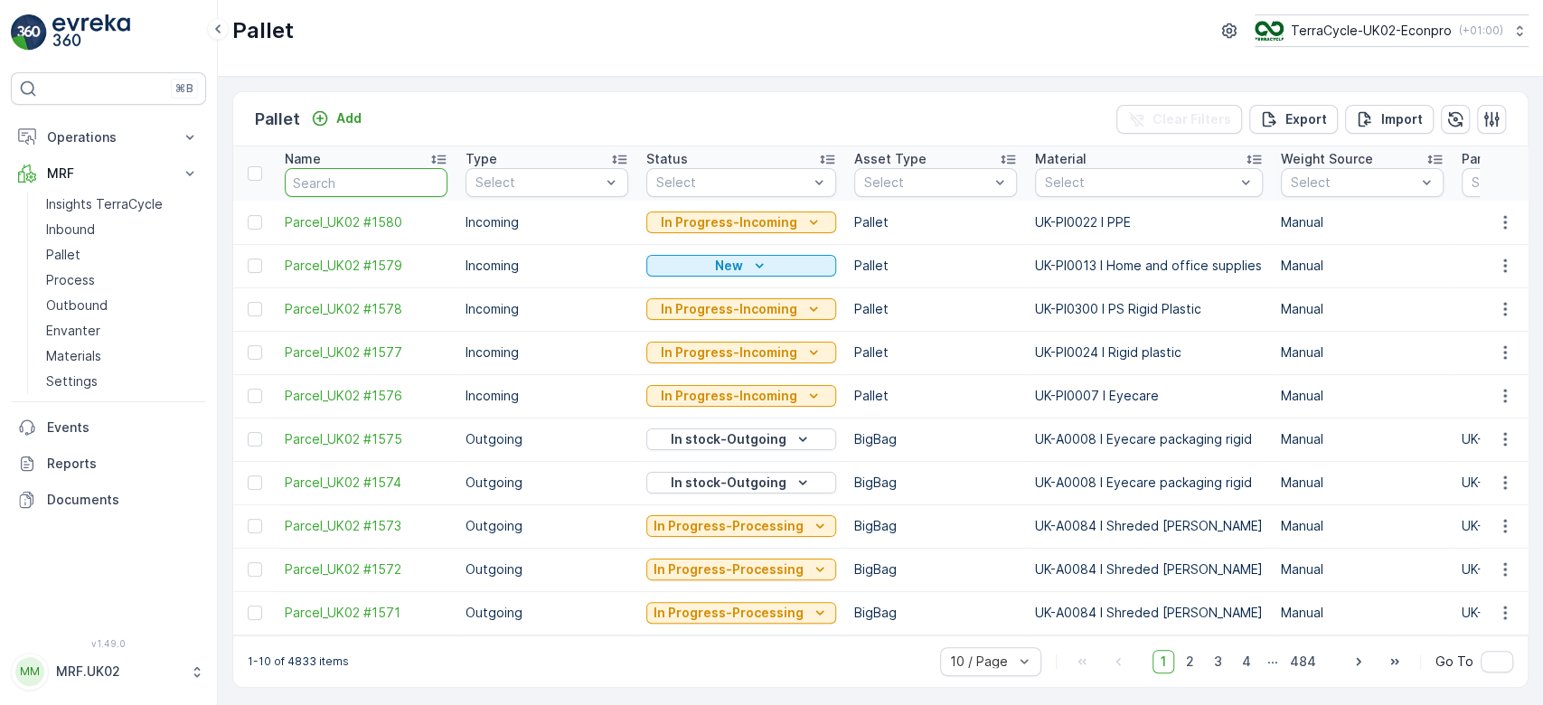
click at [354, 184] on input "text" at bounding box center [366, 182] width 163 height 29
type input "1577"
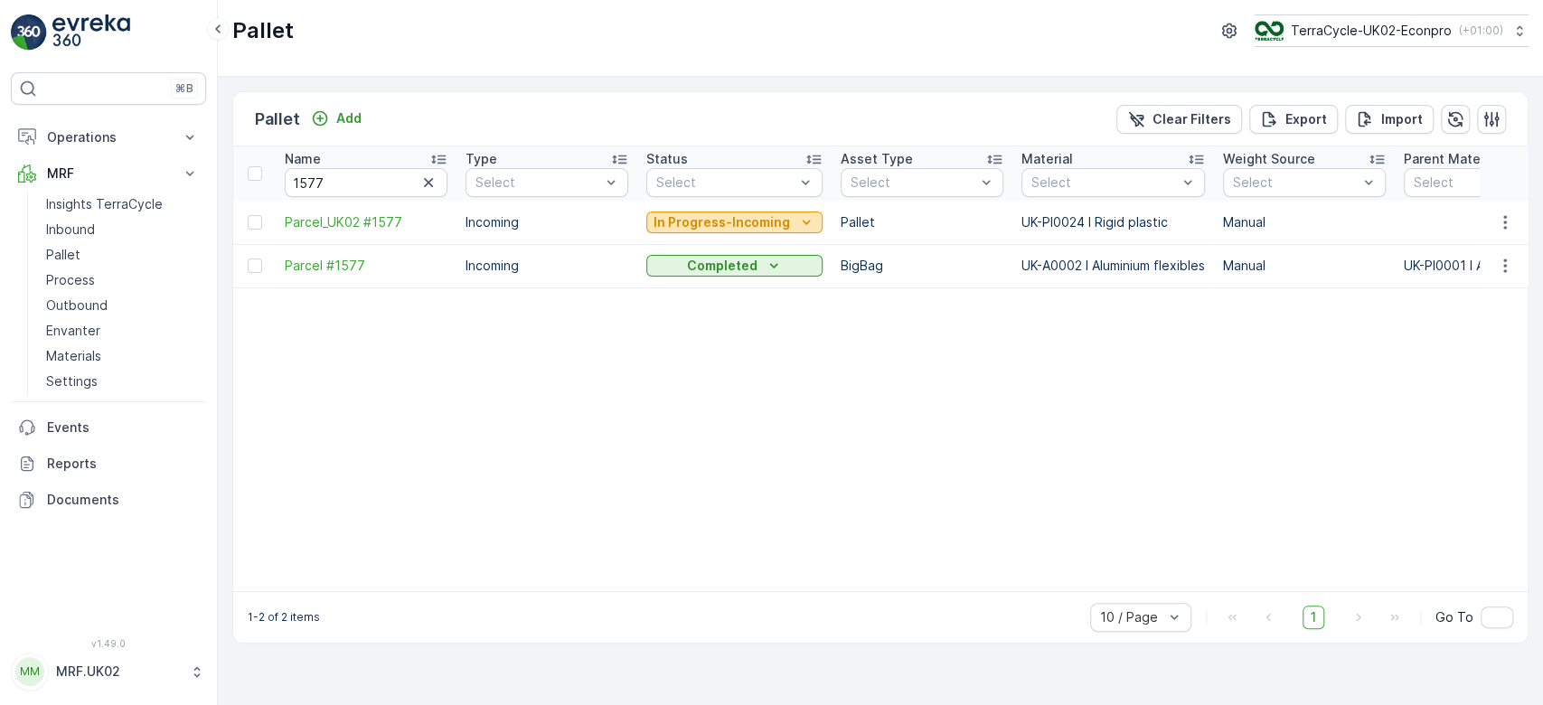
click at [732, 219] on p "In Progress-Incoming" at bounding box center [722, 222] width 137 height 18
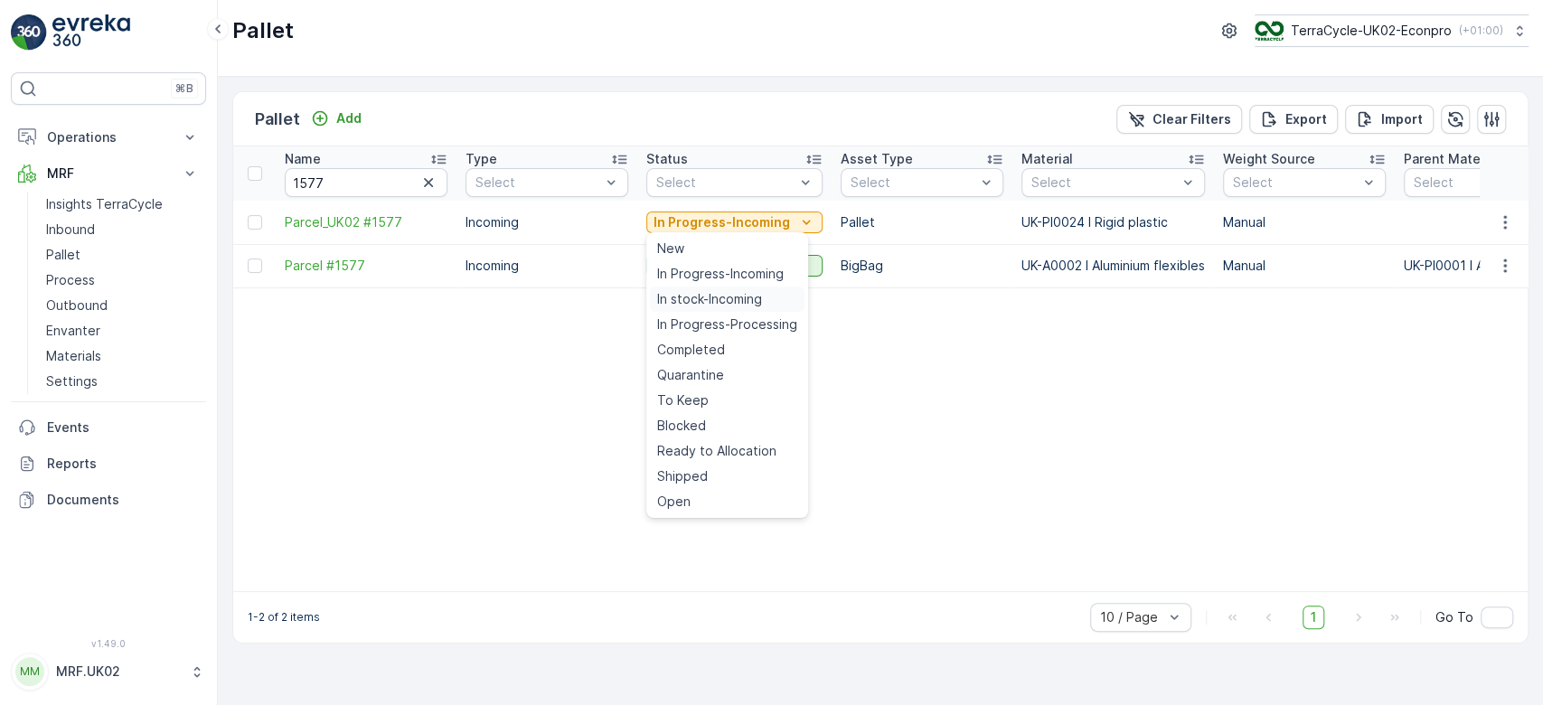
click at [716, 290] on span "In stock-Incoming" at bounding box center [709, 299] width 105 height 18
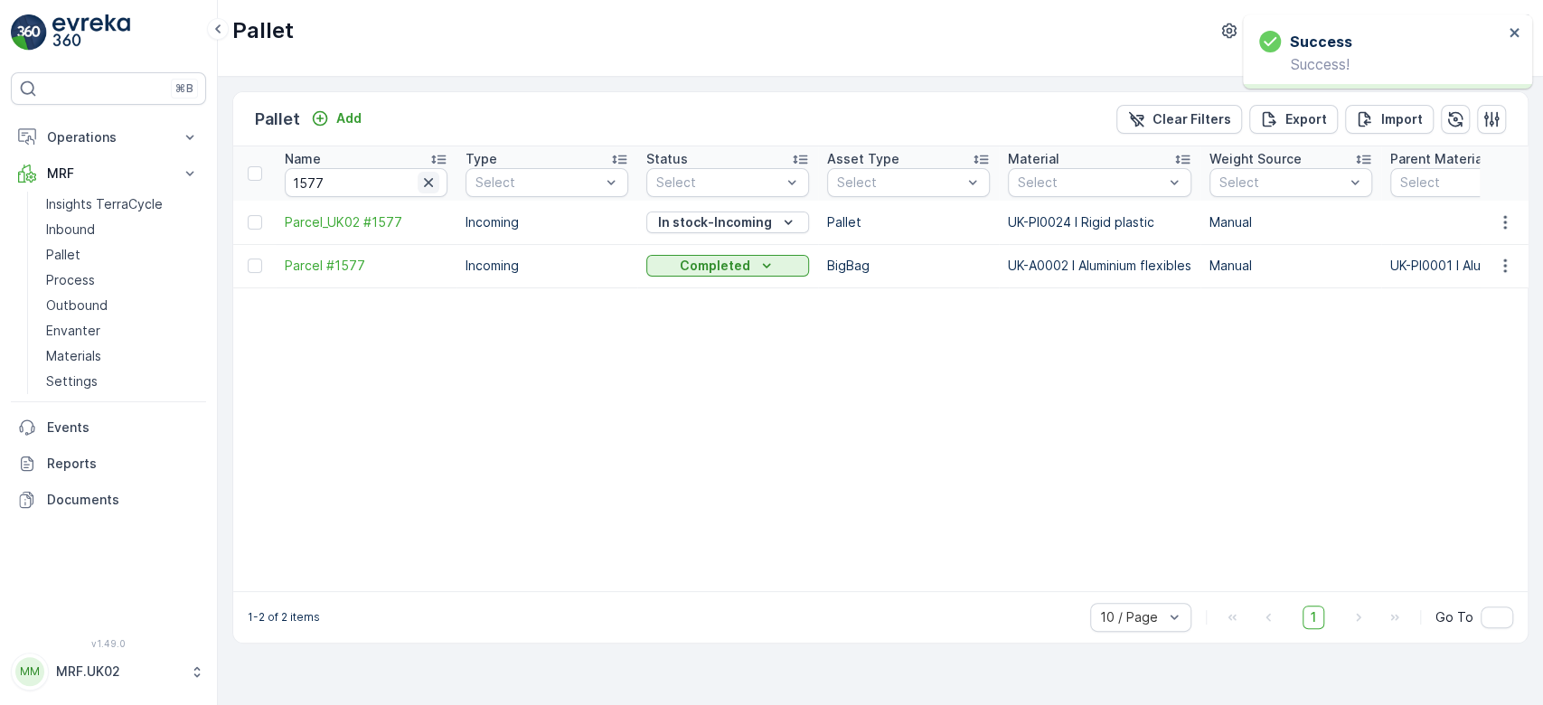
click at [427, 187] on icon "button" at bounding box center [429, 183] width 18 height 18
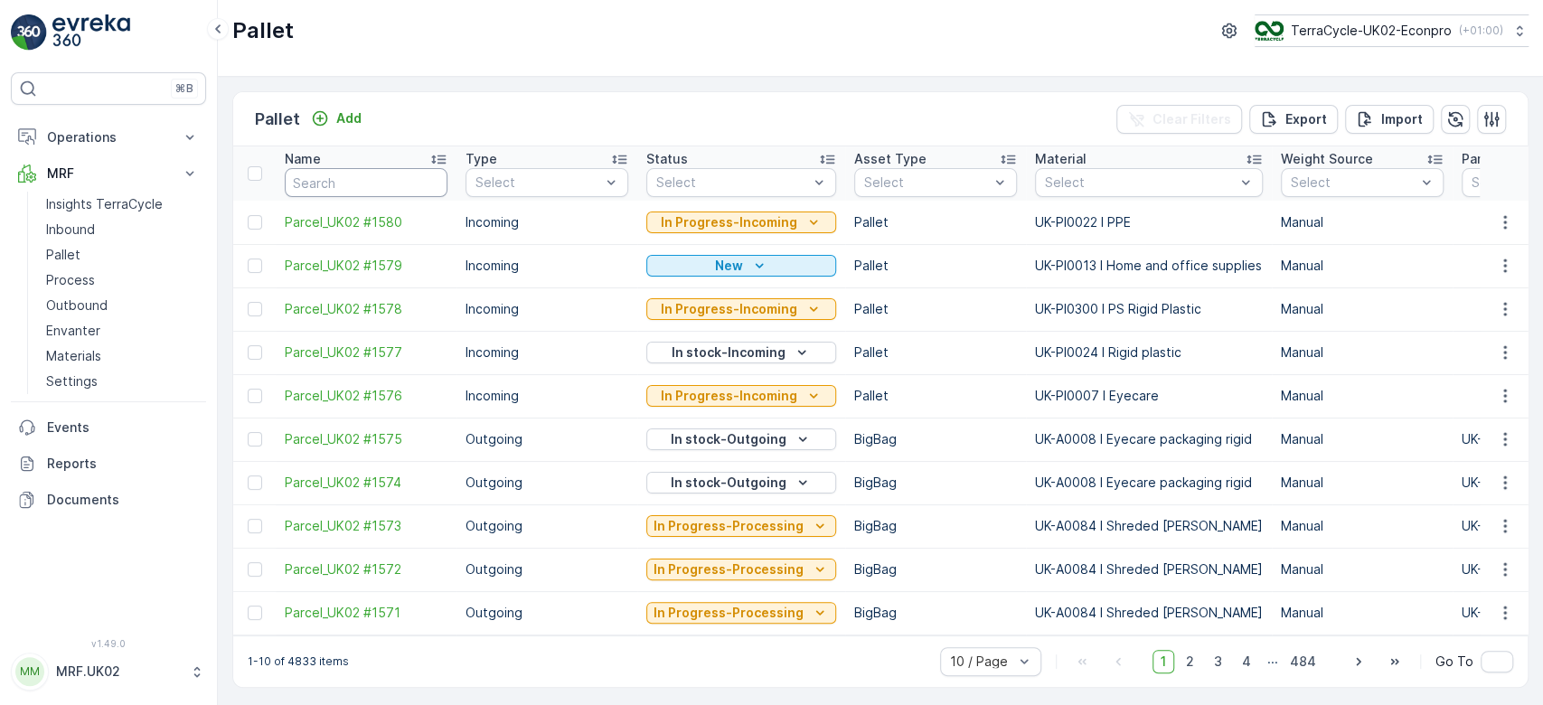
click at [386, 185] on input "text" at bounding box center [366, 182] width 163 height 29
type input "pi0024"
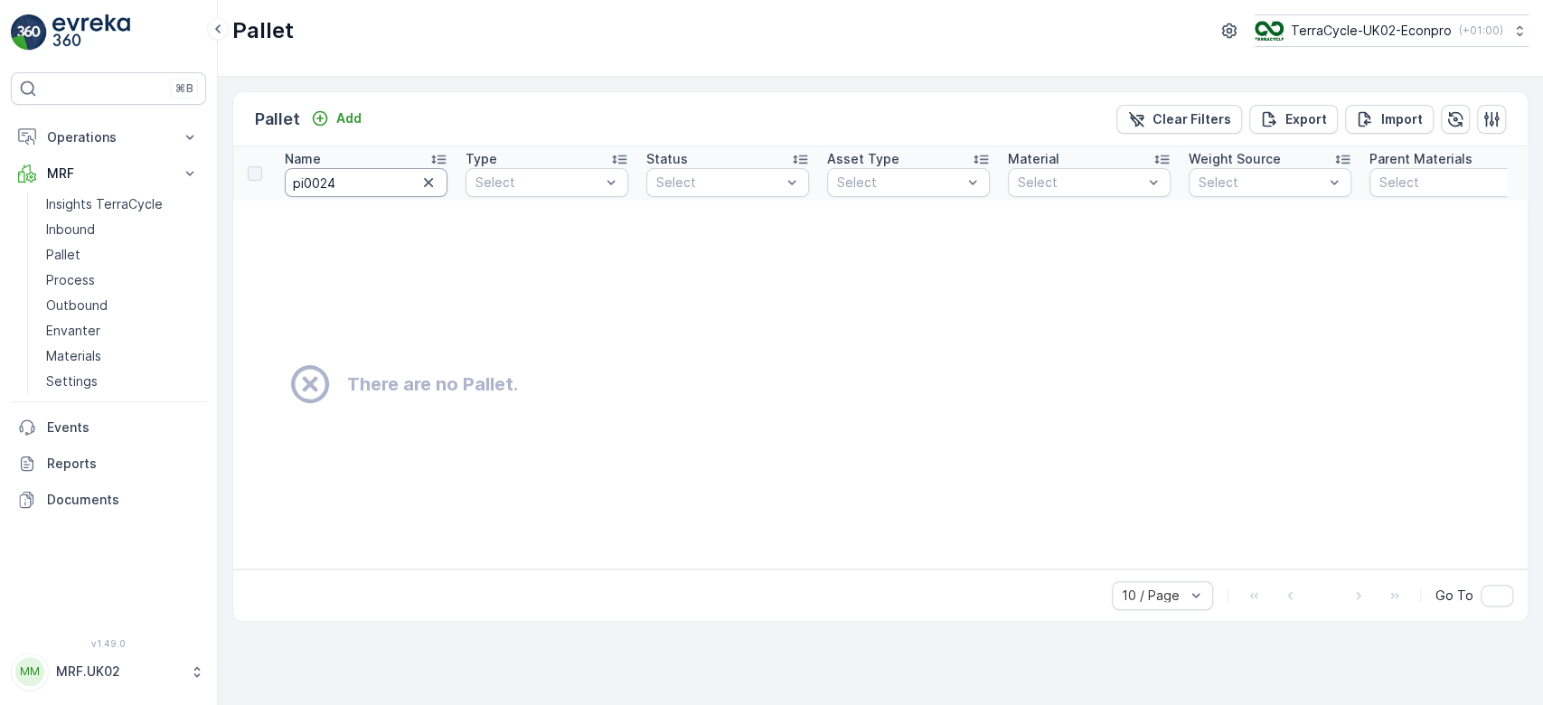
click at [318, 189] on input "pi0024" at bounding box center [366, 182] width 163 height 29
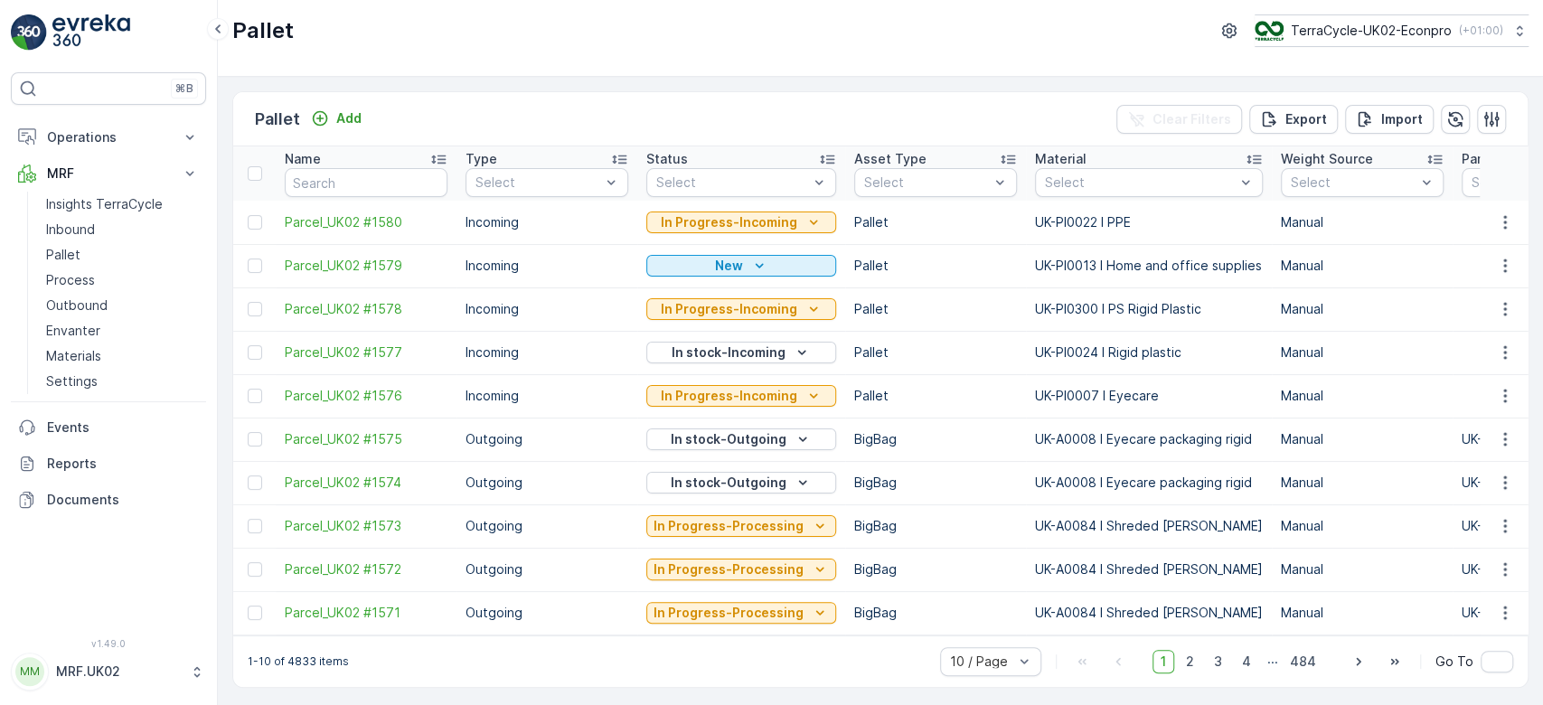
click at [338, 107] on div "Pallet Add" at bounding box center [312, 119] width 114 height 25
click at [339, 118] on p "Add" at bounding box center [348, 118] width 25 height 18
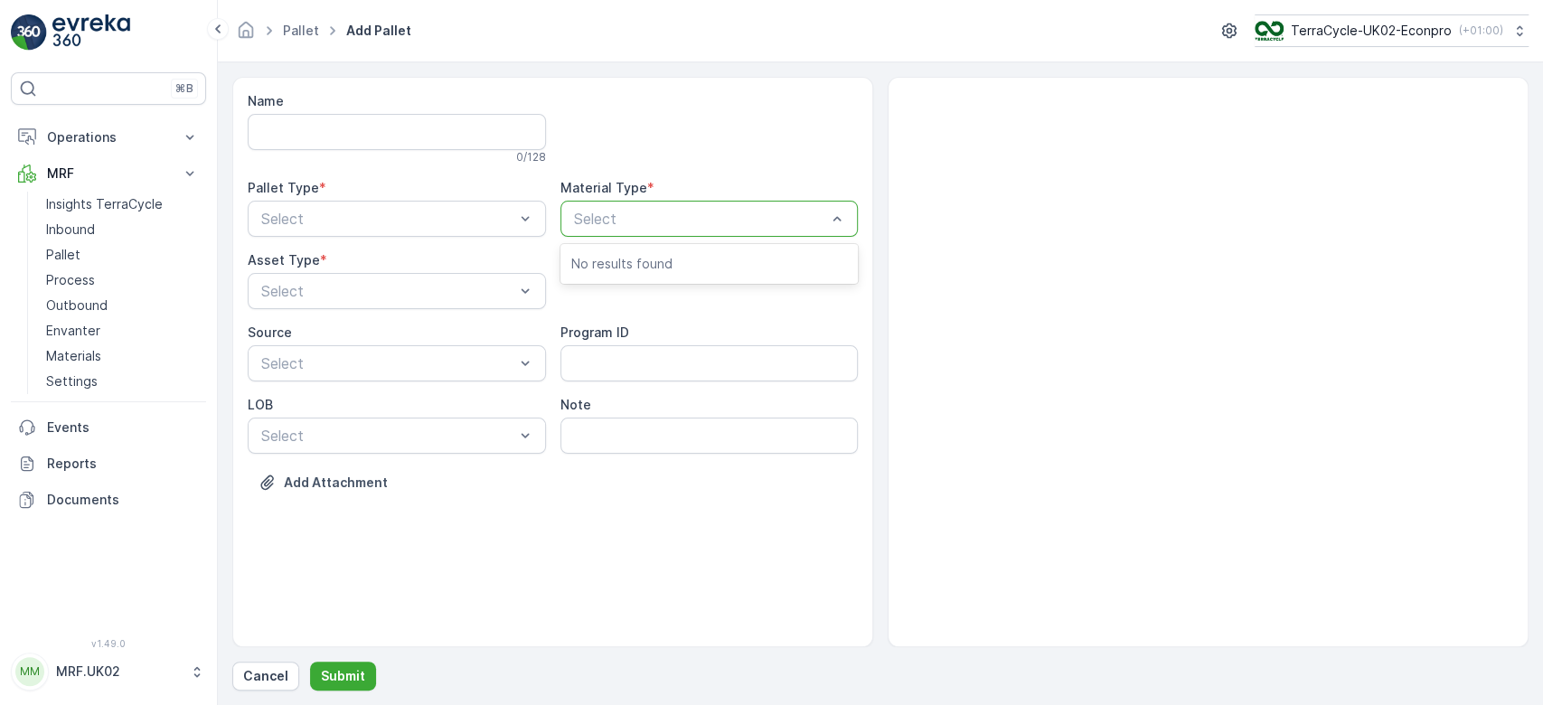
click at [709, 231] on div "Select" at bounding box center [710, 219] width 298 height 36
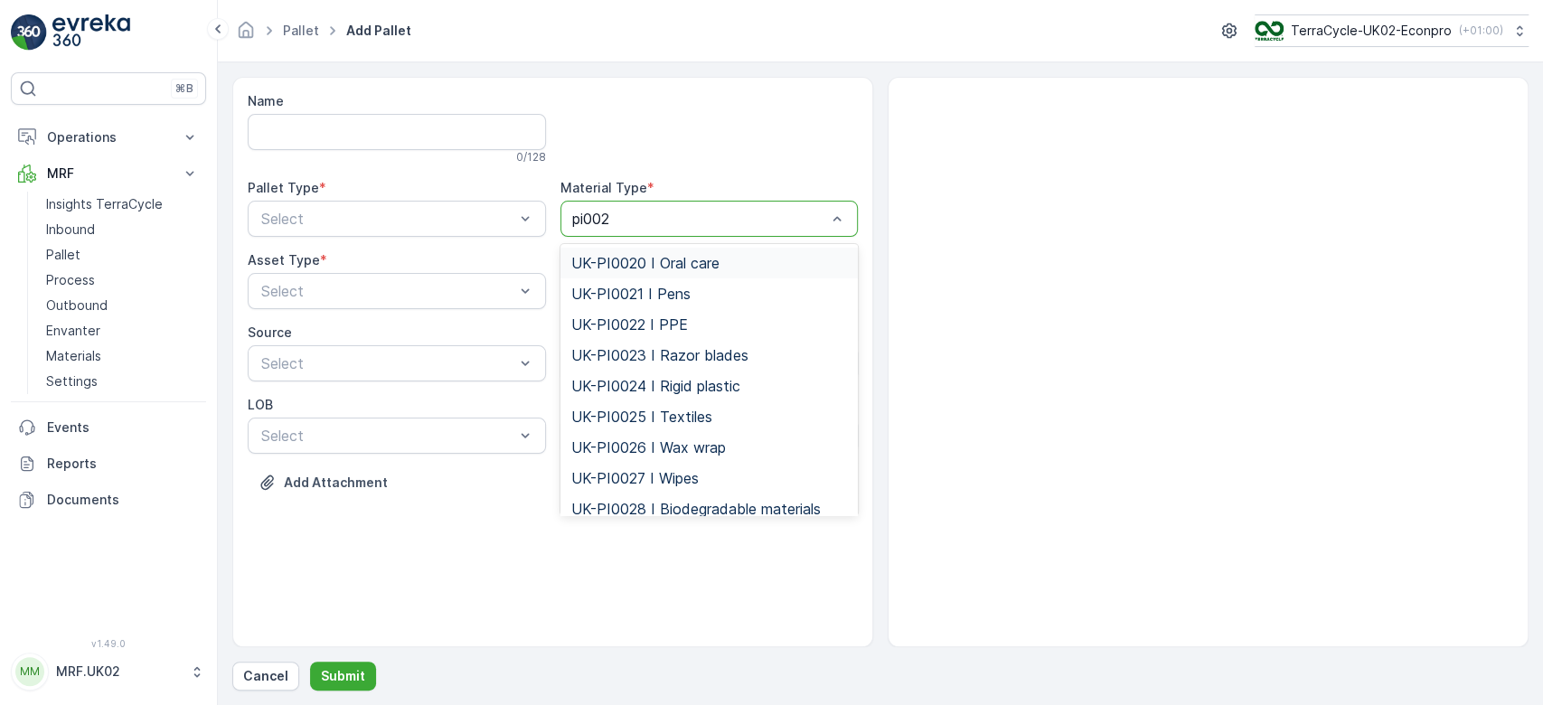
type input "pi0024"
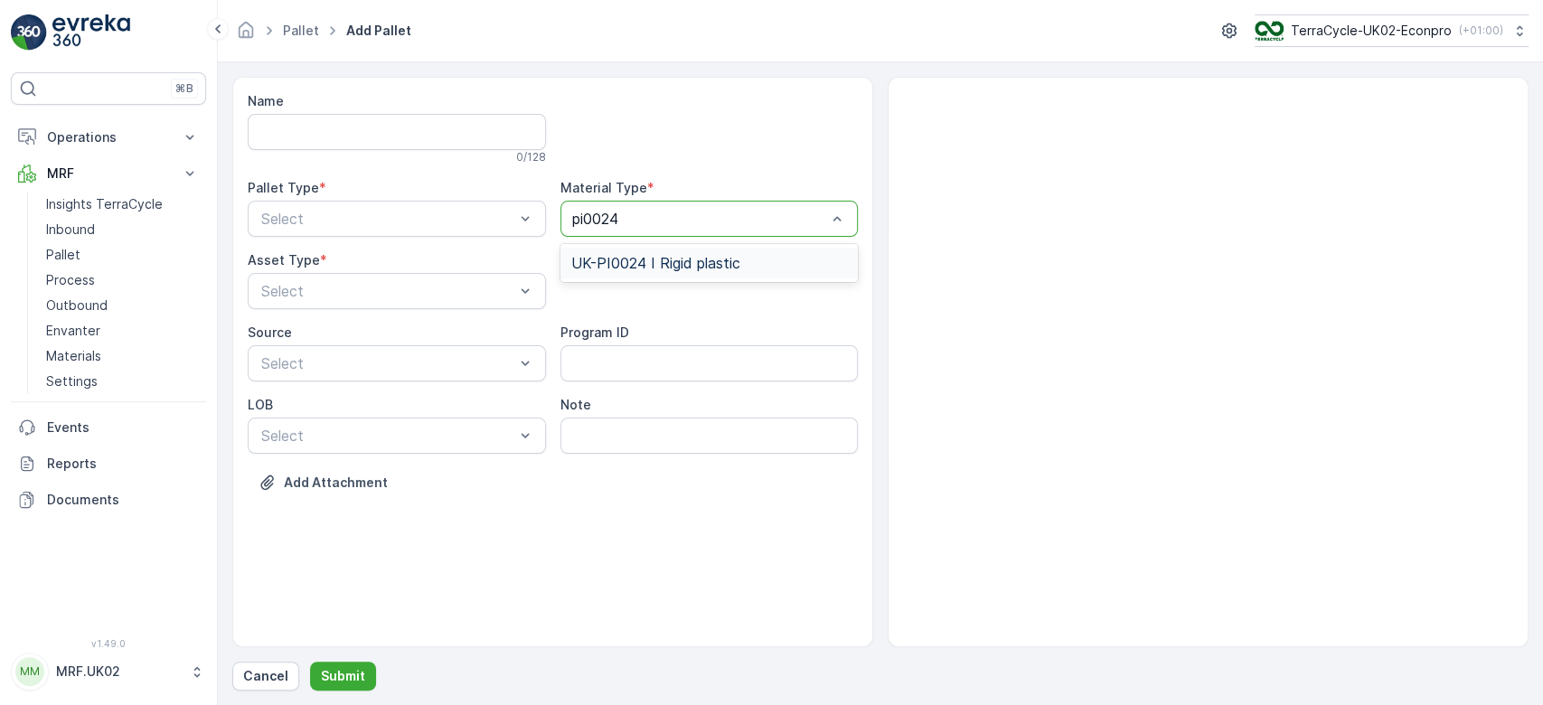
click at [705, 257] on span "UK-PI0024 I Rigid plastic" at bounding box center [655, 263] width 169 height 16
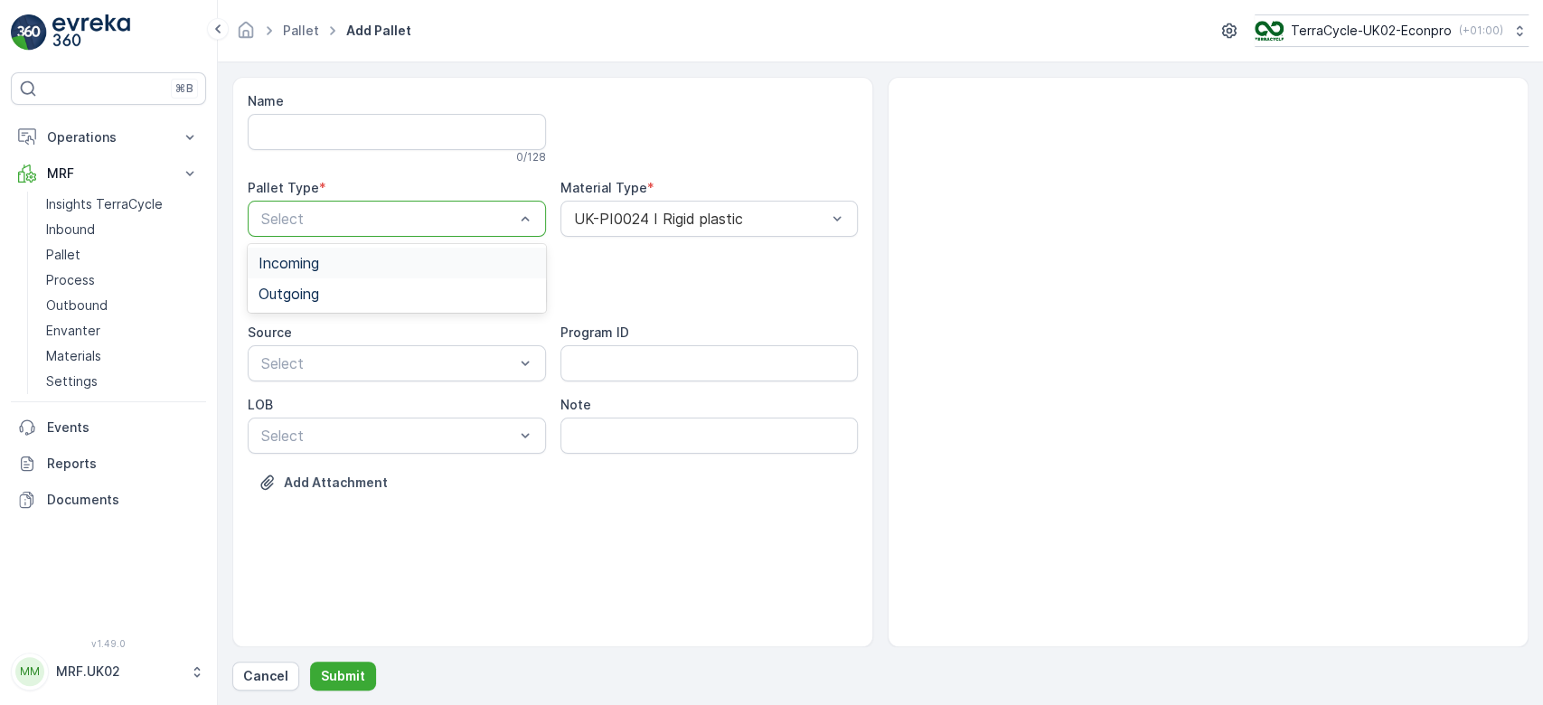
click at [311, 264] on span "Incoming" at bounding box center [289, 263] width 61 height 16
click at [311, 283] on div at bounding box center [387, 291] width 257 height 16
click at [292, 360] on span "Pallet" at bounding box center [278, 366] width 38 height 16
click at [331, 674] on p "Submit" at bounding box center [343, 676] width 44 height 18
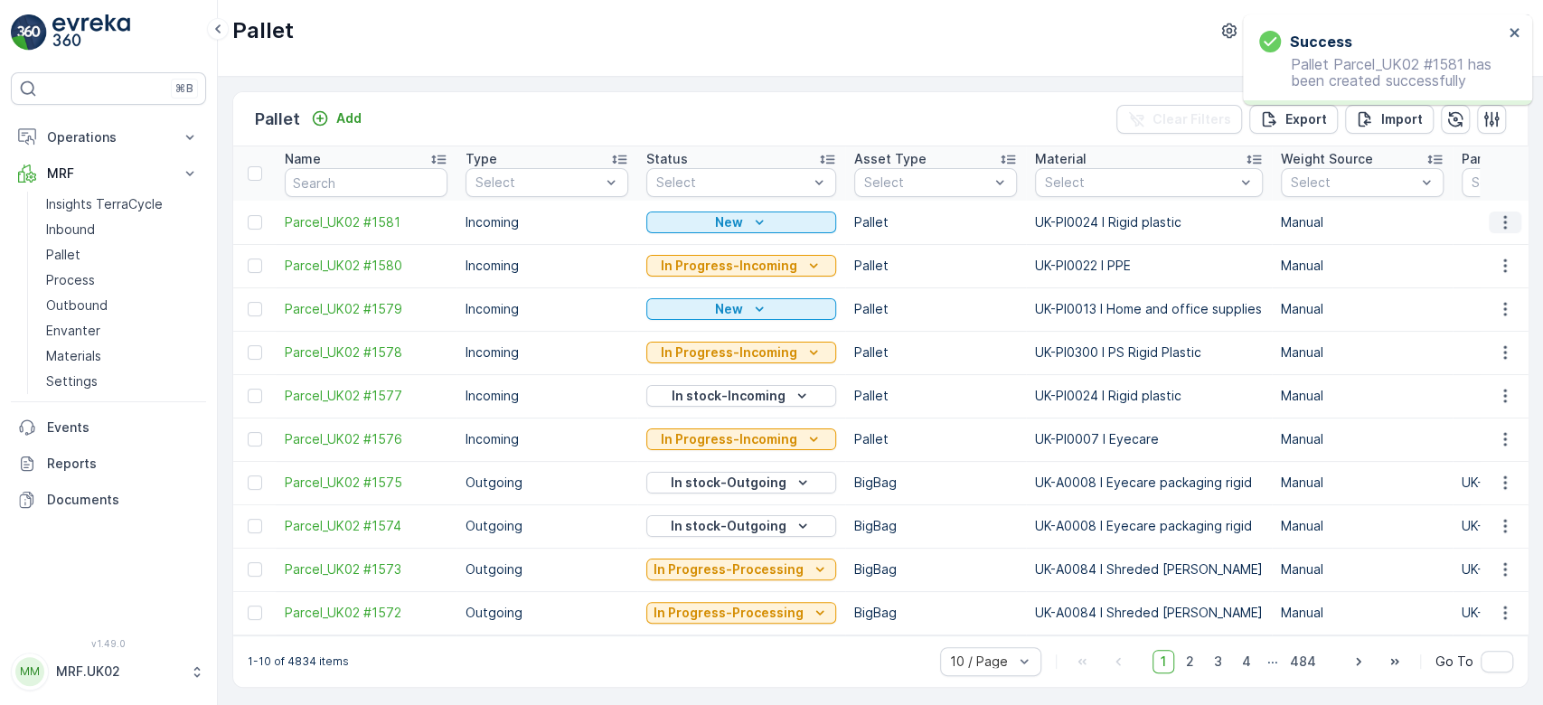
click at [1504, 218] on icon "button" at bounding box center [1505, 222] width 18 height 18
click at [1490, 358] on div "Print QR" at bounding box center [1483, 349] width 119 height 25
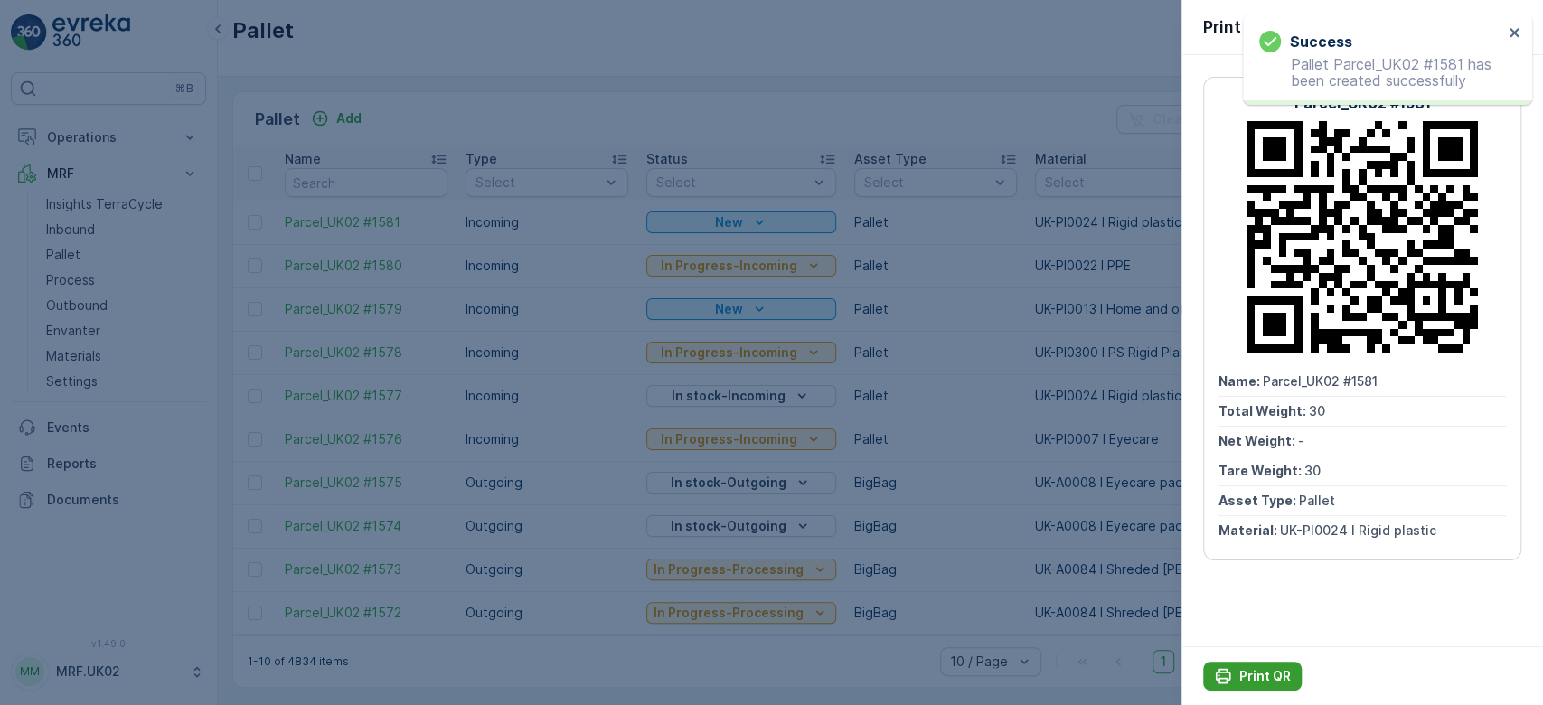
click at [1268, 665] on button "Print QR" at bounding box center [1252, 676] width 99 height 29
click at [54, 229] on div at bounding box center [771, 352] width 1543 height 705
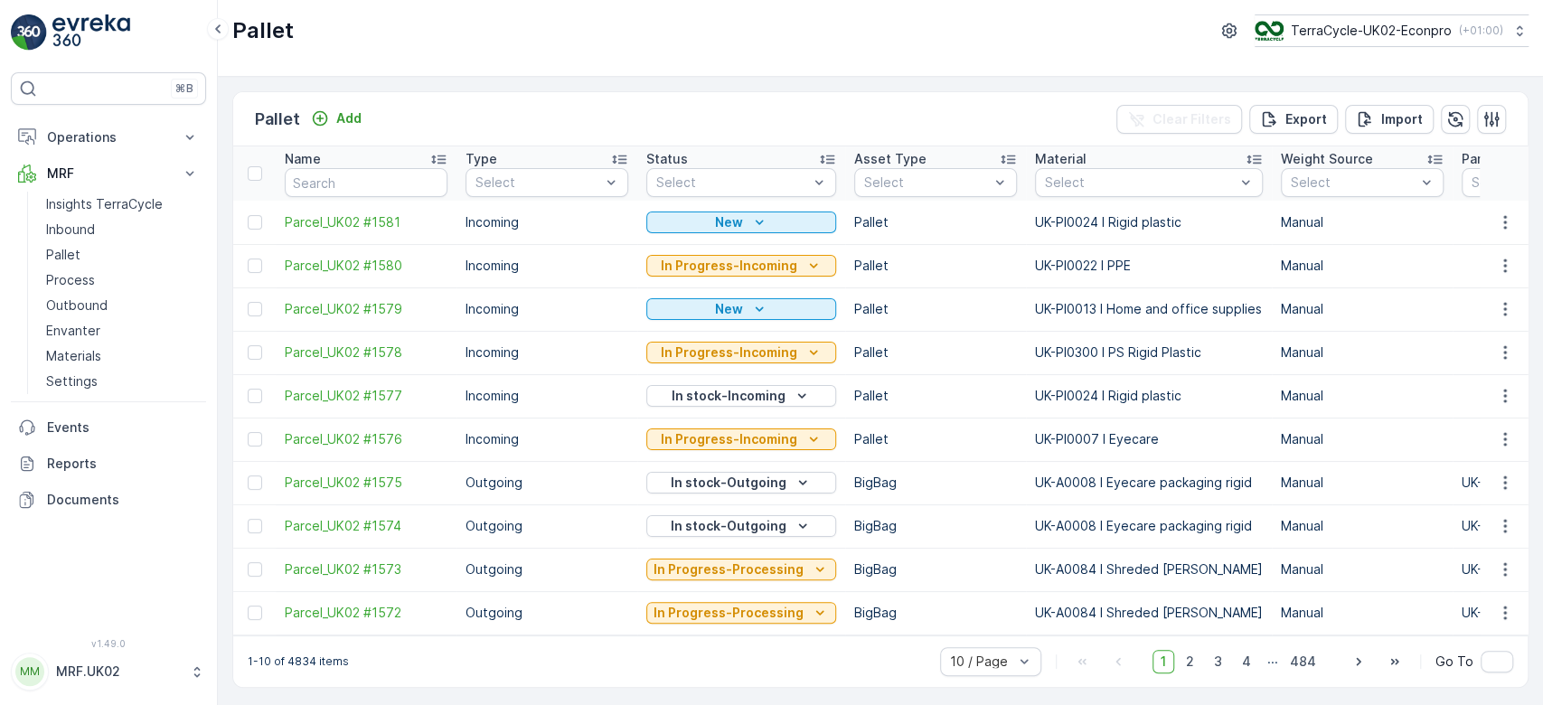
click at [54, 229] on p "Inbound" at bounding box center [70, 230] width 49 height 18
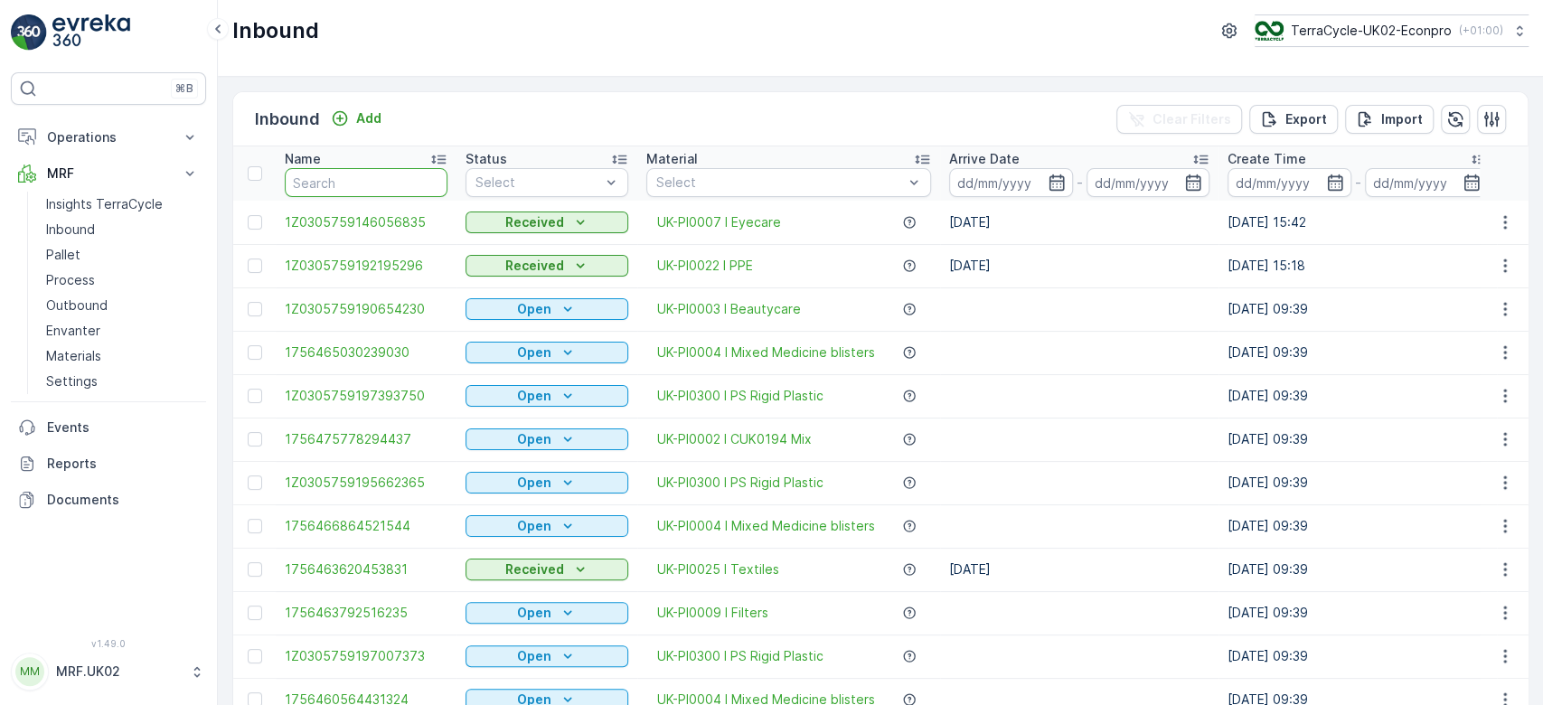
click at [341, 184] on input "text" at bounding box center [366, 182] width 163 height 29
click at [516, 179] on div at bounding box center [538, 182] width 128 height 14
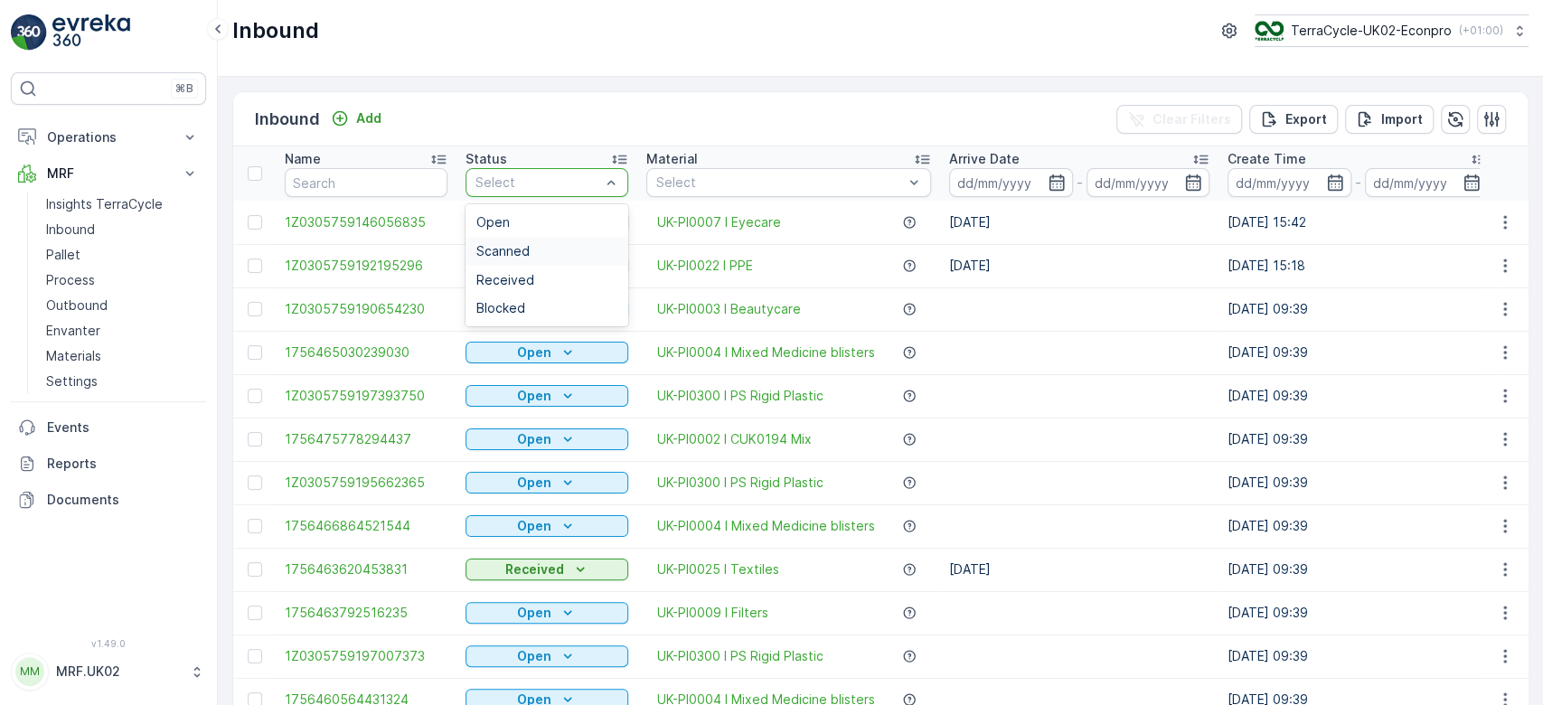
click at [522, 249] on span "Scanned" at bounding box center [502, 251] width 53 height 14
